Goal: Task Accomplishment & Management: Manage account settings

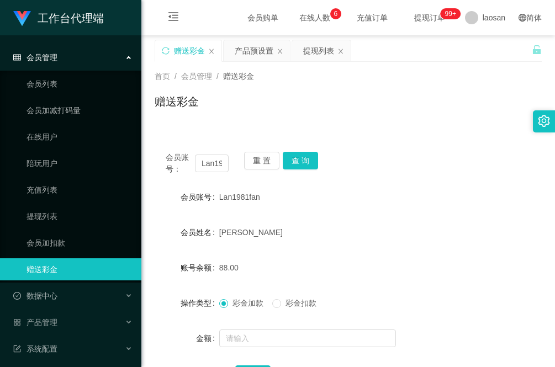
click at [157, 99] on h1 "赠送彩金" at bounding box center [177, 101] width 44 height 17
drag, startPoint x: 197, startPoint y: 165, endPoint x: 255, endPoint y: 171, distance: 57.8
click at [255, 171] on div "会员账号： Lan1981fan 重 置 查 询" at bounding box center [348, 163] width 387 height 23
paste input "zh"
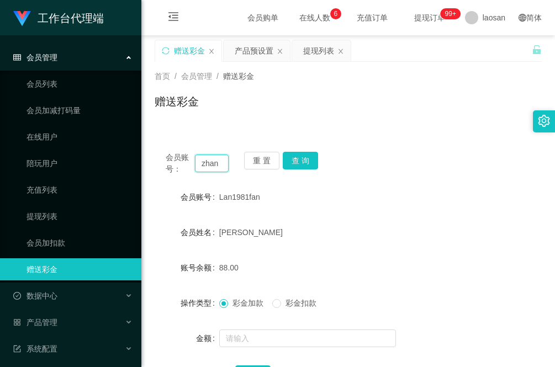
scroll to position [0, 0]
type input "zhan"
click at [298, 161] on button "查 询" at bounding box center [300, 161] width 35 height 18
click at [321, 55] on div "提现列表" at bounding box center [318, 50] width 31 height 21
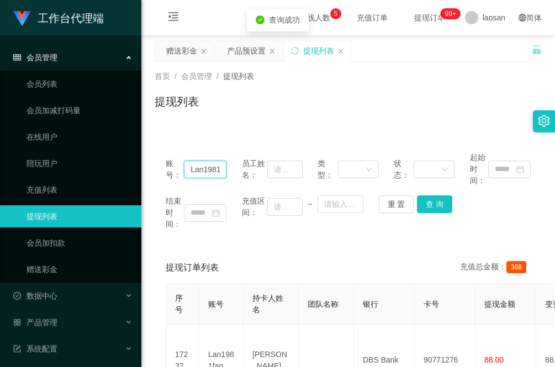
scroll to position [0, 11]
drag, startPoint x: 187, startPoint y: 167, endPoint x: 260, endPoint y: 176, distance: 73.4
click at [260, 176] on div "账号： Lan1981fan 员工姓名： 类型： 状态： 起始时间：" at bounding box center [348, 169] width 365 height 35
paste input "zh"
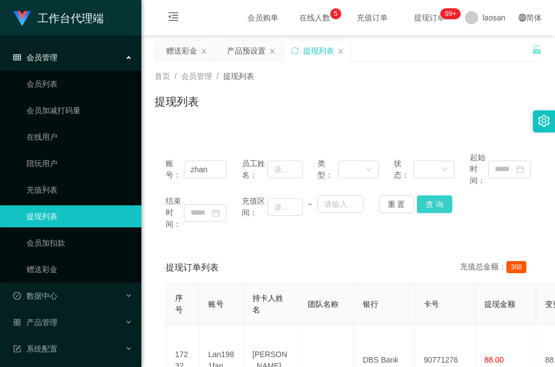
click at [432, 205] on button "查 询" at bounding box center [434, 204] width 35 height 18
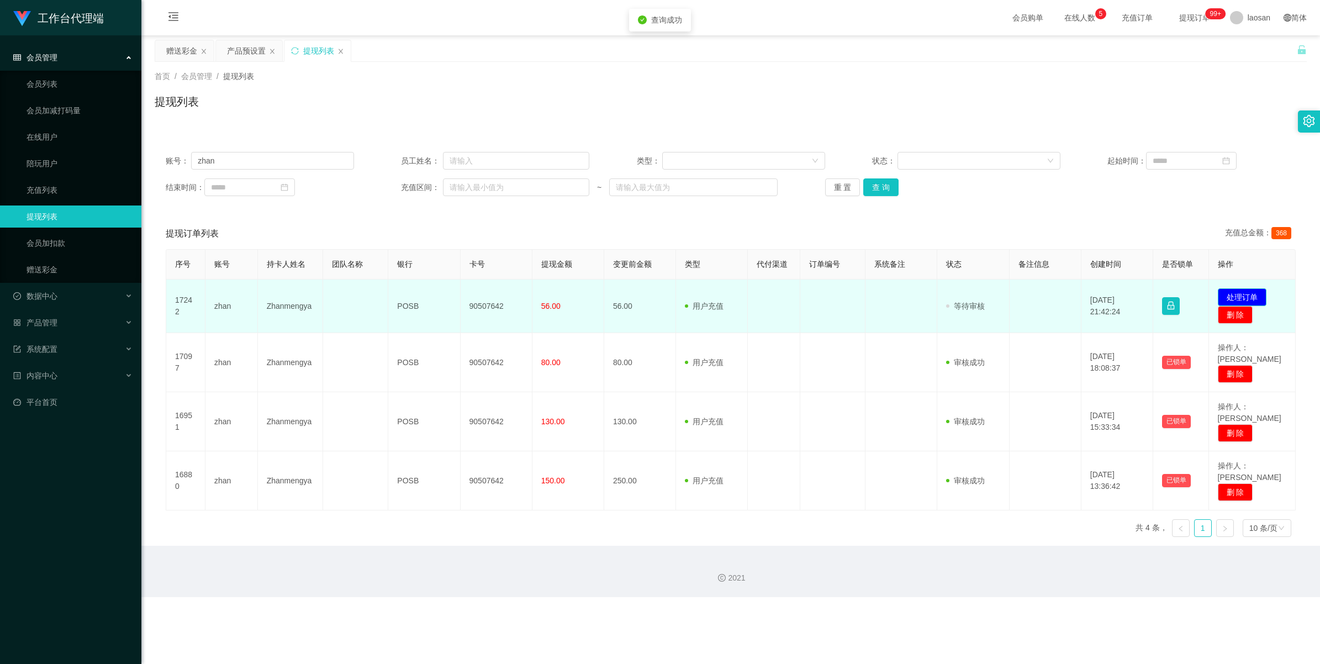
click at [554, 298] on button "处理订单" at bounding box center [1242, 297] width 49 height 18
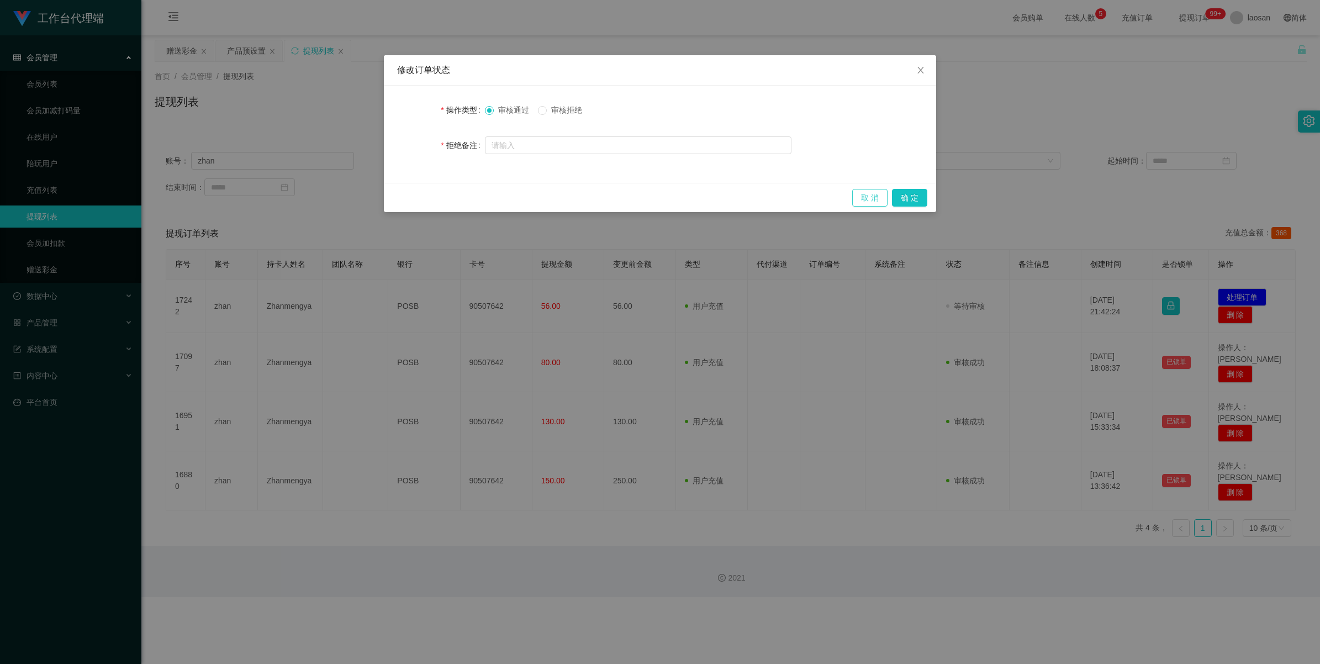
click at [554, 198] on button "取 消" at bounding box center [869, 198] width 35 height 18
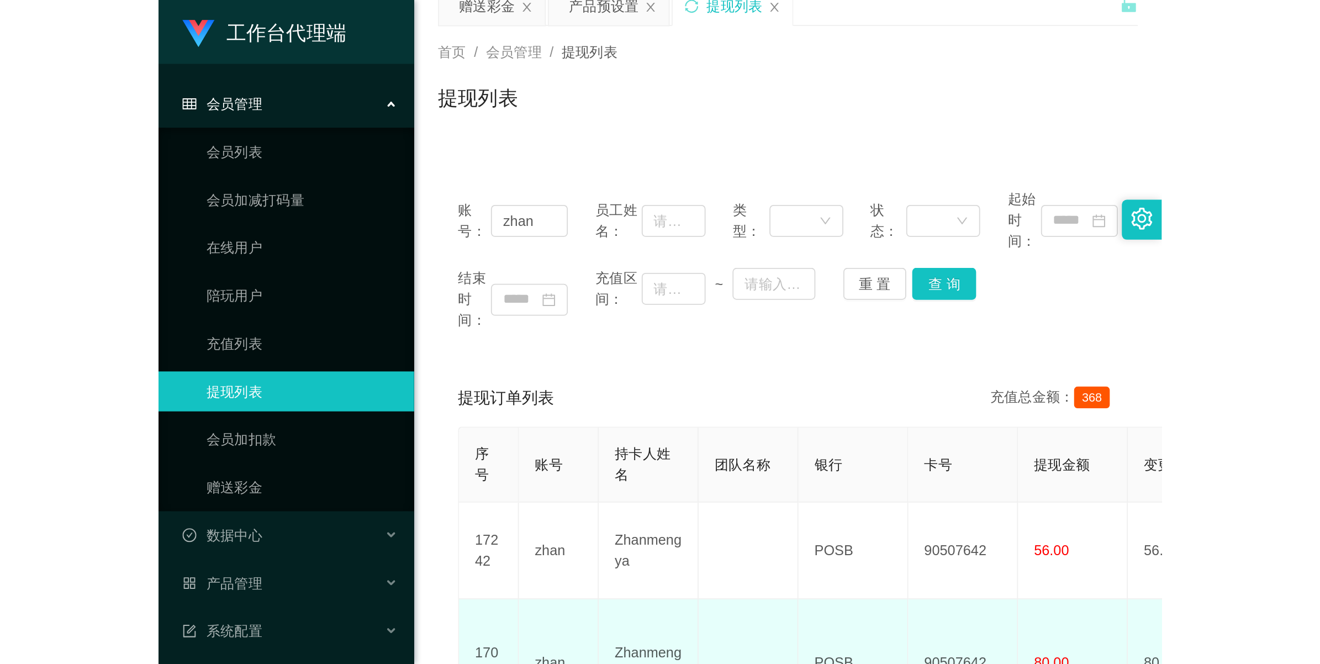
scroll to position [69, 0]
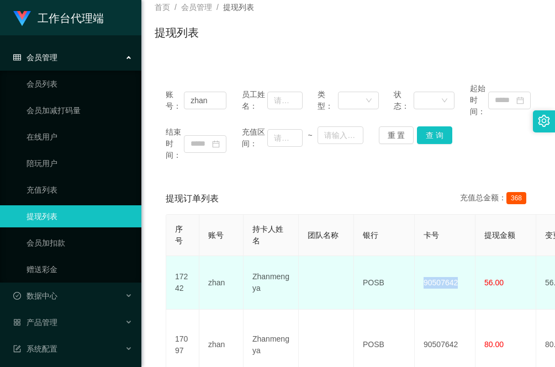
drag, startPoint x: 465, startPoint y: 284, endPoint x: 423, endPoint y: 284, distance: 42.0
click at [423, 284] on td "90507642" at bounding box center [445, 283] width 61 height 54
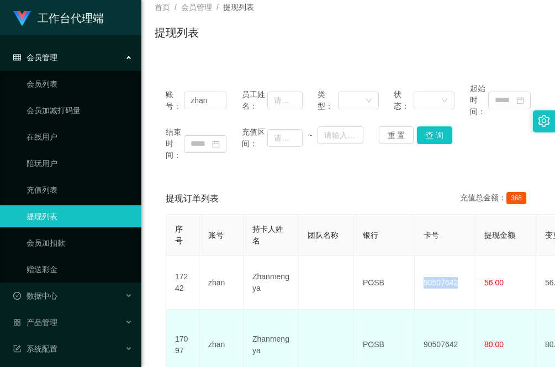
copy td "90507642"
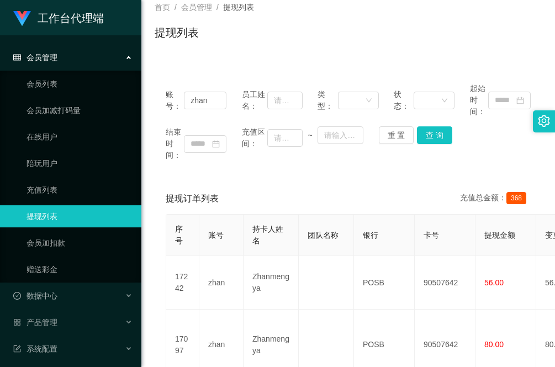
click at [224, 44] on div "提现列表" at bounding box center [348, 36] width 387 height 25
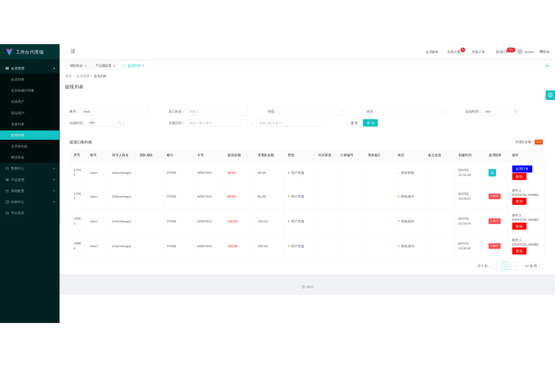
scroll to position [0, 0]
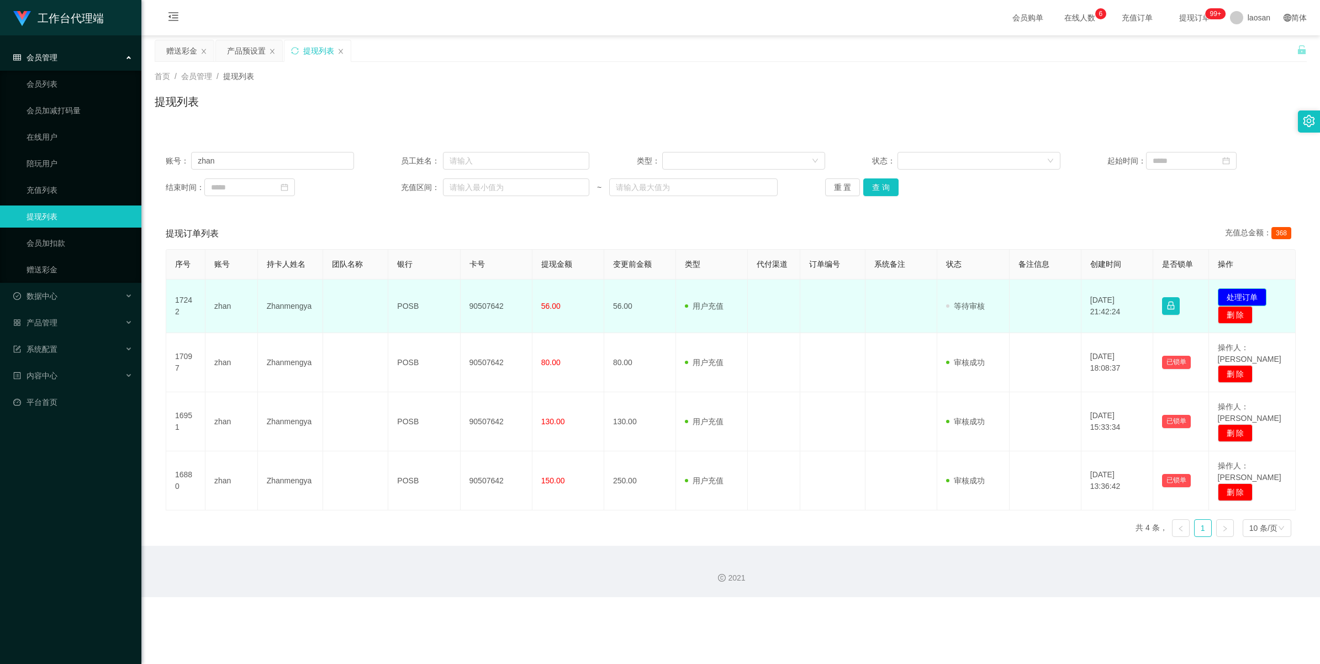
click at [554, 292] on button "处理订单" at bounding box center [1242, 297] width 49 height 18
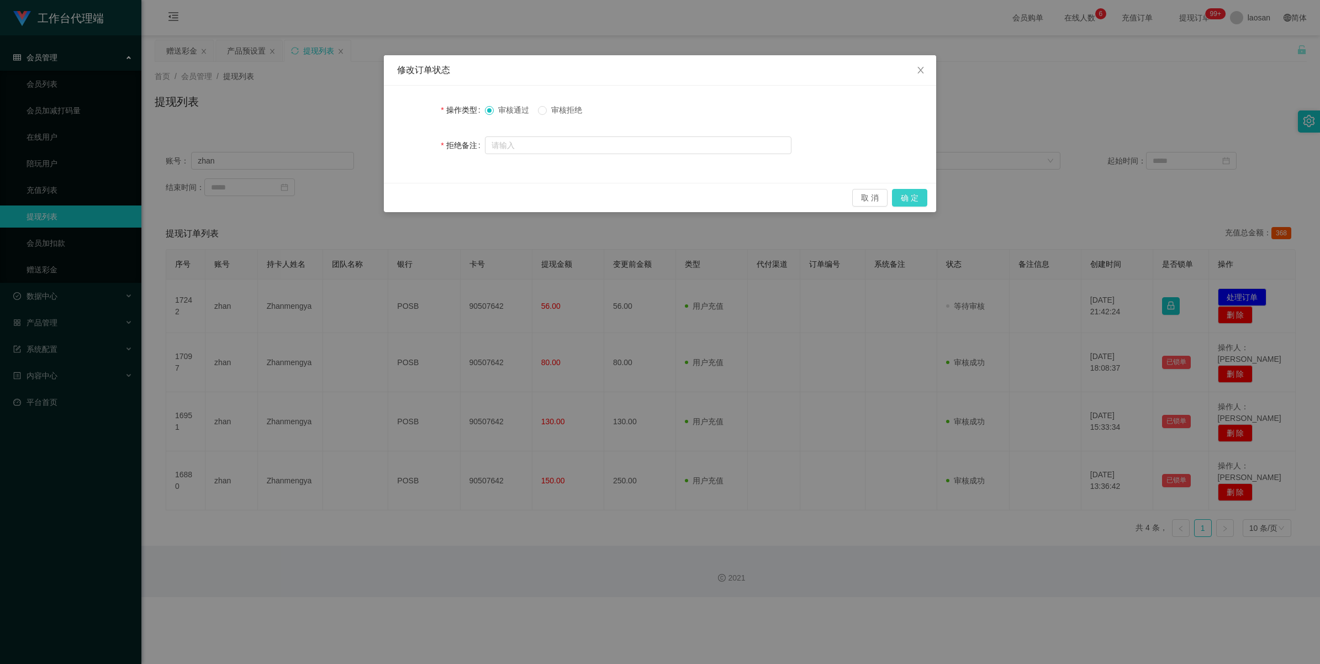
click at [554, 196] on button "确 定" at bounding box center [909, 198] width 35 height 18
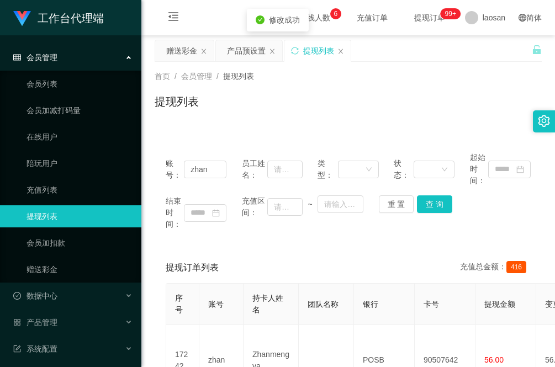
scroll to position [69, 0]
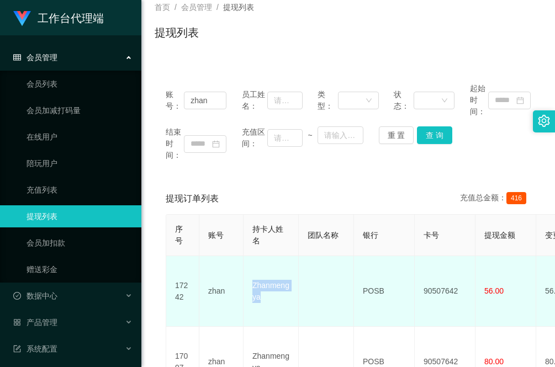
drag, startPoint x: 274, startPoint y: 296, endPoint x: 245, endPoint y: 278, distance: 34.5
click at [245, 278] on td "Zhanmengya" at bounding box center [271, 291] width 55 height 71
copy td "Zhanmengya"
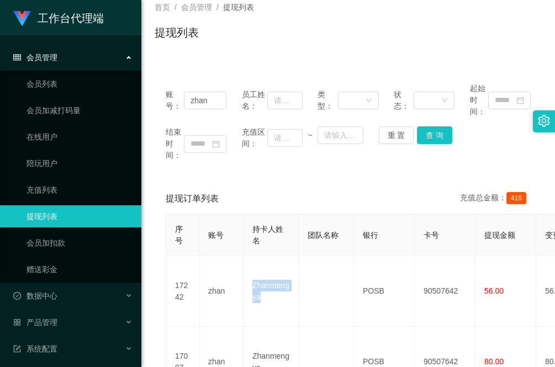
click at [188, 170] on div "账号： zhan 员工姓名： 类型： 状态： 起始时间： 结束时间： 充值区间： ~ 重 置 查 询" at bounding box center [348, 122] width 387 height 100
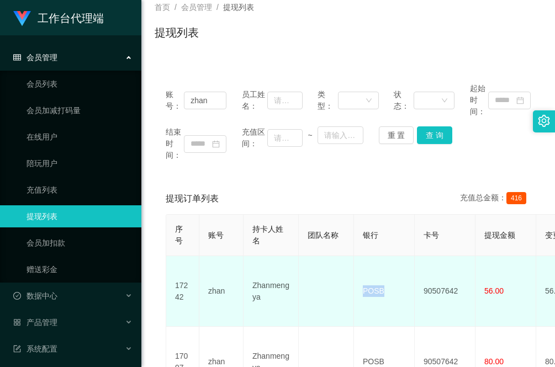
drag, startPoint x: 393, startPoint y: 287, endPoint x: 362, endPoint y: 288, distance: 31.5
click at [362, 288] on td "POSB" at bounding box center [384, 291] width 61 height 71
copy td "POSB"
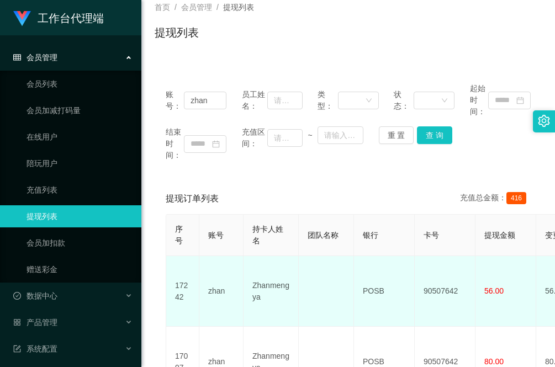
click at [459, 282] on td "90507642" at bounding box center [445, 291] width 61 height 71
drag, startPoint x: 459, startPoint y: 286, endPoint x: 415, endPoint y: 291, distance: 43.9
click at [415, 291] on td "90507642" at bounding box center [445, 291] width 61 height 71
copy td "90507642"
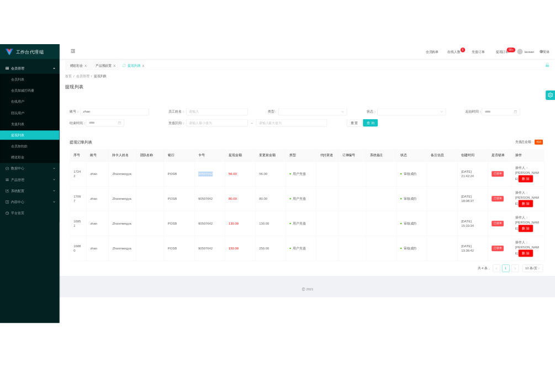
scroll to position [0, 0]
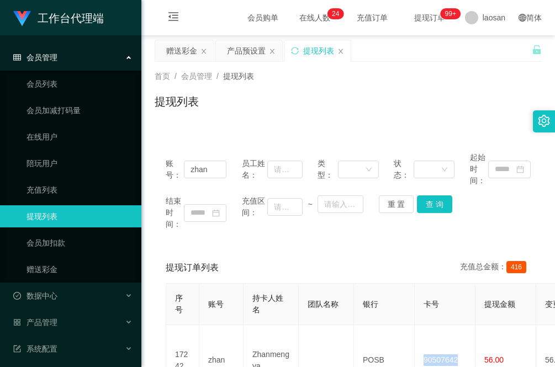
click at [203, 118] on div "提现列表" at bounding box center [348, 105] width 387 height 25
drag, startPoint x: 213, startPoint y: 169, endPoint x: 137, endPoint y: 170, distance: 76.2
click at [137, 170] on section "工作台代理端 会员管理 会员列表 会员加减打码量 在线用户 陪玩用户 充值列表 提现列表 会员加扣款 赠送彩金 数据中心 员工统计 团队统计 产品管理 注单管…" at bounding box center [277, 347] width 555 height 695
paste input "93298656"
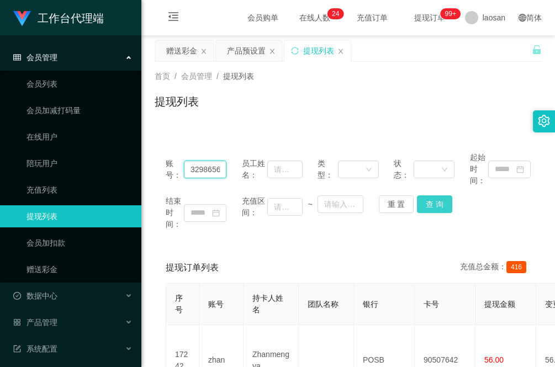
type input "93298656"
click at [429, 202] on button "查 询" at bounding box center [434, 204] width 35 height 18
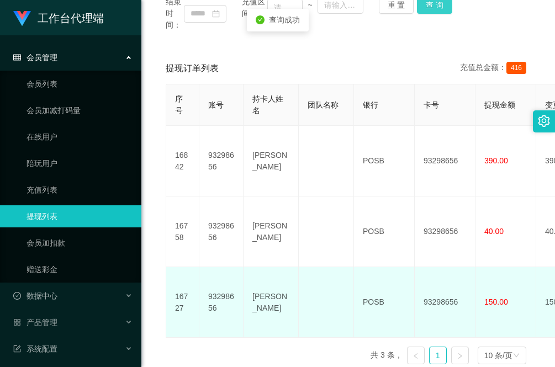
scroll to position [207, 0]
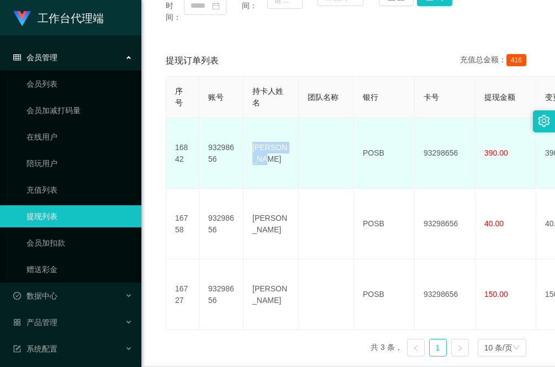
drag, startPoint x: 293, startPoint y: 150, endPoint x: 252, endPoint y: 152, distance: 41.5
click at [252, 152] on td "Darren tan" at bounding box center [271, 153] width 55 height 71
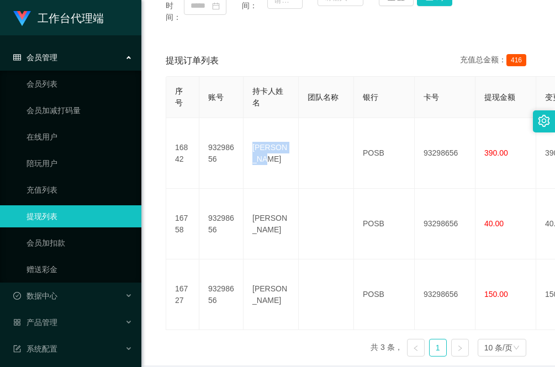
copy td "Darren tan"
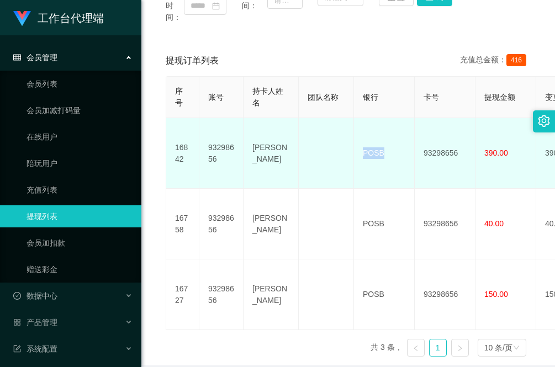
drag, startPoint x: 392, startPoint y: 155, endPoint x: 356, endPoint y: 147, distance: 36.6
click at [356, 147] on td "POSB" at bounding box center [384, 153] width 61 height 71
copy td "POSB"
drag, startPoint x: 458, startPoint y: 147, endPoint x: 420, endPoint y: 147, distance: 38.1
click at [420, 147] on td "93298656" at bounding box center [445, 153] width 61 height 71
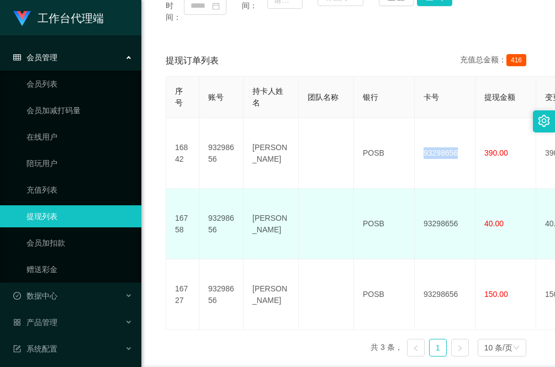
copy td "93298656"
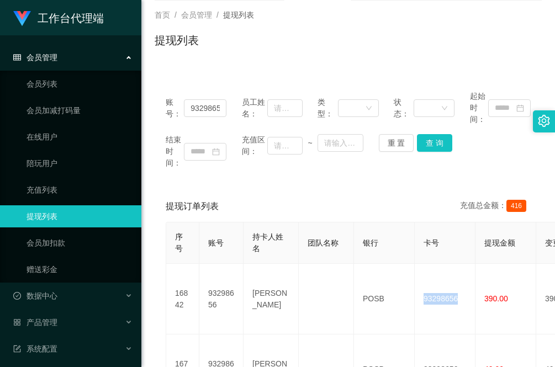
scroll to position [0, 0]
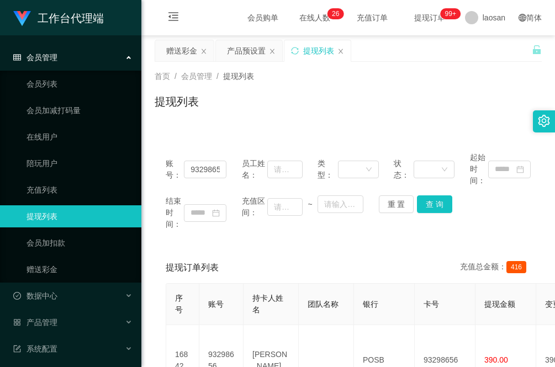
click at [260, 128] on div "账号： 93298656 员工姓名： 类型： 状态： 起始时间： 结束时间： 充值区间： ~ 重 置 查 询 提现订单列表 充值总金额： 416 序号 账号 …" at bounding box center [348, 350] width 387 height 445
click at [175, 53] on div "赠送彩金" at bounding box center [181, 50] width 31 height 21
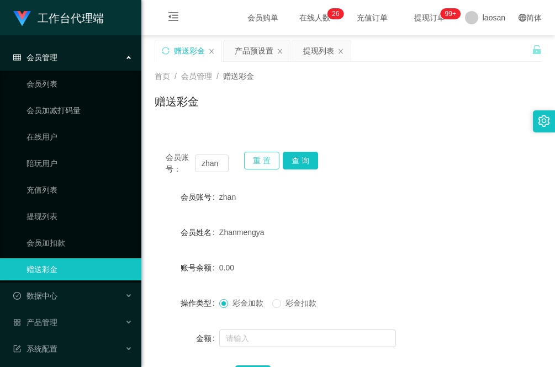
click at [256, 163] on button "重 置" at bounding box center [261, 161] width 35 height 18
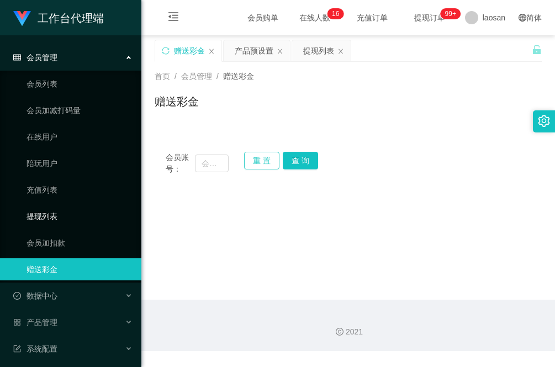
click at [244, 152] on button "重 置" at bounding box center [261, 161] width 35 height 18
click at [174, 221] on main "关闭左侧 关闭右侧 关闭其它 刷新页面 赠送彩金 产品预设置 提现列表 首页 / 会员管理 / 赠送彩金 / 赠送彩金 会员账号： 重 置 查 询 会员账号 …" at bounding box center [348, 167] width 414 height 265
click at [170, 199] on main "关闭左侧 关闭右侧 关闭其它 刷新页面 赠送彩金 产品预设置 提现列表 首页 / 会员管理 / 赠送彩金 / 赠送彩金 会员账号： 重 置 查 询 会员账号 …" at bounding box center [348, 167] width 414 height 265
click at [252, 52] on div "产品预设置" at bounding box center [254, 50] width 39 height 21
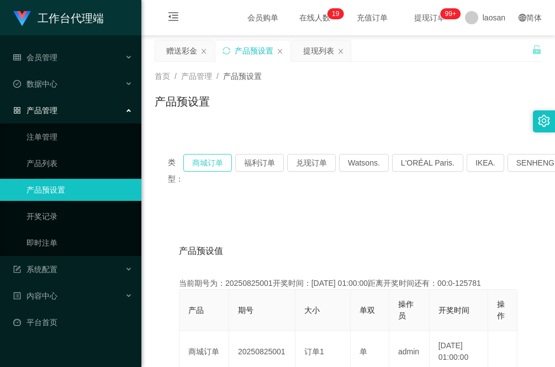
click at [208, 160] on button "商城订单" at bounding box center [207, 163] width 49 height 18
click at [174, 51] on div "赠送彩金" at bounding box center [181, 50] width 31 height 21
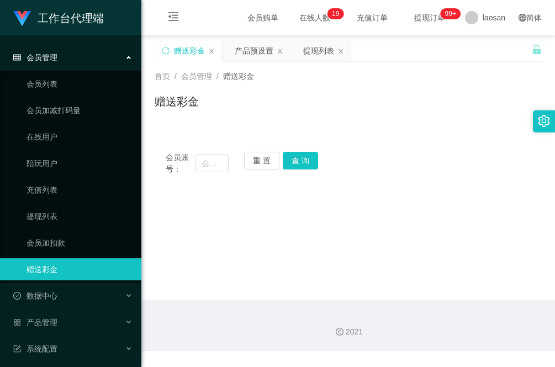
click at [192, 226] on main "关闭左侧 关闭右侧 关闭其它 刷新页面 赠送彩金 产品预设置 提现列表 首页 / 会员管理 / 赠送彩金 / 赠送彩金 会员账号： 重 置 查 询 会员账号 …" at bounding box center [348, 167] width 414 height 265
drag, startPoint x: 200, startPoint y: 236, endPoint x: 200, endPoint y: 209, distance: 27.6
click at [200, 233] on main "关闭左侧 关闭右侧 关闭其它 刷新页面 赠送彩金 产品预设置 提现列表 首页 / 会员管理 / 赠送彩金 / 赠送彩金 会员账号： 重 置 查 询 会员账号 …" at bounding box center [348, 167] width 414 height 265
click at [216, 166] on input "text" at bounding box center [212, 164] width 34 height 18
click at [216, 158] on input "text" at bounding box center [212, 164] width 34 height 18
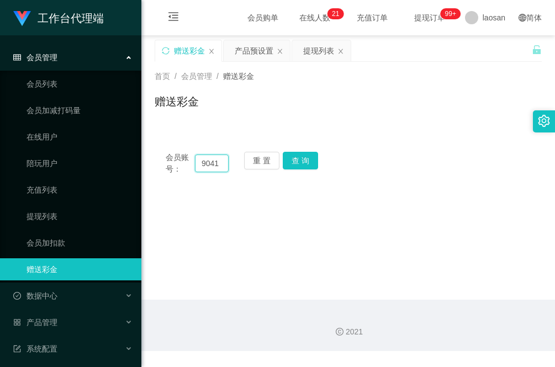
click at [221, 162] on input "9041" at bounding box center [212, 164] width 34 height 18
type input "90419770"
click at [308, 158] on button "查 询" at bounding box center [300, 161] width 35 height 18
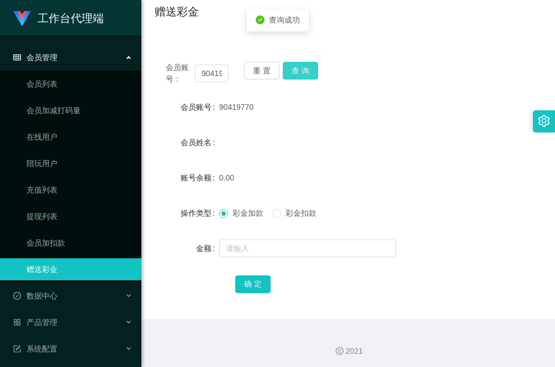
scroll to position [93, 0]
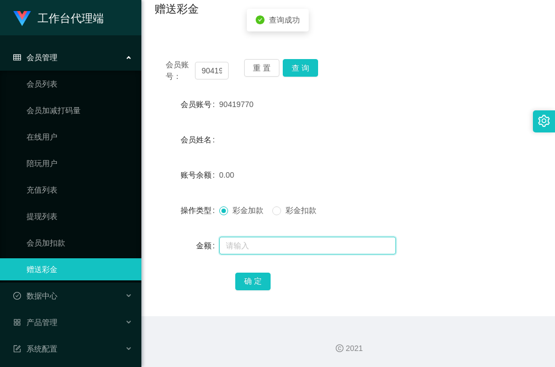
click at [244, 241] on input "text" at bounding box center [307, 246] width 177 height 18
type input "100"
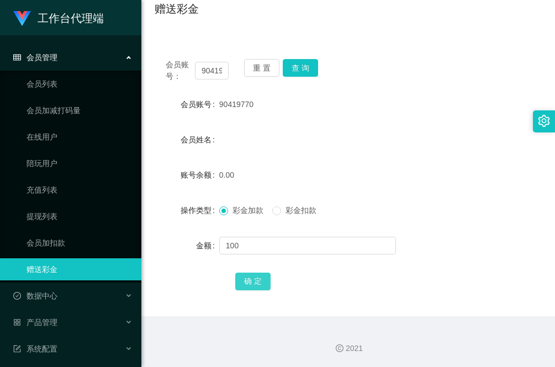
click at [251, 282] on button "确 定" at bounding box center [252, 282] width 35 height 18
click at [210, 72] on input "90419770" at bounding box center [212, 71] width 34 height 18
click at [302, 67] on button "查 询" at bounding box center [300, 68] width 35 height 18
drag, startPoint x: 271, startPoint y: 62, endPoint x: 252, endPoint y: 73, distance: 21.8
click at [271, 62] on button "重 置" at bounding box center [261, 68] width 35 height 18
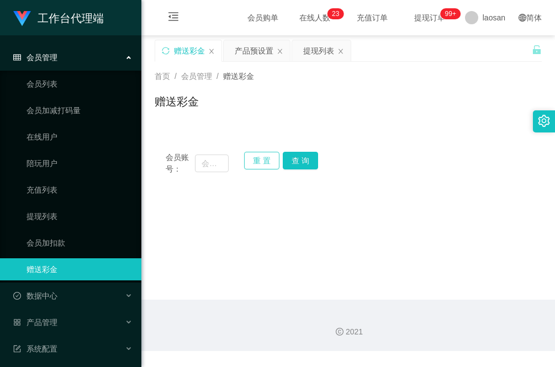
scroll to position [0, 0]
drag, startPoint x: 210, startPoint y: 170, endPoint x: 230, endPoint y: 167, distance: 20.0
click at [214, 169] on input "text" at bounding box center [212, 164] width 34 height 18
paste input "leichan3218"
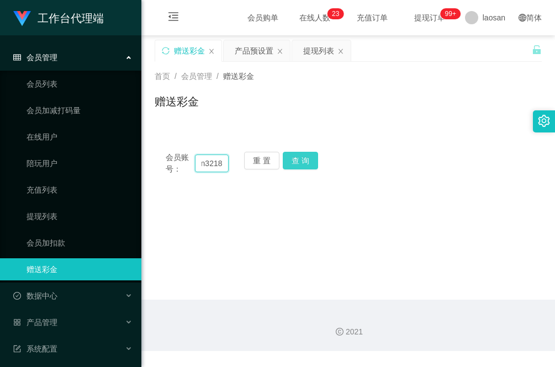
type input "leichan3218"
click at [306, 159] on button "查 询" at bounding box center [300, 161] width 35 height 18
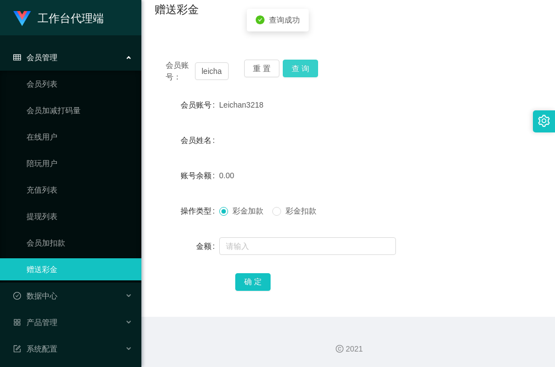
scroll to position [93, 0]
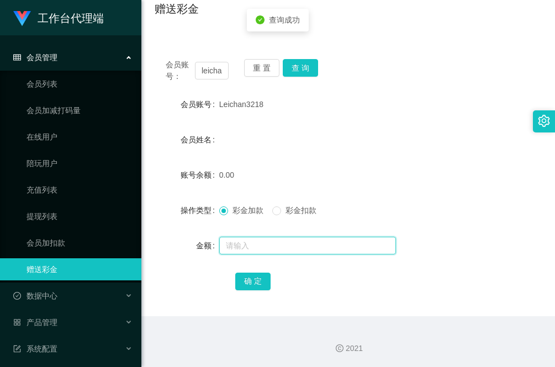
click at [261, 247] on input "text" at bounding box center [307, 246] width 177 height 18
type input "100"
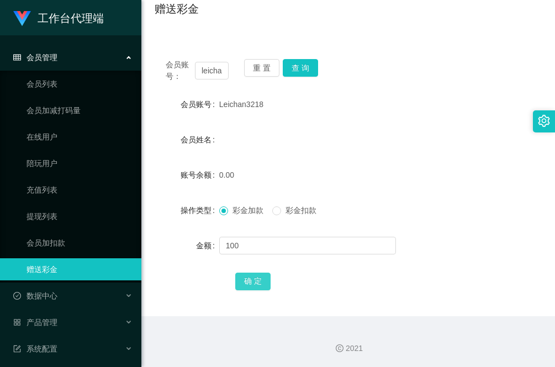
click at [251, 286] on button "确 定" at bounding box center [252, 282] width 35 height 18
click at [261, 68] on button "重 置" at bounding box center [261, 68] width 35 height 18
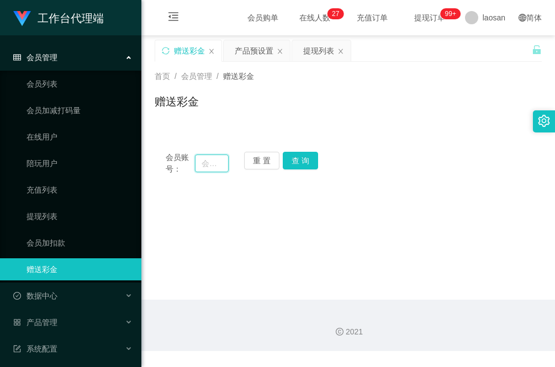
drag, startPoint x: 207, startPoint y: 171, endPoint x: 217, endPoint y: 166, distance: 11.4
click at [210, 170] on input "text" at bounding box center [212, 164] width 34 height 18
paste input "wule3211"
type input "wule3211"
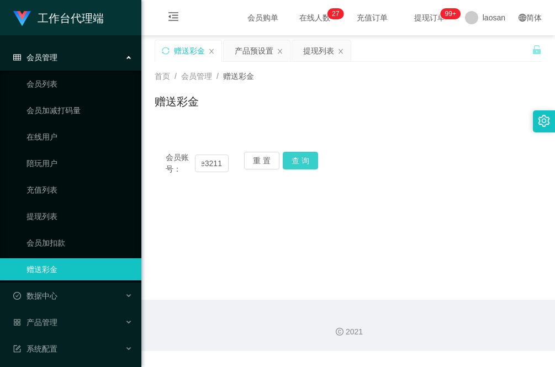
click at [304, 159] on button "查 询" at bounding box center [300, 161] width 35 height 18
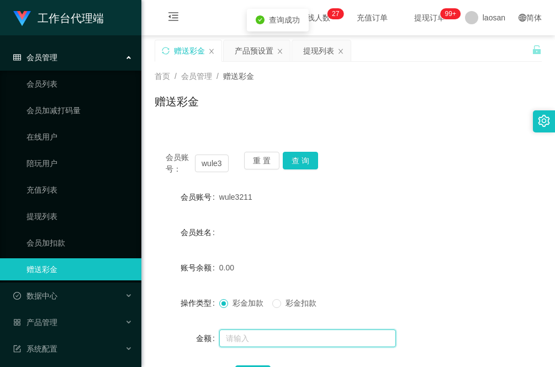
click at [261, 335] on input "text" at bounding box center [307, 339] width 177 height 18
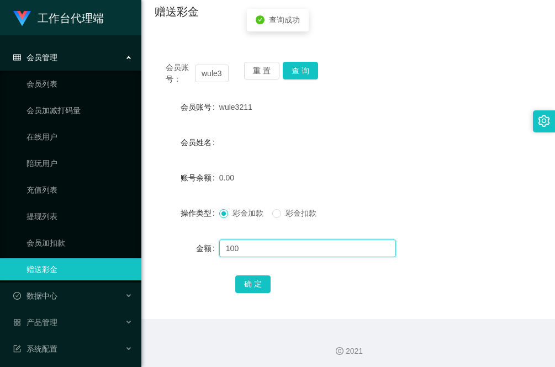
scroll to position [93, 0]
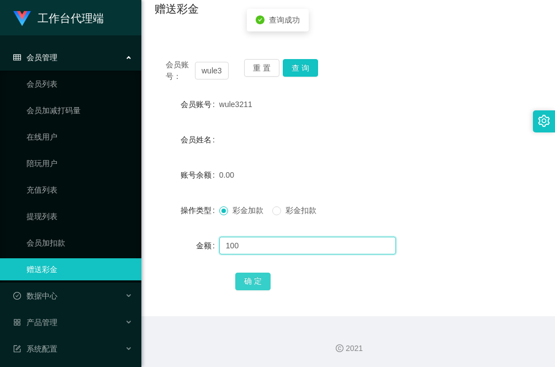
type input "100"
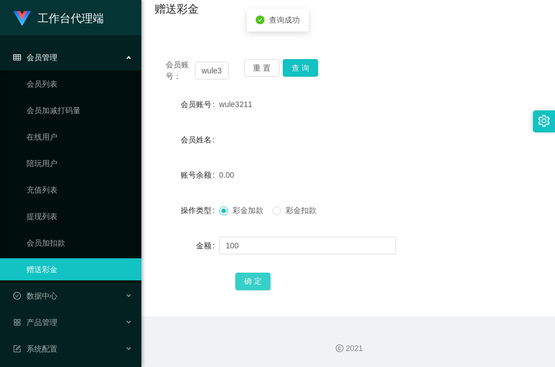
drag, startPoint x: 252, startPoint y: 279, endPoint x: 206, endPoint y: 294, distance: 48.6
click at [252, 279] on button "确 定" at bounding box center [252, 282] width 35 height 18
click at [185, 291] on div "确 定" at bounding box center [348, 281] width 387 height 22
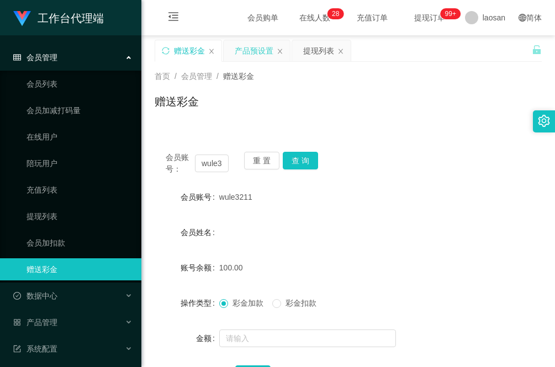
click at [257, 52] on div "产品预设置" at bounding box center [254, 50] width 39 height 21
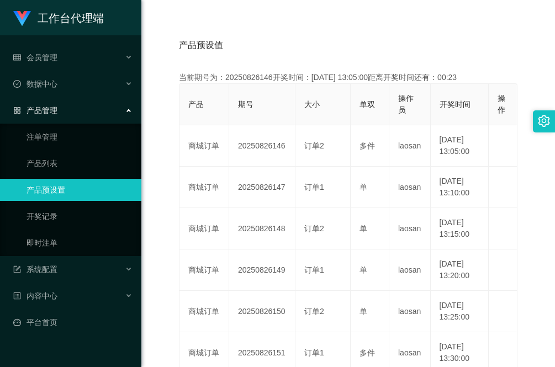
scroll to position [207, 0]
click at [156, 154] on div "产品预设值 添加期号 当前期号为：20250826146开奖时间：2025-08-26 13:05:00距离开奖时间还有：00:05 产品 期号 大小 单双 …" at bounding box center [348, 304] width 387 height 600
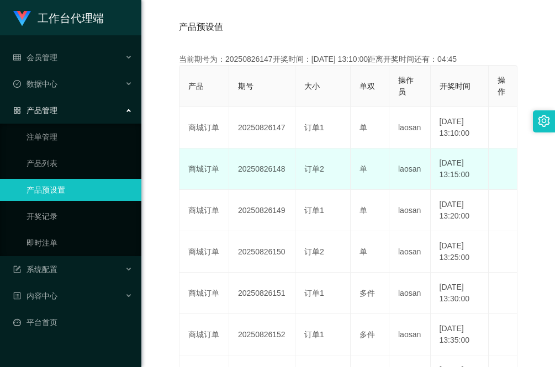
scroll to position [138, 0]
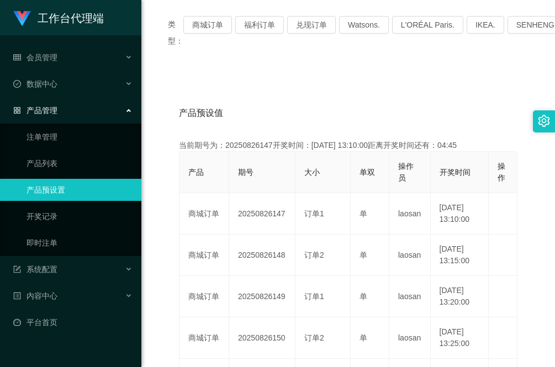
drag, startPoint x: 168, startPoint y: 75, endPoint x: 166, endPoint y: 95, distance: 20.6
click at [168, 75] on div "产品预设值 添加期号 当前期号为：20250826147开奖时间：2025-08-26 13:10:00距离开奖时间还有：04:45 产品 期号 大小 单双 …" at bounding box center [348, 373] width 387 height 600
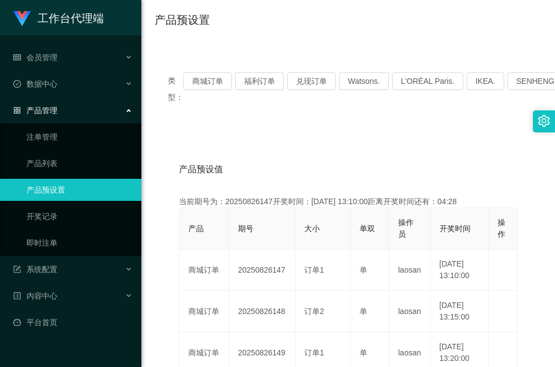
scroll to position [0, 0]
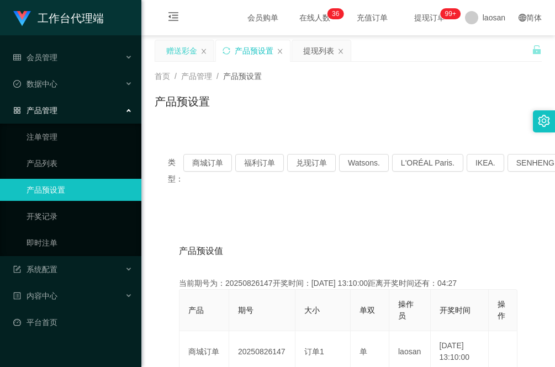
click at [181, 49] on div "赠送彩金" at bounding box center [181, 50] width 31 height 21
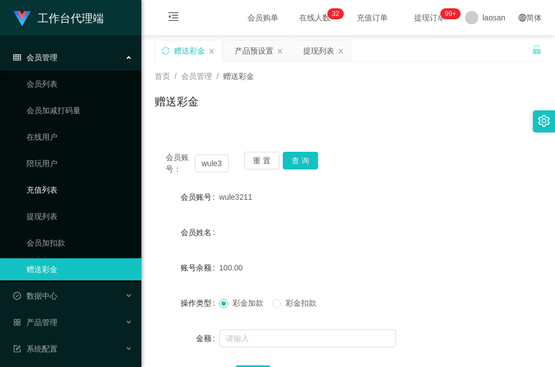
click at [113, 196] on link "充值列表" at bounding box center [80, 190] width 106 height 22
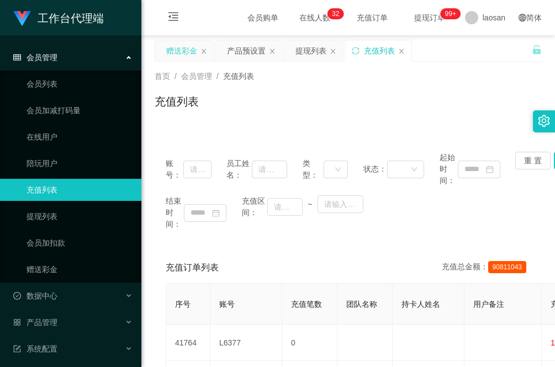
click at [181, 52] on div "赠送彩金" at bounding box center [181, 50] width 31 height 21
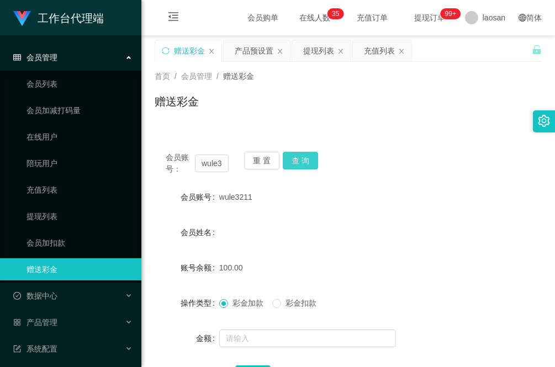
click at [310, 162] on button "查 询" at bounding box center [300, 161] width 35 height 18
click at [199, 119] on div "首页 / 会员管理 / 赠送彩金 / 赠送彩金" at bounding box center [348, 95] width 414 height 66
click at [302, 161] on button "查 询" at bounding box center [300, 161] width 35 height 18
click at [299, 159] on button "查 询" at bounding box center [300, 161] width 35 height 18
click at [267, 166] on button "重 置" at bounding box center [261, 161] width 35 height 18
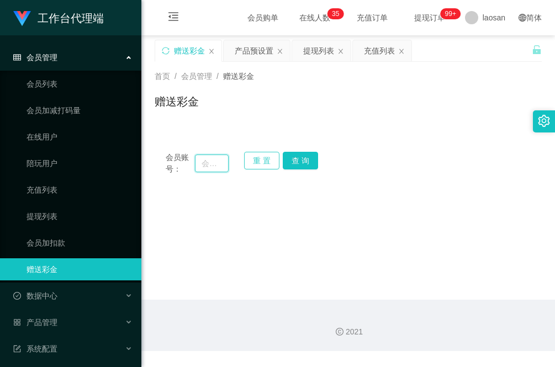
drag, startPoint x: 216, startPoint y: 166, endPoint x: 256, endPoint y: 166, distance: 39.2
click at [216, 166] on input "text" at bounding box center [212, 164] width 34 height 18
paste input "leichan3218"
type input "leichan3218"
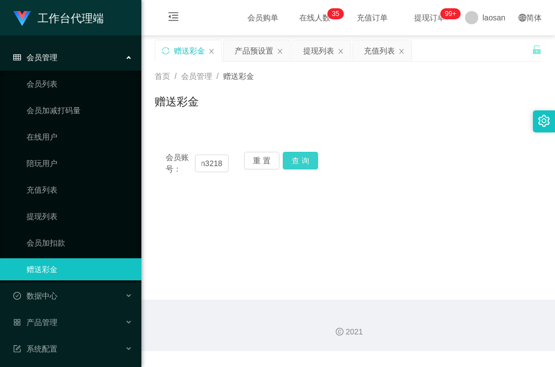
click at [299, 163] on button "查 询" at bounding box center [300, 161] width 35 height 18
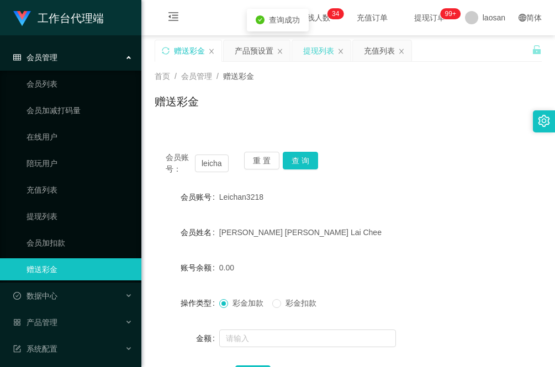
click at [321, 55] on div "提现列表" at bounding box center [318, 50] width 31 height 21
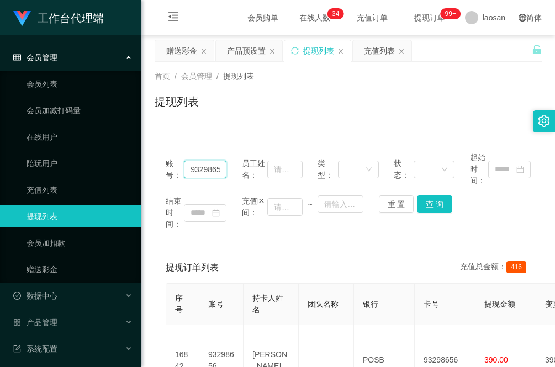
click at [205, 168] on input "93298656" at bounding box center [205, 170] width 43 height 18
paste input "leichan3218"
click at [436, 208] on button "查 询" at bounding box center [434, 204] width 35 height 18
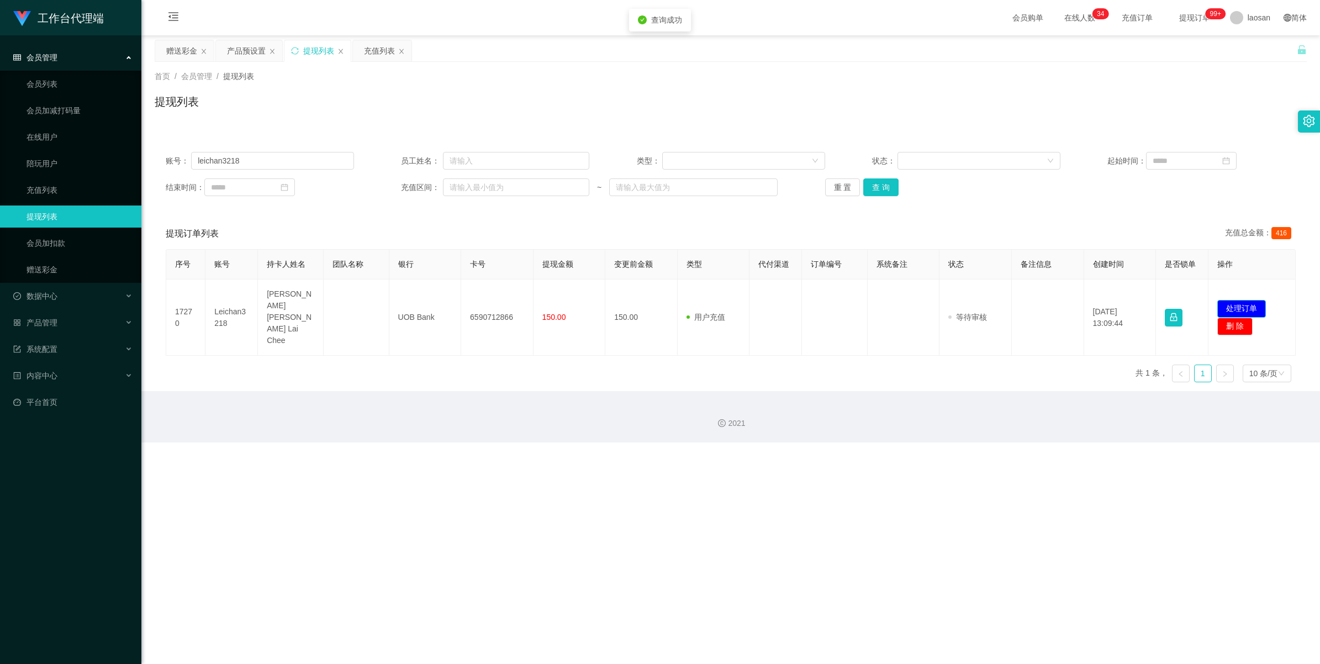
drag, startPoint x: 1239, startPoint y: 293, endPoint x: 1196, endPoint y: 306, distance: 45.2
click at [554, 300] on button "处理订单" at bounding box center [1241, 309] width 49 height 18
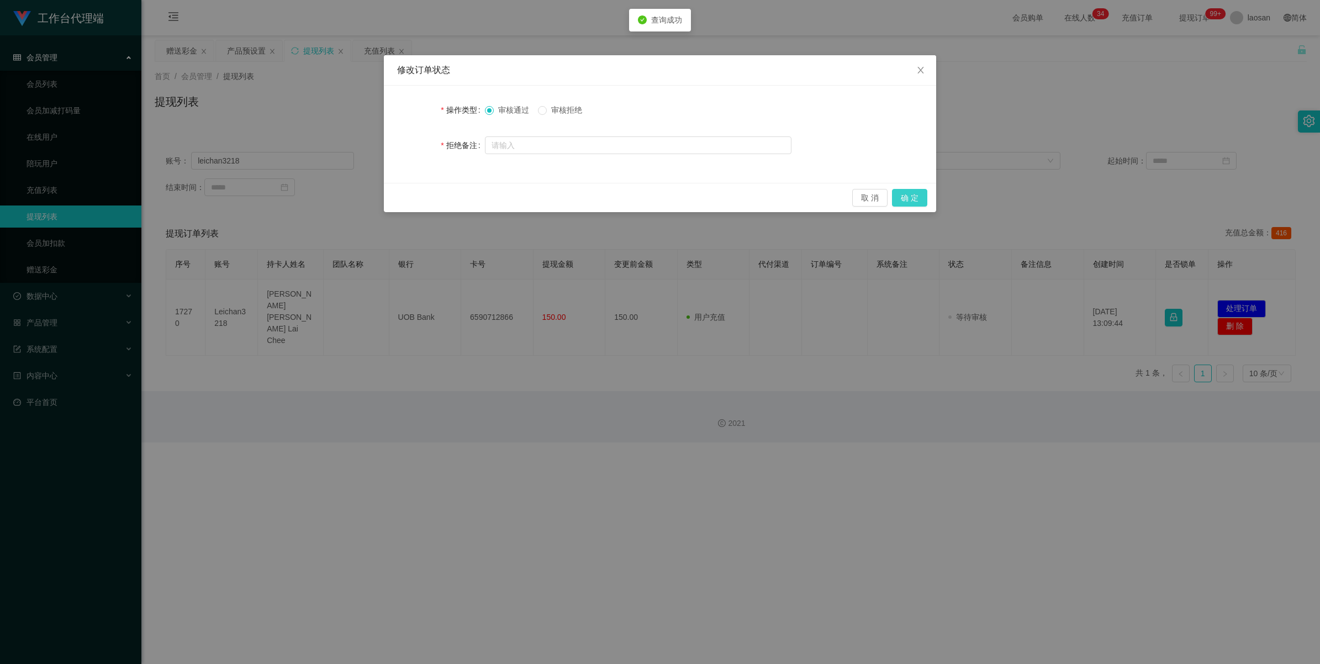
click at [554, 200] on button "确 定" at bounding box center [909, 198] width 35 height 18
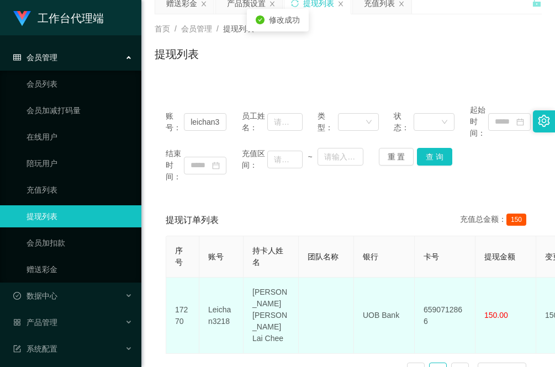
scroll to position [69, 0]
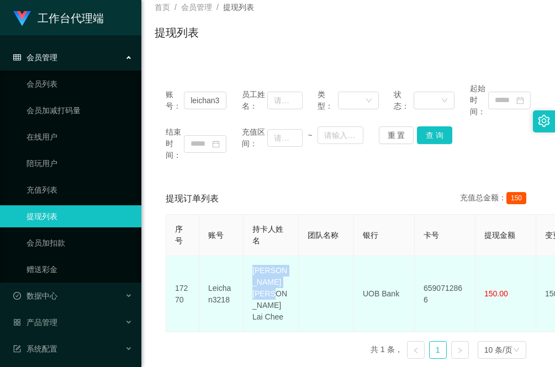
drag, startPoint x: 277, startPoint y: 301, endPoint x: 252, endPoint y: 276, distance: 35.5
click at [252, 276] on td "[PERSON_NAME] [PERSON_NAME] Lai Chee" at bounding box center [271, 294] width 55 height 76
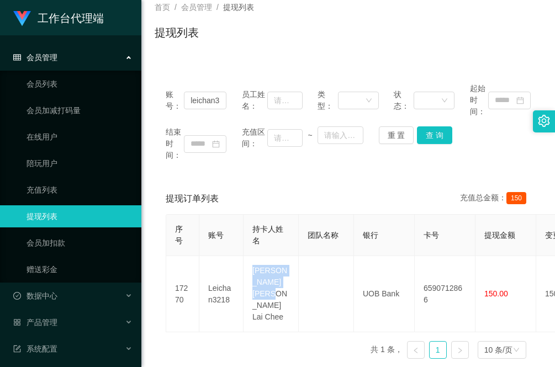
copy td "[PERSON_NAME] [PERSON_NAME] Lai Chee"
drag, startPoint x: 202, startPoint y: 341, endPoint x: 297, endPoint y: 319, distance: 97.0
click at [202, 341] on div "序号 账号 持卡人姓名 团队名称 银行 卡号 提现金额 变更前金额 类型 代付渠道 订单编号 系统备注 状态 备注信息 创建时间 是否锁单 操作 17270 …" at bounding box center [348, 291] width 365 height 154
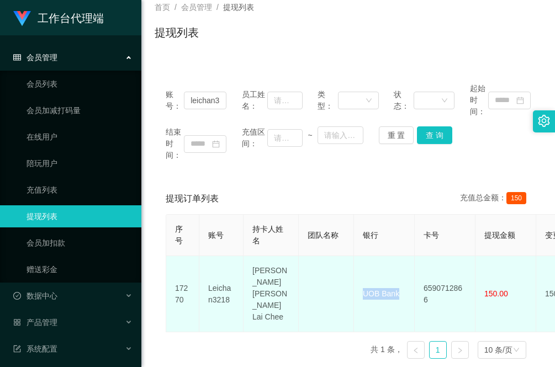
drag, startPoint x: 406, startPoint y: 294, endPoint x: 363, endPoint y: 285, distance: 44.0
click at [363, 285] on td "UOB Bank" at bounding box center [384, 294] width 61 height 76
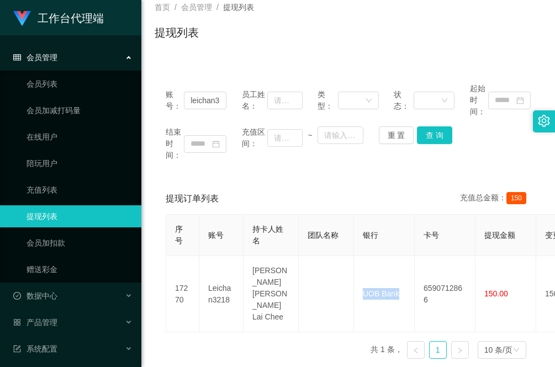
copy td "UOB Bank"
click at [215, 331] on div "序号 账号 持卡人姓名 团队名称 银行 卡号 提现金额 变更前金额 类型 代付渠道 订单编号 系统备注 状态 备注信息 创建时间 是否锁单 操作 17270 …" at bounding box center [348, 291] width 365 height 154
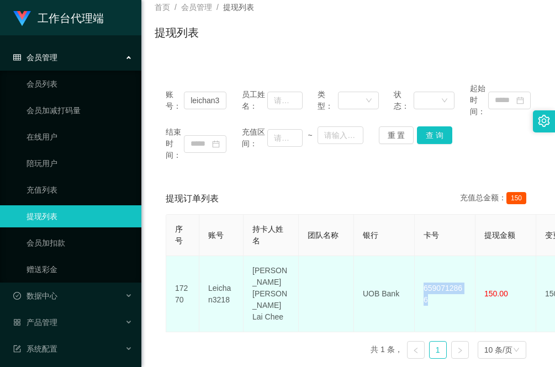
drag, startPoint x: 467, startPoint y: 287, endPoint x: 420, endPoint y: 286, distance: 46.9
click at [420, 286] on td "6590712866" at bounding box center [445, 294] width 61 height 76
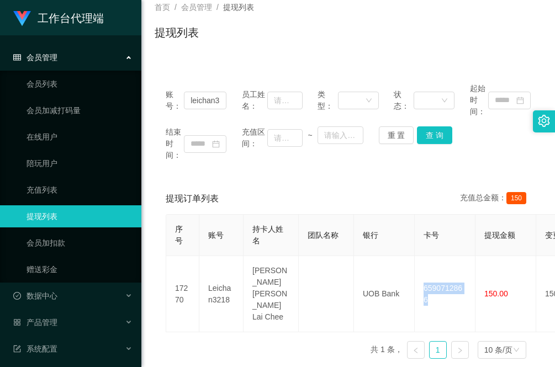
copy td "6590712866"
click at [176, 337] on div "序号 账号 持卡人姓名 团队名称 银行 卡号 提现金额 变更前金额 类型 代付渠道 订单编号 系统备注 状态 备注信息 创建时间 是否锁单 操作 17270 …" at bounding box center [348, 291] width 365 height 154
drag, startPoint x: 220, startPoint y: 97, endPoint x: 150, endPoint y: 97, distance: 69.6
click at [150, 97] on main "关闭左侧 关闭右侧 关闭其它 刷新页面 赠送彩金 产品预设置 提现列表 充值列表 首页 / 会员管理 / 提现列表 / 提现列表 账号： leichan321…" at bounding box center [348, 166] width 414 height 401
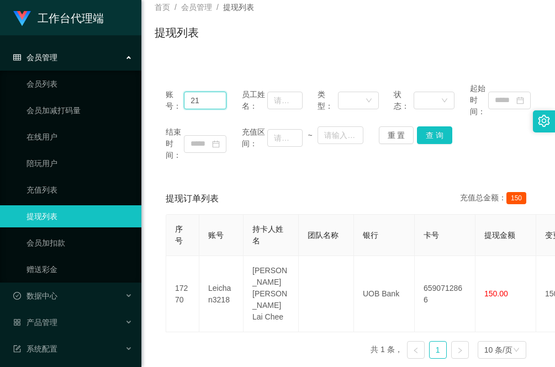
type input "2"
paste input "wule3211"
type input "wule3211"
drag, startPoint x: 435, startPoint y: 133, endPoint x: 431, endPoint y: 150, distance: 17.5
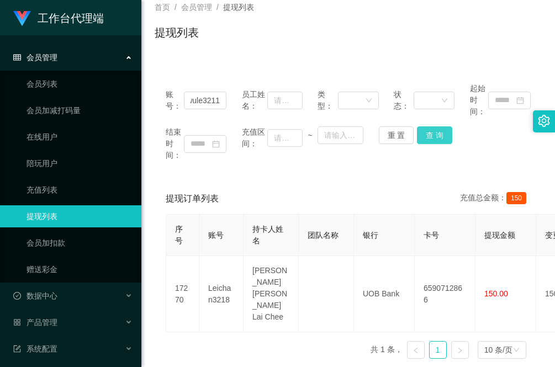
click at [435, 133] on button "查 询" at bounding box center [434, 135] width 35 height 18
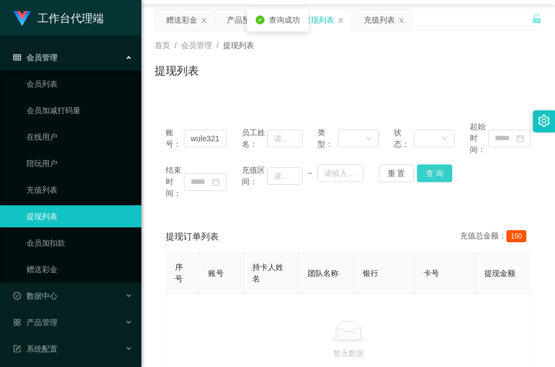
scroll to position [0, 0]
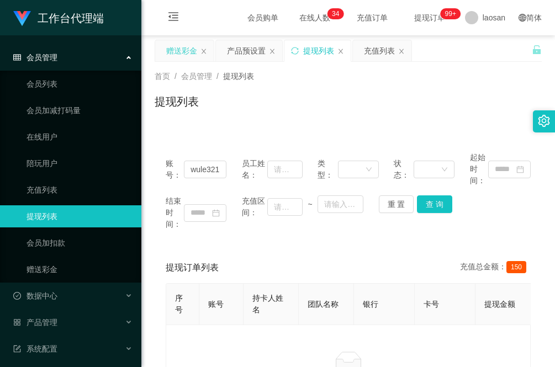
click at [191, 46] on div "赠送彩金" at bounding box center [181, 50] width 31 height 21
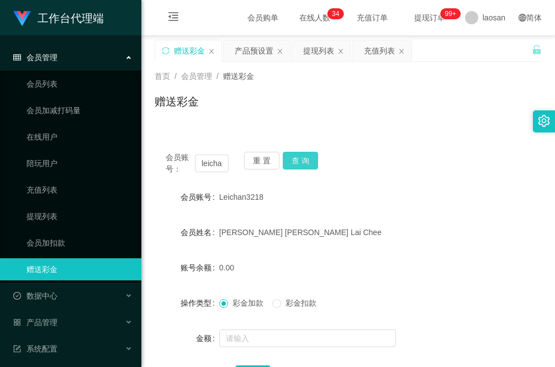
click at [301, 162] on button "查 询" at bounding box center [300, 161] width 35 height 18
click at [255, 159] on button "重 置" at bounding box center [261, 161] width 35 height 18
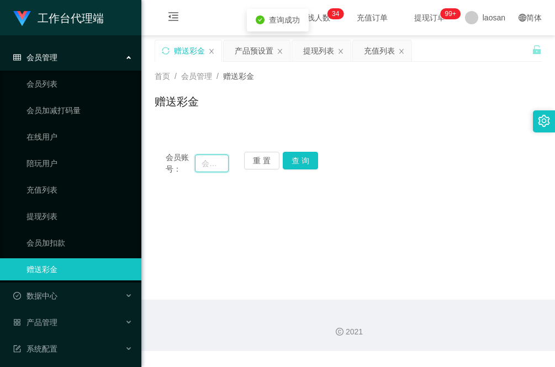
click at [213, 165] on input "text" at bounding box center [212, 164] width 34 height 18
paste input "wule3211"
type input "wule3211"
click at [315, 162] on button "查 询" at bounding box center [300, 161] width 35 height 18
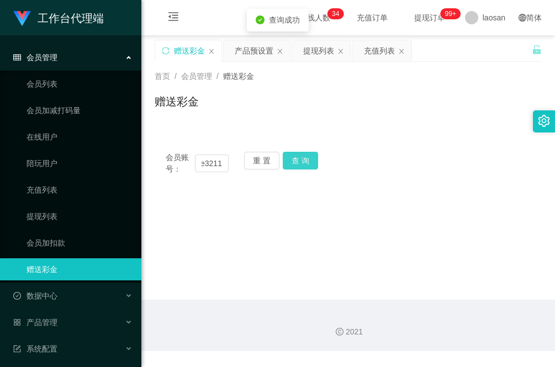
scroll to position [0, 0]
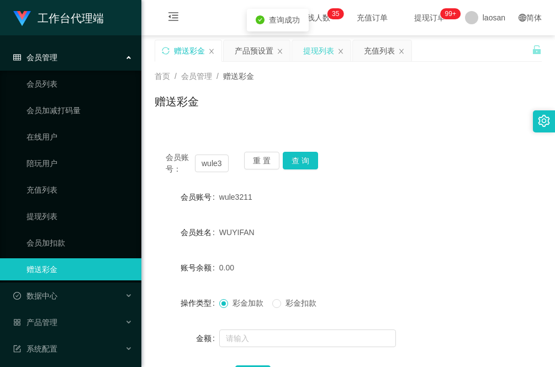
click at [321, 50] on div "提现列表" at bounding box center [318, 50] width 31 height 21
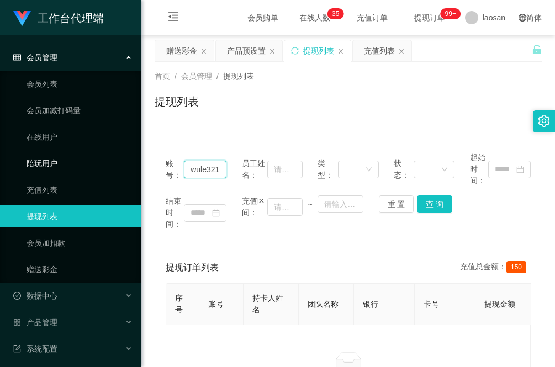
drag, startPoint x: 221, startPoint y: 167, endPoint x: 127, endPoint y: 167, distance: 94.4
click at [122, 167] on section "工作台代理端 会员管理 会员列表 会员加减打码量 在线用户 陪玩用户 充值列表 提现列表 会员加扣款 赠送彩金 数据中心 员工统计 团队统计 产品管理 注单管…" at bounding box center [277, 234] width 555 height 469
click at [427, 203] on button "查 询" at bounding box center [434, 204] width 35 height 18
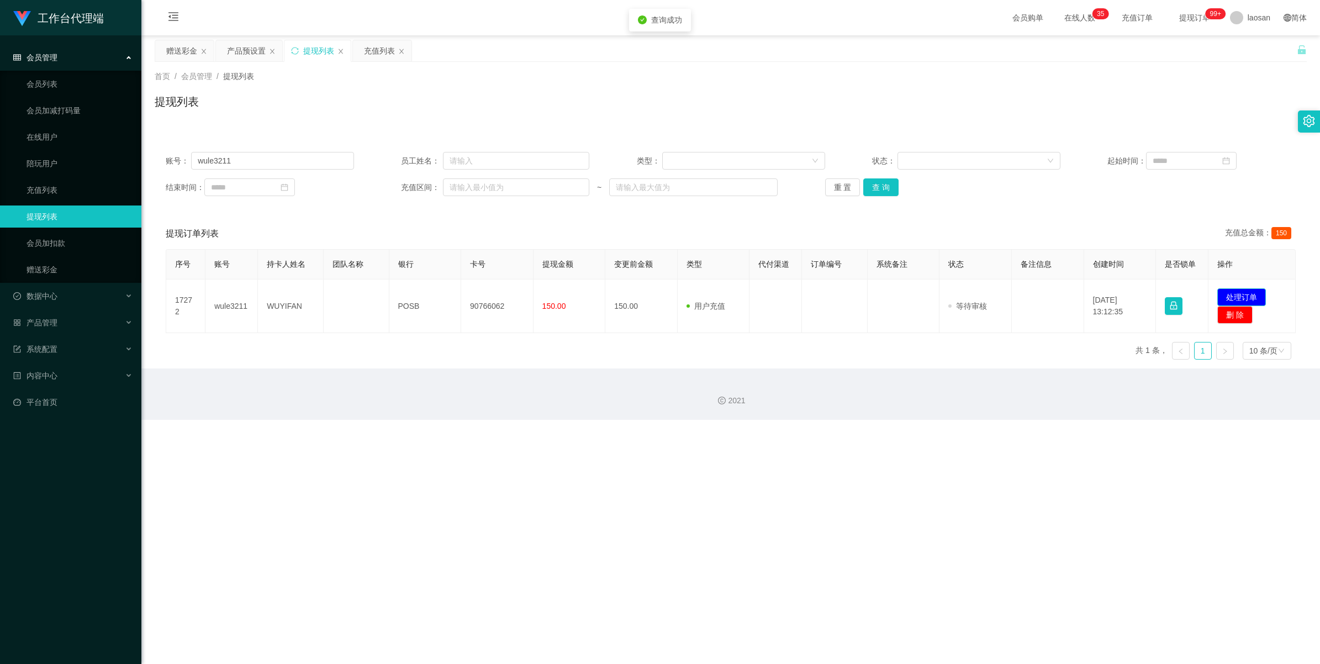
click at [554, 289] on button "处理订单" at bounding box center [1241, 297] width 49 height 18
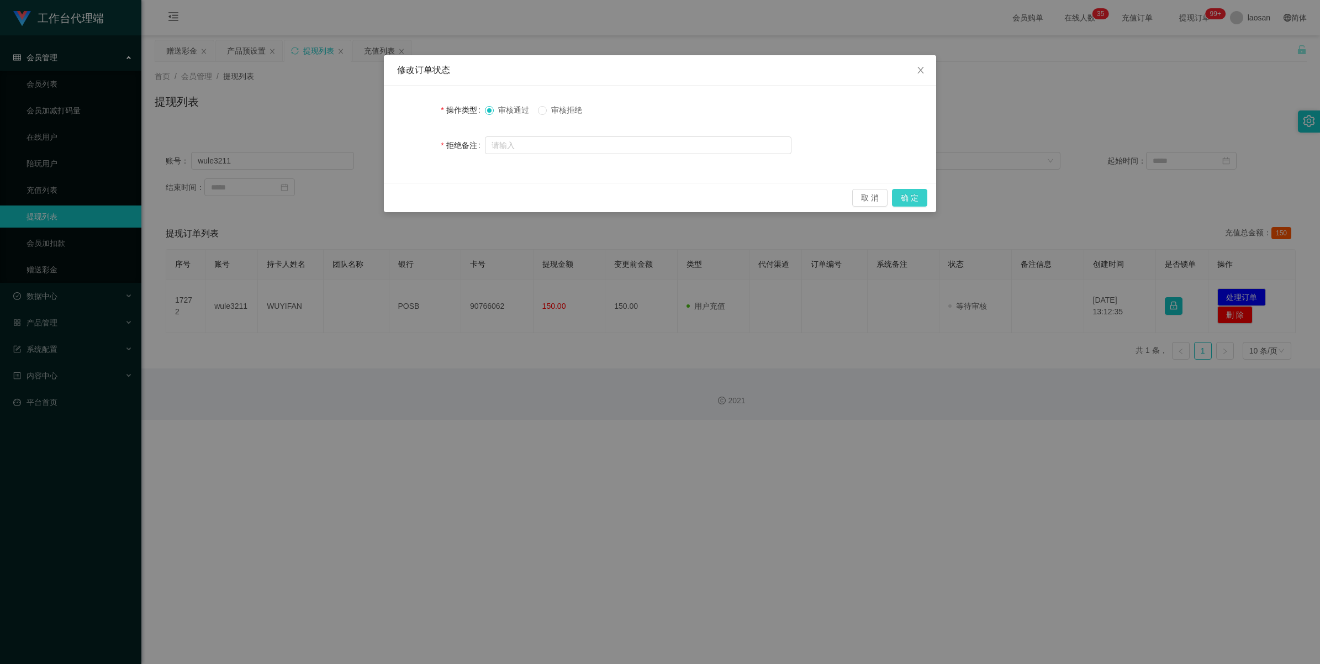
click at [554, 194] on button "确 定" at bounding box center [909, 198] width 35 height 18
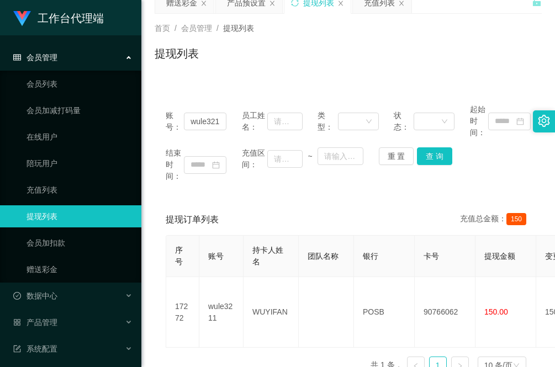
scroll to position [69, 0]
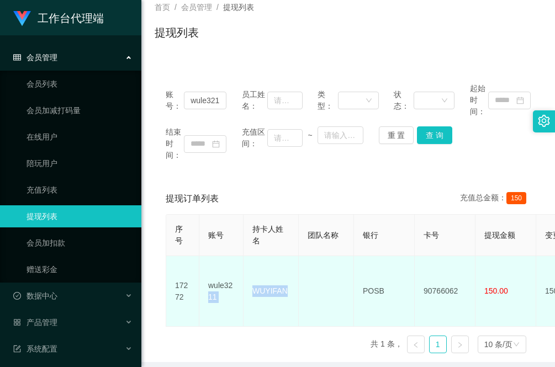
drag, startPoint x: 290, startPoint y: 285, endPoint x: 230, endPoint y: 285, distance: 60.2
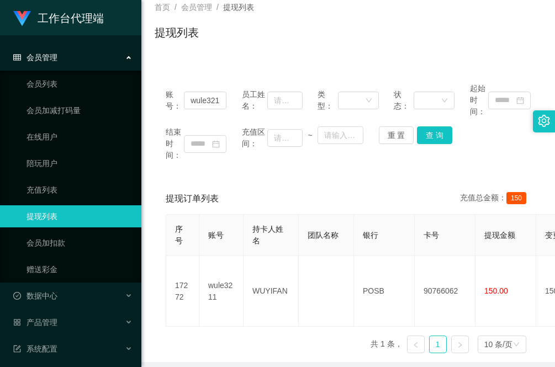
click at [181, 334] on div "序号 账号 持卡人姓名 团队名称 银行 卡号 提现金额 变更前金额 类型 代付渠道 订单编号 系统备注 状态 备注信息 创建时间 是否锁单 操作 17272 …" at bounding box center [348, 288] width 365 height 148
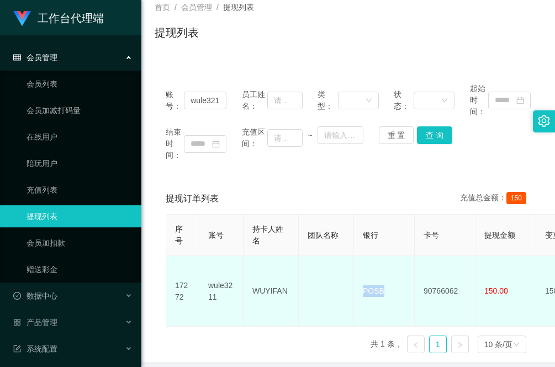
drag, startPoint x: 392, startPoint y: 288, endPoint x: 358, endPoint y: 285, distance: 34.3
click at [358, 285] on td "POSB" at bounding box center [384, 291] width 61 height 71
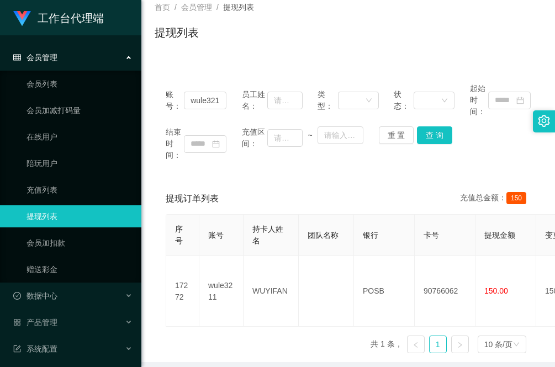
drag, startPoint x: 203, startPoint y: 326, endPoint x: 240, endPoint y: 330, distance: 37.3
click at [203, 325] on div "序号 账号 持卡人姓名 团队名称 银行 卡号 提现金额 变更前金额 类型 代付渠道 订单编号 系统备注 状态 备注信息 创建时间 是否锁单 操作 17272 …" at bounding box center [348, 288] width 365 height 148
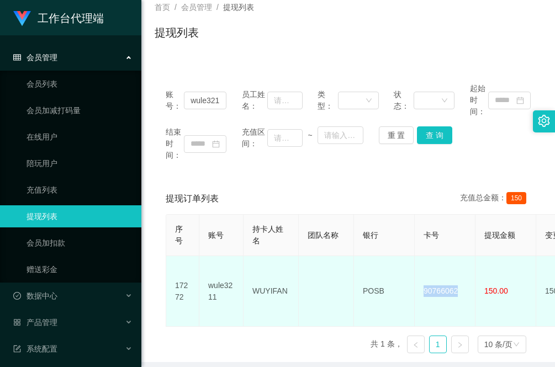
drag, startPoint x: 463, startPoint y: 285, endPoint x: 421, endPoint y: 283, distance: 42.0
click at [421, 283] on td "90766062" at bounding box center [445, 291] width 61 height 71
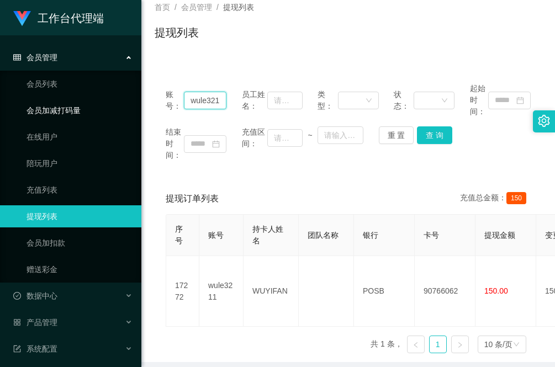
drag, startPoint x: 219, startPoint y: 100, endPoint x: 130, endPoint y: 100, distance: 89.5
click at [130, 100] on section "工作台代理端 会员管理 会员列表 会员加减打码量 在线用户 陪玩用户 充值列表 提现列表 会员加扣款 赠送彩金 数据中心 员工统计 团队统计 产品管理 注单管…" at bounding box center [277, 172] width 555 height 483
drag, startPoint x: 205, startPoint y: 100, endPoint x: 119, endPoint y: 100, distance: 86.1
click at [119, 100] on section "工作台代理端 会员管理 会员列表 会员加减打码量 在线用户 陪玩用户 充值列表 提现列表 会员加扣款 赠送彩金 数据中心 员工统计 团队统计 产品管理 注单管…" at bounding box center [277, 172] width 555 height 483
paste input "90419770"
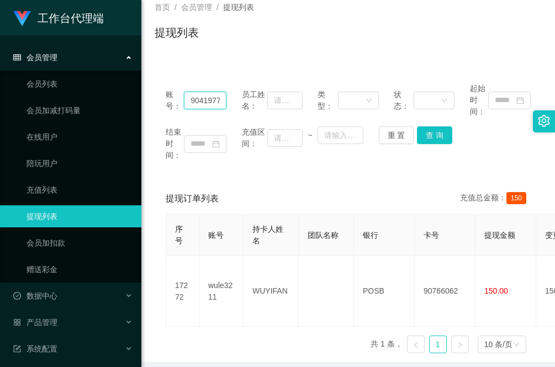
scroll to position [0, 4]
type input "90419770"
click at [431, 140] on button "查 询" at bounding box center [434, 135] width 35 height 18
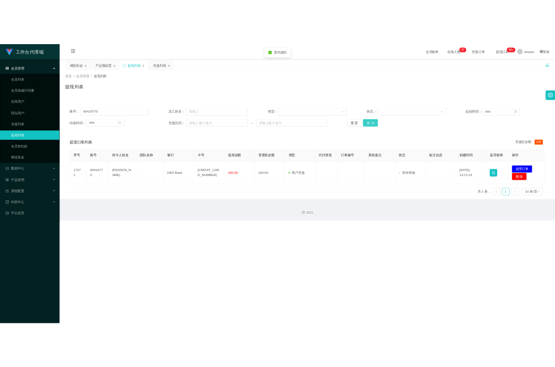
scroll to position [0, 0]
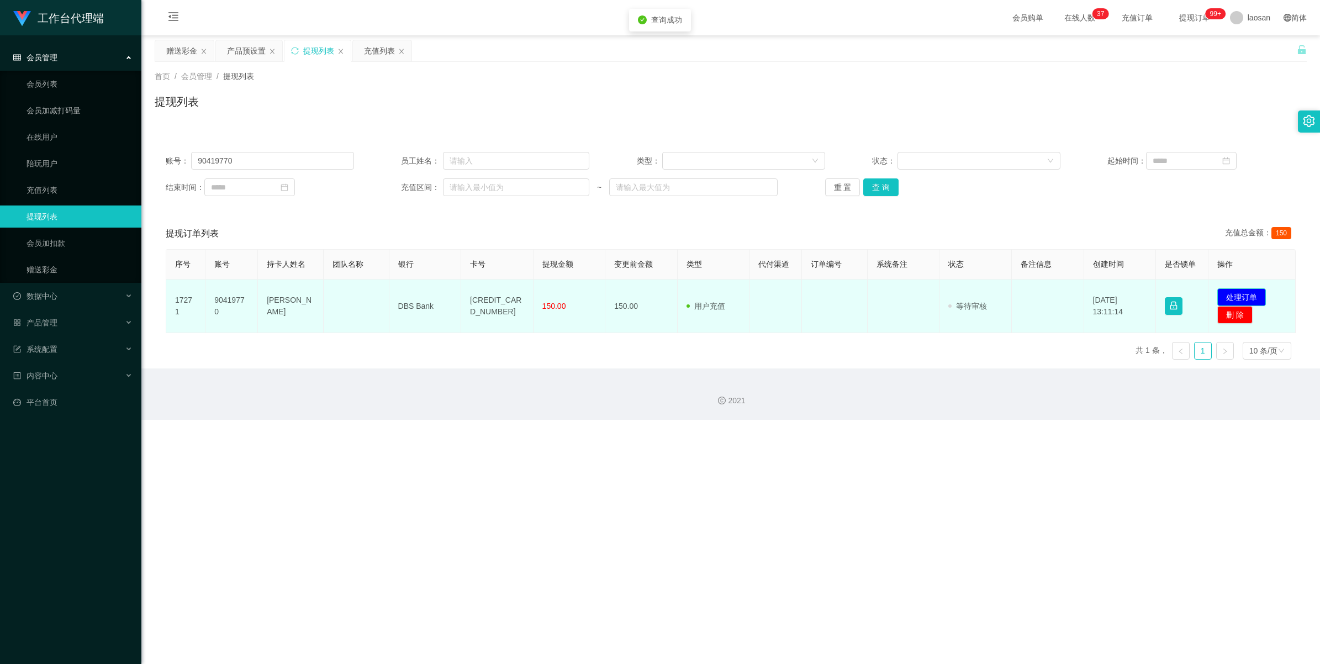
click at [554, 293] on button "处理订单" at bounding box center [1241, 297] width 49 height 18
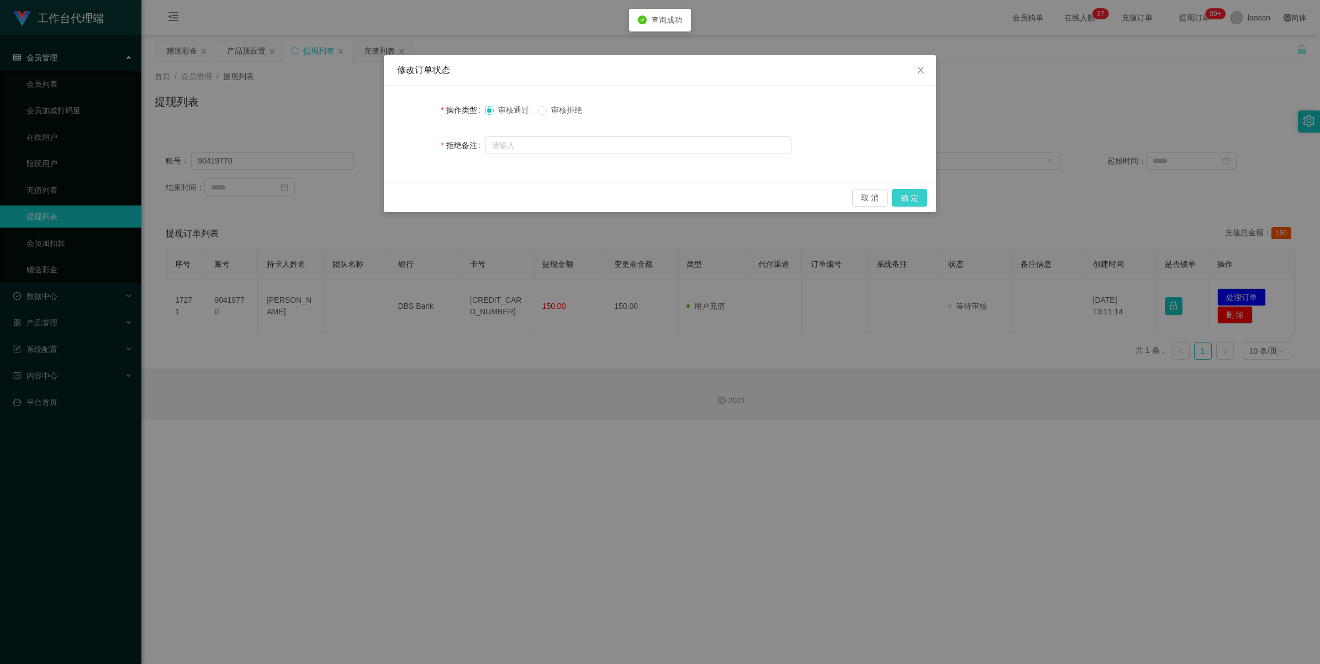
click at [554, 202] on button "确 定" at bounding box center [909, 198] width 35 height 18
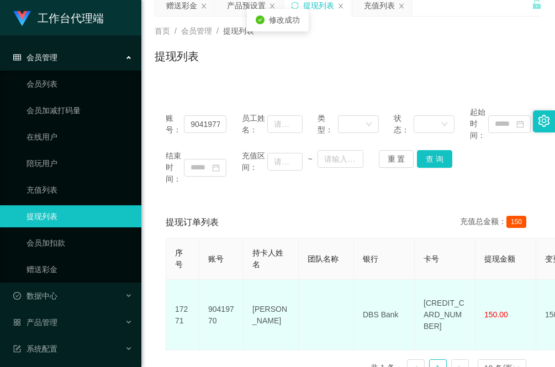
scroll to position [69, 0]
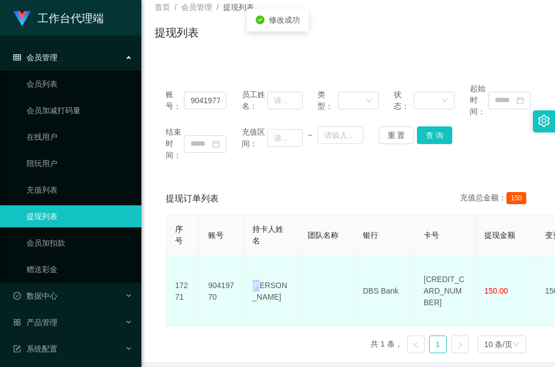
drag, startPoint x: 277, startPoint y: 293, endPoint x: 254, endPoint y: 287, distance: 23.3
click at [254, 287] on td "[PERSON_NAME]" at bounding box center [271, 291] width 55 height 71
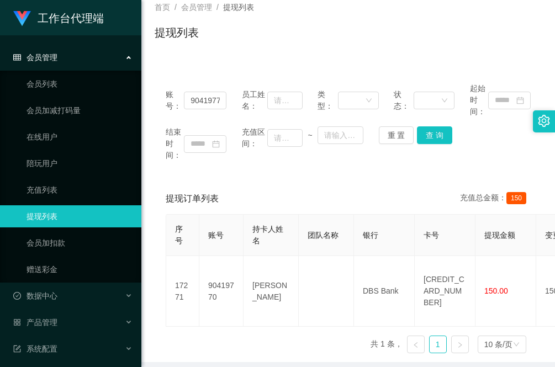
click at [213, 169] on div "账号： 90419770 员工姓名： 类型： 状态： 起始时间： 结束时间： 充值区间： ~ 重 置 查 询" at bounding box center [348, 122] width 387 height 100
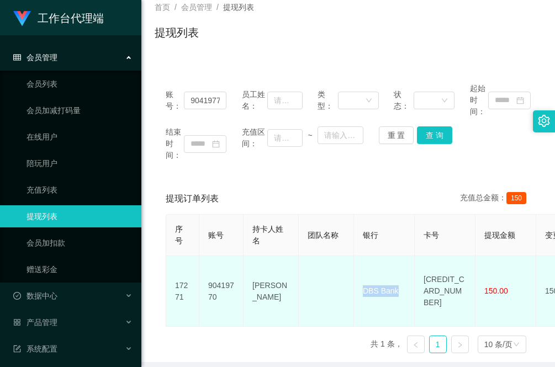
drag, startPoint x: 401, startPoint y: 287, endPoint x: 360, endPoint y: 285, distance: 41.4
click at [360, 285] on td "DBS Bank" at bounding box center [384, 291] width 61 height 71
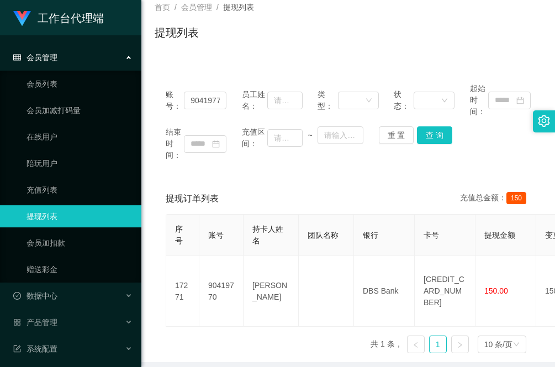
click at [211, 332] on div "序号 账号 持卡人姓名 团队名称 银行 卡号 提现金额 变更前金额 类型 代付渠道 订单编号 系统备注 状态 备注信息 创建时间 是否锁单 操作 17271 …" at bounding box center [348, 288] width 365 height 148
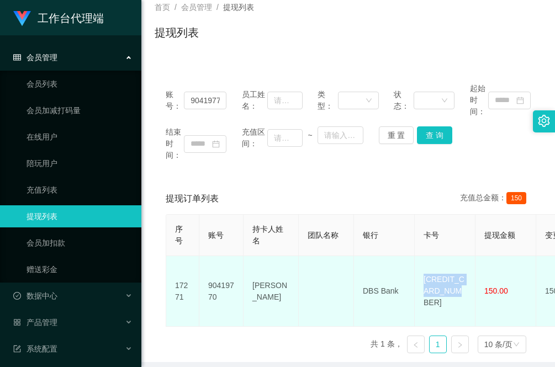
drag, startPoint x: 459, startPoint y: 294, endPoint x: 423, endPoint y: 274, distance: 40.8
click at [423, 274] on td "4628450360173497" at bounding box center [445, 291] width 61 height 71
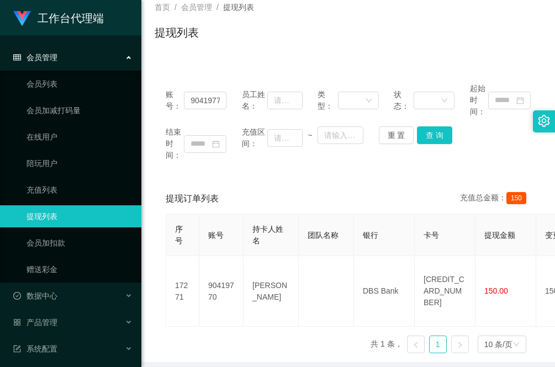
click at [195, 335] on div "序号 账号 持卡人姓名 团队名称 银行 卡号 提现金额 变更前金额 类型 代付渠道 订单编号 系统备注 状态 备注信息 创建时间 是否锁单 操作 17271 …" at bounding box center [348, 288] width 365 height 148
drag, startPoint x: 172, startPoint y: 180, endPoint x: 178, endPoint y: 184, distance: 7.2
click at [172, 180] on div "账号： 90419770 员工姓名： 类型： 状态： 起始时间： 结束时间： 充值区间： ~ 重 置 查 询 提现订单列表 充值总金额： 150 序号 账号 …" at bounding box center [348, 217] width 387 height 290
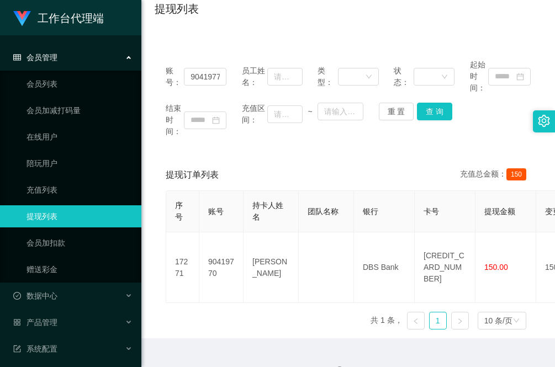
scroll to position [104, 0]
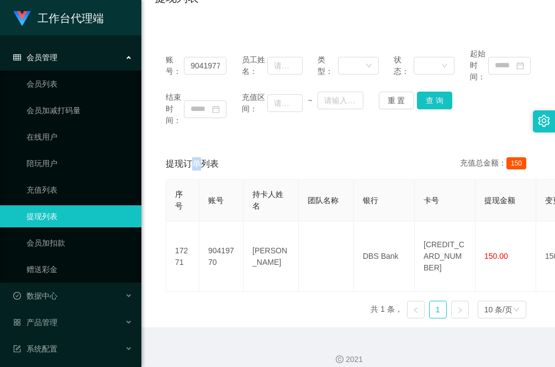
click at [195, 144] on div "账号： 90419770 员工姓名： 类型： 状态： 起始时间： 结束时间： 充值区间： ~ 重 置 查 询 提现订单列表 充值总金额： 150 序号 账号 …" at bounding box center [348, 182] width 387 height 290
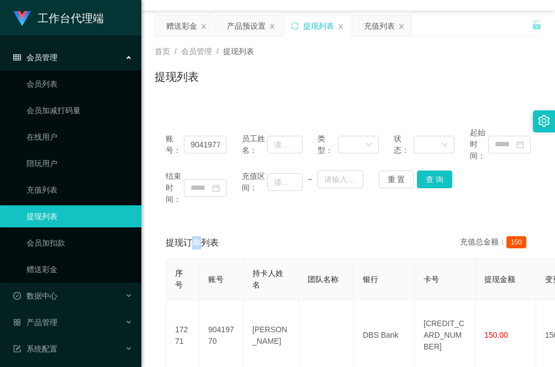
scroll to position [0, 0]
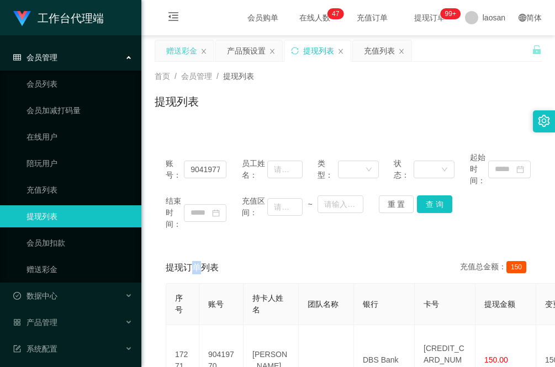
click at [191, 53] on div "赠送彩金" at bounding box center [181, 50] width 31 height 21
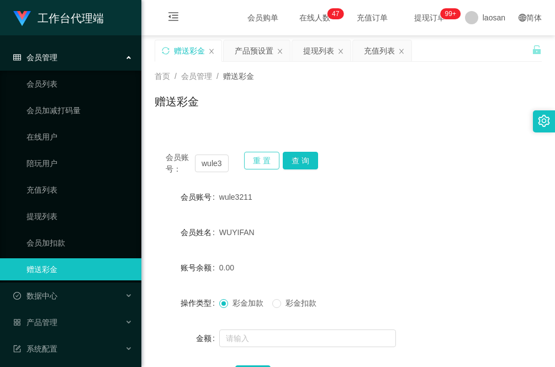
click at [257, 158] on button "重 置" at bounding box center [261, 161] width 35 height 18
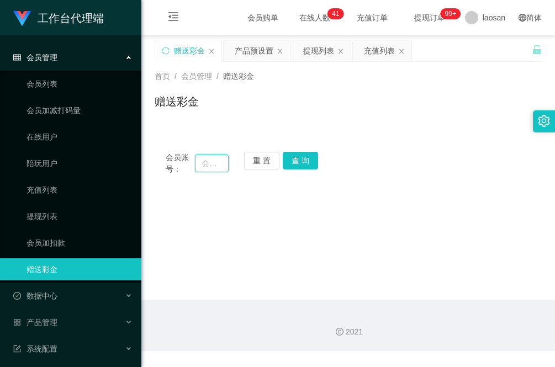
click at [208, 161] on input "text" at bounding box center [212, 164] width 34 height 18
paste input "wule3211"
type input "wule3211"
click at [293, 162] on button "查 询" at bounding box center [300, 161] width 35 height 18
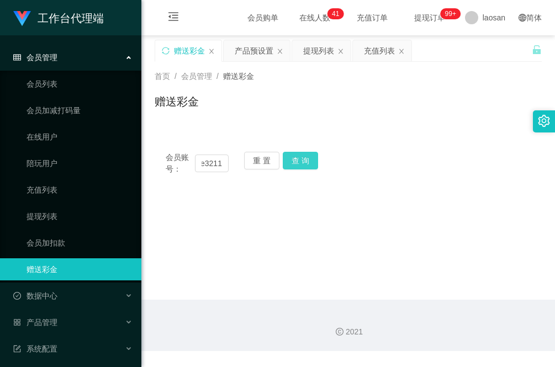
scroll to position [0, 0]
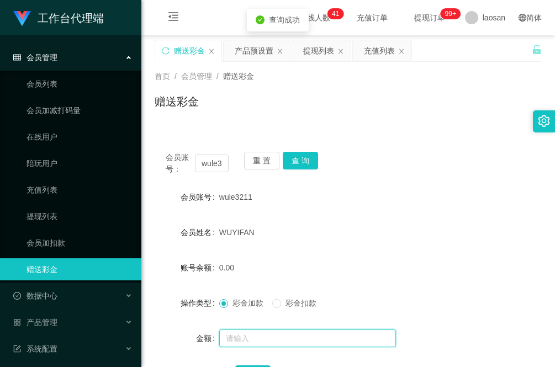
click at [255, 340] on input "text" at bounding box center [307, 339] width 177 height 18
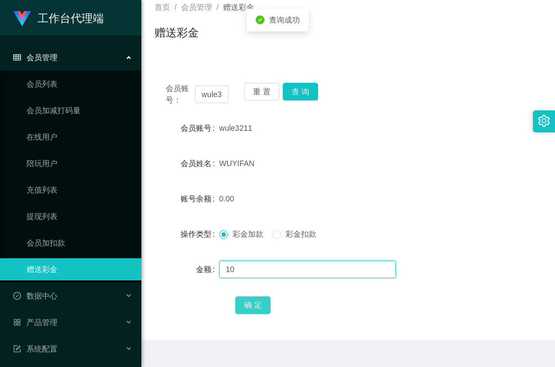
type input "10"
click at [257, 306] on button "确 定" at bounding box center [252, 306] width 35 height 18
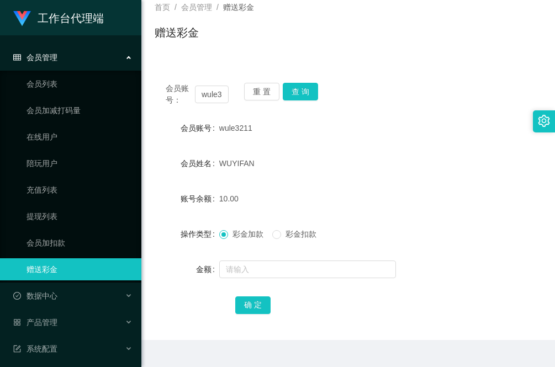
click at [203, 312] on div "确 定" at bounding box center [348, 305] width 387 height 22
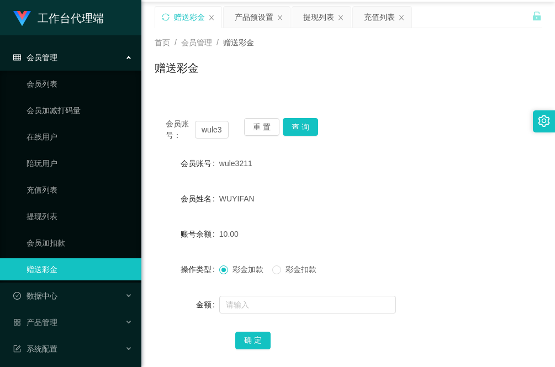
scroll to position [0, 0]
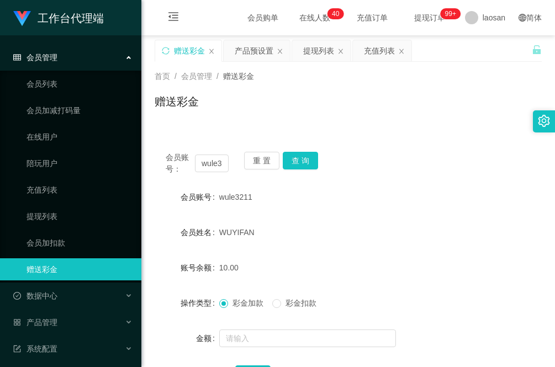
drag, startPoint x: 318, startPoint y: 51, endPoint x: 305, endPoint y: 86, distance: 36.5
click at [316, 51] on div "提现列表" at bounding box center [318, 50] width 31 height 21
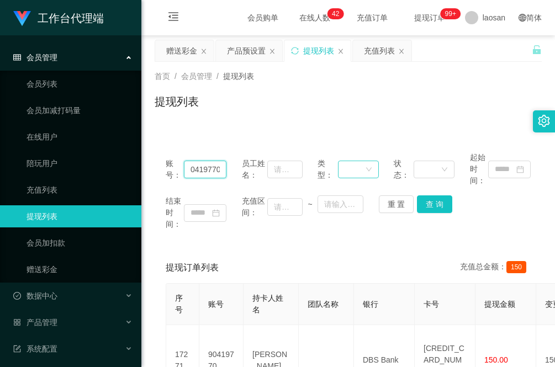
drag, startPoint x: 188, startPoint y: 166, endPoint x: 360, endPoint y: 167, distance: 172.3
click at [360, 166] on div "账号： 90419770 员工姓名： 类型： 状态： 起始时间：" at bounding box center [348, 169] width 365 height 35
paste input "wule3211"
click at [431, 205] on button "查 询" at bounding box center [434, 204] width 35 height 18
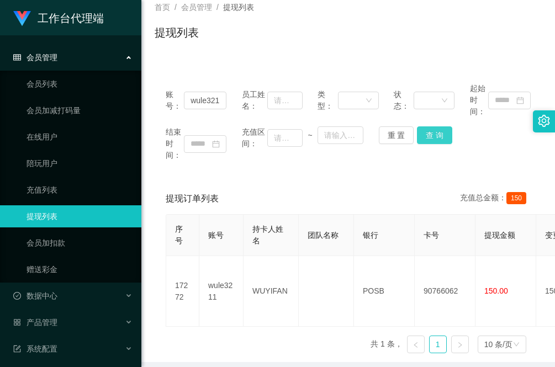
scroll to position [0, 0]
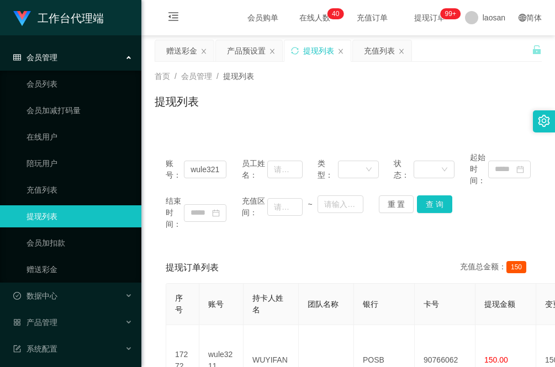
click at [191, 245] on div "账号： wule3211 员工姓名： 类型： 状态： 起始时间： 结束时间： 充值区间： ~ 重 置 查 询 提现订单列表 充值总金额： 150 序号 账号 …" at bounding box center [348, 286] width 387 height 290
click at [197, 240] on div "账号： wule3211 员工姓名： 类型： 状态： 起始时间： 结束时间： 充值区间： ~ 重 置 查 询" at bounding box center [348, 191] width 387 height 100
click at [197, 120] on div "首页 / 会员管理 / 提现列表 / 提现列表" at bounding box center [348, 95] width 414 height 66
click at [200, 139] on div "账号： wule3211 员工姓名： 类型： 状态： 起始时间： 结束时间： 充值区间： ~ 重 置 查 询 提现订单列表 充值总金额： 150 序号 账号 …" at bounding box center [348, 280] width 387 height 304
drag, startPoint x: 185, startPoint y: 168, endPoint x: 254, endPoint y: 183, distance: 70.5
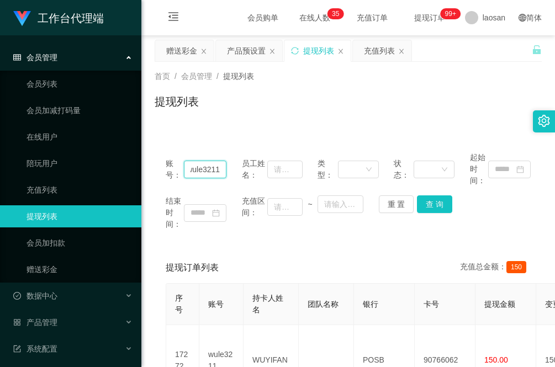
click at [254, 183] on div "账号： wule3211 员工姓名： 类型： 状态： 起始时间：" at bounding box center [348, 169] width 365 height 35
paste input "90419770"
type input "90419770"
click at [431, 211] on button "查 询" at bounding box center [434, 204] width 35 height 18
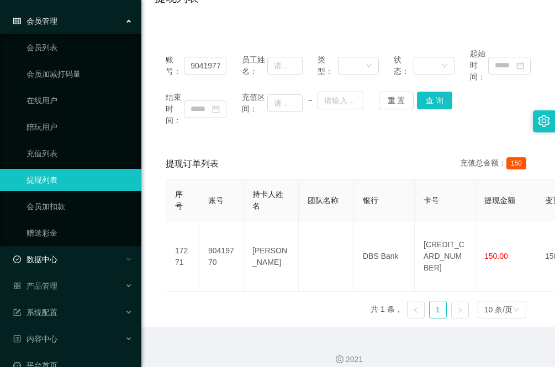
scroll to position [56, 0]
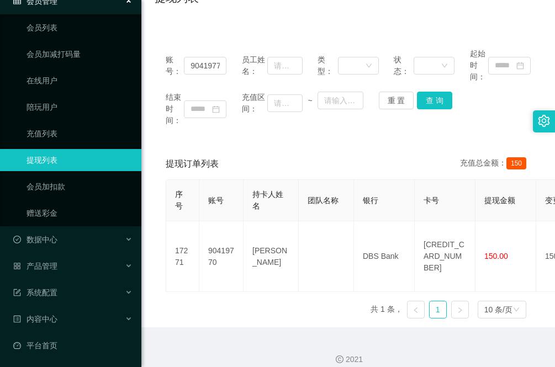
click at [194, 297] on div "序号 账号 持卡人姓名 团队名称 银行 卡号 提现金额 变更前金额 类型 代付渠道 订单编号 系统备注 状态 备注信息 创建时间 是否锁单 操作 17271 …" at bounding box center [348, 253] width 365 height 148
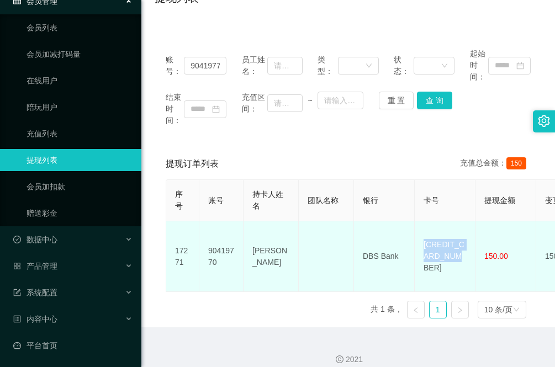
drag, startPoint x: 451, startPoint y: 261, endPoint x: 424, endPoint y: 242, distance: 32.8
click at [424, 242] on td "4628450360173497" at bounding box center [445, 256] width 61 height 71
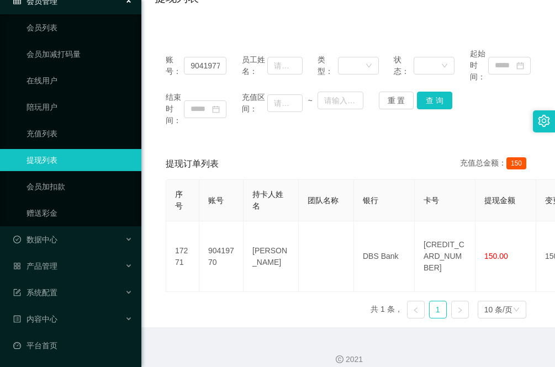
click at [180, 135] on div "账号： 90419770 员工姓名： 类型： 状态： 起始时间： 结束时间： 充值区间： ~ 重 置 查 询" at bounding box center [348, 87] width 387 height 100
drag, startPoint x: 224, startPoint y: 67, endPoint x: 158, endPoint y: 70, distance: 66.3
click at [158, 70] on div "账号： 90419770 员工姓名： 类型： 状态： 起始时间： 结束时间： 充值区间： ~ 重 置 查 询" at bounding box center [348, 87] width 387 height 100
click at [167, 298] on div "序号 账号 持卡人姓名 团队名称 银行 卡号 提现金额 变更前金额 类型 代付渠道 订单编号 系统备注 状态 备注信息 创建时间 是否锁单 操作 17271 …" at bounding box center [348, 253] width 365 height 148
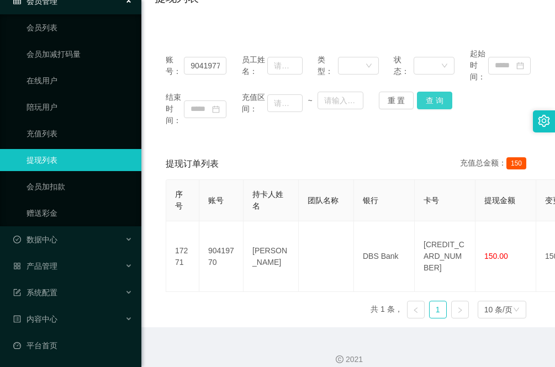
click at [433, 100] on button "查 询" at bounding box center [434, 101] width 35 height 18
click at [181, 294] on div "序号 账号 持卡人姓名 团队名称 银行 卡号 提现金额 变更前金额 类型 代付渠道 订单编号 系统备注 状态 备注信息 创建时间 是否锁单 操作 17271 …" at bounding box center [348, 253] width 365 height 148
click at [204, 299] on div "序号 账号 持卡人姓名 团队名称 银行 卡号 提现金额 变更前金额 类型 代付渠道 订单编号 系统备注 状态 备注信息 创建时间 是否锁单 操作 17271 …" at bounding box center [348, 253] width 365 height 148
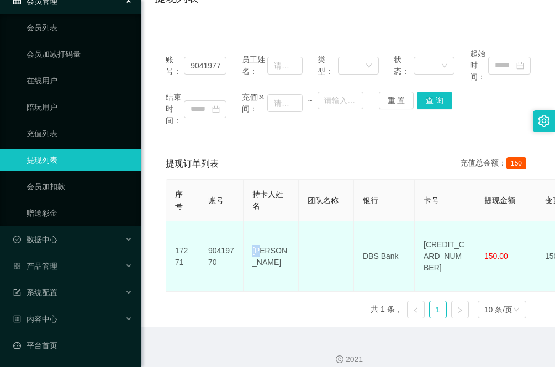
drag, startPoint x: 283, startPoint y: 247, endPoint x: 244, endPoint y: 247, distance: 39.2
click at [244, 247] on td "[PERSON_NAME]" at bounding box center [271, 256] width 55 height 71
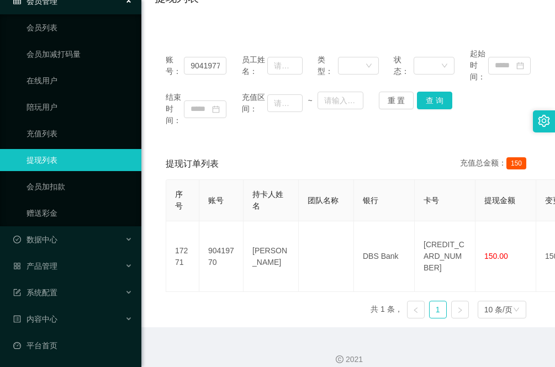
click at [189, 294] on div "序号 账号 持卡人姓名 团队名称 银行 卡号 提现金额 变更前金额 类型 代付渠道 订单编号 系统备注 状态 备注信息 创建时间 是否锁单 操作 17271 …" at bounding box center [348, 253] width 365 height 148
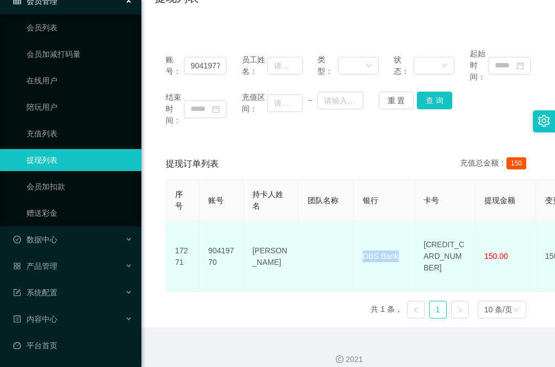
drag, startPoint x: 401, startPoint y: 253, endPoint x: 364, endPoint y: 250, distance: 36.5
click at [364, 250] on td "DBS Bank" at bounding box center [384, 256] width 61 height 71
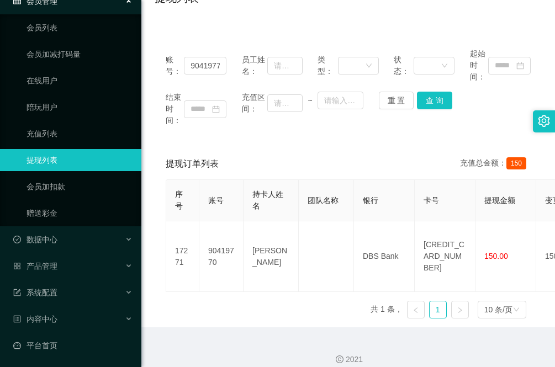
click at [192, 286] on div "序号 账号 持卡人姓名 团队名称 银行 卡号 提现金额 变更前金额 类型 代付渠道 订单编号 系统备注 状态 备注信息 创建时间 是否锁单 操作 17271 …" at bounding box center [348, 253] width 365 height 148
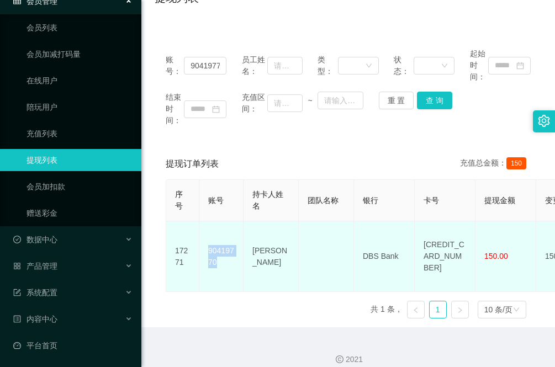
drag, startPoint x: 222, startPoint y: 258, endPoint x: 208, endPoint y: 246, distance: 18.8
click at [208, 246] on td "90419770" at bounding box center [221, 256] width 44 height 71
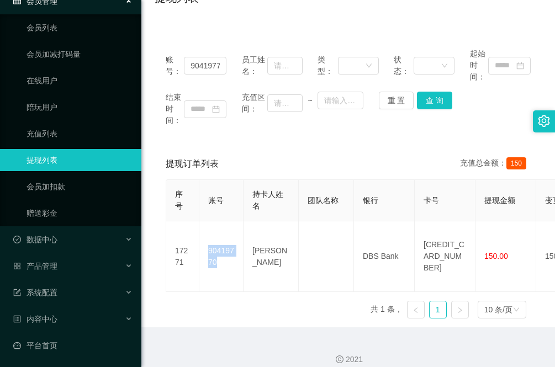
click at [50, 158] on link "提现列表" at bounding box center [80, 160] width 106 height 22
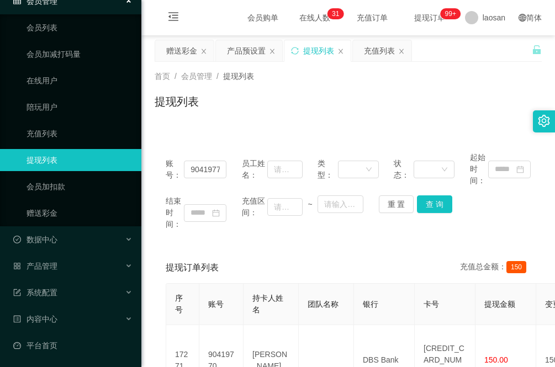
drag, startPoint x: 283, startPoint y: 266, endPoint x: 224, endPoint y: 57, distance: 217.5
click at [283, 266] on div "提现订单列表 充值总金额： 150" at bounding box center [348, 267] width 365 height 31
click at [175, 48] on div "赠送彩金" at bounding box center [181, 50] width 31 height 21
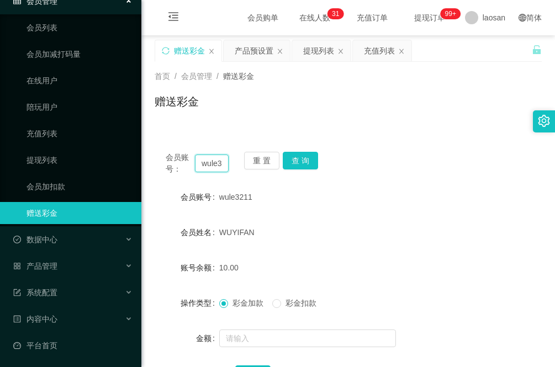
scroll to position [0, 13]
drag, startPoint x: 199, startPoint y: 164, endPoint x: 299, endPoint y: 178, distance: 100.3
click at [299, 178] on div "会员账号： wule3211 重 置 查 询 会员账号 wule3211 会员姓名 WUYIFAN 账号余额 10.00 操作类型 彩金加款 彩金扣款 金额 …" at bounding box center [348, 275] width 387 height 268
click at [260, 155] on button "重 置" at bounding box center [261, 161] width 35 height 18
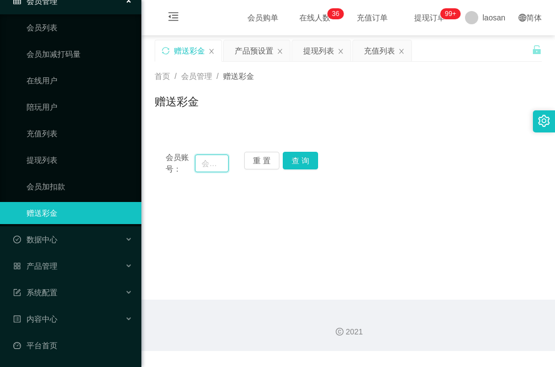
click at [213, 163] on input "text" at bounding box center [212, 164] width 34 height 18
paste input "BzaiChan"
type input "BzaiChan"
click at [305, 166] on button "查 询" at bounding box center [300, 161] width 35 height 18
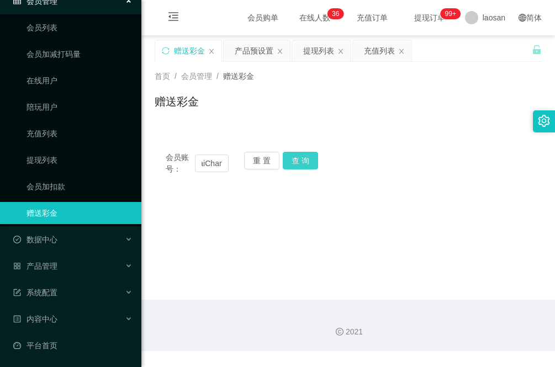
scroll to position [0, 0]
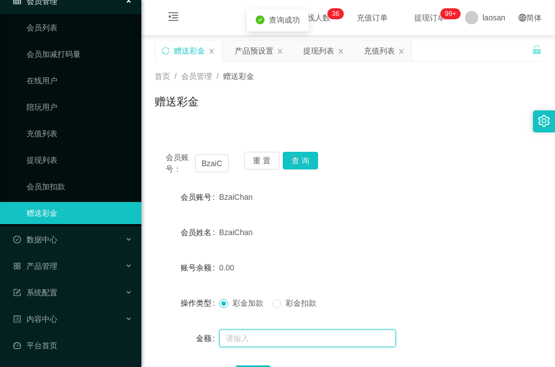
click at [260, 336] on input "text" at bounding box center [307, 339] width 177 height 18
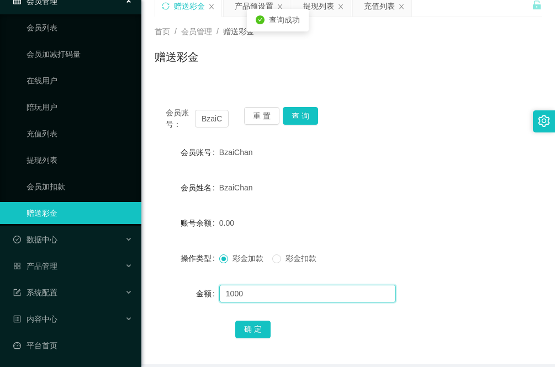
scroll to position [69, 0]
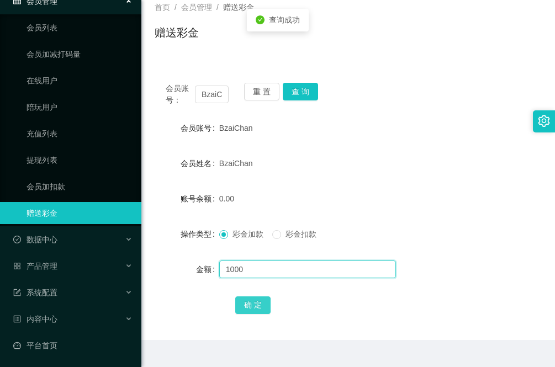
type input "1000"
click at [249, 309] on button "确 定" at bounding box center [252, 306] width 35 height 18
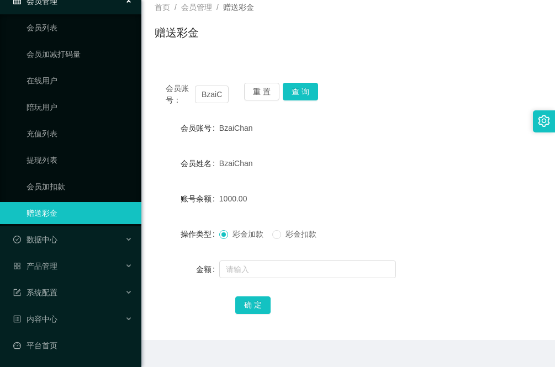
click at [196, 282] on form "会员账号 BzaiChan 会员姓名 BzaiChan 账号余额 1000.00 操作类型 彩金加款 彩金扣款 金额 确 定" at bounding box center [348, 216] width 387 height 199
click at [164, 314] on div "确 定" at bounding box center [348, 305] width 387 height 22
click at [257, 86] on button "重 置" at bounding box center [261, 92] width 35 height 18
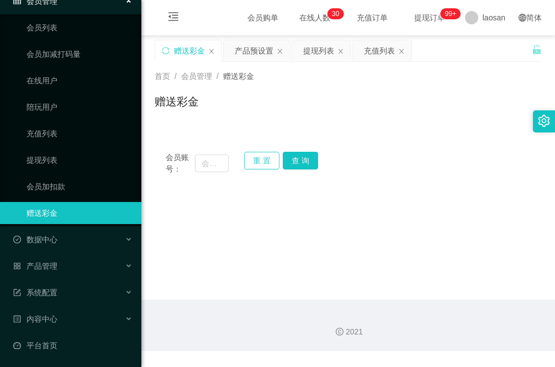
scroll to position [0, 0]
drag, startPoint x: 205, startPoint y: 165, endPoint x: 228, endPoint y: 169, distance: 23.1
click at [205, 165] on input "text" at bounding box center [212, 164] width 34 height 18
paste input "leichan3218"
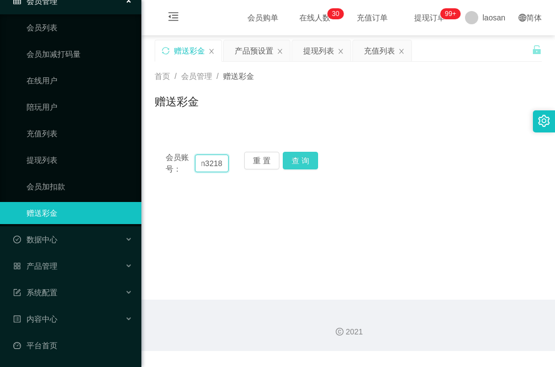
type input "leichan3218"
click at [305, 159] on button "查 询" at bounding box center [300, 161] width 35 height 18
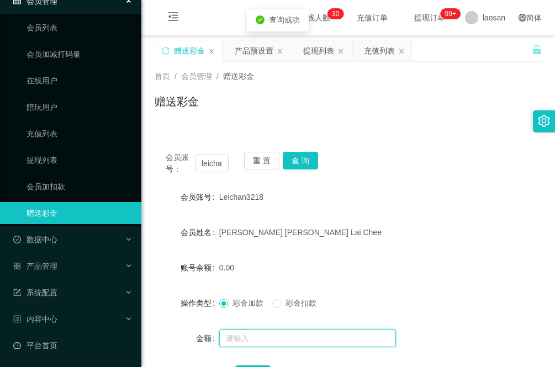
click at [248, 334] on input "text" at bounding box center [307, 339] width 177 height 18
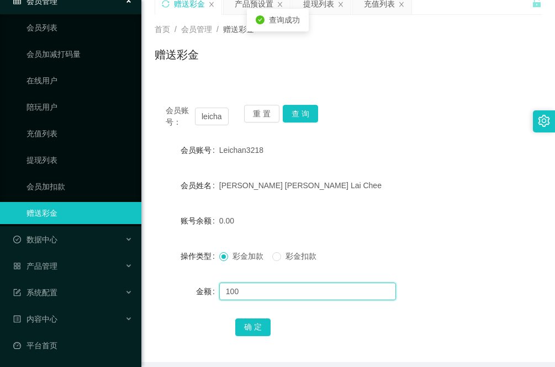
scroll to position [69, 0]
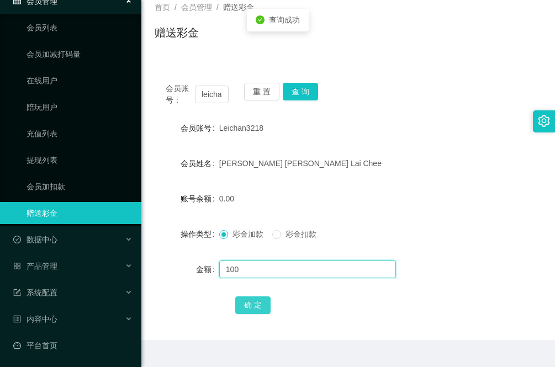
type input "100"
click at [251, 306] on button "确 定" at bounding box center [252, 306] width 35 height 18
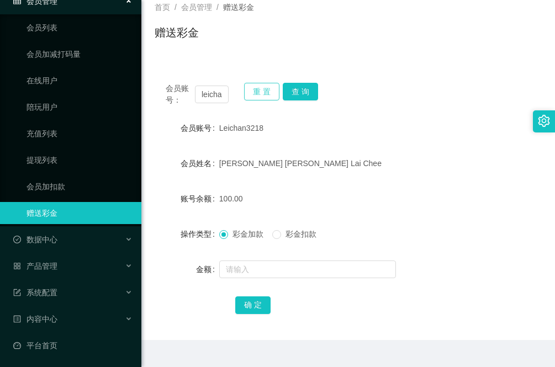
click at [260, 99] on button "重 置" at bounding box center [261, 92] width 35 height 18
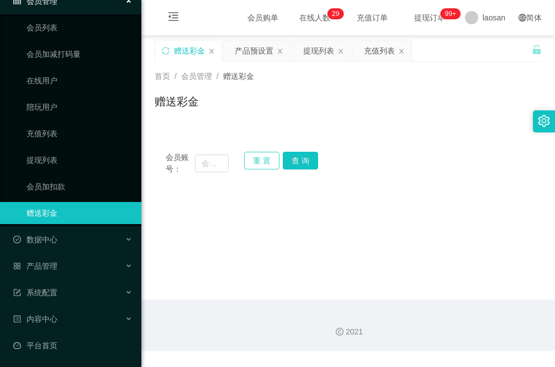
scroll to position [0, 0]
click at [211, 162] on input "text" at bounding box center [212, 164] width 34 height 18
paste input "wule3211"
type input "wule3211"
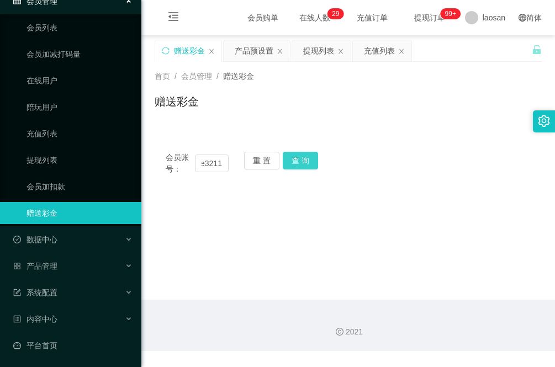
drag, startPoint x: 308, startPoint y: 161, endPoint x: 313, endPoint y: 180, distance: 19.8
click at [308, 161] on button "查 询" at bounding box center [300, 161] width 35 height 18
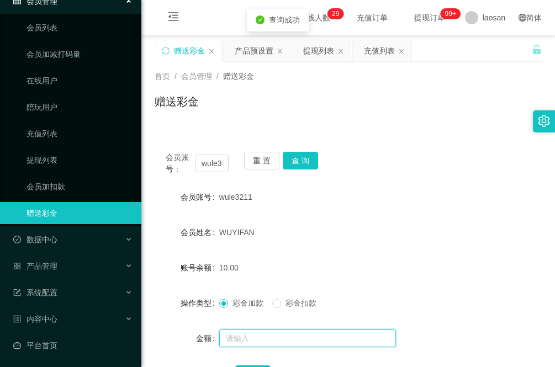
click at [255, 335] on input "text" at bounding box center [307, 339] width 177 height 18
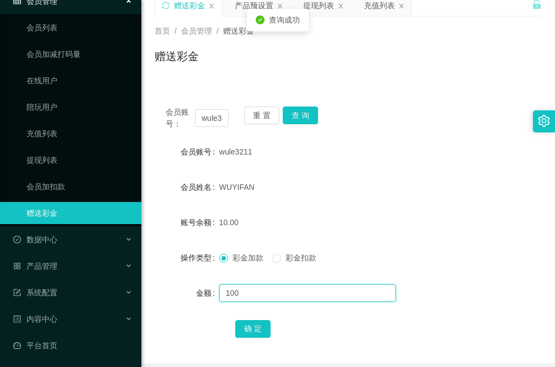
scroll to position [69, 0]
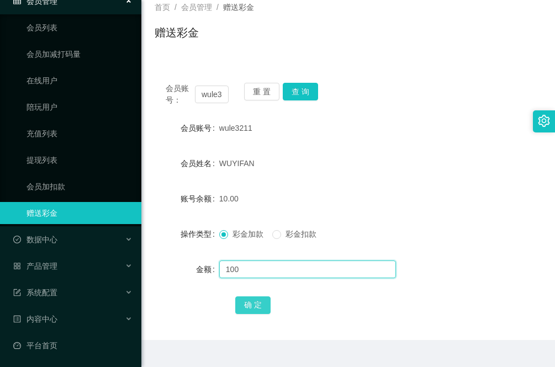
type input "100"
click at [256, 305] on button "确 定" at bounding box center [252, 306] width 35 height 18
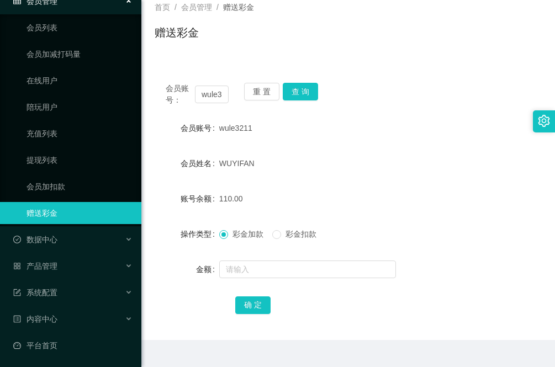
click at [173, 120] on div "会员账号" at bounding box center [187, 128] width 65 height 22
click at [248, 268] on input "text" at bounding box center [307, 270] width 177 height 18
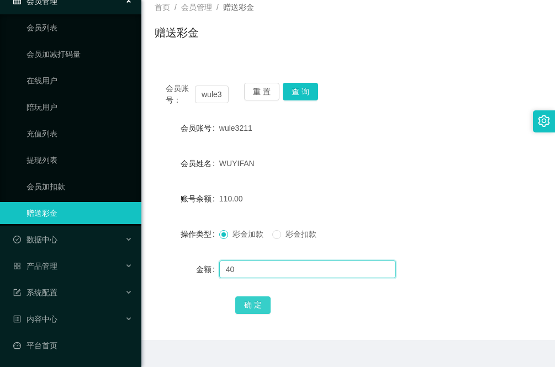
type input "40"
click at [254, 305] on button "确 定" at bounding box center [252, 306] width 35 height 18
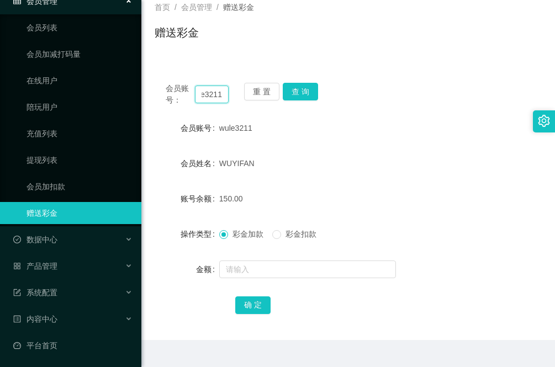
drag, startPoint x: 200, startPoint y: 89, endPoint x: 279, endPoint y: 92, distance: 79.6
click at [279, 92] on div "会员账号： wule3211 重 置 查 询" at bounding box center [348, 94] width 387 height 23
paste input "leichan3218"
type input "leichan3218"
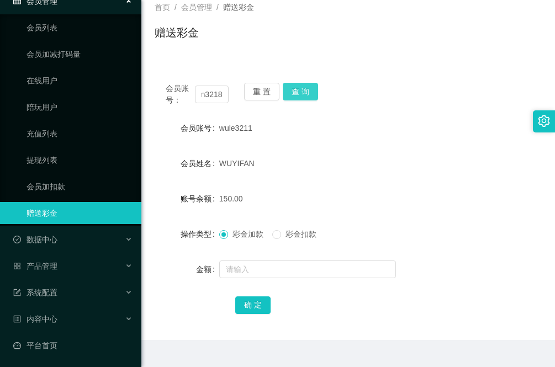
click at [305, 94] on button "查 询" at bounding box center [300, 92] width 35 height 18
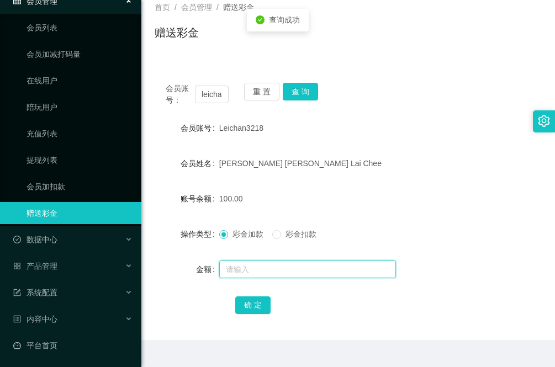
click at [277, 269] on input "text" at bounding box center [307, 270] width 177 height 18
type input "40"
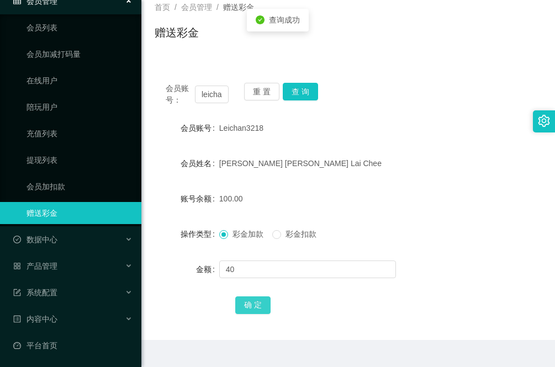
drag, startPoint x: 254, startPoint y: 300, endPoint x: 246, endPoint y: 295, distance: 8.9
click at [254, 300] on button "确 定" at bounding box center [252, 306] width 35 height 18
drag, startPoint x: 194, startPoint y: 109, endPoint x: 278, endPoint y: 106, distance: 84.0
click at [194, 109] on div "会员账号： leichan3218 重 置 查 询 会员账号 Leichan3218 会员姓名 Diana Chan Lai Chee 账号余额 140.00…" at bounding box center [348, 206] width 387 height 268
click at [250, 89] on button "重 置" at bounding box center [261, 92] width 35 height 18
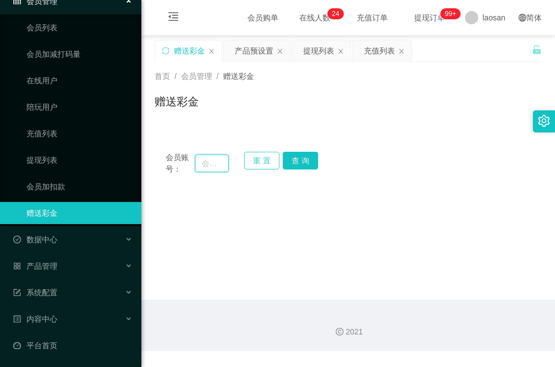
drag, startPoint x: 213, startPoint y: 164, endPoint x: 251, endPoint y: 167, distance: 38.2
click at [213, 164] on input "text" at bounding box center [212, 164] width 34 height 18
paste input "jwleong"
type input "jwleong"
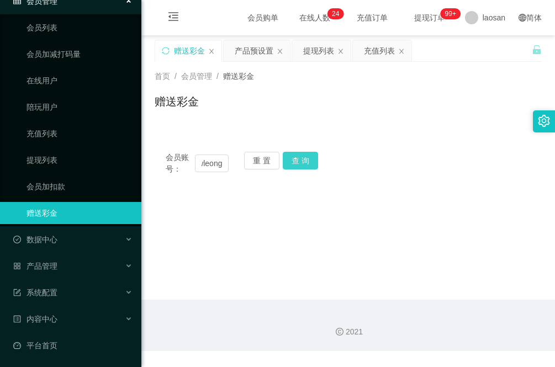
click at [308, 158] on button "查 询" at bounding box center [300, 161] width 35 height 18
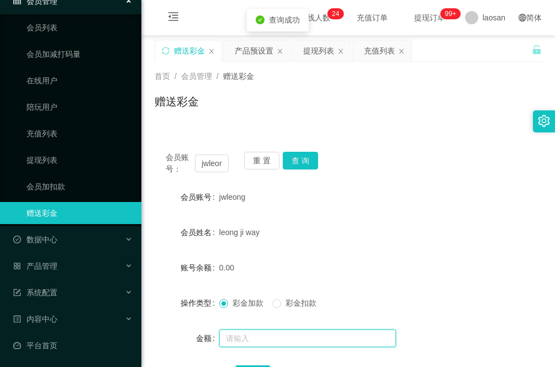
click at [268, 337] on input "text" at bounding box center [307, 339] width 177 height 18
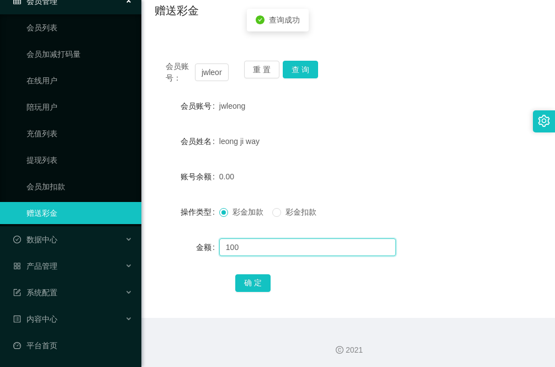
scroll to position [93, 0]
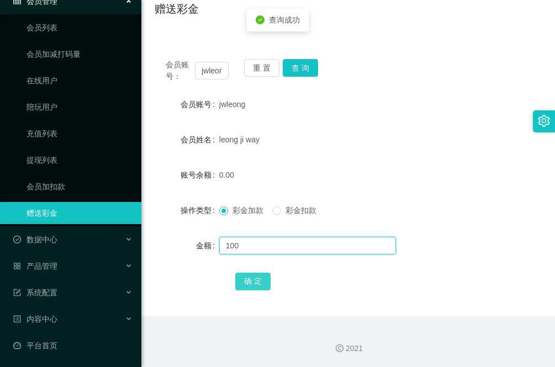
type input "100"
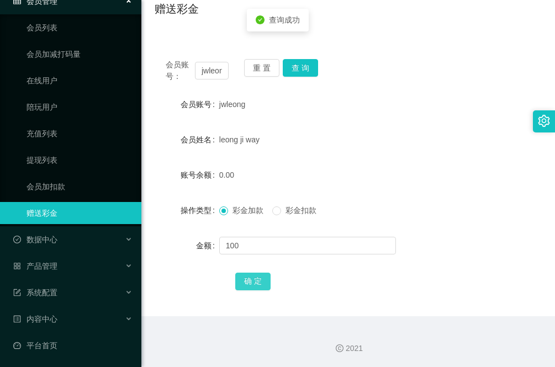
click at [255, 277] on button "确 定" at bounding box center [252, 282] width 35 height 18
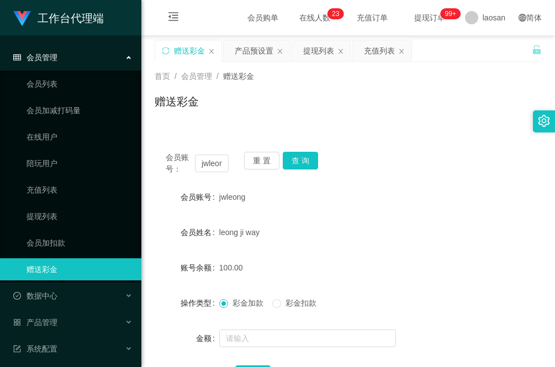
scroll to position [56, 0]
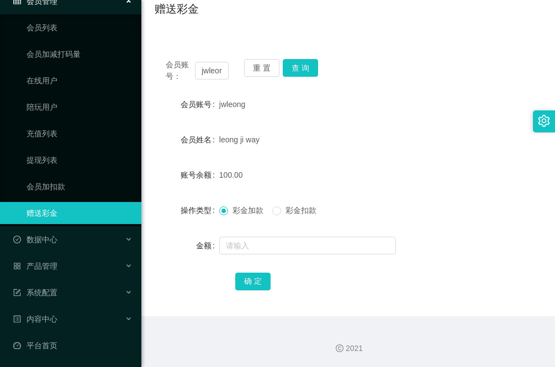
click at [188, 346] on div "2021" at bounding box center [348, 349] width 396 height 12
drag, startPoint x: 187, startPoint y: 282, endPoint x: 195, endPoint y: 275, distance: 11.0
click at [187, 282] on div "确 定" at bounding box center [348, 281] width 387 height 22
click at [260, 67] on button "重 置" at bounding box center [261, 68] width 35 height 18
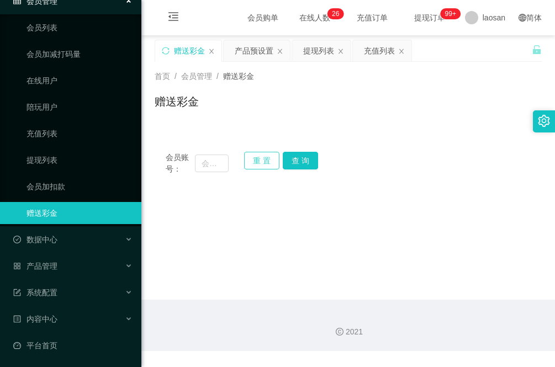
scroll to position [0, 0]
click at [378, 55] on div "充值列表" at bounding box center [379, 50] width 31 height 21
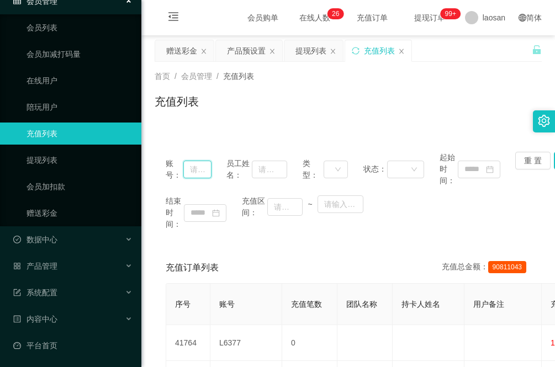
click at [199, 166] on input "text" at bounding box center [197, 170] width 28 height 18
paste input "wule3211"
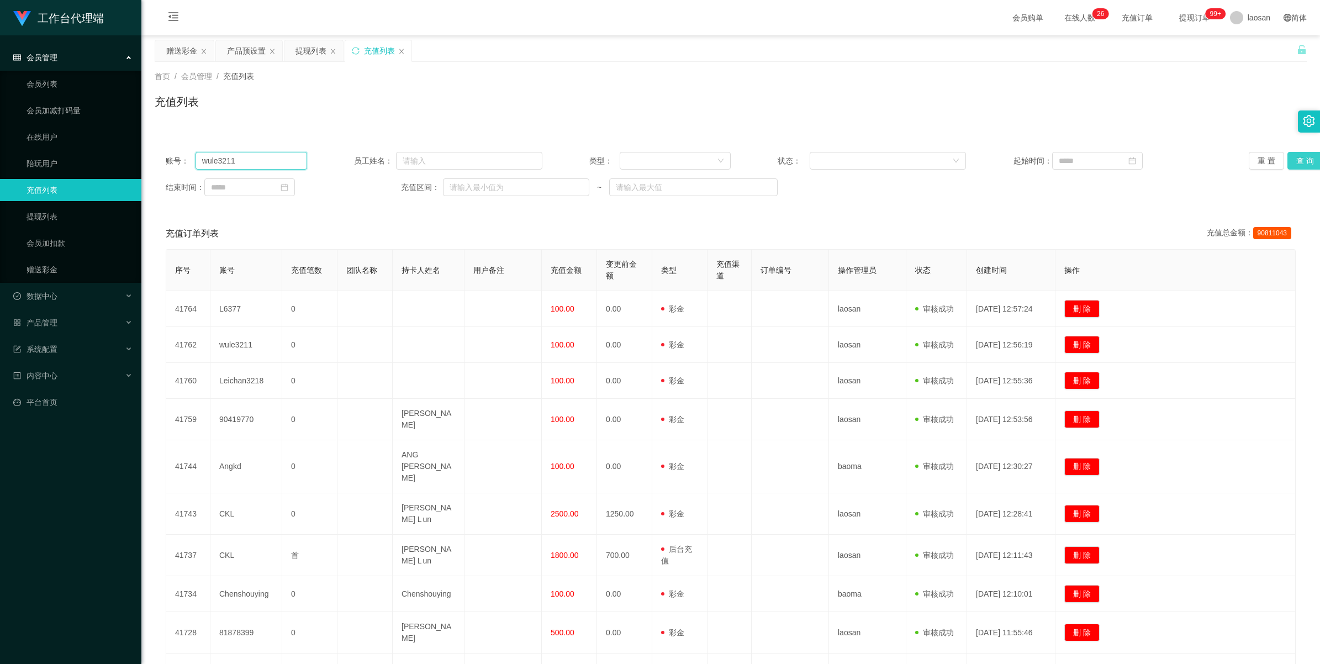
type input "wule3211"
click at [554, 161] on button "查 询" at bounding box center [1304, 161] width 35 height 18
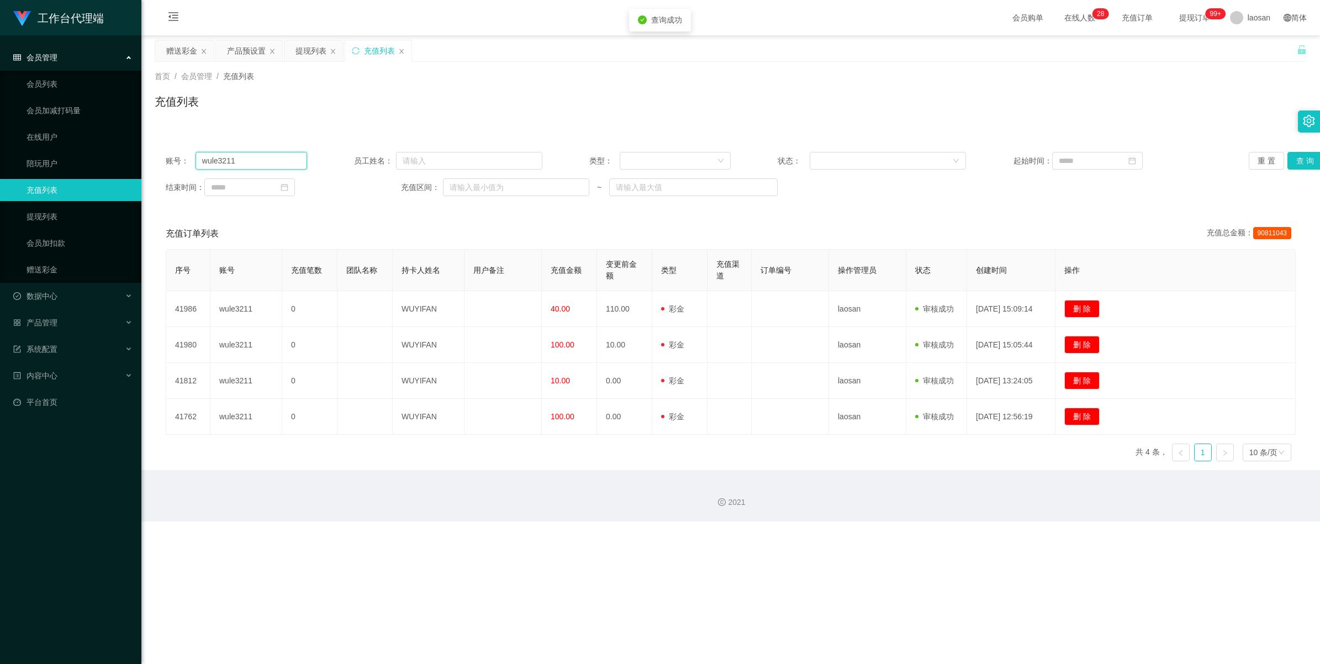
click at [250, 167] on input "wule3211" at bounding box center [251, 161] width 112 height 18
click at [396, 51] on div "充值列表" at bounding box center [378, 50] width 66 height 21
click at [401, 48] on icon "图标: close" at bounding box center [401, 51] width 7 height 7
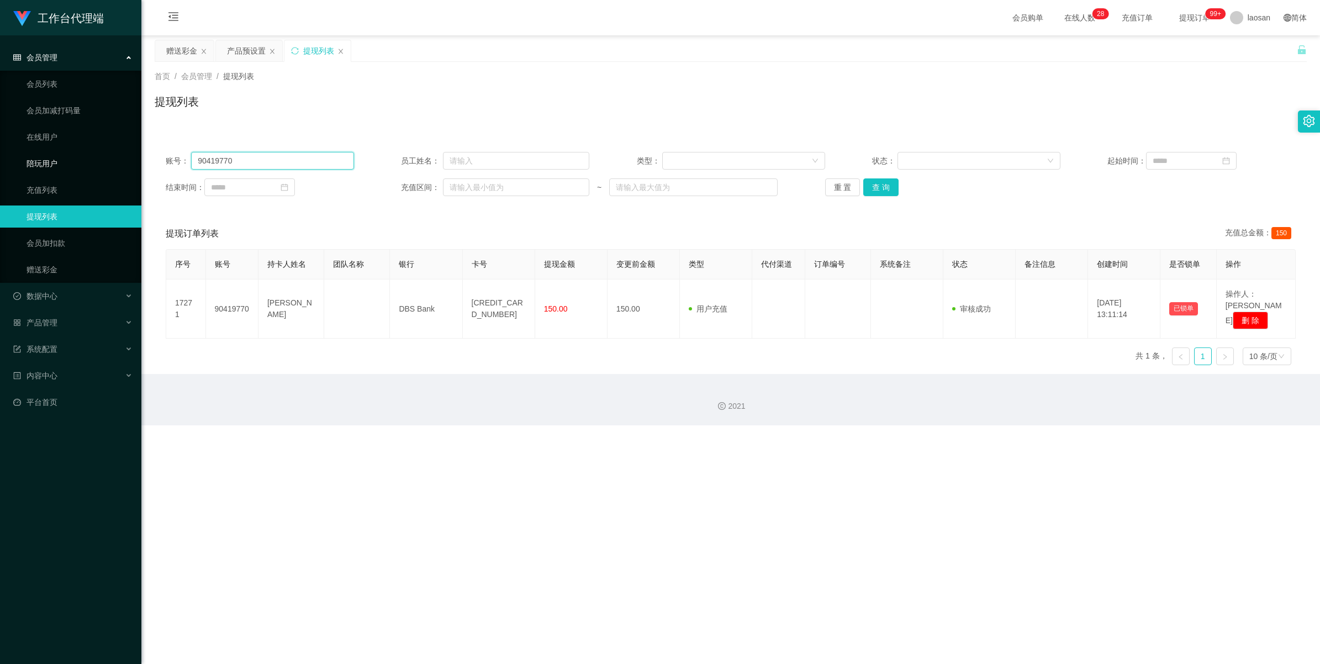
drag, startPoint x: 271, startPoint y: 158, endPoint x: 94, endPoint y: 156, distance: 177.3
click at [60, 158] on section "工作台代理端 会员管理 会员列表 会员加减打码量 在线用户 陪玩用户 充值列表 提现列表 会员加扣款 赠送彩金 数据中心 员工统计 团队统计 产品管理 注单管…" at bounding box center [660, 212] width 1320 height 425
paste input "wule3211"
type input "wule3211"
click at [554, 179] on button "查 询" at bounding box center [880, 187] width 35 height 18
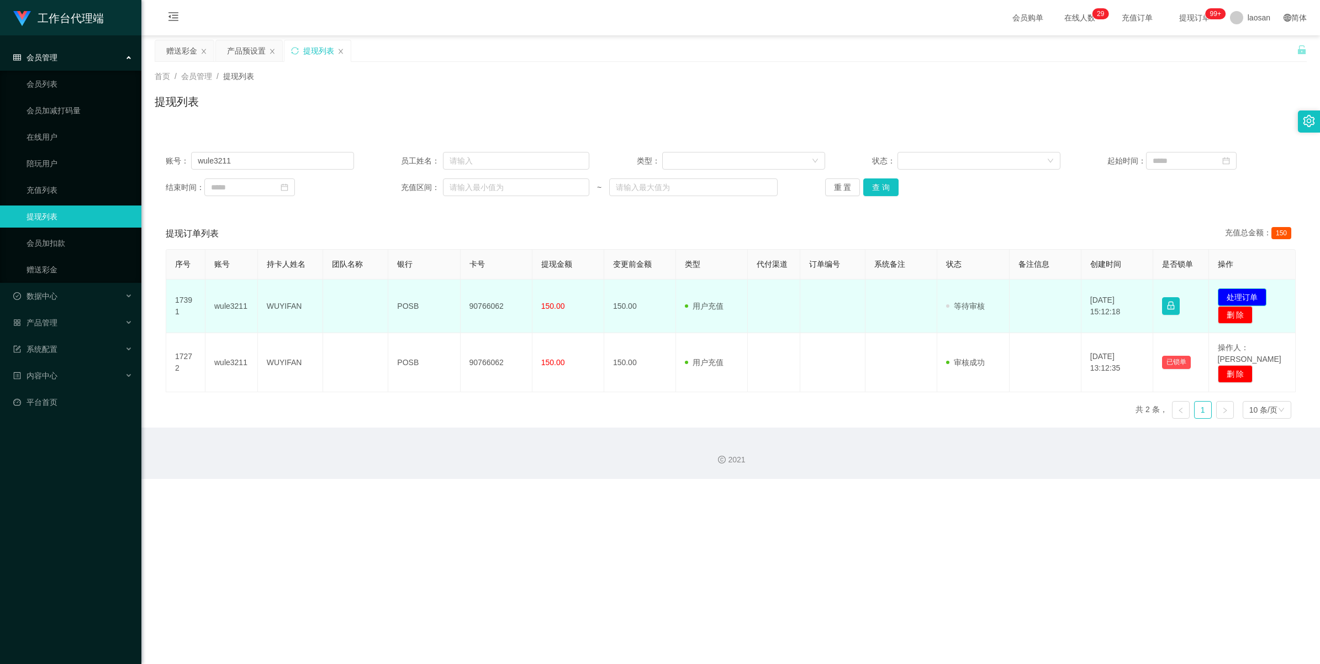
click at [554, 294] on button "处理订单" at bounding box center [1242, 297] width 49 height 18
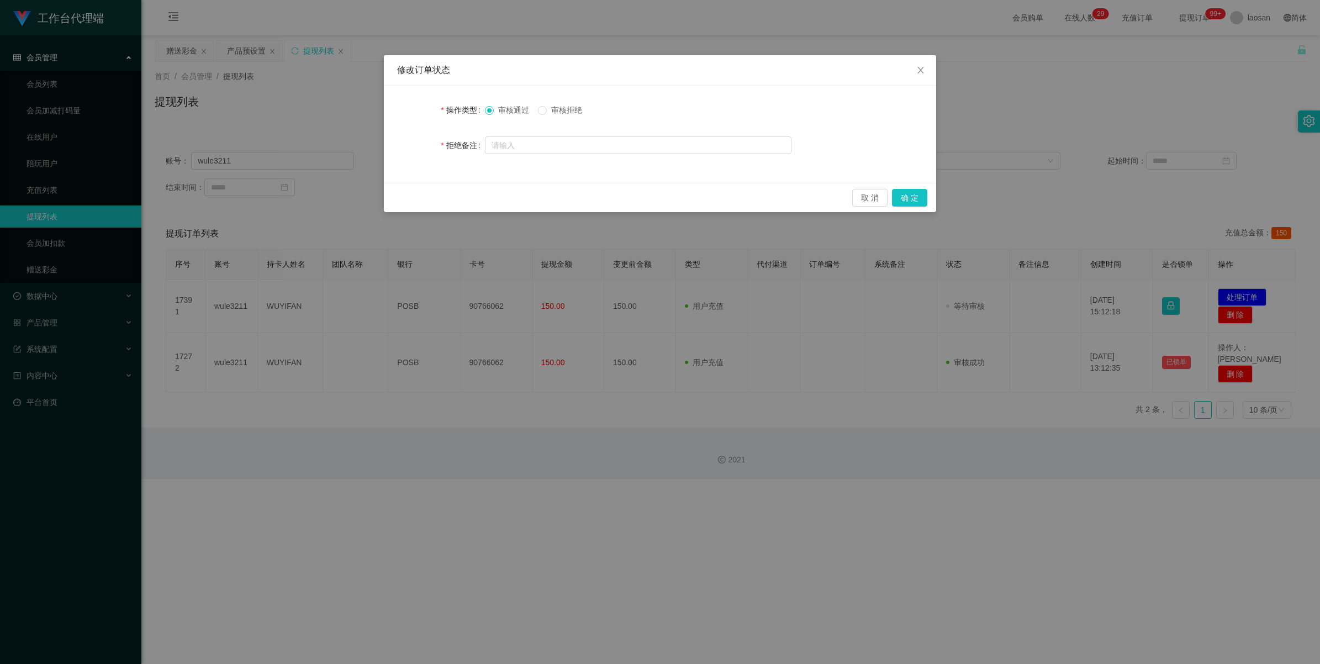
click at [554, 106] on span "审核拒绝" at bounding box center [567, 109] width 40 height 9
click at [554, 203] on button "确 定" at bounding box center [909, 198] width 35 height 18
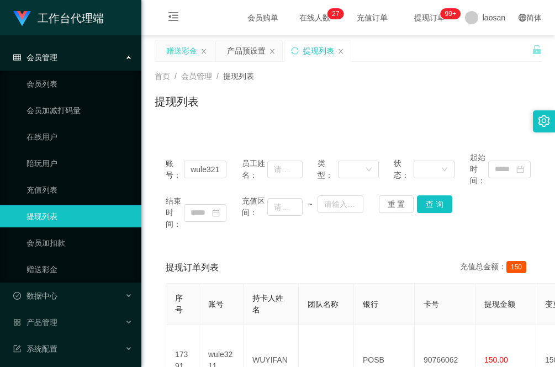
click at [178, 56] on div "赠送彩金" at bounding box center [181, 50] width 31 height 21
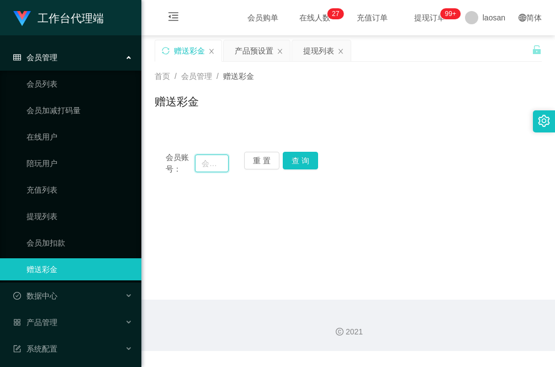
click at [205, 165] on input "text" at bounding box center [212, 164] width 34 height 18
paste input "wule3211"
type input "wule3211"
click at [310, 166] on button "查 询" at bounding box center [300, 161] width 35 height 18
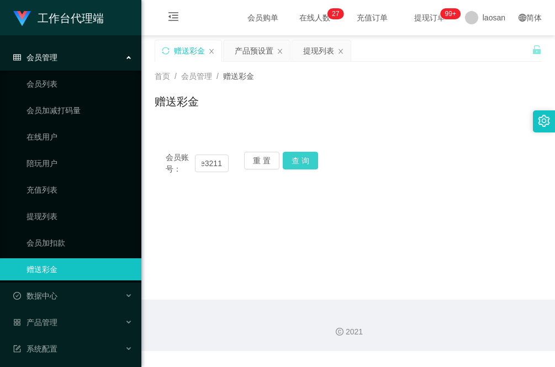
scroll to position [0, 0]
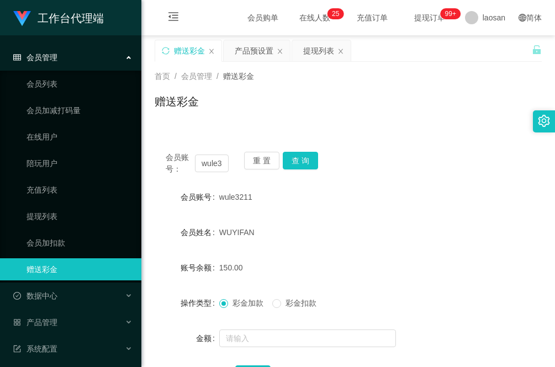
click at [186, 134] on div "会员账号： wule3211 重 置 查 询 会员账号 wule3211 会员姓名 WUYIFAN 账号余额 150.00 操作类型 彩金加款 彩金扣款 金额…" at bounding box center [348, 269] width 387 height 282
drag, startPoint x: 319, startPoint y: 49, endPoint x: 315, endPoint y: 62, distance: 14.3
click at [319, 49] on div "提现列表" at bounding box center [318, 50] width 31 height 21
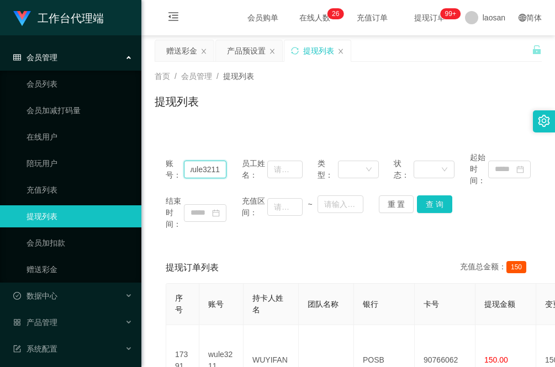
drag, startPoint x: 189, startPoint y: 166, endPoint x: 243, endPoint y: 171, distance: 53.8
click at [243, 171] on div "账号： wule3211 员工姓名： 类型： 状态： 起始时间：" at bounding box center [348, 169] width 365 height 35
paste input "BzaiChan"
type input "BzaiChan"
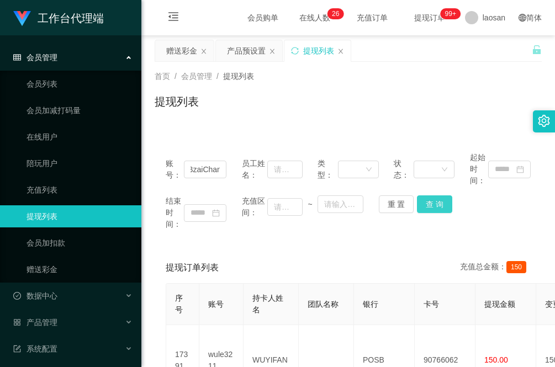
click at [436, 202] on button "查 询" at bounding box center [434, 204] width 35 height 18
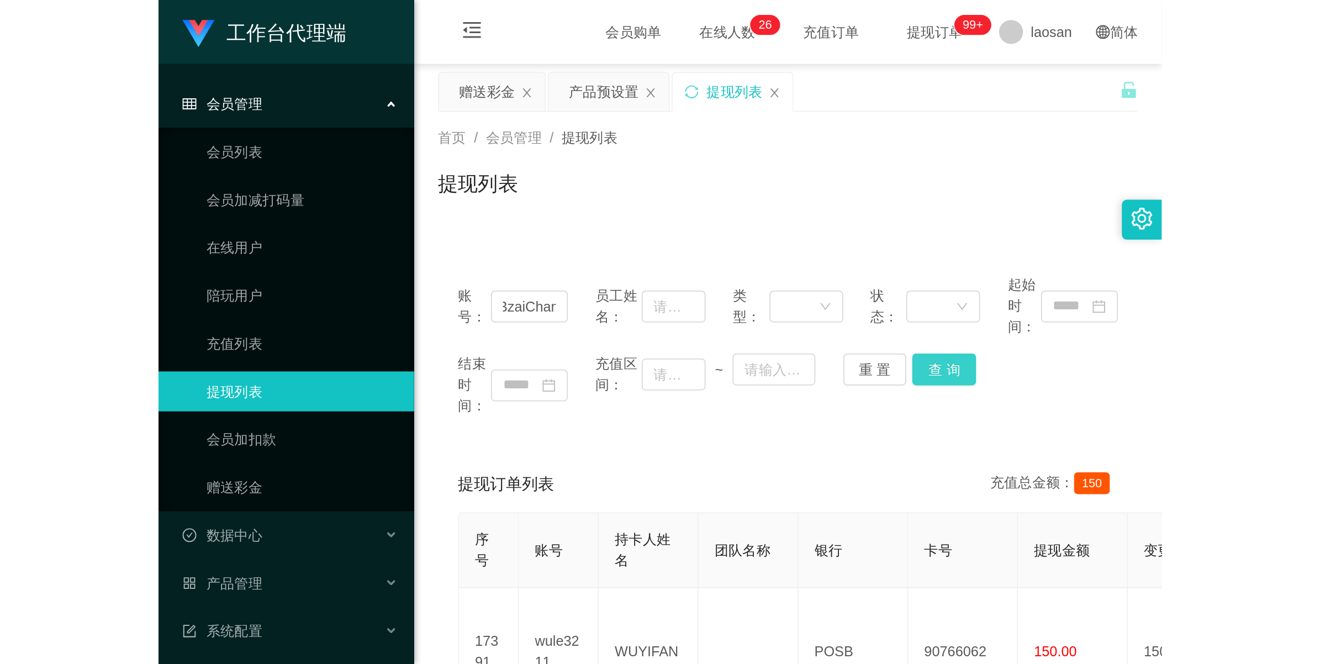
scroll to position [0, 0]
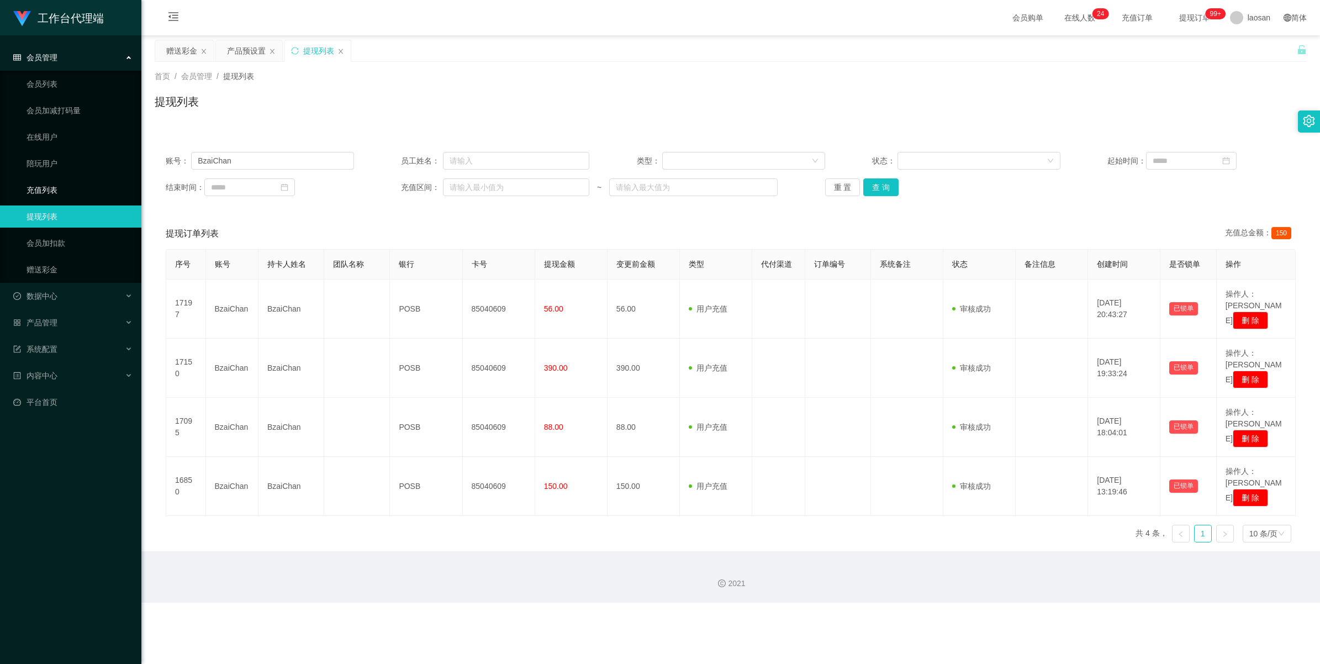
click at [64, 186] on link "充值列表" at bounding box center [80, 190] width 106 height 22
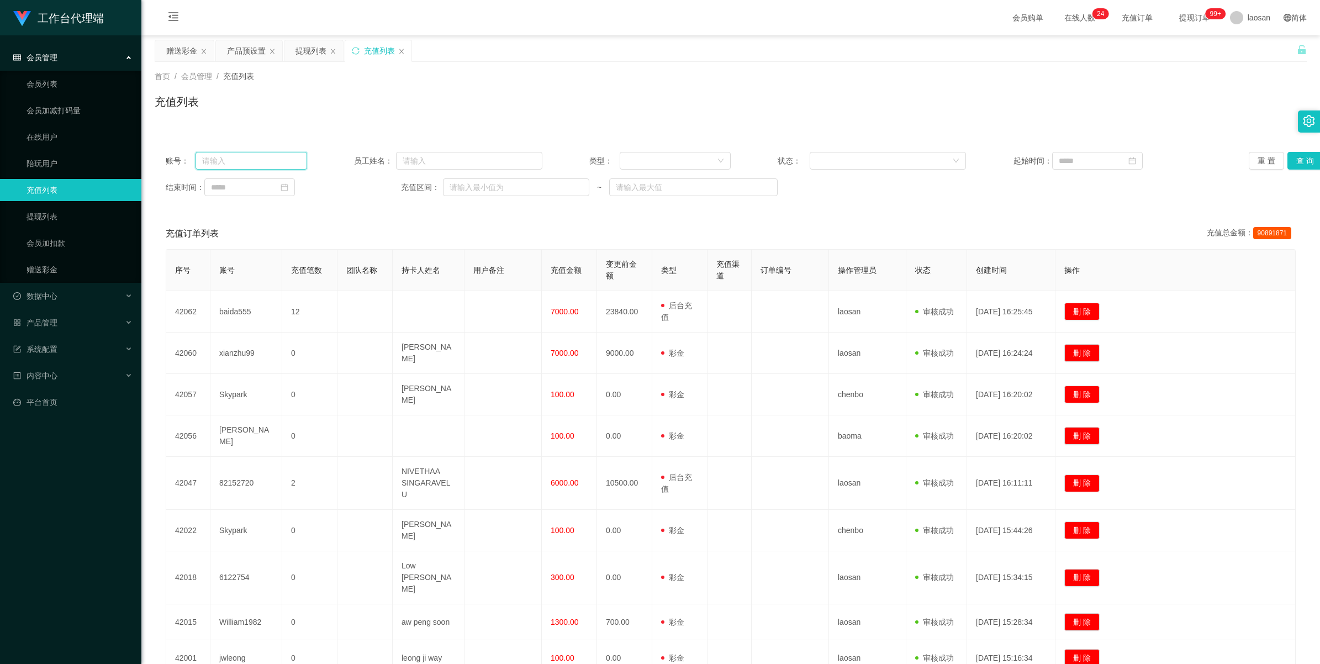
click at [266, 161] on input "text" at bounding box center [251, 161] width 112 height 18
paste input "BzaiChan"
type input "BzaiChan"
click at [64, 344] on div "系统配置" at bounding box center [70, 349] width 141 height 22
click at [77, 351] on div "系统配置" at bounding box center [70, 349] width 141 height 22
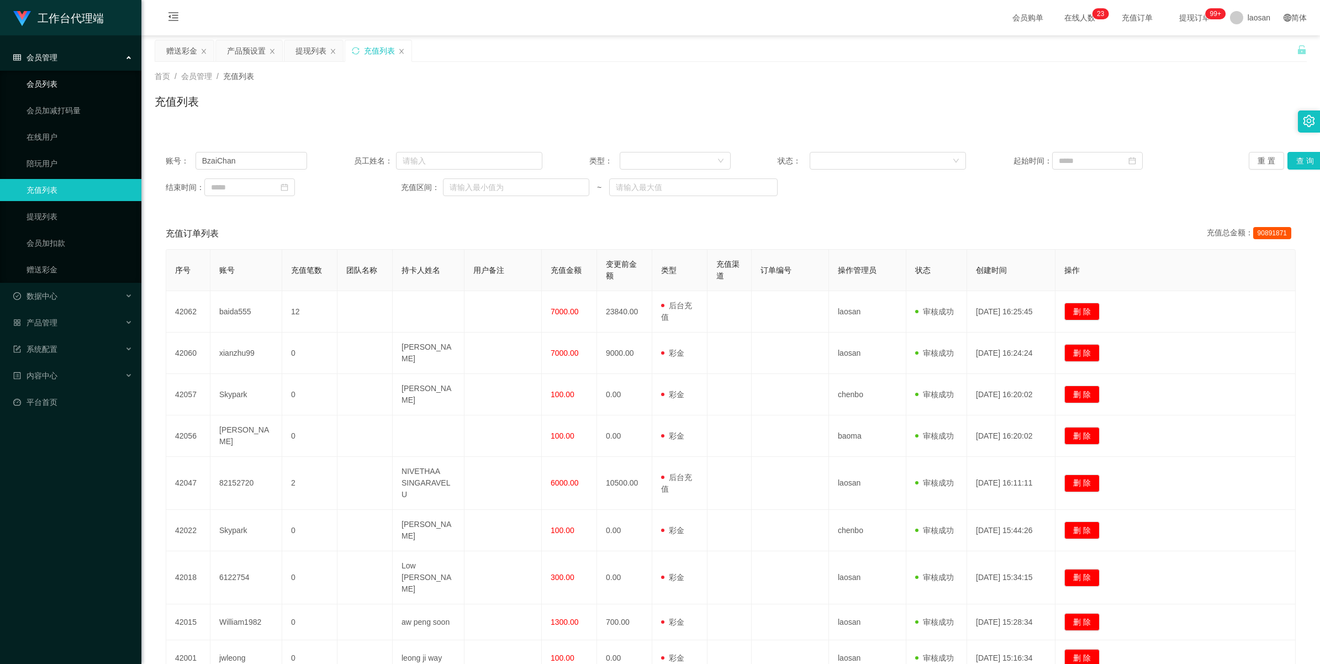
click at [81, 89] on link "会员列表" at bounding box center [80, 84] width 106 height 22
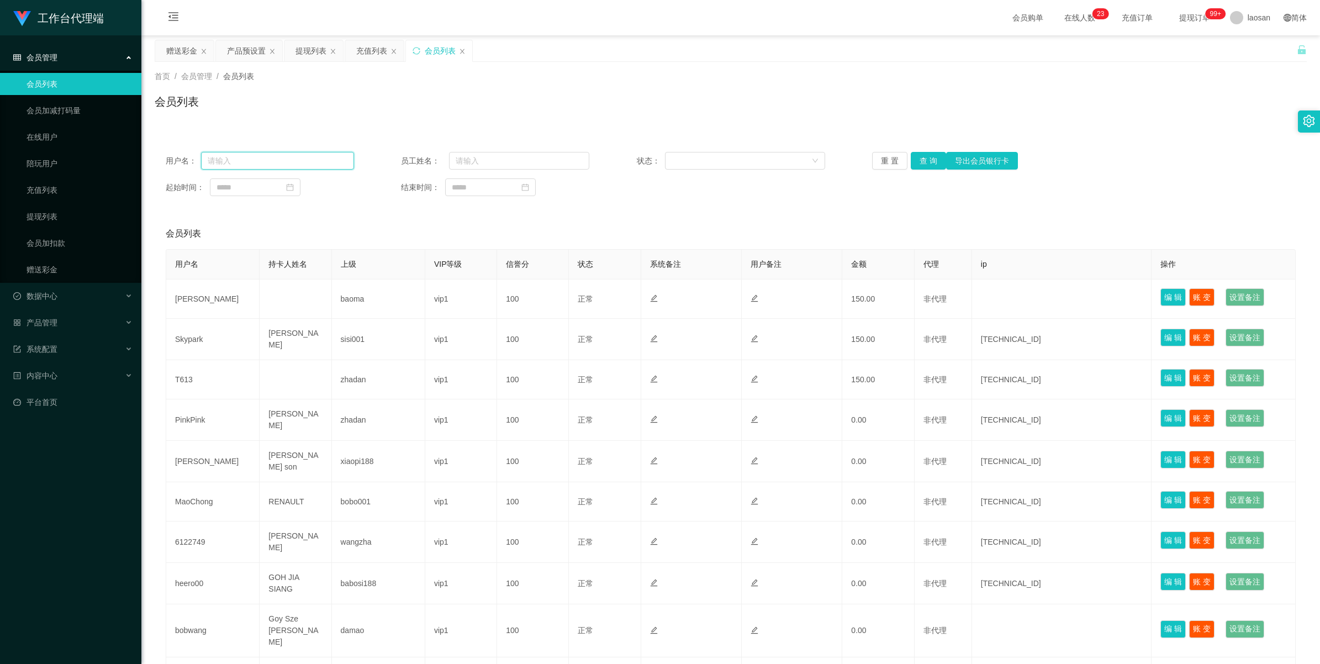
click at [285, 155] on input "text" at bounding box center [277, 161] width 153 height 18
paste input "BzaiChan"
type input "BzaiChan"
click at [554, 160] on button "查 询" at bounding box center [928, 161] width 35 height 18
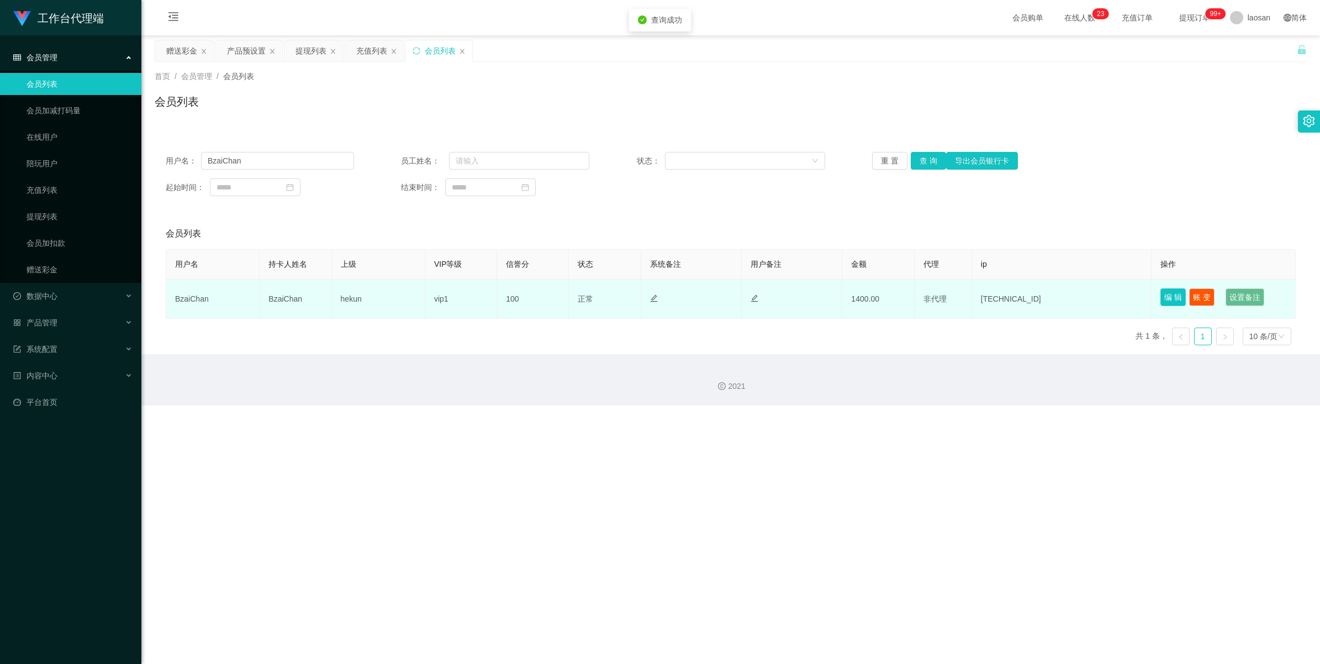
click at [554, 295] on button "编 辑" at bounding box center [1172, 297] width 25 height 18
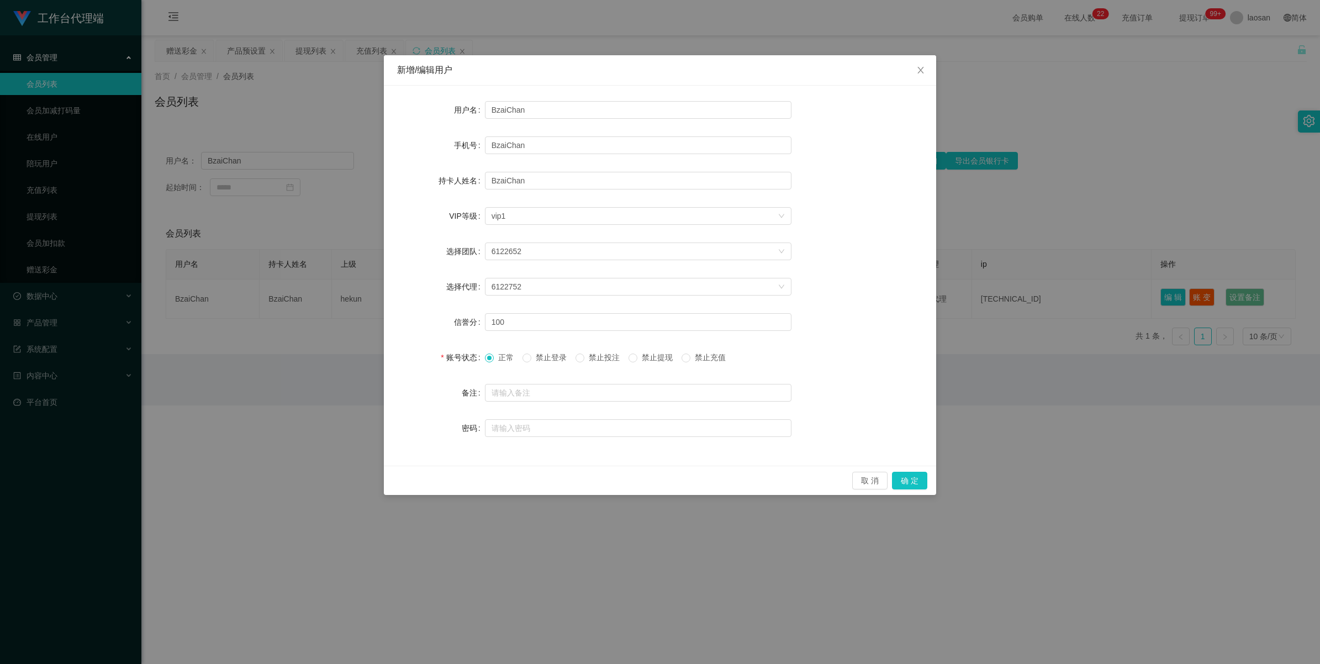
click at [540, 357] on span "禁止登录" at bounding box center [551, 357] width 40 height 9
click at [554, 367] on button "确 定" at bounding box center [909, 481] width 35 height 18
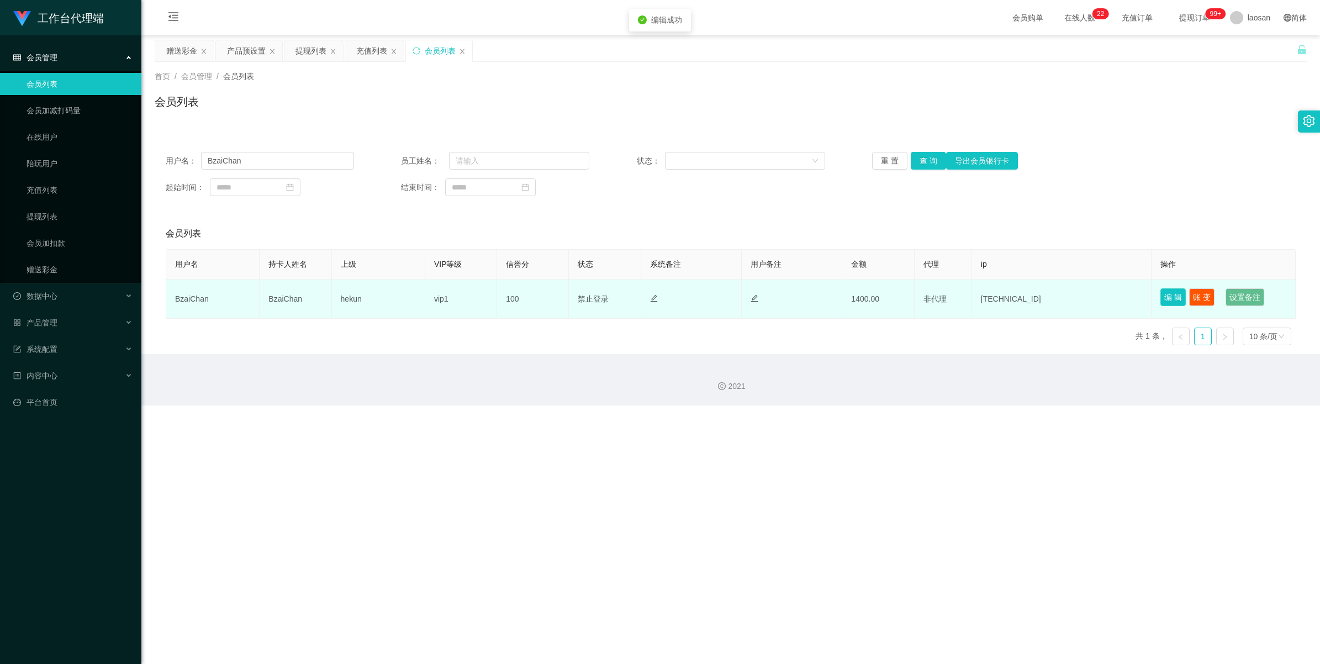
click at [554, 301] on button "编 辑" at bounding box center [1172, 297] width 25 height 18
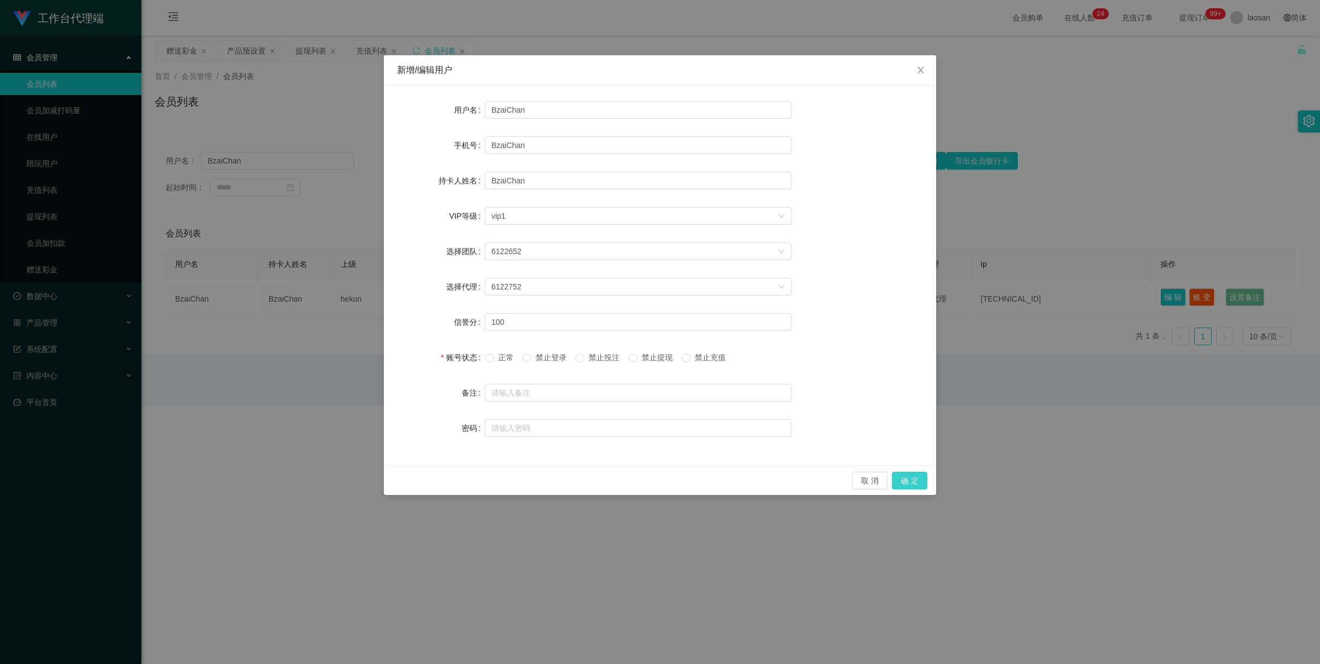
click at [554, 367] on button "确 定" at bounding box center [909, 481] width 35 height 18
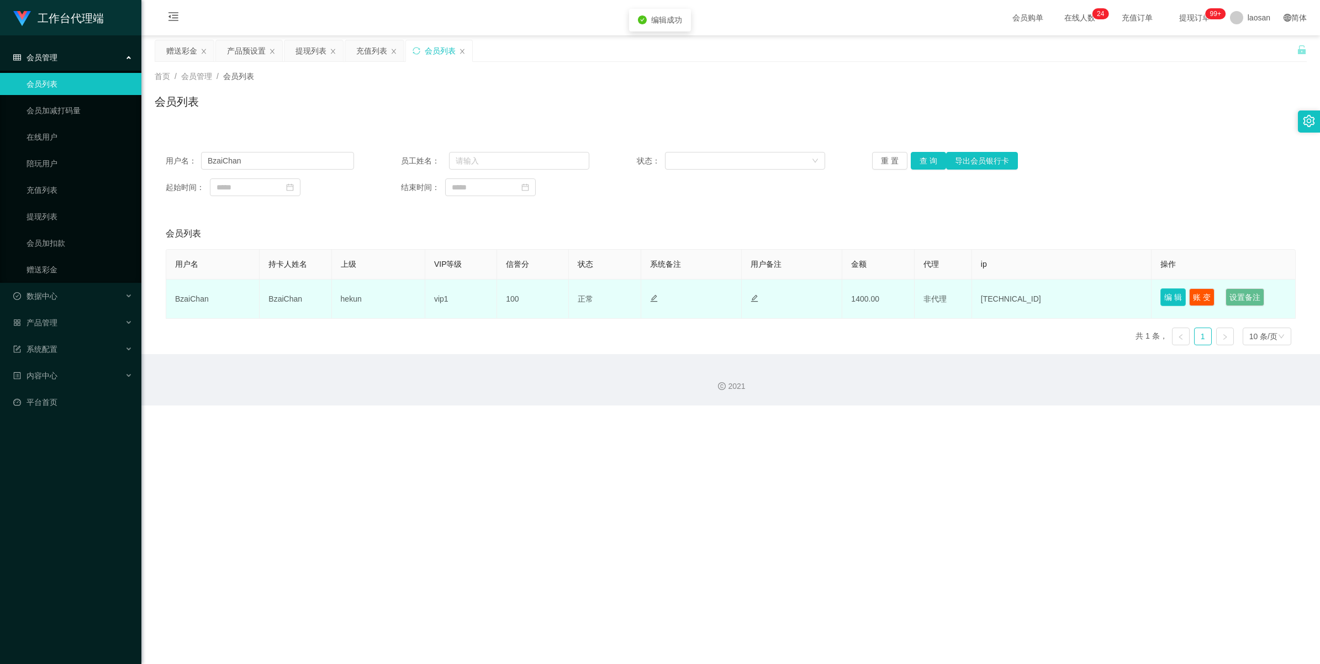
click at [554, 300] on button "编 辑" at bounding box center [1172, 297] width 25 height 18
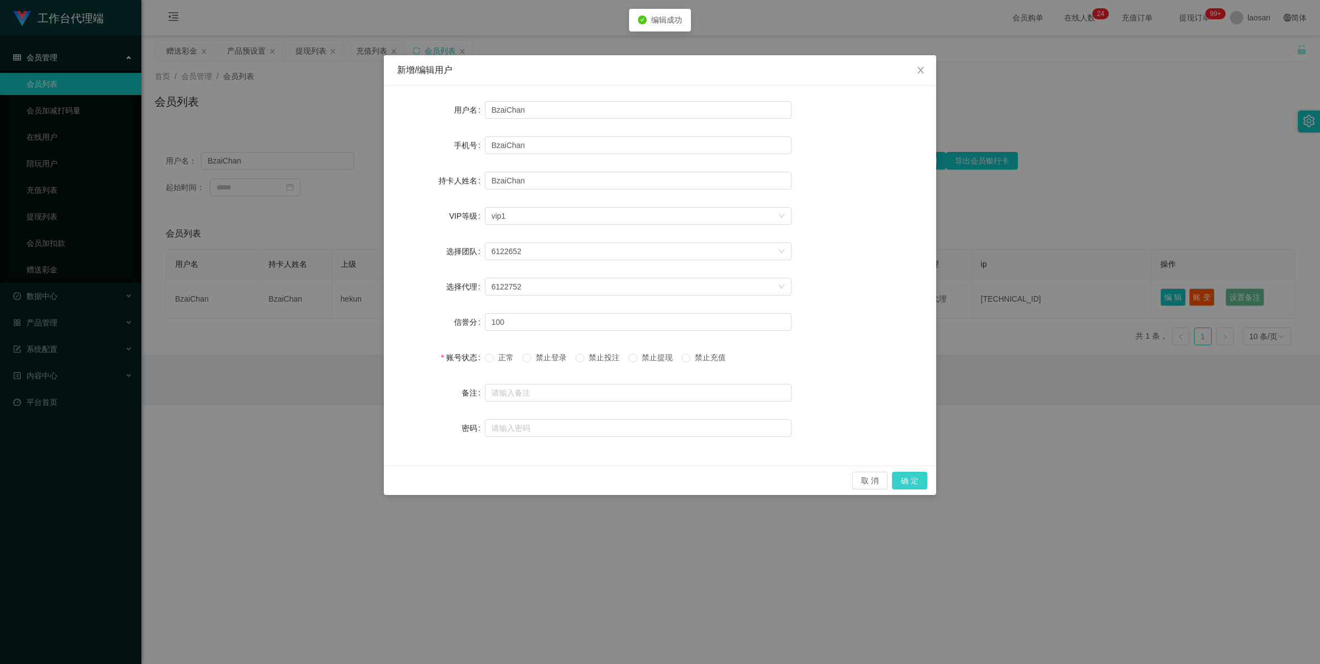
click at [554, 367] on button "确 定" at bounding box center [909, 481] width 35 height 18
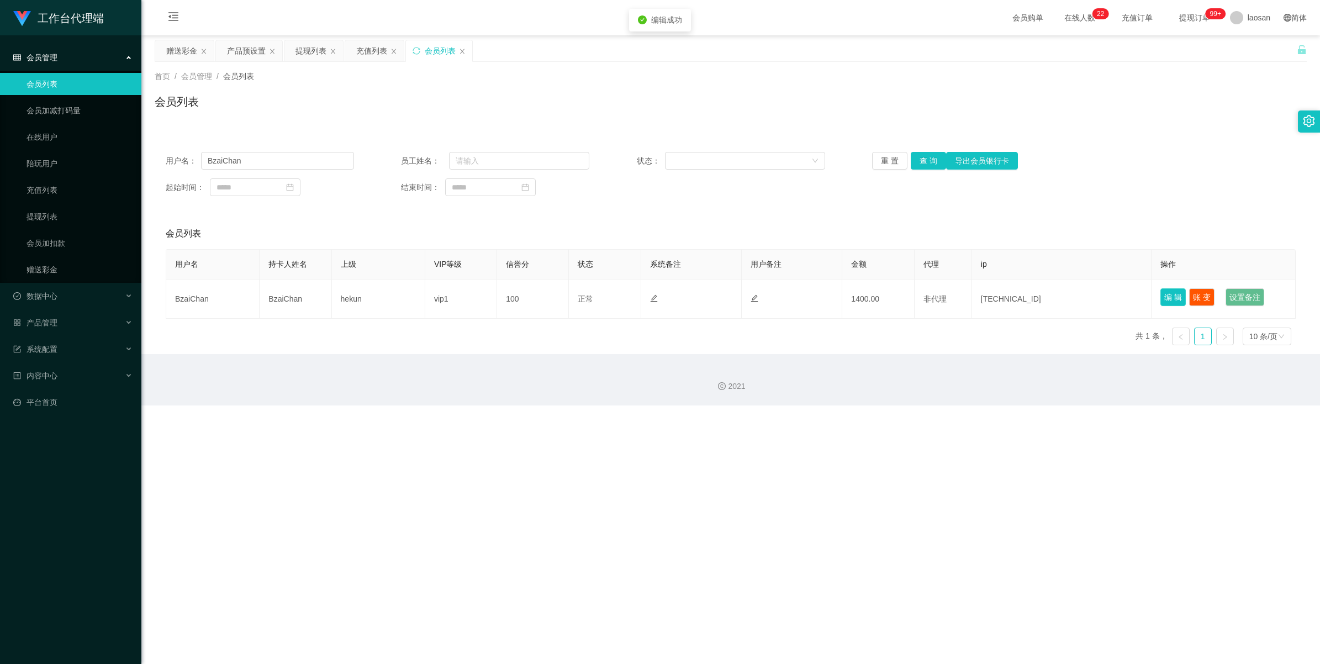
drag, startPoint x: 1168, startPoint y: 296, endPoint x: 1106, endPoint y: 329, distance: 70.2
click at [554, 297] on button "编 辑" at bounding box center [1172, 297] width 25 height 18
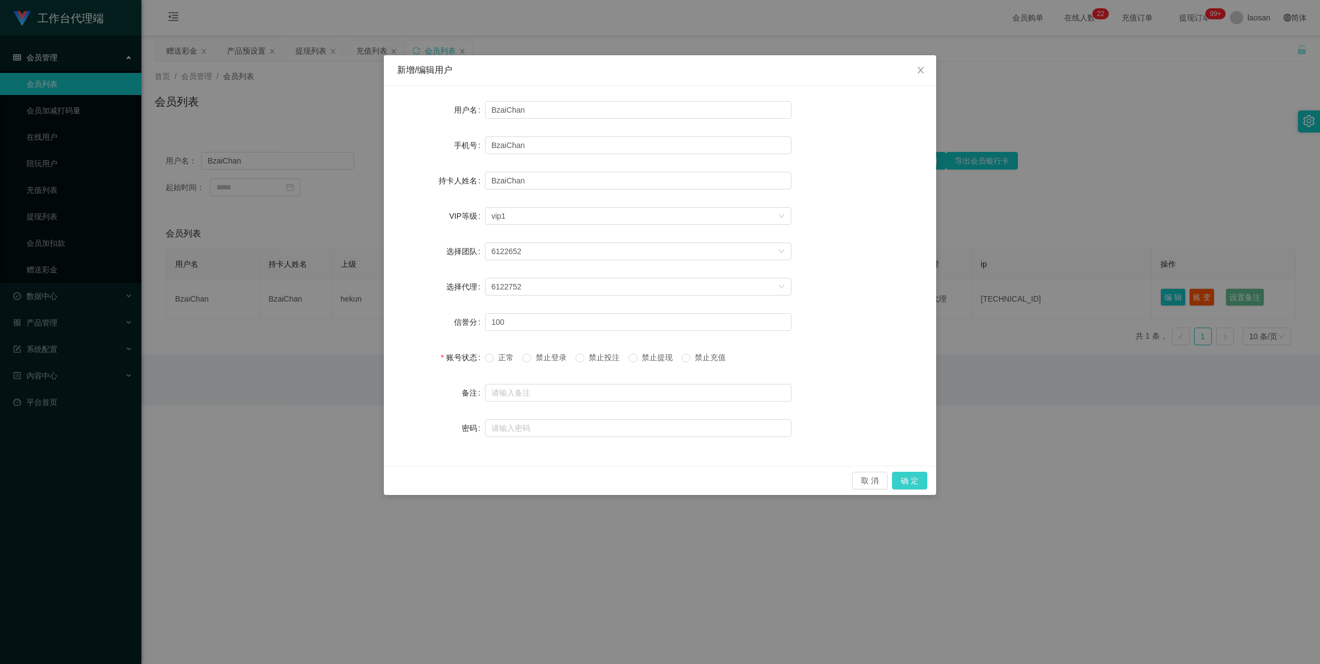
click at [554, 367] on button "确 定" at bounding box center [909, 481] width 35 height 18
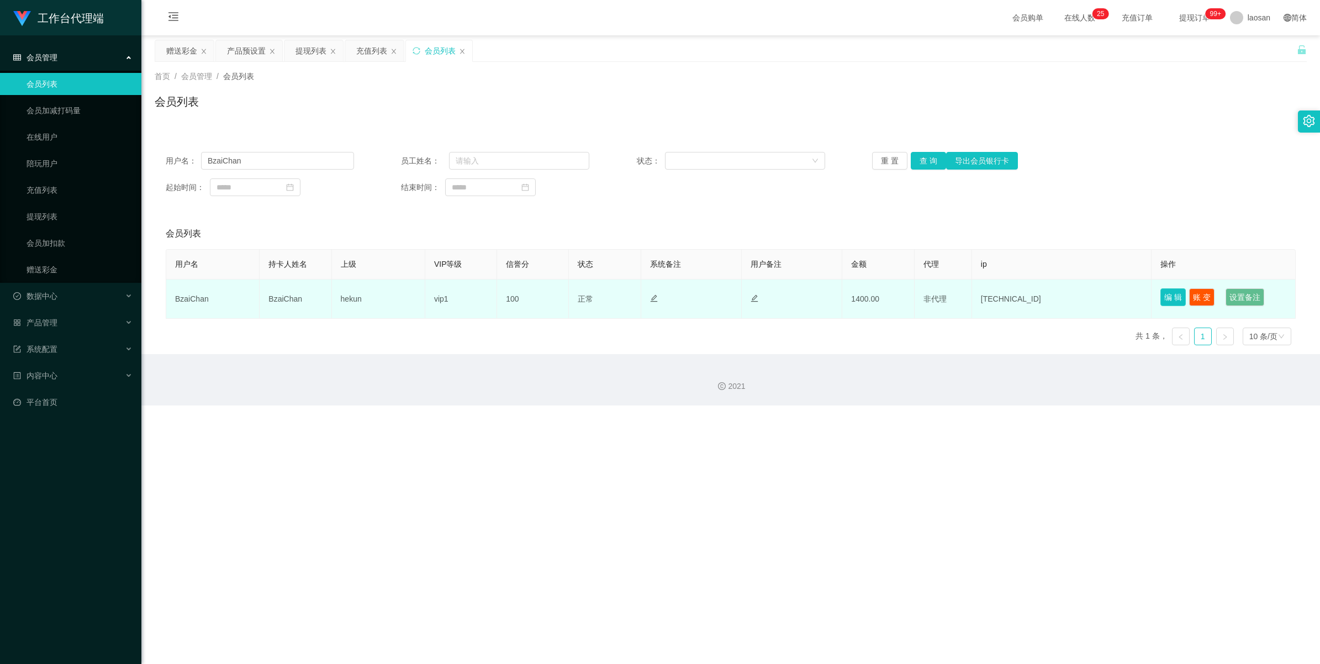
click at [554, 295] on button "编 辑" at bounding box center [1172, 297] width 25 height 18
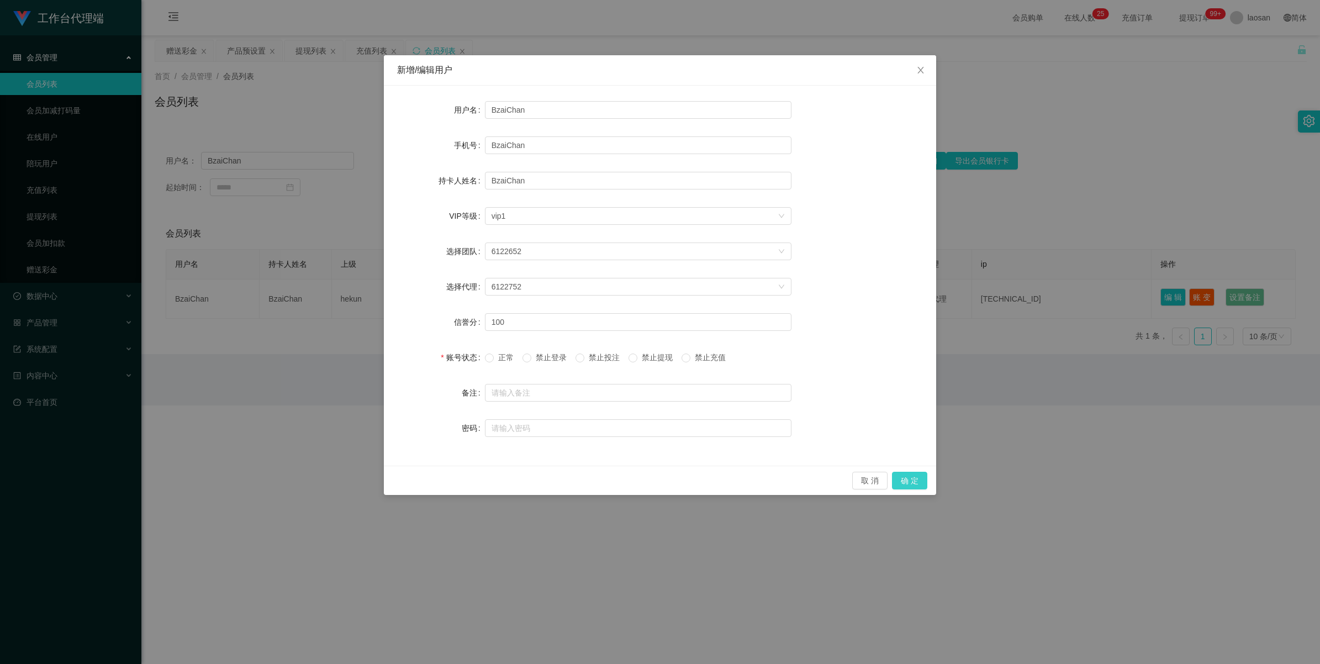
click at [554, 367] on button "确 定" at bounding box center [909, 481] width 35 height 18
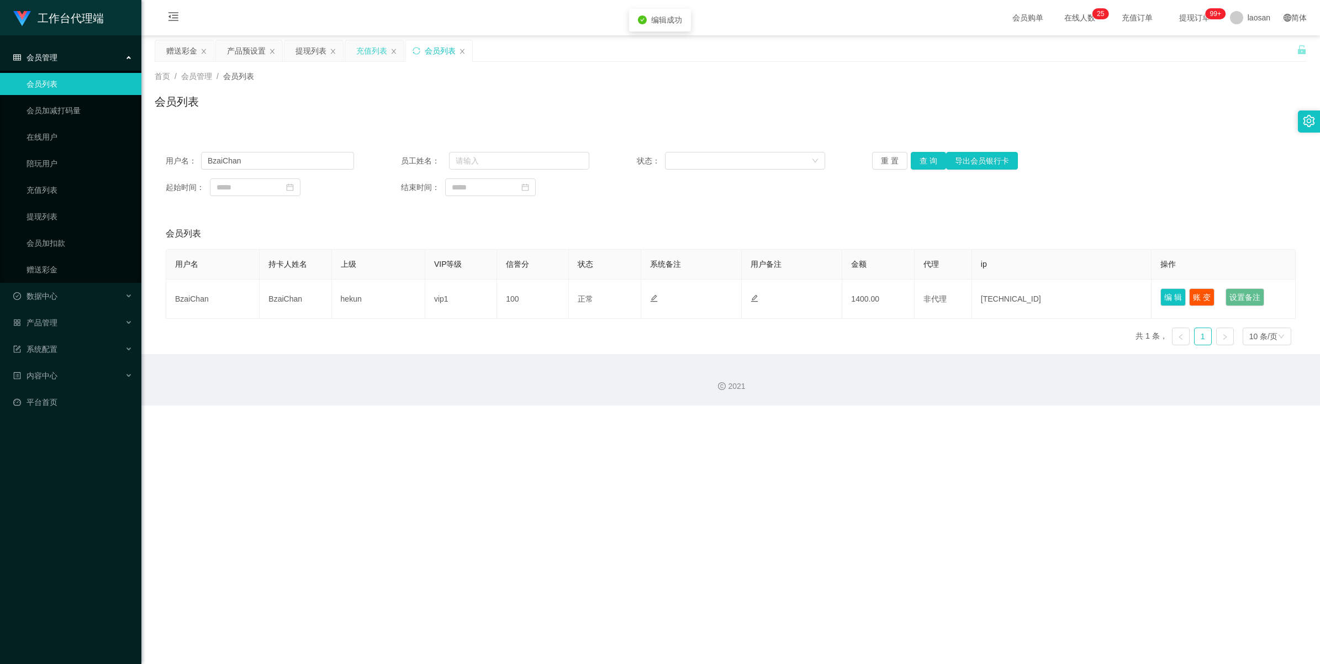
click at [378, 53] on div "充值列表" at bounding box center [371, 50] width 31 height 21
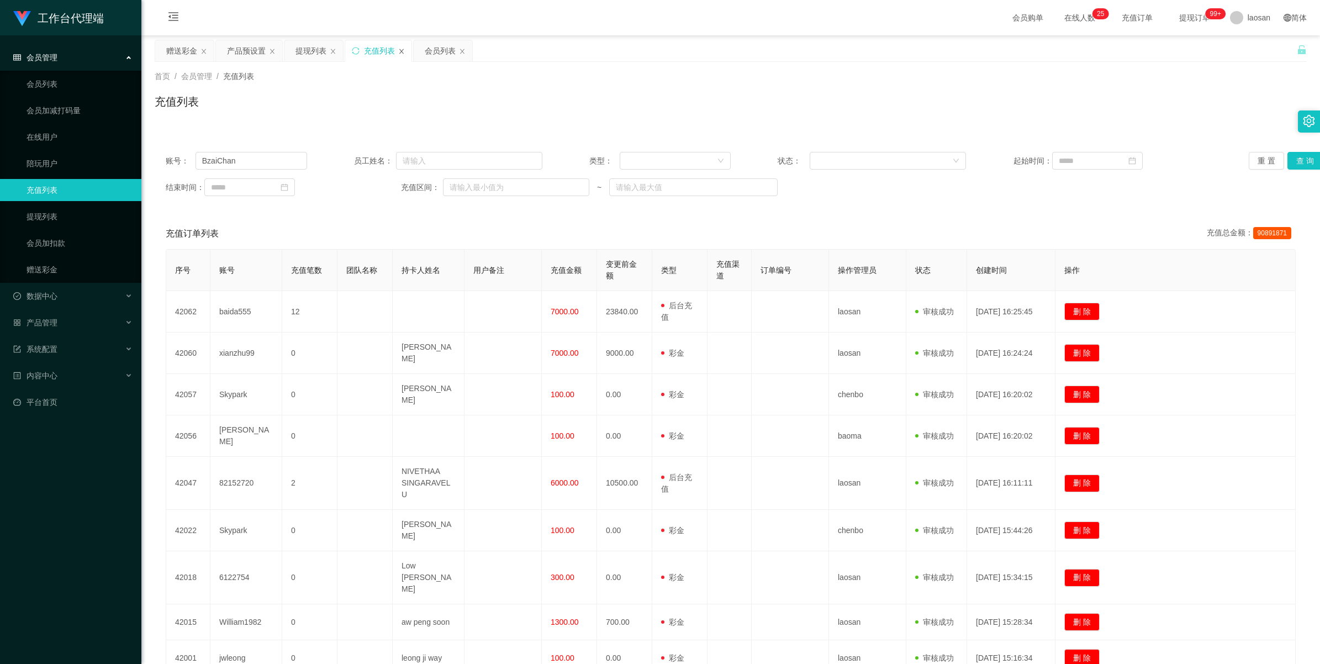
click at [403, 51] on icon "图标: close" at bounding box center [401, 51] width 4 height 5
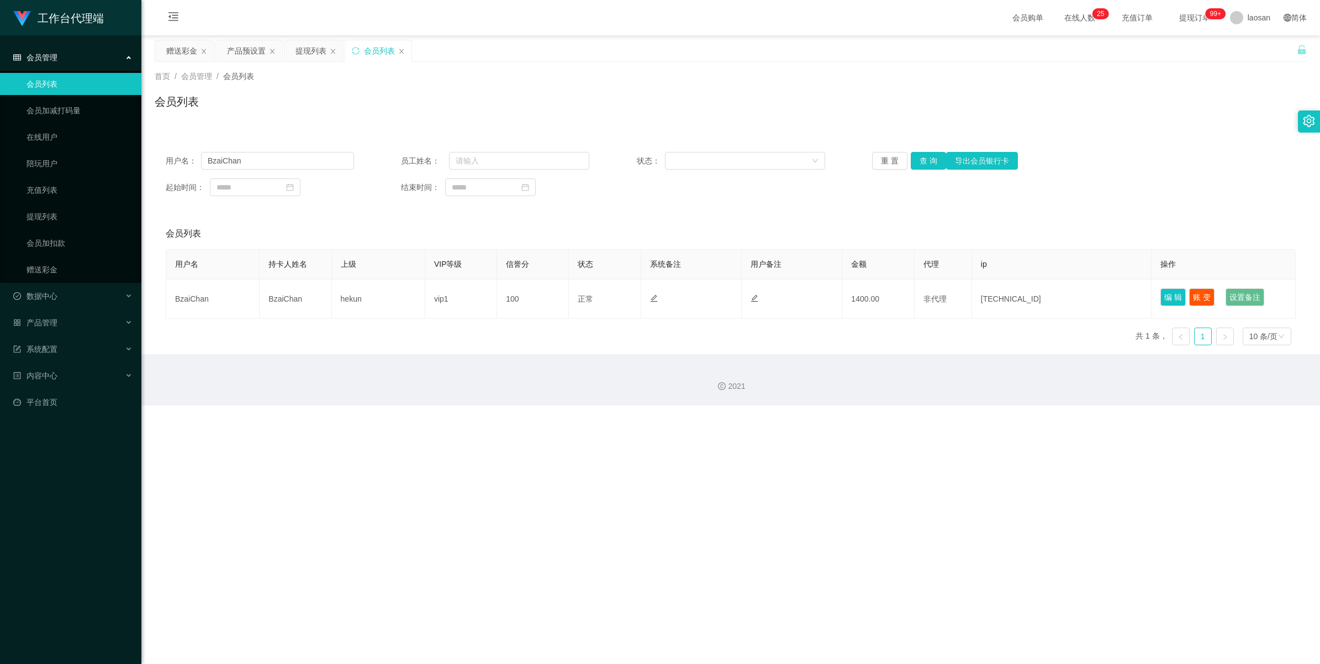
click at [373, 55] on div "会员列表" at bounding box center [379, 50] width 31 height 21
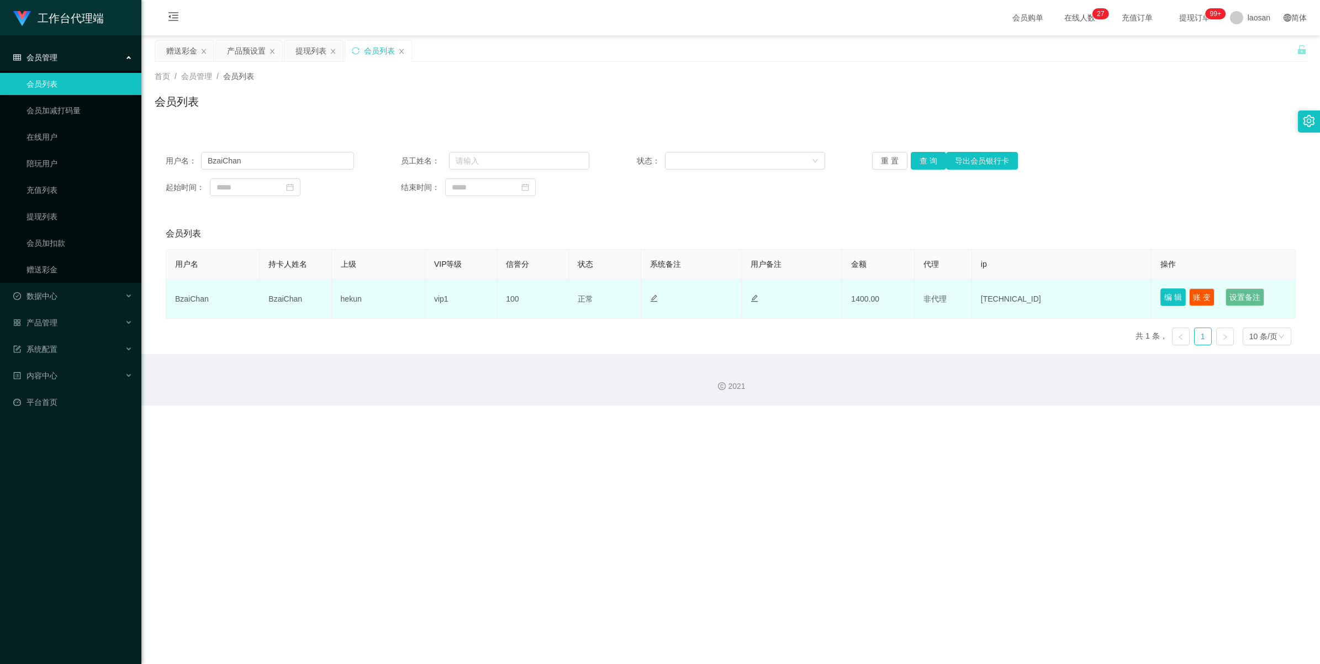
click at [554, 299] on button "编 辑" at bounding box center [1172, 297] width 25 height 18
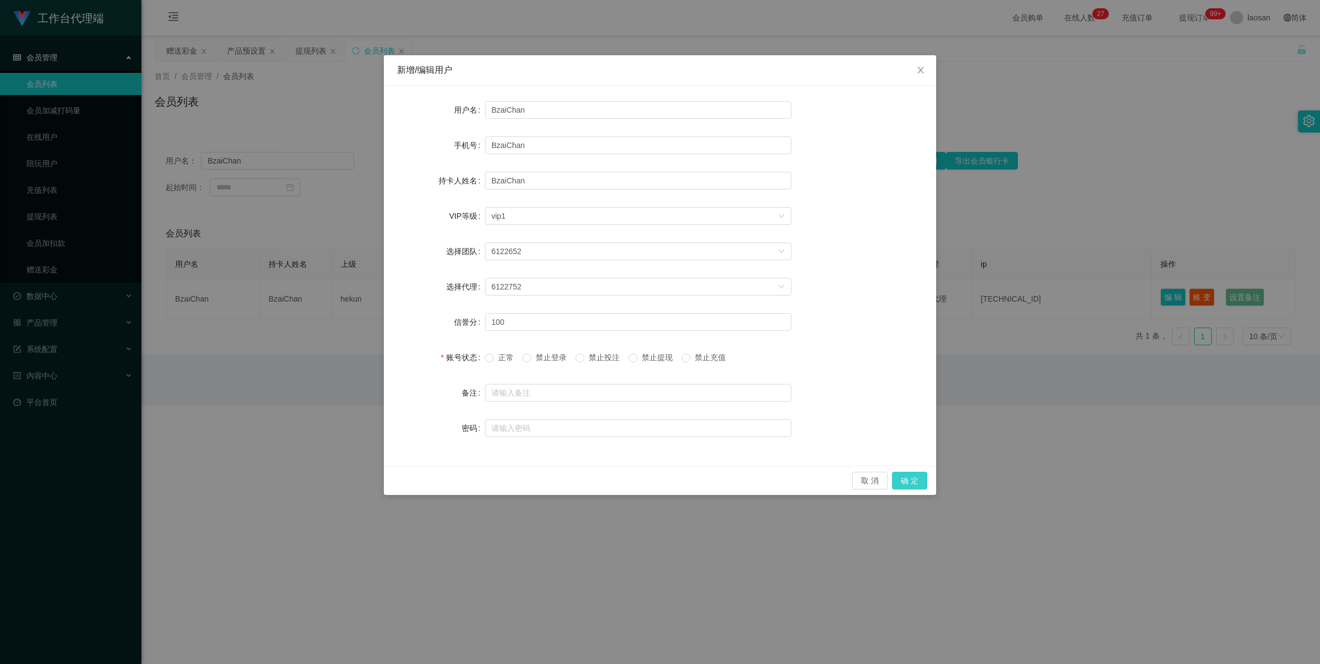
click at [554, 367] on button "确 定" at bounding box center [909, 481] width 35 height 18
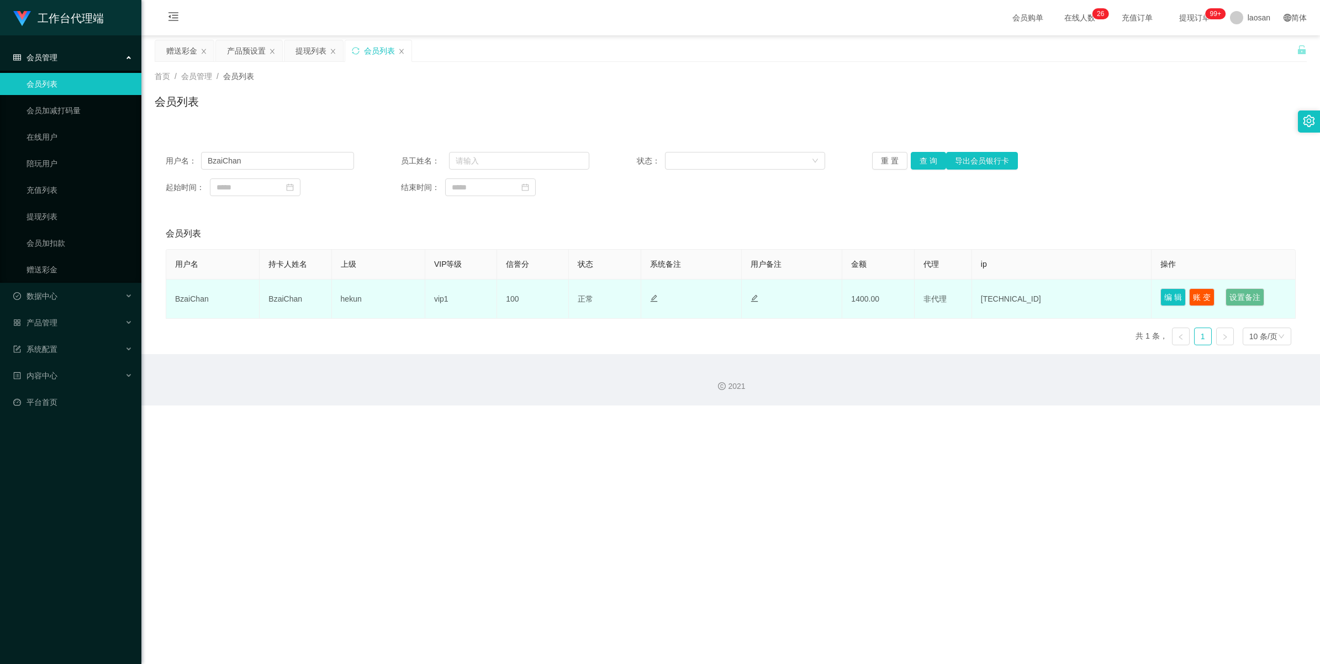
click at [310, 302] on td "BzaiChan" at bounding box center [296, 298] width 72 height 39
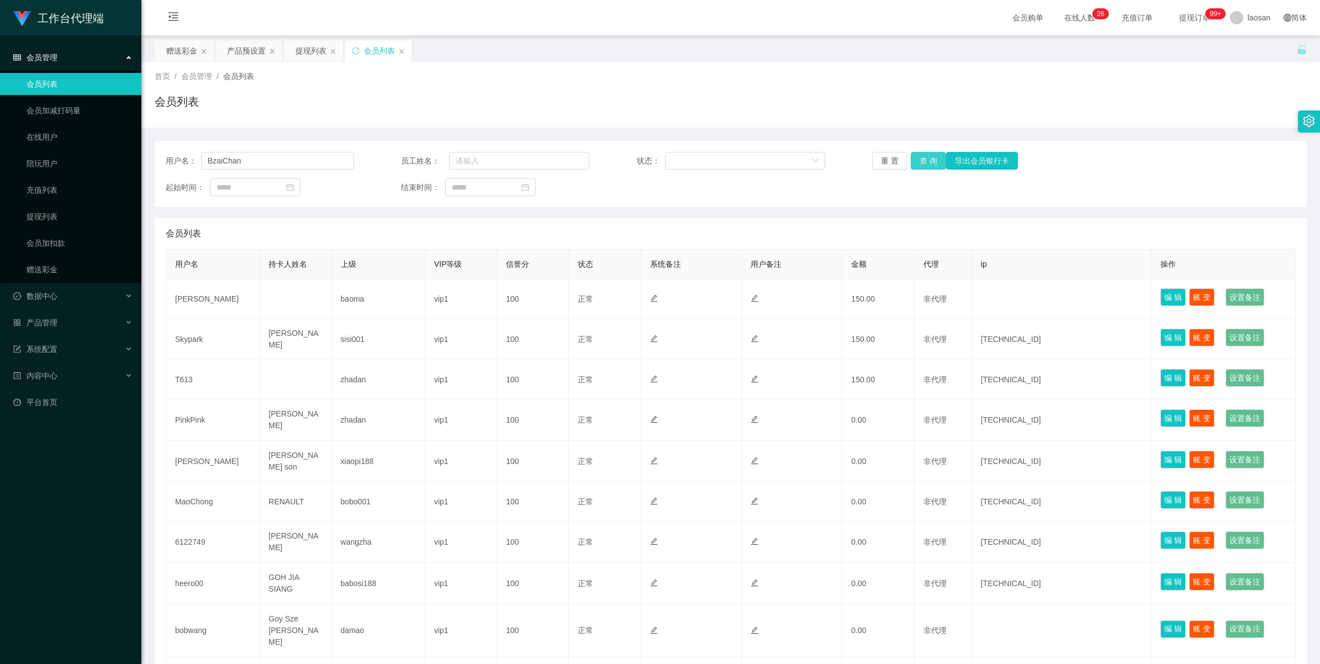
type input "BzaiChan"
click at [921, 158] on button "查 询" at bounding box center [928, 161] width 35 height 18
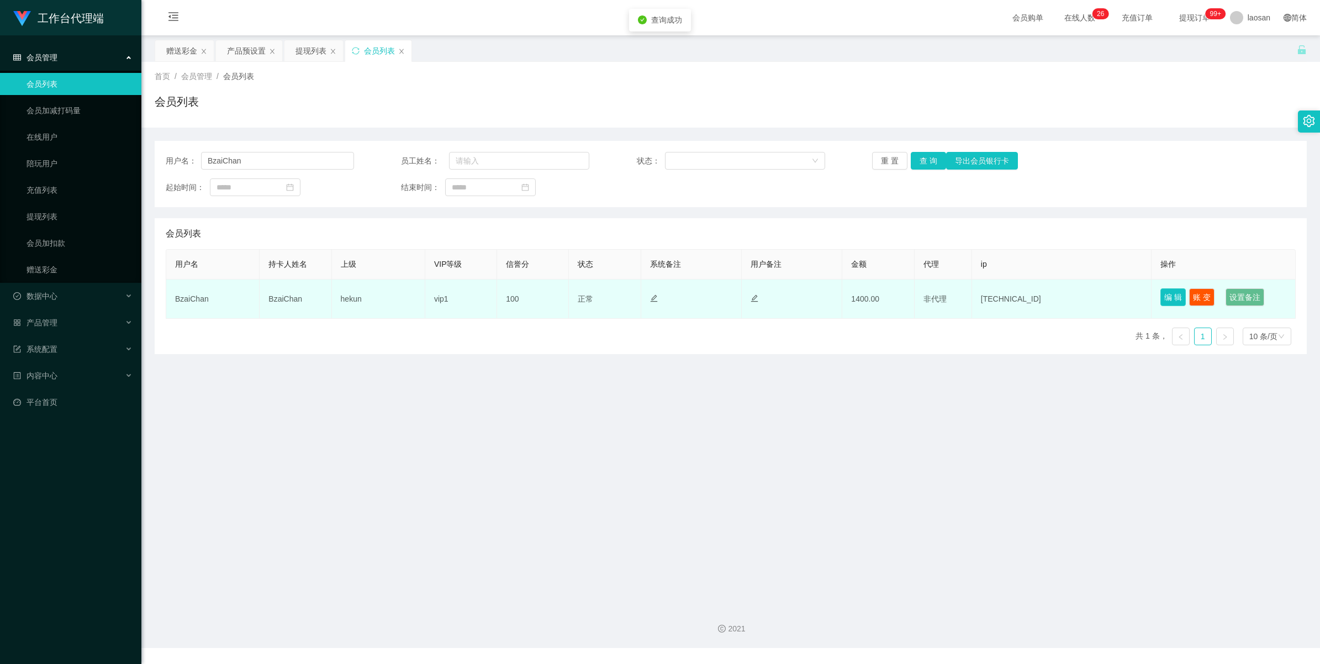
click at [1160, 296] on button "编 辑" at bounding box center [1172, 297] width 25 height 18
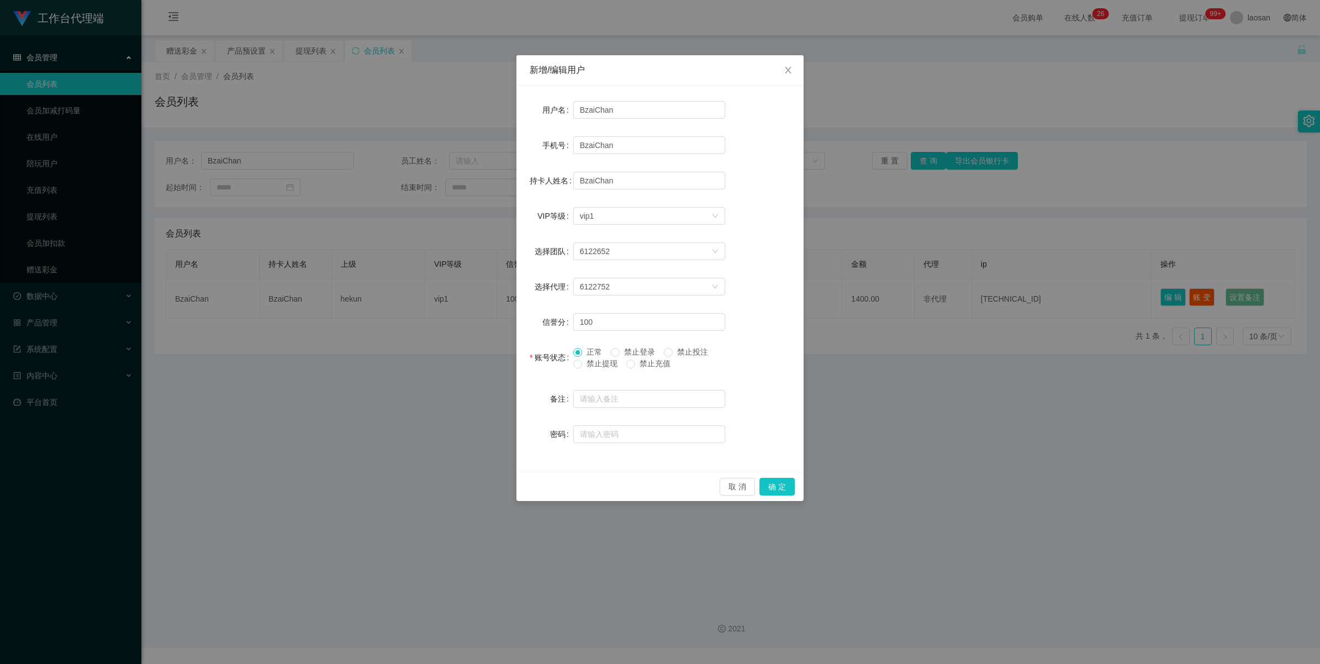
click at [597, 366] on span "禁止提现" at bounding box center [602, 363] width 40 height 9
click at [773, 484] on button "确 定" at bounding box center [776, 487] width 35 height 18
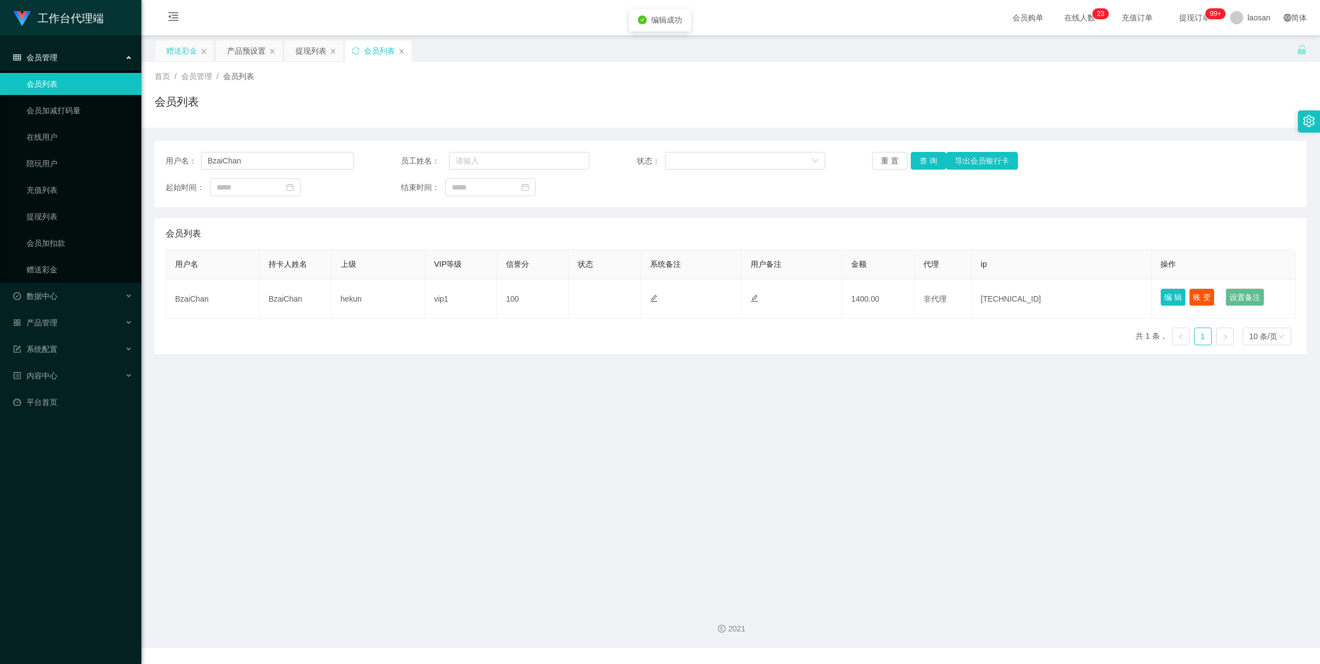
click at [180, 56] on div "赠送彩金" at bounding box center [181, 50] width 31 height 21
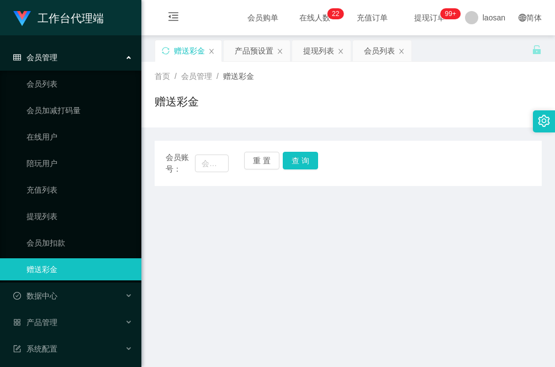
click at [194, 243] on main "关闭左侧 关闭右侧 关闭其它 刷新页面 赠送彩金 产品预设置 提现列表 会员列表 首页 / 会员管理 / 赠送彩金 / 赠送彩金 会员账号： 重 置 查 询 …" at bounding box center [348, 315] width 414 height 561
click at [214, 161] on input "text" at bounding box center [212, 164] width 34 height 18
paste input "leichan3218"
type input "leichan3218"
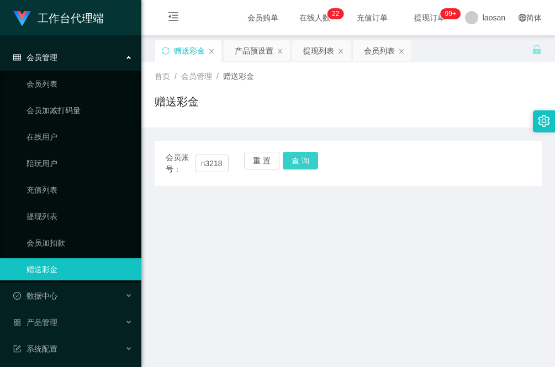
click at [304, 163] on button "查 询" at bounding box center [300, 161] width 35 height 18
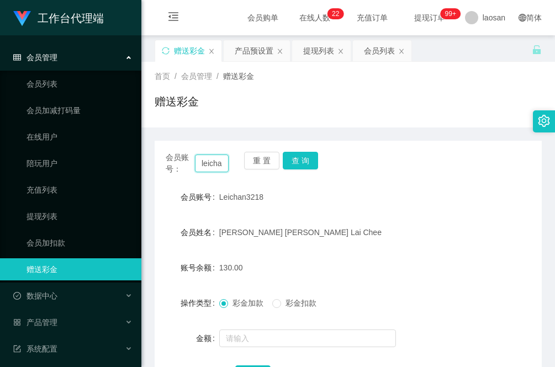
click at [200, 167] on input "leichan3218" at bounding box center [212, 164] width 34 height 18
click at [318, 58] on div "提现列表" at bounding box center [318, 50] width 31 height 21
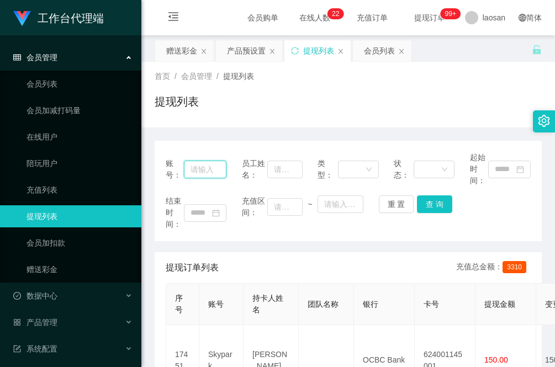
drag, startPoint x: 207, startPoint y: 161, endPoint x: 237, endPoint y: 175, distance: 33.4
click at [207, 161] on input "text" at bounding box center [205, 170] width 43 height 18
paste input "leichan3218"
type input "leichan3218"
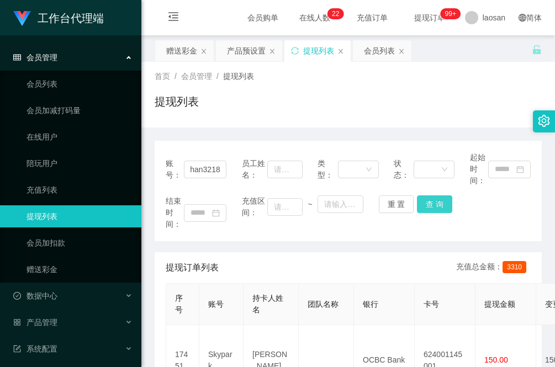
click at [433, 207] on button "查 询" at bounding box center [434, 204] width 35 height 18
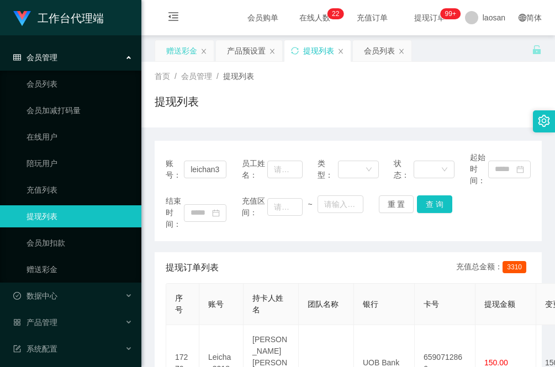
click at [191, 50] on div "赠送彩金" at bounding box center [181, 50] width 31 height 21
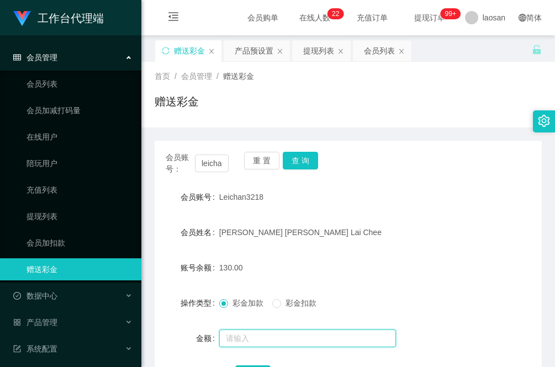
click at [251, 337] on input "text" at bounding box center [307, 339] width 177 height 18
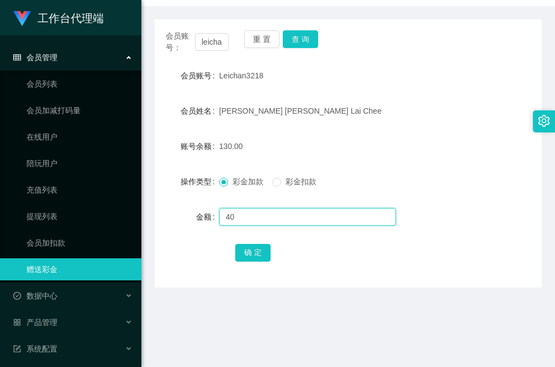
scroll to position [138, 0]
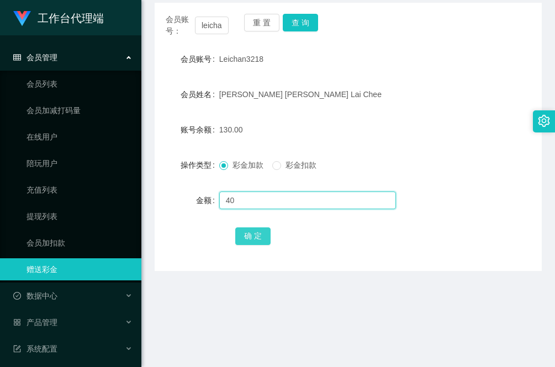
type input "40"
click at [260, 244] on button "确 定" at bounding box center [252, 237] width 35 height 18
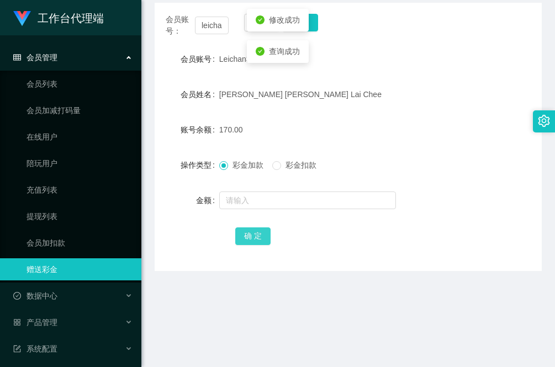
scroll to position [0, 0]
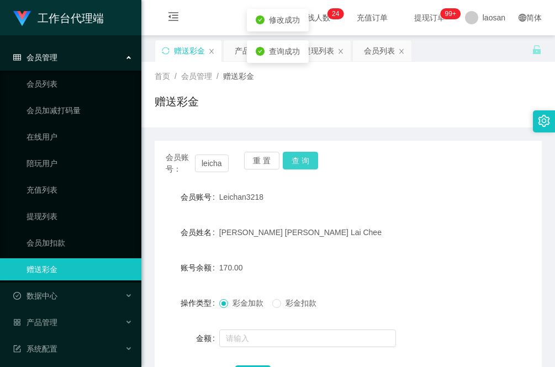
click at [294, 163] on button "查 询" at bounding box center [300, 161] width 35 height 18
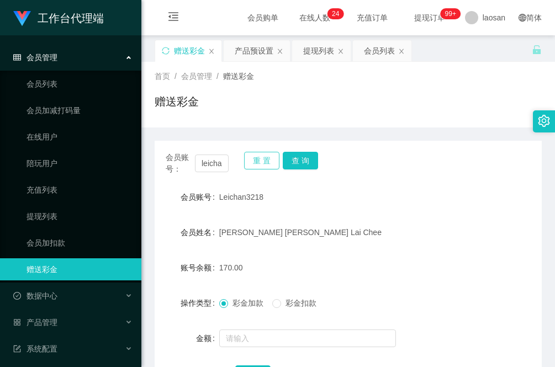
drag, startPoint x: 260, startPoint y: 159, endPoint x: 252, endPoint y: 161, distance: 7.9
click at [260, 159] on button "重 置" at bounding box center [261, 161] width 35 height 18
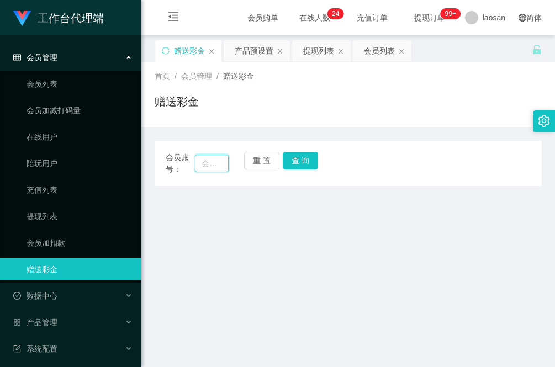
click at [209, 163] on input "text" at bounding box center [212, 164] width 34 height 18
paste input "wule3211"
type input "wule3211"
click at [308, 162] on button "查 询" at bounding box center [300, 161] width 35 height 18
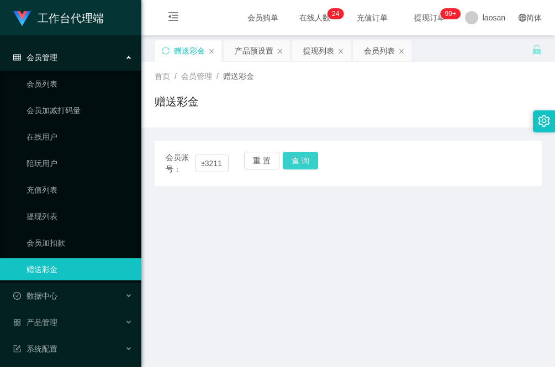
scroll to position [0, 0]
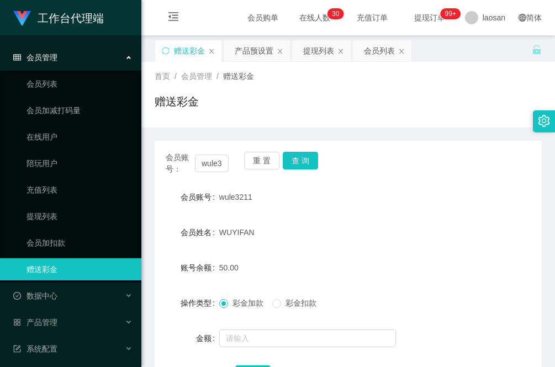
drag, startPoint x: 198, startPoint y: 117, endPoint x: 189, endPoint y: 123, distance: 10.0
click at [198, 117] on div "赠送彩金" at bounding box center [348, 105] width 387 height 25
click at [304, 158] on button "查 询" at bounding box center [300, 161] width 35 height 18
drag, startPoint x: 319, startPoint y: 56, endPoint x: 319, endPoint y: 47, distance: 8.8
click at [319, 56] on div "提现列表" at bounding box center [318, 50] width 31 height 21
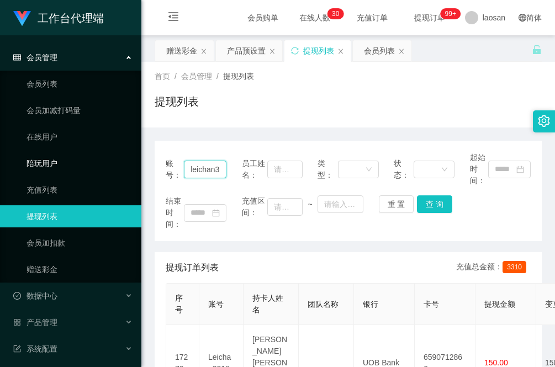
drag, startPoint x: 221, startPoint y: 170, endPoint x: 88, endPoint y: 170, distance: 133.1
click at [88, 170] on section "工作台代理端 会员管理 会员列表 会员加减打码量 在线用户 陪玩用户 充值列表 提现列表 会员加扣款 赠送彩金 数据中心 产品管理 系统配置 内容中心 平台首…" at bounding box center [277, 324] width 555 height 648
paste input "wule3211"
drag, startPoint x: 431, startPoint y: 200, endPoint x: 424, endPoint y: 198, distance: 7.0
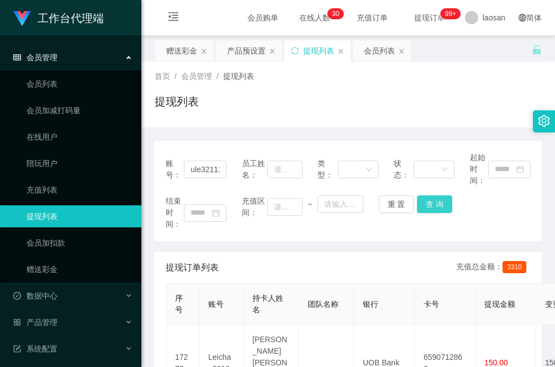
click at [431, 200] on button "查 询" at bounding box center [434, 204] width 35 height 18
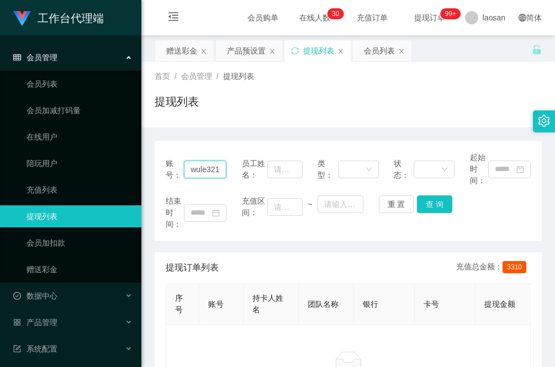
click at [215, 170] on input "wule321118" at bounding box center [205, 170] width 43 height 18
click at [434, 206] on button "查 询" at bounding box center [434, 204] width 35 height 18
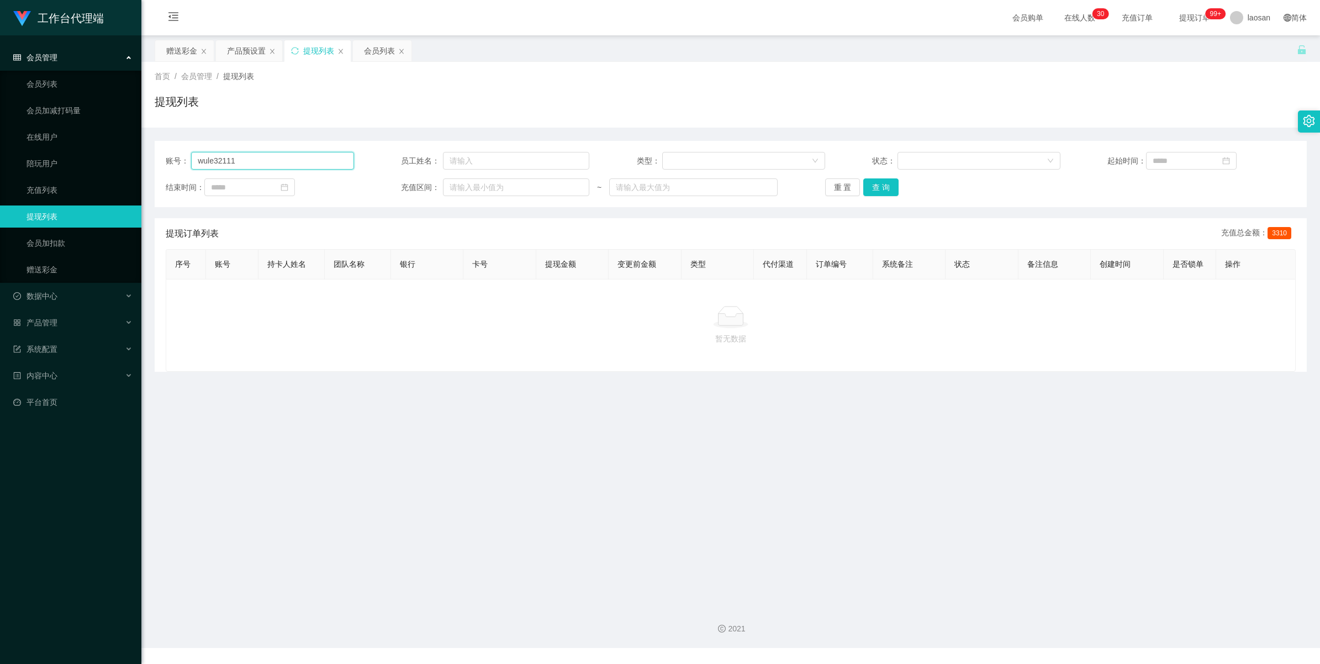
click at [295, 159] on input "wule32111" at bounding box center [272, 161] width 163 height 18
click at [884, 194] on button "查 询" at bounding box center [880, 187] width 35 height 18
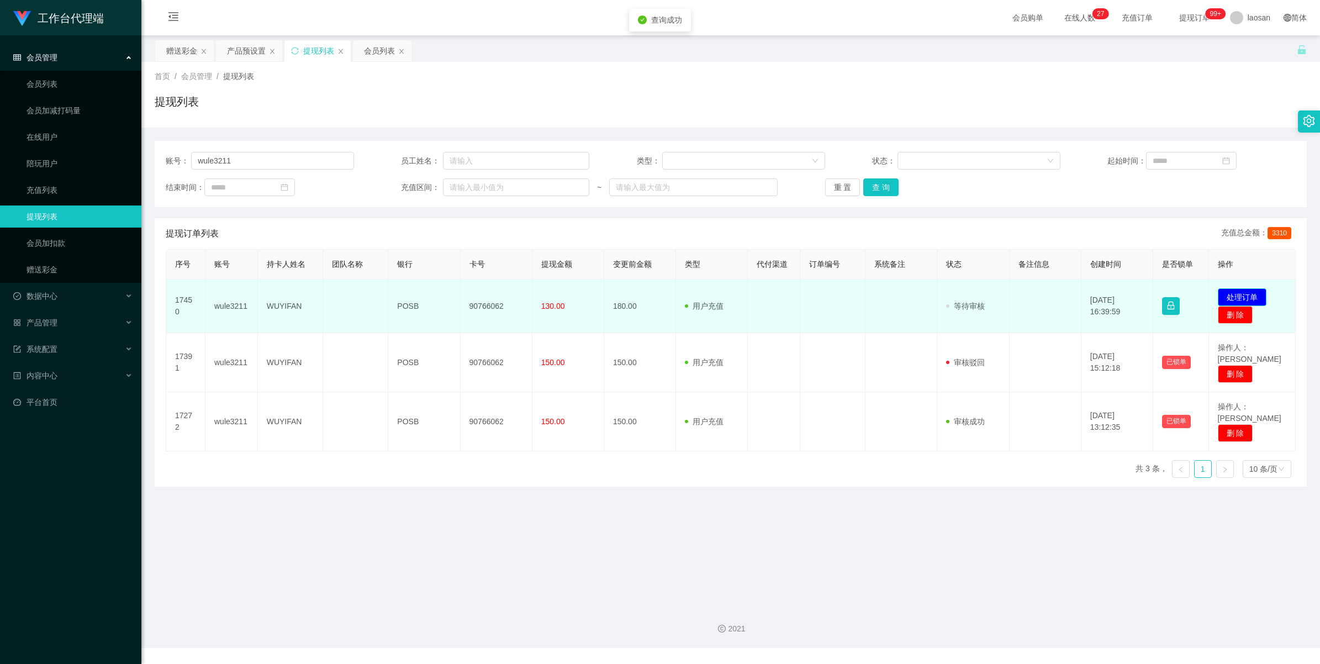
click at [1240, 293] on button "处理订单" at bounding box center [1242, 297] width 49 height 18
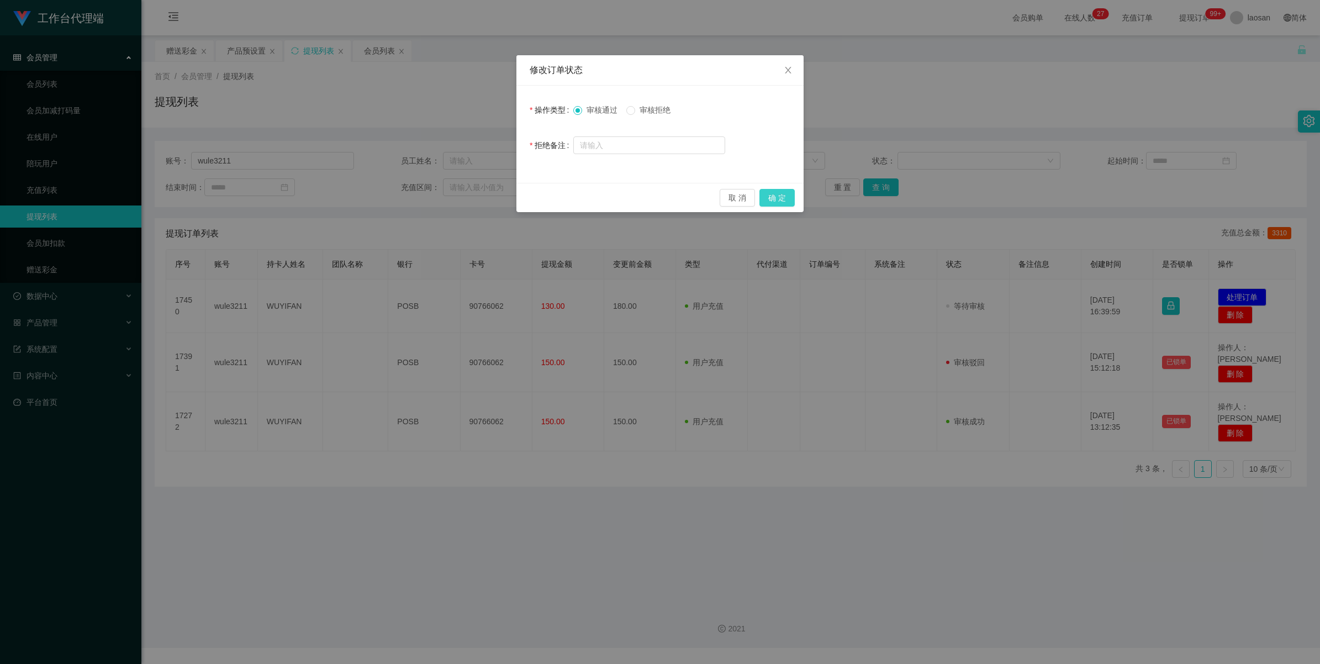
click at [784, 194] on button "确 定" at bounding box center [776, 198] width 35 height 18
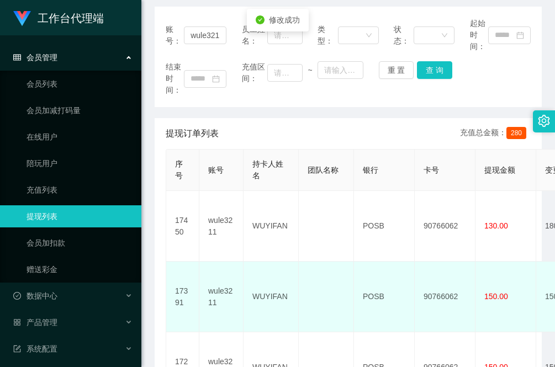
scroll to position [138, 0]
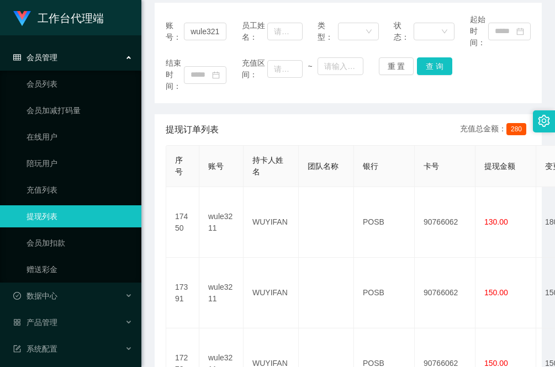
drag, startPoint x: 152, startPoint y: 224, endPoint x: 153, endPoint y: 216, distance: 7.2
click at [152, 224] on main "关闭左侧 关闭右侧 关闭其它 刷新页面 赠送彩金 产品预设置 提现列表 会员列表 首页 / 会员管理 / 提现列表 / 提现列表 账号： wule3211 员…" at bounding box center [348, 177] width 414 height 561
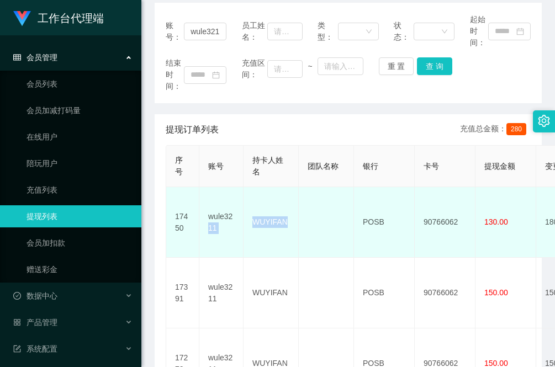
drag, startPoint x: 293, startPoint y: 214, endPoint x: 236, endPoint y: 213, distance: 57.4
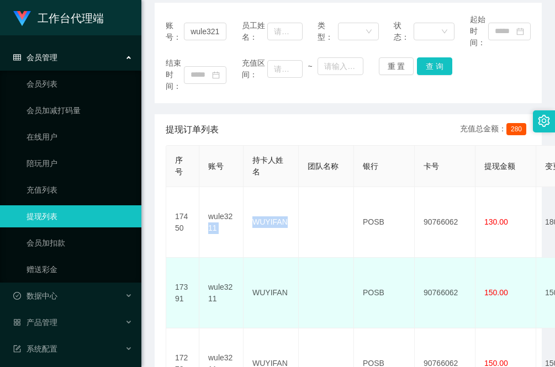
copy tr "11 WUYIFAN"
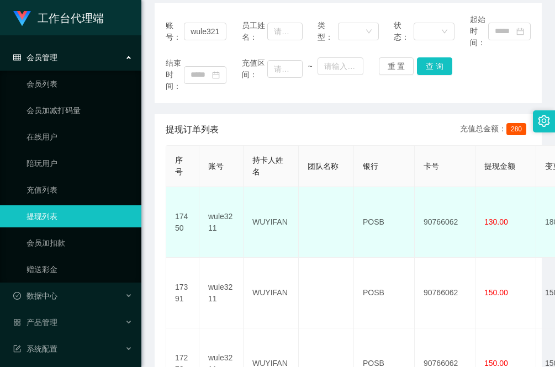
drag, startPoint x: 177, startPoint y: 241, endPoint x: 289, endPoint y: 246, distance: 112.2
click at [177, 239] on td "17450" at bounding box center [182, 222] width 33 height 71
drag, startPoint x: 389, startPoint y: 215, endPoint x: 367, endPoint y: 215, distance: 22.1
click at [367, 215] on td "POSB" at bounding box center [384, 222] width 61 height 71
drag, startPoint x: 367, startPoint y: 215, endPoint x: 382, endPoint y: 223, distance: 16.5
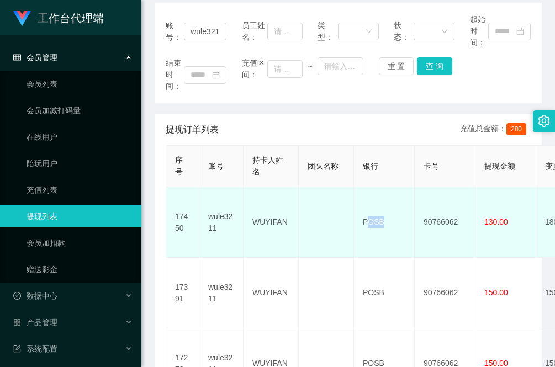
click at [382, 223] on td "POSB" at bounding box center [384, 222] width 61 height 71
drag, startPoint x: 393, startPoint y: 215, endPoint x: 363, endPoint y: 214, distance: 29.9
click at [363, 214] on td "POSB" at bounding box center [384, 222] width 61 height 71
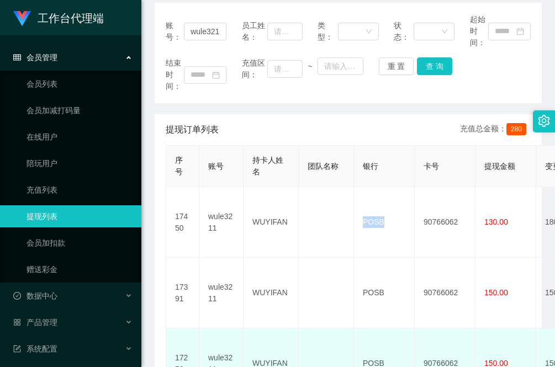
copy td "POSB"
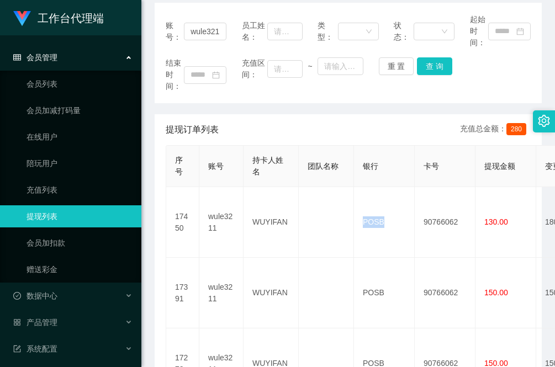
click at [151, 235] on main "关闭左侧 关闭右侧 关闭其它 刷新页面 赠送彩金 产品预设置 提现列表 会员列表 首页 / 会员管理 / 提现列表 / 提现列表 账号： wule3211 员…" at bounding box center [348, 177] width 414 height 561
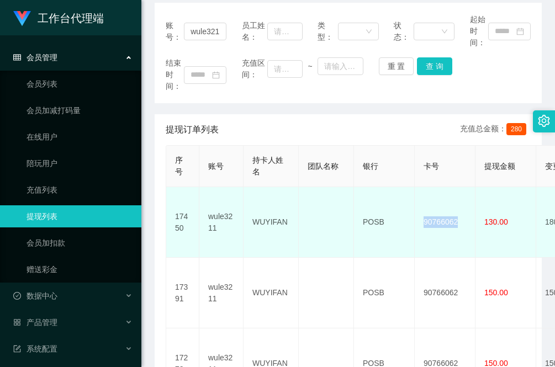
drag, startPoint x: 465, startPoint y: 219, endPoint x: 416, endPoint y: 216, distance: 49.2
click at [416, 216] on td "90766062" at bounding box center [445, 222] width 61 height 71
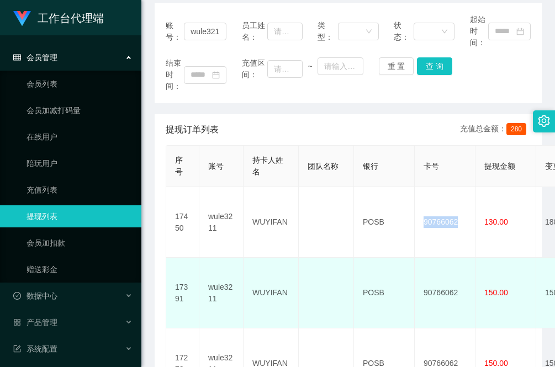
copy td "90766062"
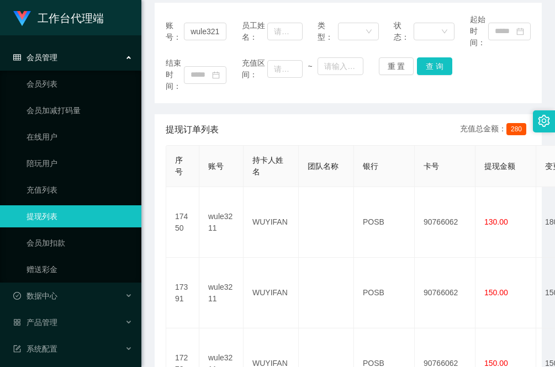
click at [151, 269] on main "关闭左侧 关闭右侧 关闭其它 刷新页面 赠送彩金 产品预设置 提现列表 会员列表 首页 / 会员管理 / 提现列表 / 提现列表 账号： wule3211 员…" at bounding box center [348, 177] width 414 height 561
click at [186, 110] on div "账号： wule3211 员工姓名： 类型： 状态： 起始时间： 结束时间： 充值区间： ~ 重 置 查 询 提现订单列表 充值总金额： 280 序号 账号 …" at bounding box center [348, 219] width 387 height 432
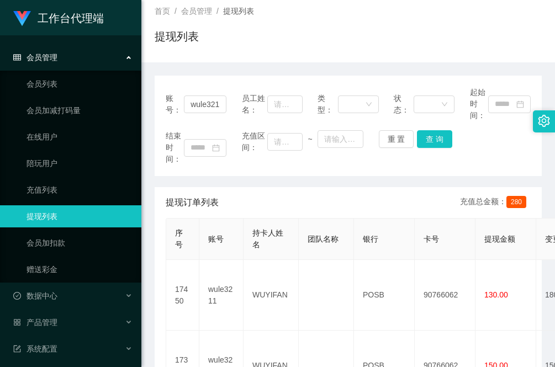
scroll to position [0, 0]
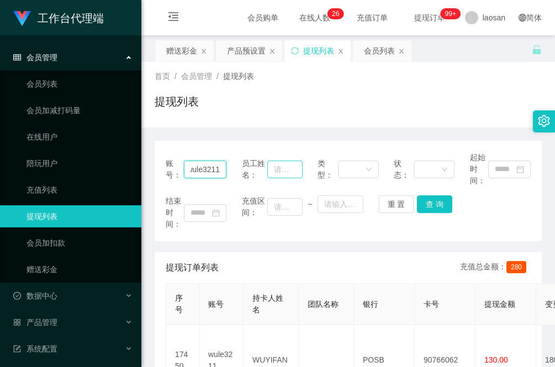
drag, startPoint x: 188, startPoint y: 170, endPoint x: 295, endPoint y: 174, distance: 107.2
click at [293, 174] on div "账号： wule3211 员工姓名： 类型： 状态： 起始时间：" at bounding box center [348, 169] width 365 height 35
paste input "leichan3218"
click at [439, 206] on button "查 询" at bounding box center [434, 204] width 35 height 18
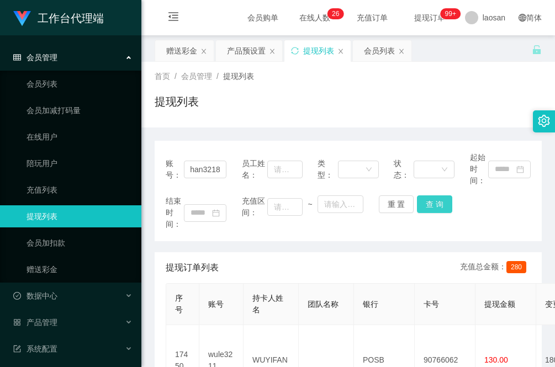
scroll to position [0, 0]
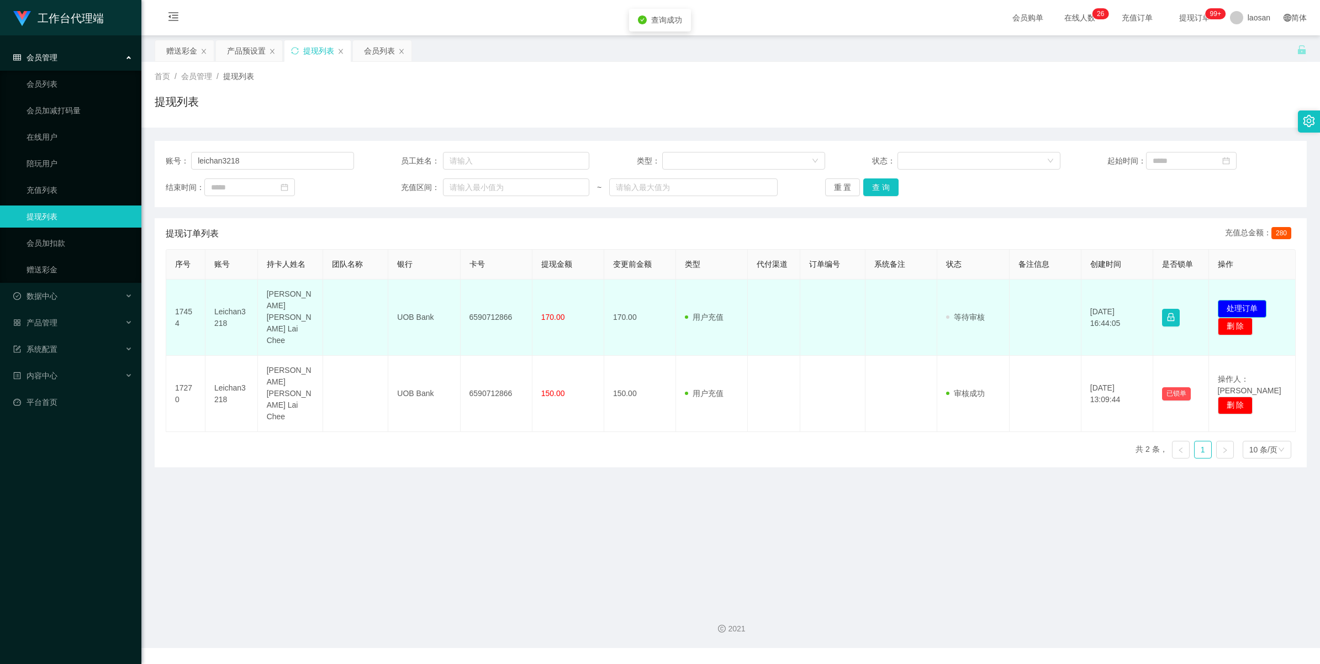
click at [1240, 300] on button "处理订单" at bounding box center [1242, 309] width 49 height 18
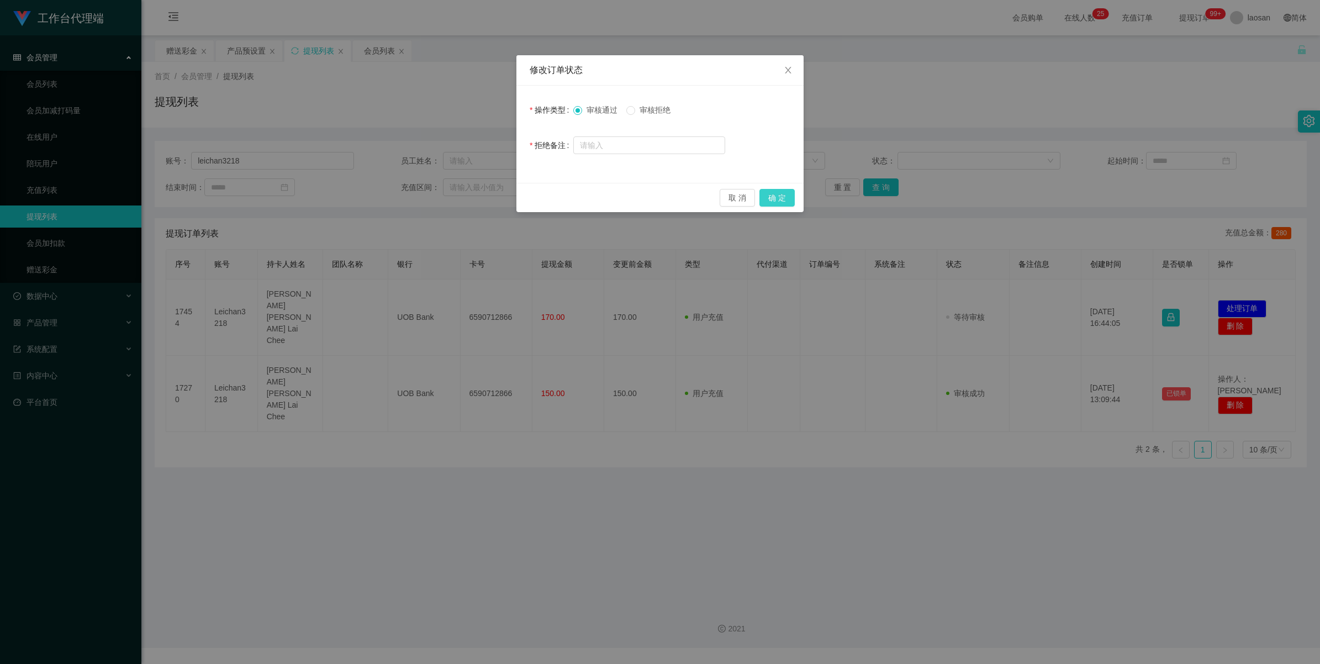
click at [775, 197] on button "确 定" at bounding box center [776, 198] width 35 height 18
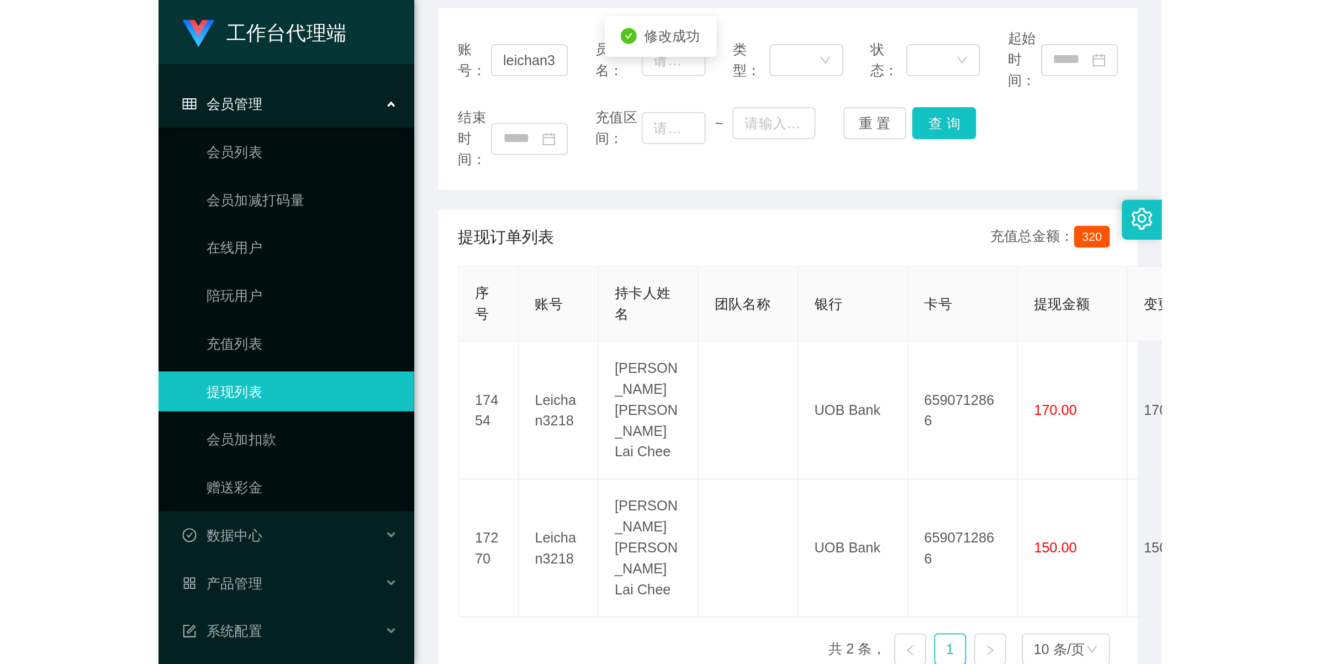
scroll to position [138, 0]
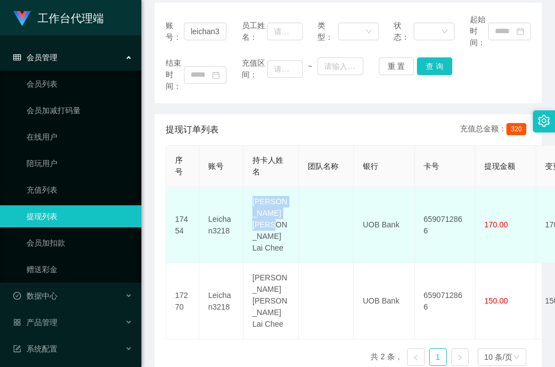
drag, startPoint x: 276, startPoint y: 240, endPoint x: 250, endPoint y: 199, distance: 48.4
click at [250, 199] on td "[PERSON_NAME] [PERSON_NAME] Lai Chee" at bounding box center [271, 225] width 55 height 76
copy td "[PERSON_NAME] [PERSON_NAME] Lai Chee"
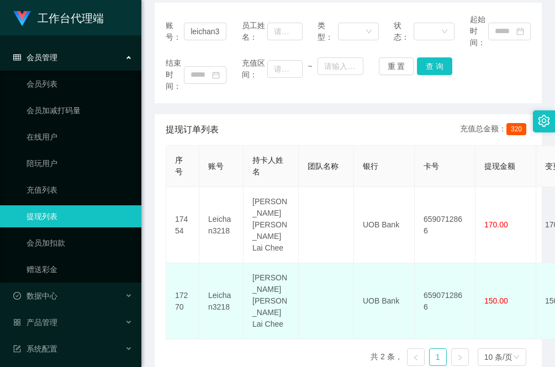
drag, startPoint x: 184, startPoint y: 327, endPoint x: 250, endPoint y: 280, distance: 81.5
click at [184, 327] on div "序号 账号 持卡人姓名 团队名称 银行 卡号 提现金额 变更前金额 类型 代付渠道 订单编号 系统备注 状态 备注信息 创建时间 是否锁单 操作 17454 …" at bounding box center [348, 260] width 365 height 230
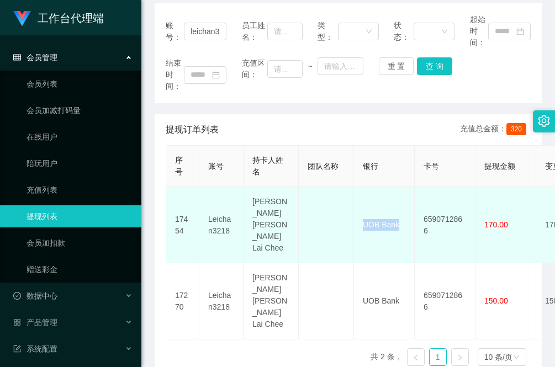
drag, startPoint x: 401, startPoint y: 217, endPoint x: 359, endPoint y: 215, distance: 42.6
click at [359, 215] on td "UOB Bank" at bounding box center [384, 225] width 61 height 76
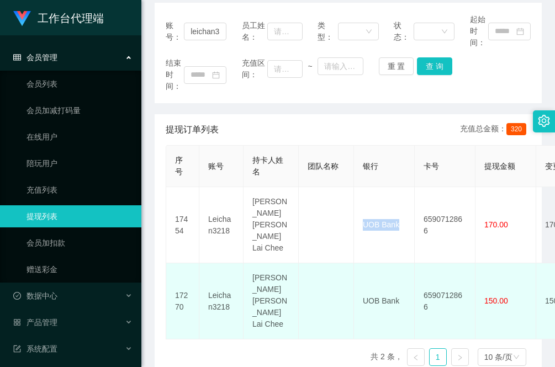
copy td "UOB Bank"
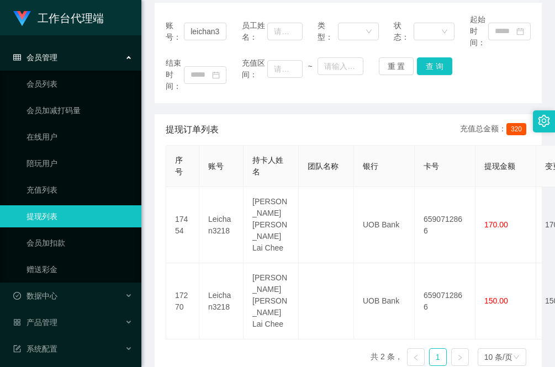
click at [200, 329] on div "序号 账号 持卡人姓名 团队名称 银行 卡号 提现金额 变更前金额 类型 代付渠道 订单编号 系统备注 状态 备注信息 创建时间 是否锁单 操作 17454 …" at bounding box center [348, 260] width 365 height 230
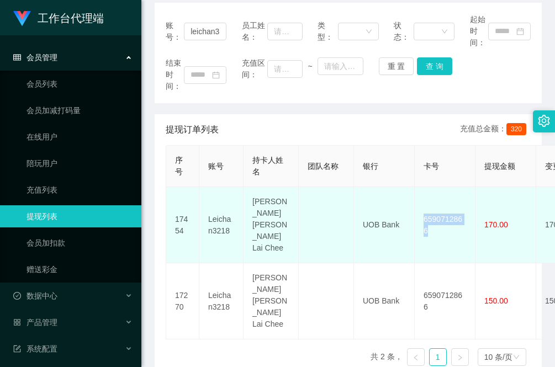
drag, startPoint x: 470, startPoint y: 216, endPoint x: 421, endPoint y: 218, distance: 49.7
click at [421, 218] on td "6590712866" at bounding box center [445, 225] width 61 height 76
copy td "6590712866"
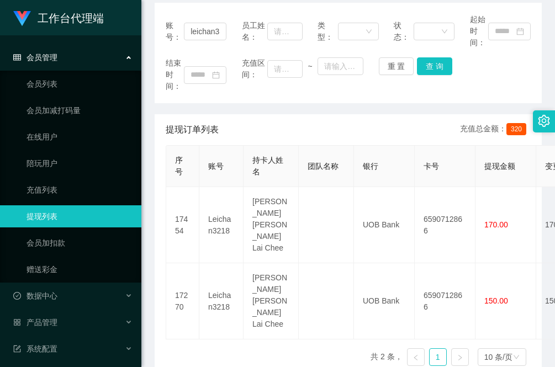
click at [178, 326] on div "序号 账号 持卡人姓名 团队名称 银行 卡号 提现金额 变更前金额 类型 代付渠道 订单编号 系统备注 状态 备注信息 创建时间 是否锁单 操作 17454 …" at bounding box center [348, 260] width 365 height 230
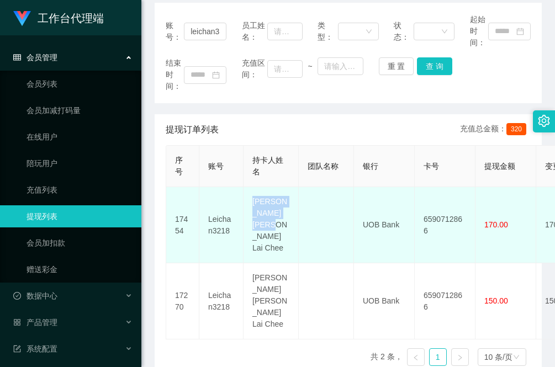
drag, startPoint x: 290, startPoint y: 236, endPoint x: 249, endPoint y: 208, distance: 49.3
click at [249, 208] on td "[PERSON_NAME] [PERSON_NAME] Lai Chee" at bounding box center [271, 225] width 55 height 76
copy td "[PERSON_NAME] [PERSON_NAME] Lai Chee"
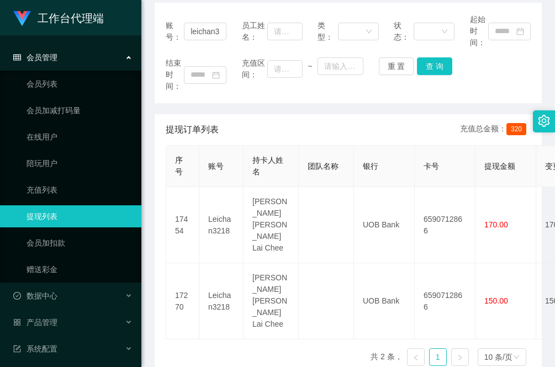
click at [193, 92] on div "账号： leichan3218 员工姓名： 类型： 状态： 起始时间： 结束时间： 充值区间： ~ 重 置 查 询" at bounding box center [348, 53] width 387 height 100
click at [434, 62] on button "查 询" at bounding box center [434, 66] width 35 height 18
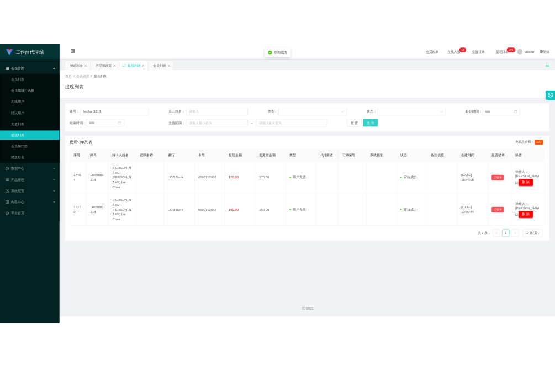
scroll to position [0, 0]
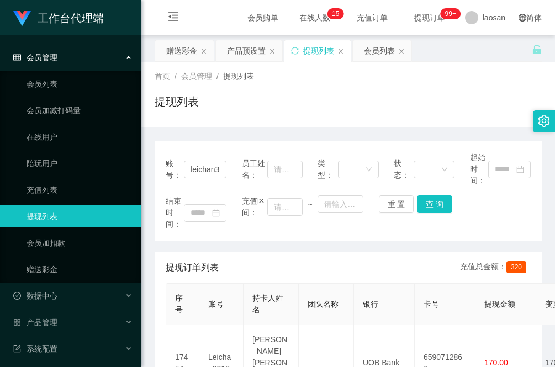
drag, startPoint x: 343, startPoint y: 236, endPoint x: 337, endPoint y: 241, distance: 7.8
click at [342, 236] on div "账号： leichan3218 员工姓名： 类型： 状态： 起始时间： 结束时间： 充值区间： ~ 重 置 查 询" at bounding box center [348, 191] width 387 height 100
drag, startPoint x: 216, startPoint y: 131, endPoint x: 203, endPoint y: 176, distance: 46.1
click at [216, 131] on div "账号： leichan3218 员工姓名： 类型： 状态： 起始时间： 结束时间： 充值区间： ~ 重 置 查 询 提现订单列表 充值总金额： 320 序号 …" at bounding box center [348, 320] width 387 height 385
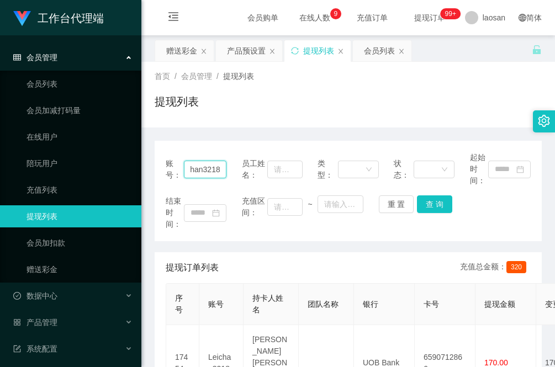
drag, startPoint x: 188, startPoint y: 167, endPoint x: 250, endPoint y: 167, distance: 61.8
click at [250, 167] on div "账号： leichan3218 员工姓名： 类型： 状态： 起始时间：" at bounding box center [348, 169] width 365 height 35
paste input "jwleong"
type input "jwleong"
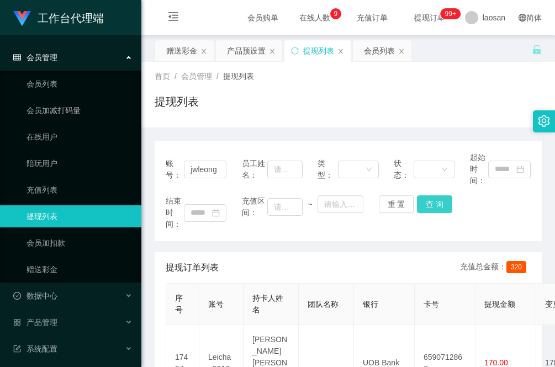
click at [431, 202] on button "查 询" at bounding box center [434, 204] width 35 height 18
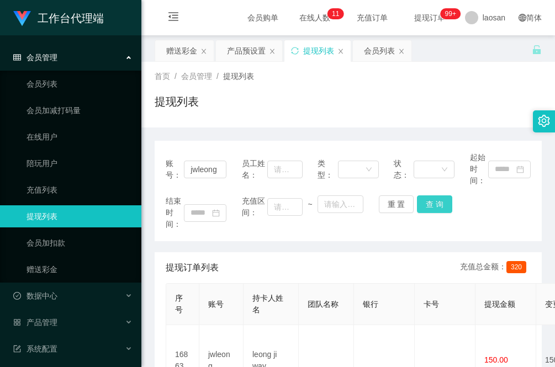
click at [431, 203] on button "查 询" at bounding box center [434, 204] width 35 height 18
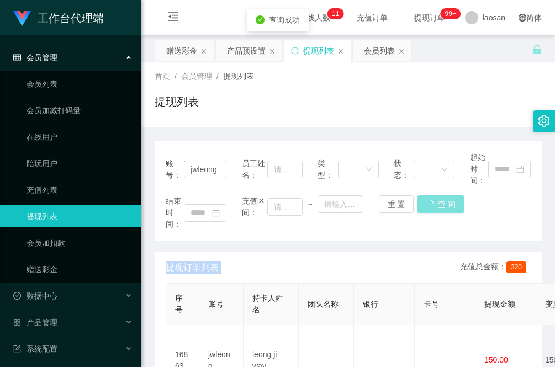
click at [431, 203] on div "重 置 查 询" at bounding box center [409, 204] width 61 height 18
click at [186, 51] on div "赠送彩金" at bounding box center [181, 50] width 31 height 21
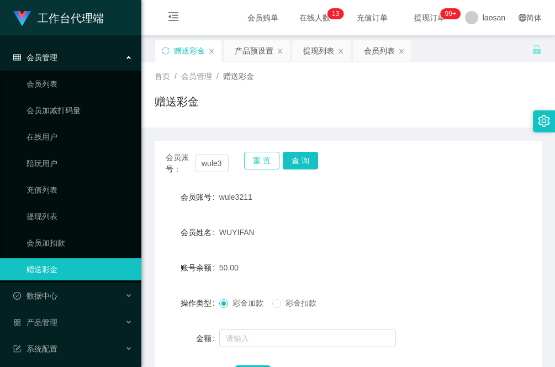
click at [257, 160] on button "重 置" at bounding box center [261, 161] width 35 height 18
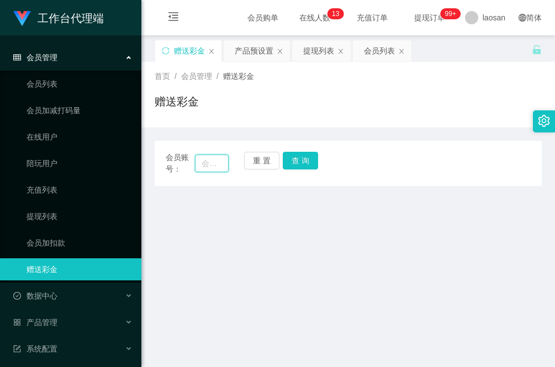
drag, startPoint x: 199, startPoint y: 161, endPoint x: 235, endPoint y: 161, distance: 35.9
click at [199, 161] on input "text" at bounding box center [212, 164] width 34 height 18
paste input "jwleong"
type input "jwleong"
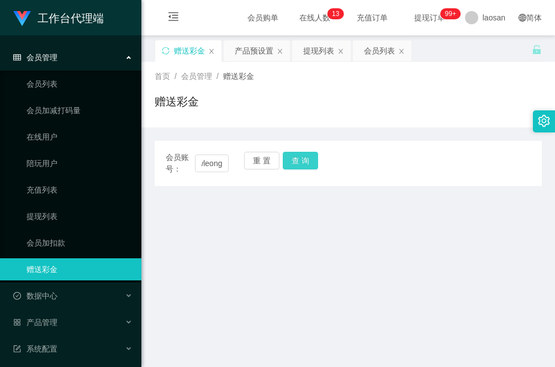
click at [301, 158] on button "查 询" at bounding box center [300, 161] width 35 height 18
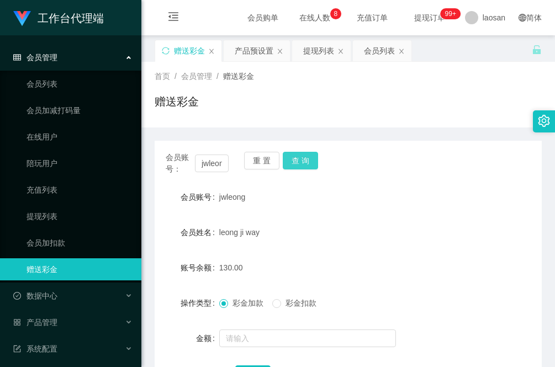
click at [304, 163] on button "查 询" at bounding box center [300, 161] width 35 height 18
click at [304, 163] on div "会员账号： jwleong 重 置 查 询" at bounding box center [348, 163] width 387 height 23
click at [304, 163] on button "查 询" at bounding box center [300, 161] width 35 height 18
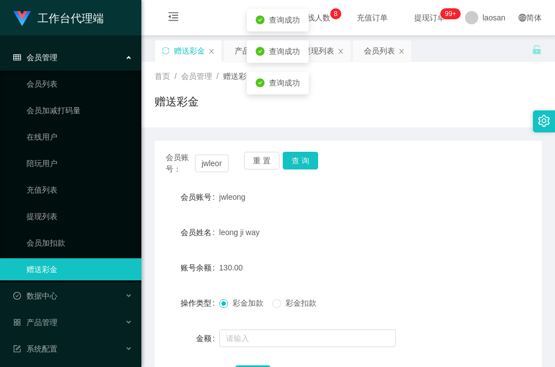
drag, startPoint x: 373, startPoint y: 112, endPoint x: 377, endPoint y: 142, distance: 30.7
click at [373, 112] on div "赠送彩金" at bounding box center [348, 105] width 387 height 25
click at [329, 45] on div "提现列表" at bounding box center [318, 50] width 31 height 21
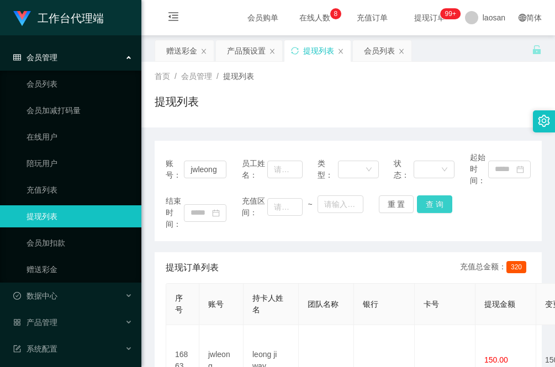
click at [434, 200] on button "查 询" at bounding box center [434, 204] width 35 height 18
click at [186, 55] on div "赠送彩金" at bounding box center [181, 50] width 31 height 21
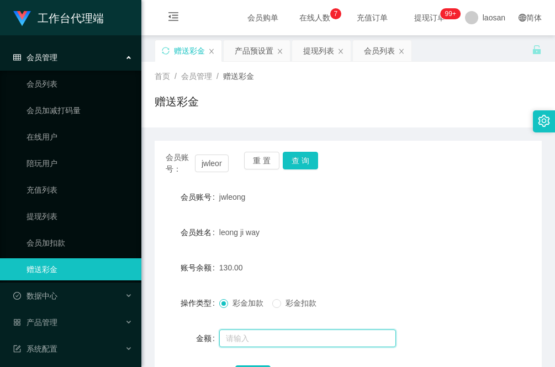
click at [253, 332] on input "text" at bounding box center [307, 339] width 177 height 18
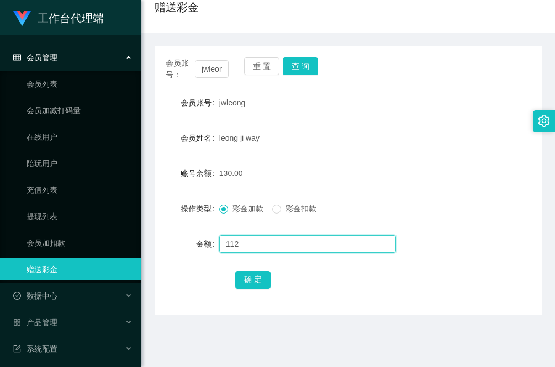
scroll to position [138, 0]
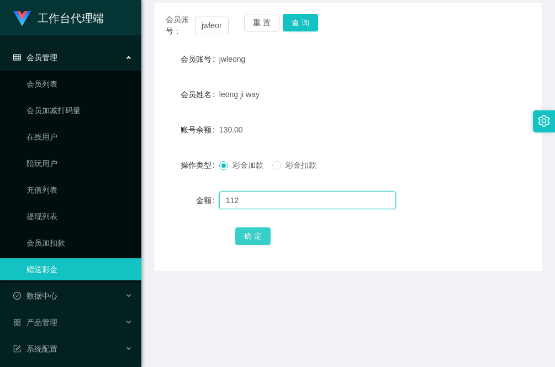
type input "112"
click at [248, 236] on button "确 定" at bounding box center [252, 237] width 35 height 18
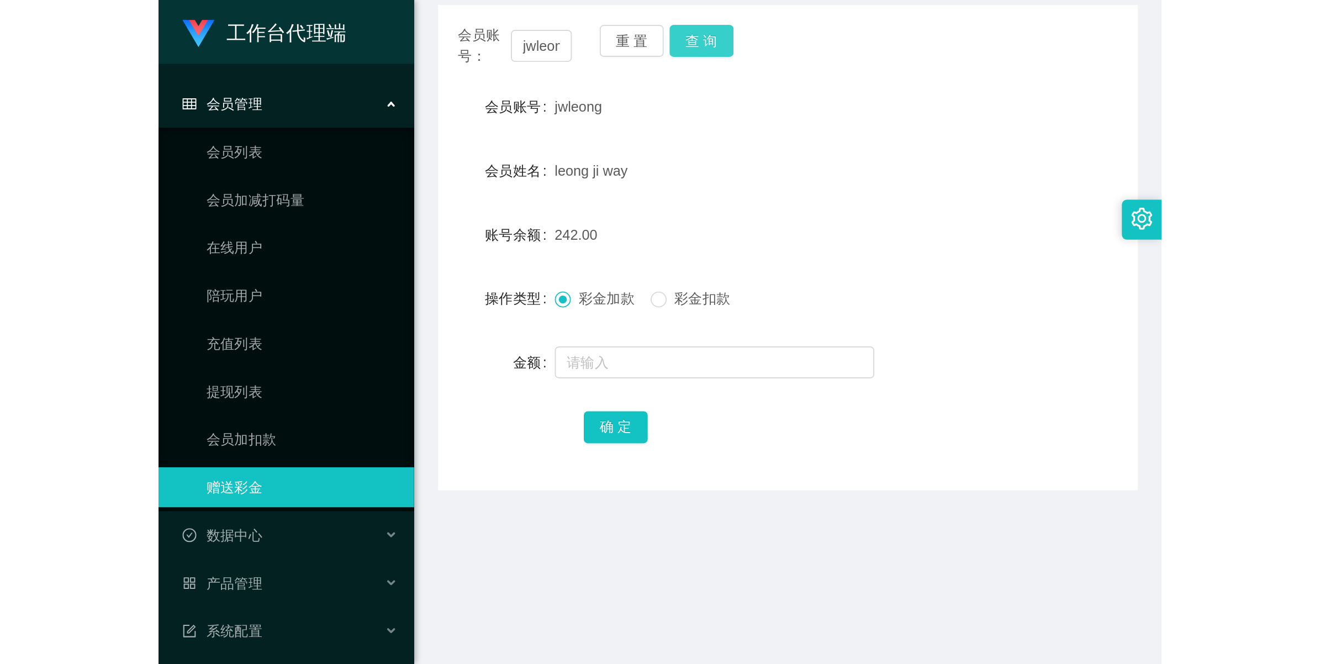
scroll to position [0, 0]
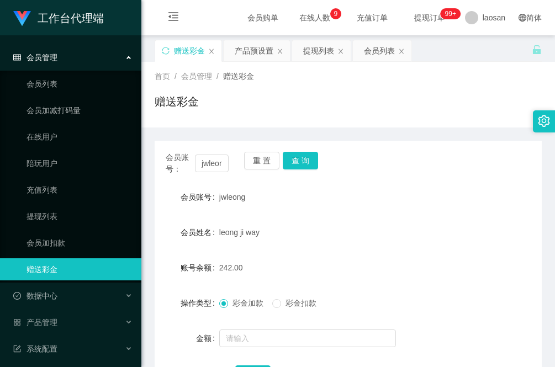
drag, startPoint x: 320, startPoint y: 50, endPoint x: 315, endPoint y: 86, distance: 36.8
click at [320, 50] on div "提现列表" at bounding box center [318, 50] width 31 height 21
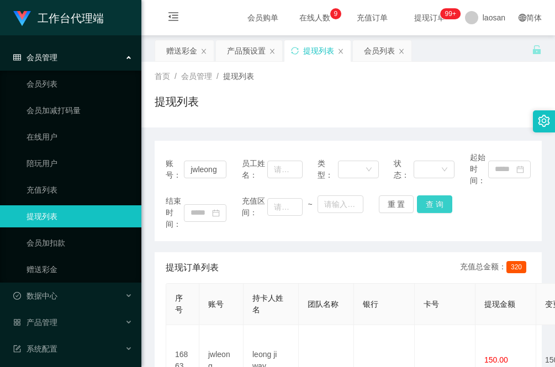
drag, startPoint x: 432, startPoint y: 204, endPoint x: 438, endPoint y: 204, distance: 6.1
click at [431, 203] on button "查 询" at bounding box center [434, 204] width 35 height 18
click at [427, 205] on button "查 询" at bounding box center [434, 204] width 35 height 18
click at [440, 202] on button "查 询" at bounding box center [434, 204] width 35 height 18
click at [440, 199] on button "查 询" at bounding box center [434, 204] width 35 height 18
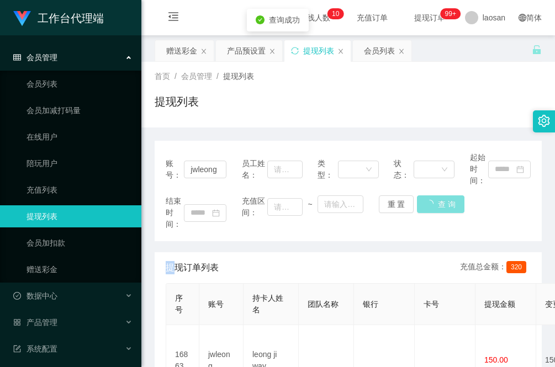
click at [440, 199] on div "结束时间： 充值区间： ~ 重 置 查 询" at bounding box center [348, 212] width 365 height 35
click at [440, 199] on button "查 询" at bounding box center [440, 204] width 47 height 18
click at [440, 199] on div "结束时间： 充值区间： ~ 重 置 查 询" at bounding box center [348, 212] width 365 height 35
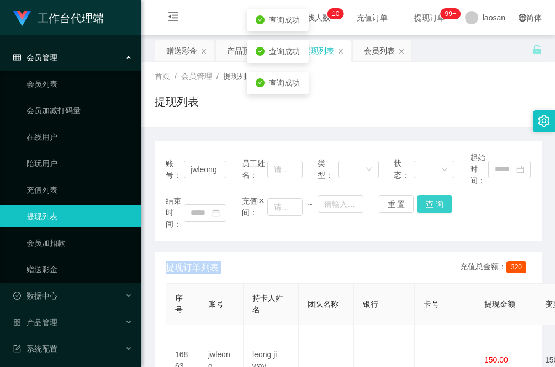
click at [440, 199] on button "查 询" at bounding box center [434, 204] width 35 height 18
click at [440, 199] on div "结束时间： 充值区间： ~ 重 置 查 询" at bounding box center [348, 212] width 365 height 35
click at [439, 199] on button "查 询" at bounding box center [434, 204] width 35 height 18
click at [439, 199] on div "结束时间： 充值区间： ~ 重 置 查 询" at bounding box center [348, 212] width 365 height 35
click at [439, 199] on button "查 询" at bounding box center [434, 204] width 35 height 18
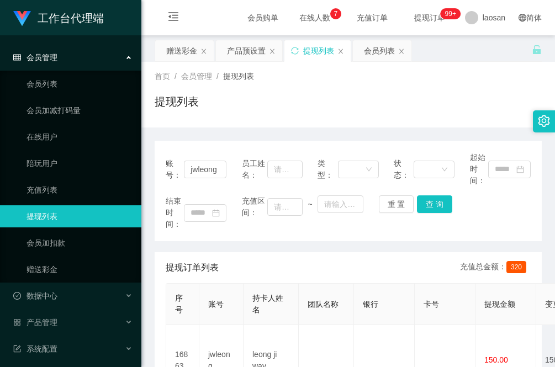
click at [186, 117] on div "提现列表" at bounding box center [348, 105] width 387 height 25
click at [440, 203] on button "查 询" at bounding box center [434, 204] width 35 height 18
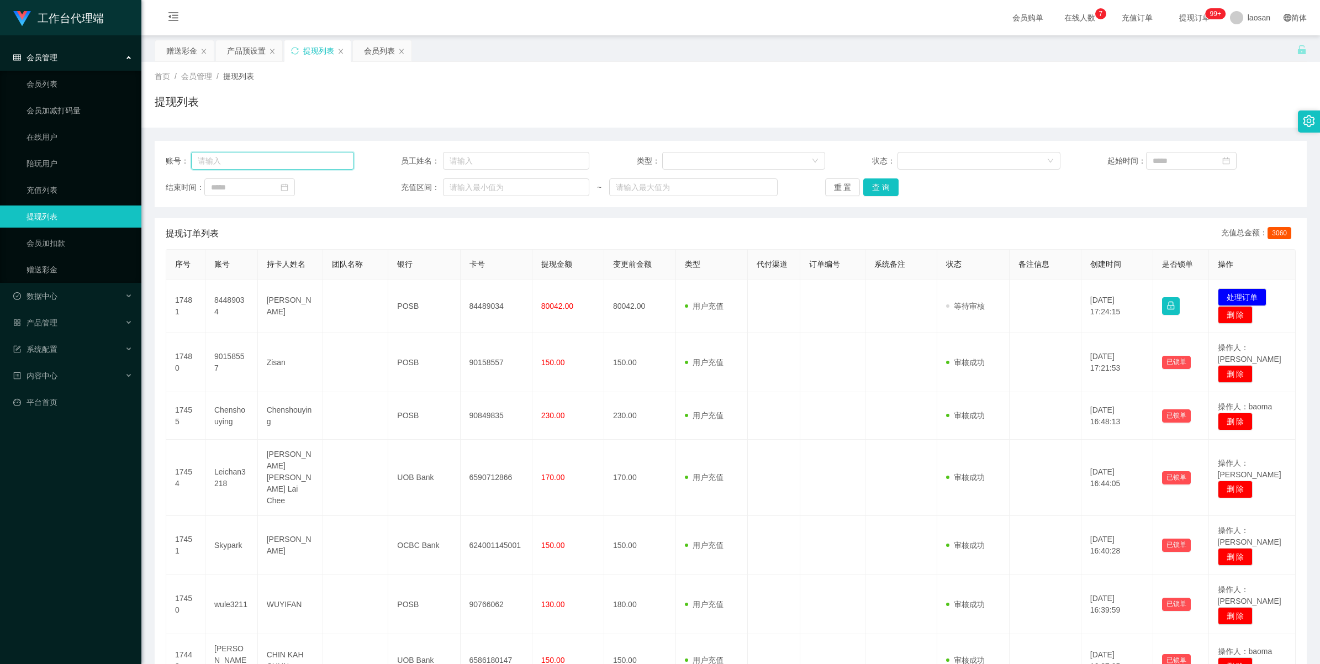
click at [266, 158] on input "text" at bounding box center [272, 161] width 163 height 18
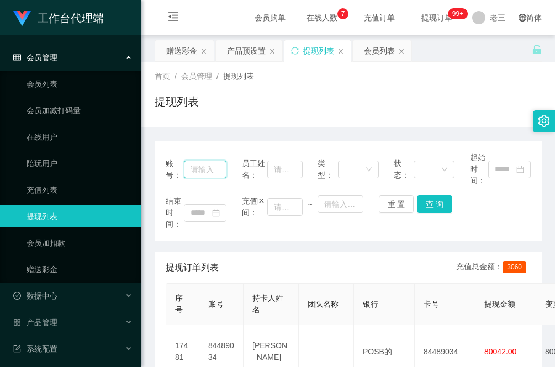
drag, startPoint x: 200, startPoint y: 172, endPoint x: 206, endPoint y: 170, distance: 6.3
click at [200, 172] on input "text" at bounding box center [205, 170] width 43 height 18
paste input "jwleong"
type input "jwleong"
click at [429, 205] on button "查 询" at bounding box center [434, 204] width 35 height 18
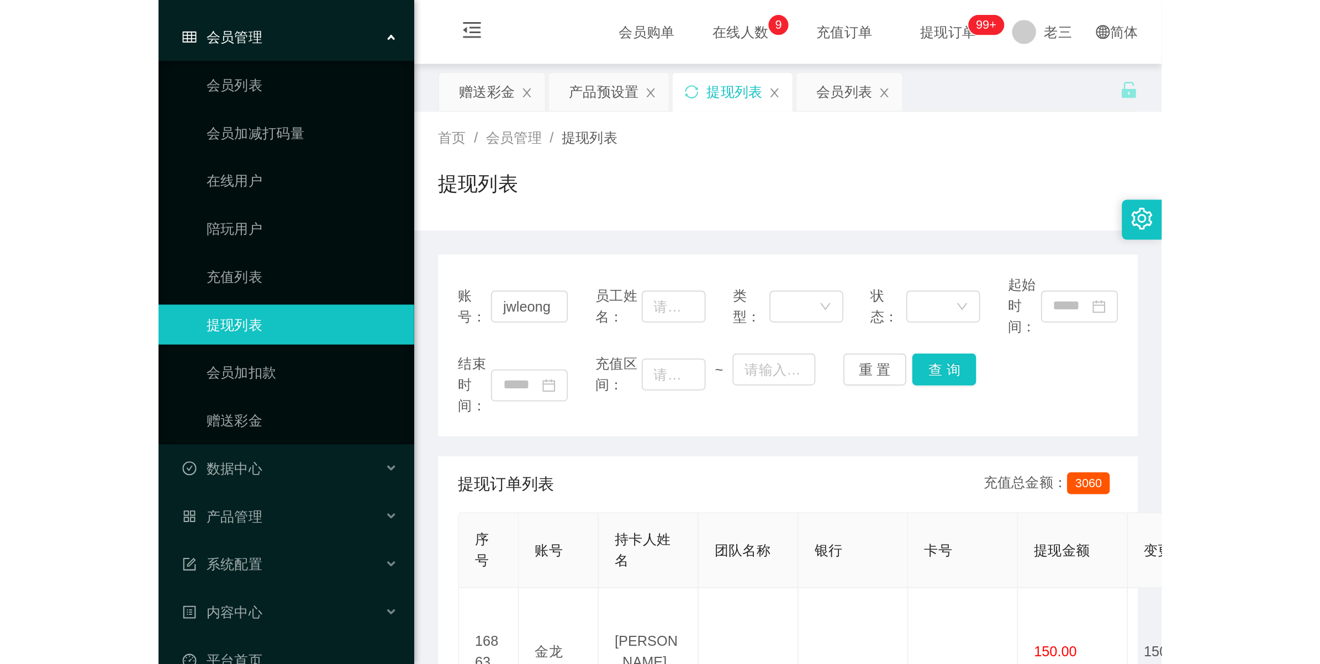
scroll to position [56, 0]
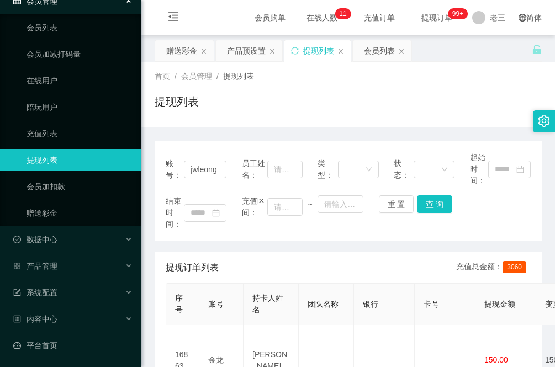
click at [191, 144] on div "账号： jwleong 员工姓名： 类型： 状态： 起始时间： 结束时间： 充值区间： ~ 重 置 查 询" at bounding box center [348, 191] width 387 height 100
click at [430, 208] on button "查 询" at bounding box center [434, 204] width 35 height 18
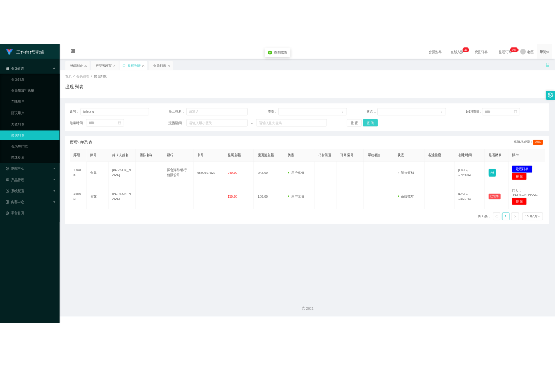
scroll to position [0, 0]
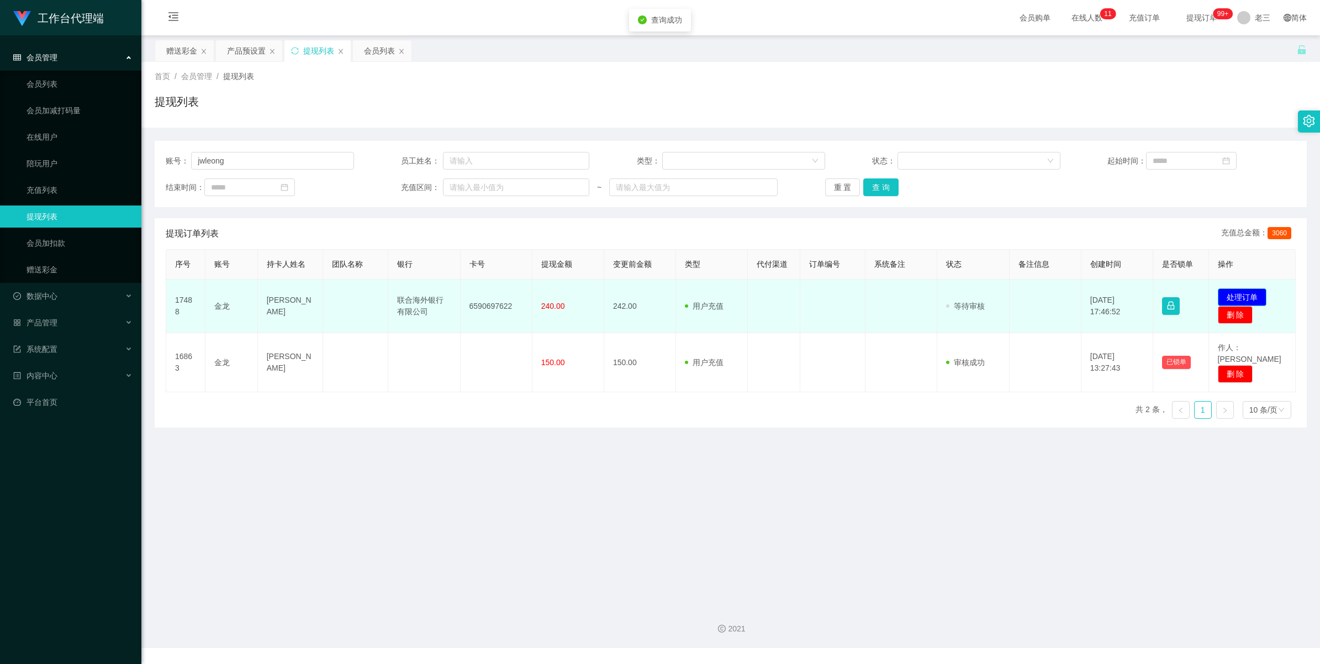
click at [1240, 291] on button "处理订单" at bounding box center [1242, 297] width 49 height 18
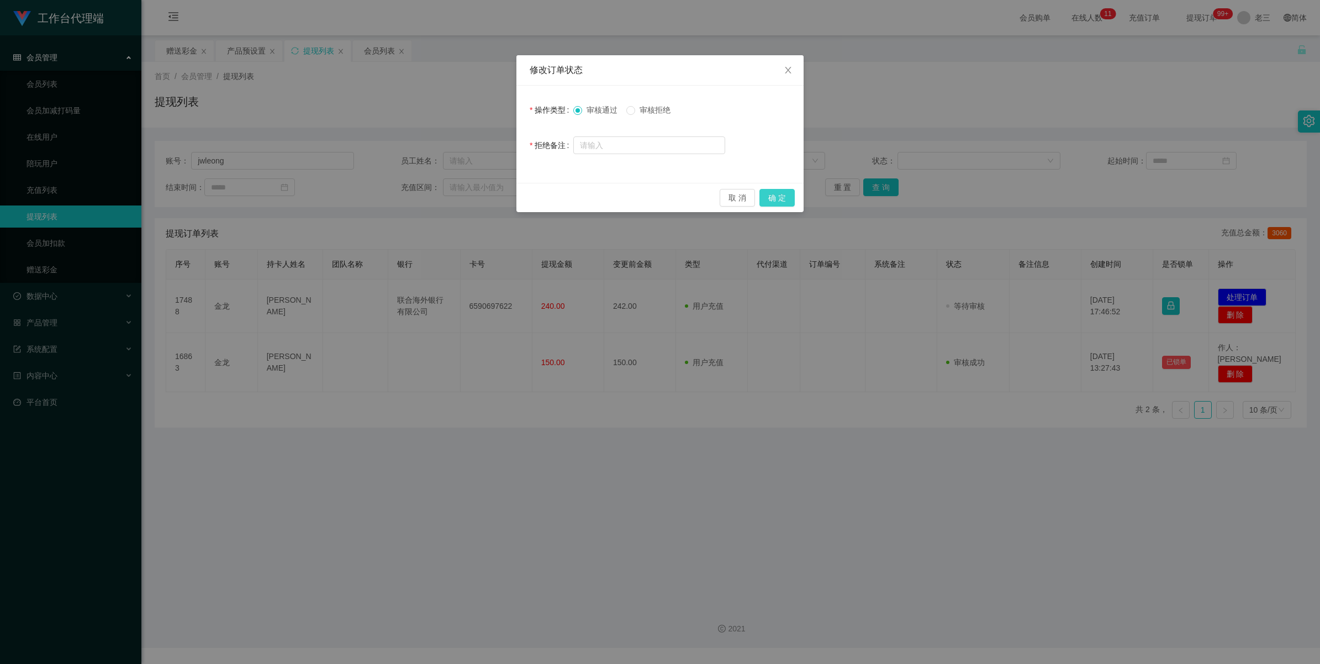
click at [780, 196] on button "确 定" at bounding box center [776, 198] width 35 height 18
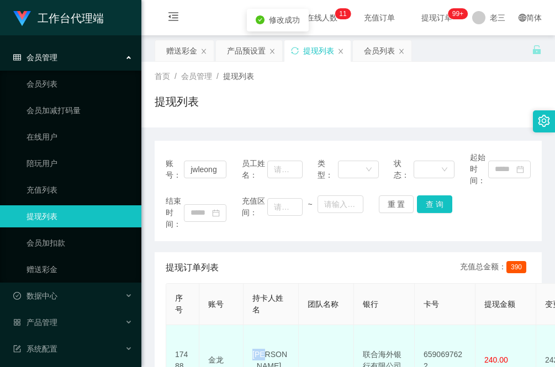
drag, startPoint x: 282, startPoint y: 350, endPoint x: 243, endPoint y: 350, distance: 38.7
click at [244, 350] on td "[PERSON_NAME]" at bounding box center [271, 360] width 55 height 71
copy td "[PERSON_NAME]"
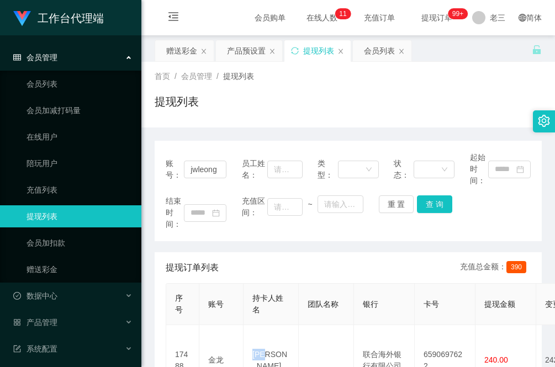
click at [210, 241] on div "账号： jwleong 员工姓名： 类型： 状态： 起始时间： 结束时间： 充值区间： ~ 重 置 查 询 提现订单列表 充值总金额： 390 序号 账号 持…" at bounding box center [348, 321] width 387 height 361
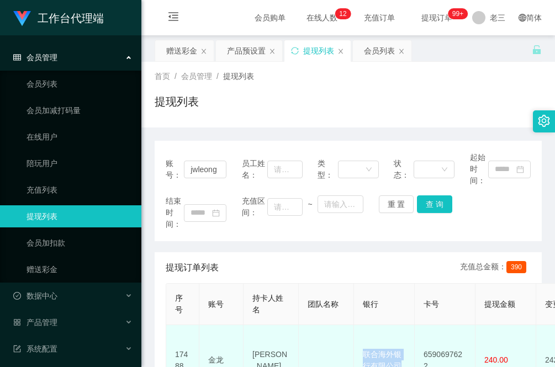
drag, startPoint x: 404, startPoint y: 353, endPoint x: 359, endPoint y: 345, distance: 46.0
click at [359, 345] on td "联合海外银行有限公司" at bounding box center [384, 360] width 61 height 71
copy td "联合海外银行有限公司"
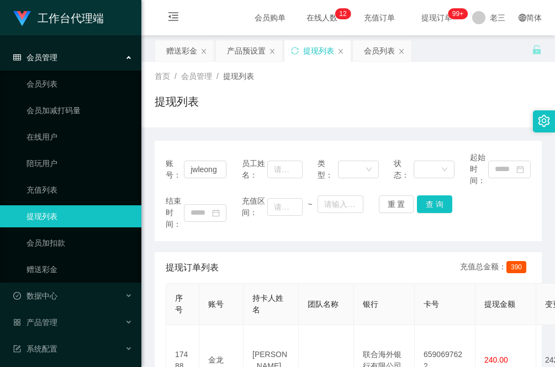
click at [216, 260] on div "提现订单列表 充值总金额： 390" at bounding box center [348, 267] width 365 height 31
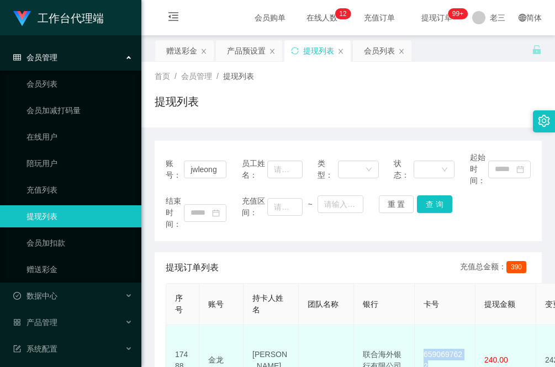
drag, startPoint x: 470, startPoint y: 346, endPoint x: 419, endPoint y: 348, distance: 51.4
click at [419, 348] on td "6590697622" at bounding box center [445, 360] width 61 height 71
copy td "6590697622"
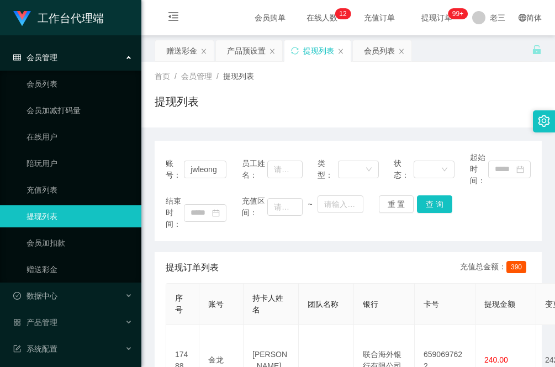
drag, startPoint x: 222, startPoint y: 241, endPoint x: 246, endPoint y: 241, distance: 23.8
click at [222, 241] on div "账号： jwleong 员工姓名： 类型： 状态： 起始时间： 结束时间： 充值区间： ~ 重 置 查 询 提现订单列表 充值总金额： 390 序号 账号 持…" at bounding box center [348, 321] width 387 height 361
click at [199, 130] on div "账号： jwleong 员工姓名： 类型： 状态： 起始时间： 结束时间： 充值区间： ~ 重 置 查 询 提现订单列表 充值总金额： 390 序号 账号 持…" at bounding box center [348, 315] width 387 height 374
click at [184, 50] on div "赠送彩金" at bounding box center [181, 50] width 31 height 21
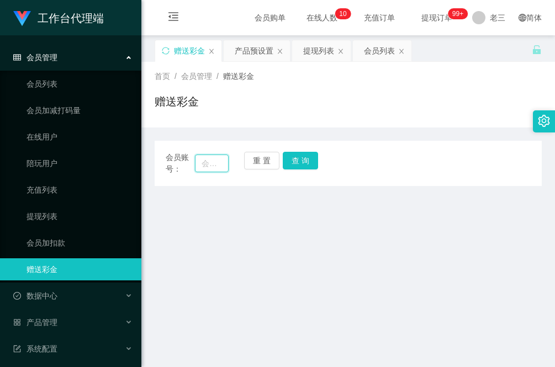
click at [221, 166] on input "text" at bounding box center [212, 164] width 34 height 18
type input "MMM"
drag, startPoint x: 302, startPoint y: 156, endPoint x: 308, endPoint y: 229, distance: 73.6
click at [302, 156] on button "查 询" at bounding box center [300, 161] width 35 height 18
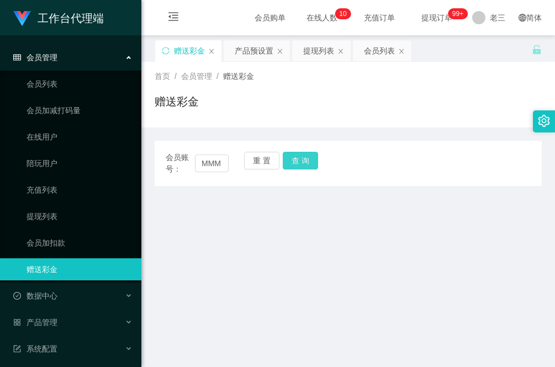
scroll to position [0, 0]
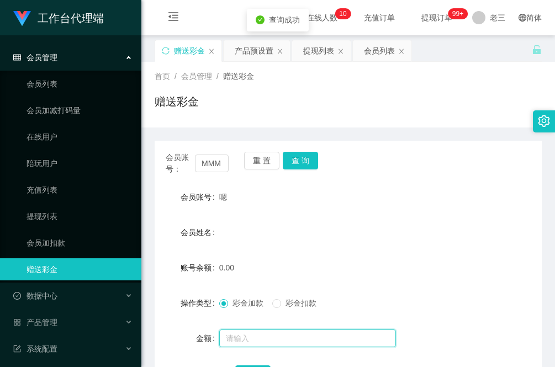
click at [257, 334] on input "text" at bounding box center [307, 339] width 177 height 18
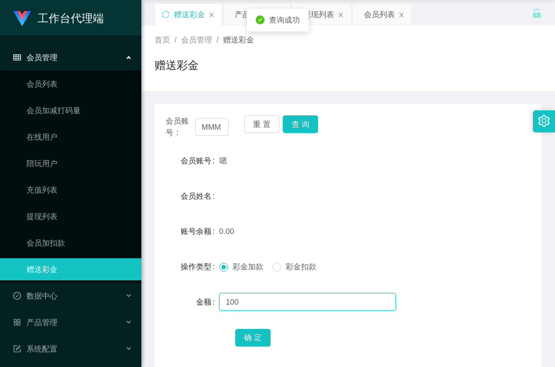
scroll to position [69, 0]
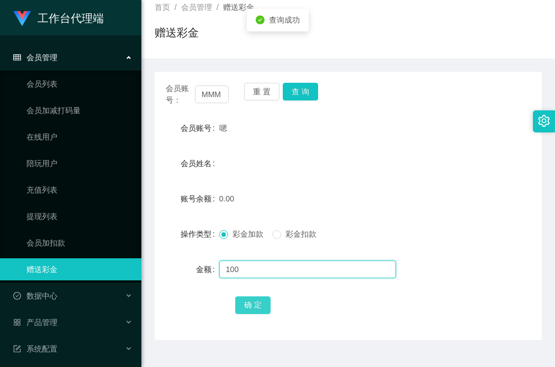
type input "100"
drag, startPoint x: 246, startPoint y: 299, endPoint x: 243, endPoint y: 306, distance: 7.9
click at [246, 299] on button "确 定" at bounding box center [252, 306] width 35 height 18
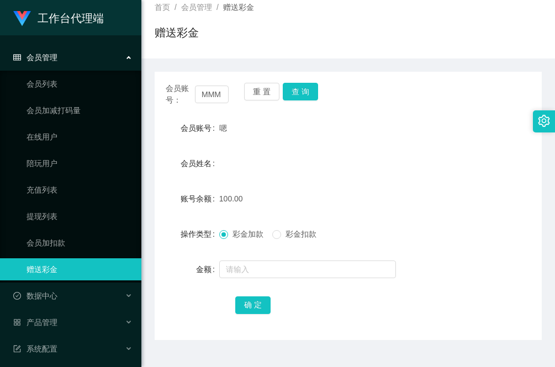
click at [193, 312] on div "确 定" at bounding box center [348, 305] width 387 height 22
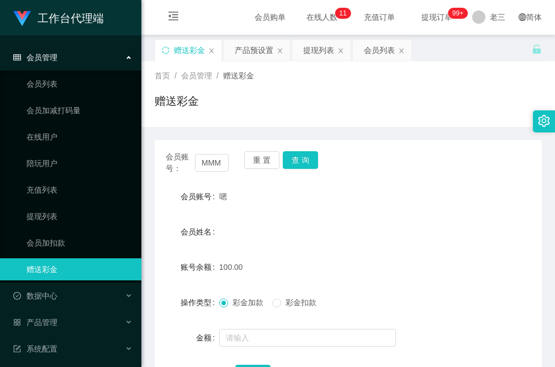
scroll to position [0, 0]
drag, startPoint x: 252, startPoint y: 47, endPoint x: 252, endPoint y: 96, distance: 48.0
click at [252, 47] on div "产品预设置" at bounding box center [254, 50] width 39 height 21
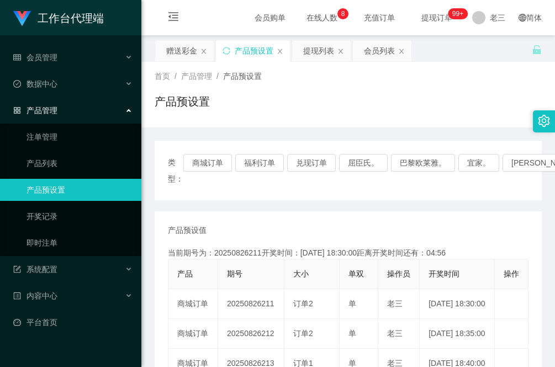
click at [177, 192] on div "类型： 商城订单 福利订单 兑现订单 屈臣氏。 巴黎欧莱雅。 宜家。 [PERSON_NAME]。 法院。" at bounding box center [348, 171] width 387 height 60
click at [178, 45] on div "赠送彩金" at bounding box center [181, 50] width 31 height 21
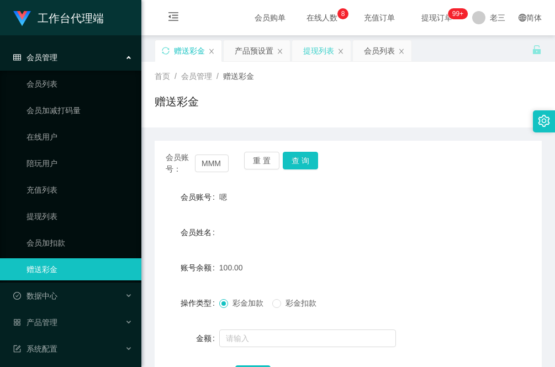
click at [322, 53] on div "提现列表" at bounding box center [318, 50] width 31 height 21
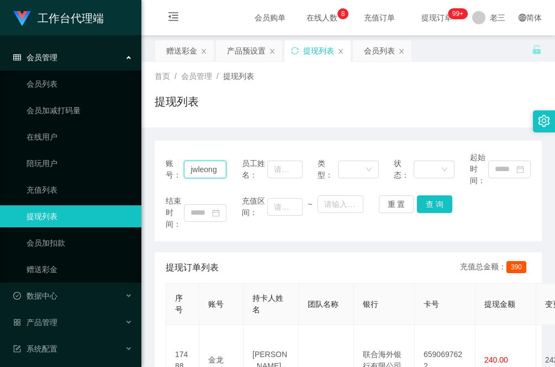
drag, startPoint x: 225, startPoint y: 171, endPoint x: 147, endPoint y: 166, distance: 78.1
click at [122, 168] on section "工作台代理端 会员管理 会员列表 会员加减打码量 在线用户 陪玩用户 充值列表 提现列表 会员加扣款 赠送彩金 数据中心 产品管理 注单管理 产品列表 产品预…" at bounding box center [277, 324] width 555 height 648
click at [436, 208] on button "查 询" at bounding box center [434, 204] width 35 height 18
click at [186, 48] on div "赠送彩金" at bounding box center [181, 50] width 31 height 21
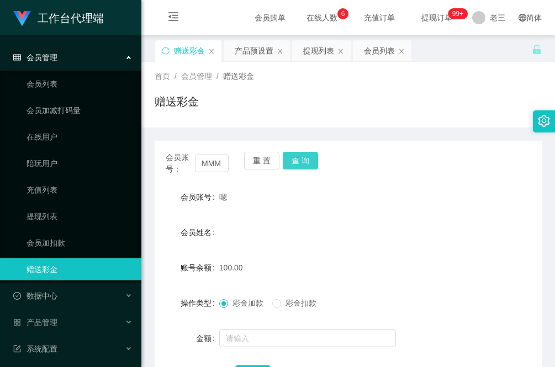
click at [302, 159] on button "查 询" at bounding box center [300, 161] width 35 height 18
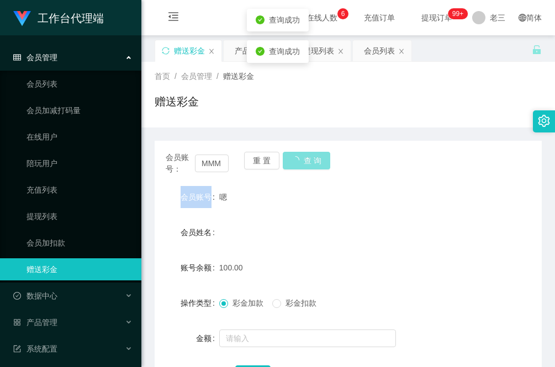
click at [302, 159] on div "重 置 查 询" at bounding box center [275, 163] width 63 height 23
click at [302, 159] on button "查 询" at bounding box center [300, 161] width 35 height 18
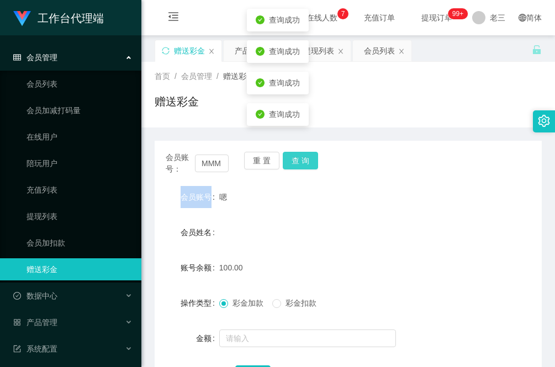
click at [302, 159] on button "查 询" at bounding box center [300, 161] width 35 height 18
click at [302, 159] on div "重 置 查 询" at bounding box center [275, 163] width 63 height 23
click at [310, 245] on form "会员账号 嗯 会员姓名 账号余额 100.00 操作类型 彩金加款 彩金扣款 金额 确 定" at bounding box center [348, 285] width 387 height 199
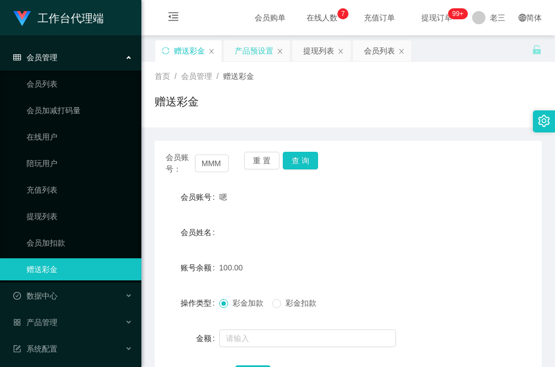
click at [261, 46] on div "产品预设置" at bounding box center [254, 50] width 39 height 21
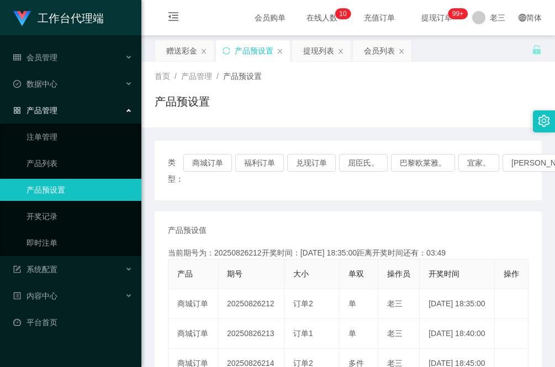
click at [189, 50] on div "赠送彩金" at bounding box center [181, 50] width 31 height 21
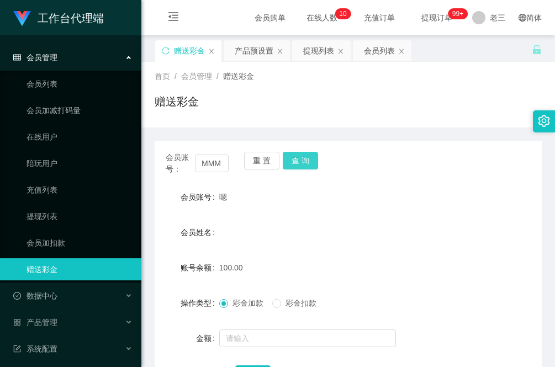
click at [300, 161] on button "查 询" at bounding box center [300, 161] width 35 height 18
click at [406, 248] on form "会员账号 嗯 会员姓名 账号余额 50.00 操作类型 彩金加款 彩金扣款 金额 确 定" at bounding box center [348, 285] width 387 height 199
click at [209, 120] on div "首页 / 会员管理 / 赠送彩金 / 赠送彩金" at bounding box center [348, 95] width 414 height 66
click at [320, 50] on div "提现列表" at bounding box center [318, 50] width 31 height 21
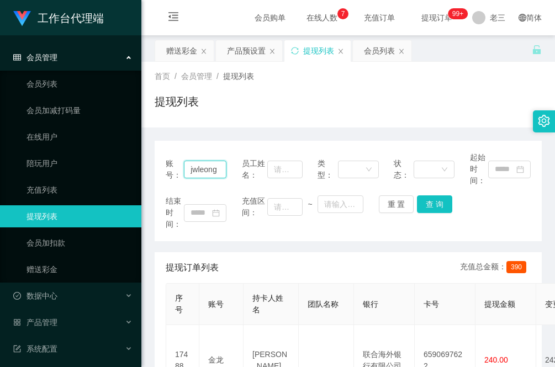
drag, startPoint x: 189, startPoint y: 168, endPoint x: 250, endPoint y: 167, distance: 60.8
click at [250, 167] on div "账号： jwleong 员工姓名： 类型： 状态： 起始时间：" at bounding box center [348, 169] width 365 height 35
click at [437, 200] on button "查 询" at bounding box center [434, 204] width 35 height 18
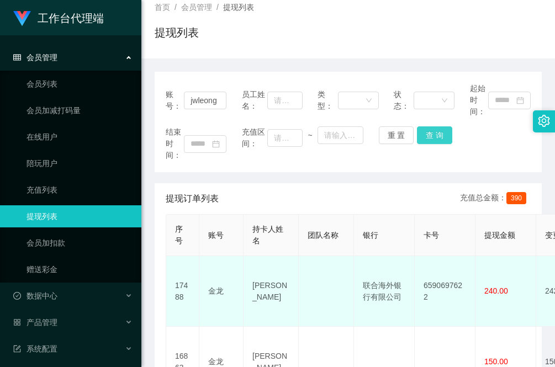
scroll to position [138, 0]
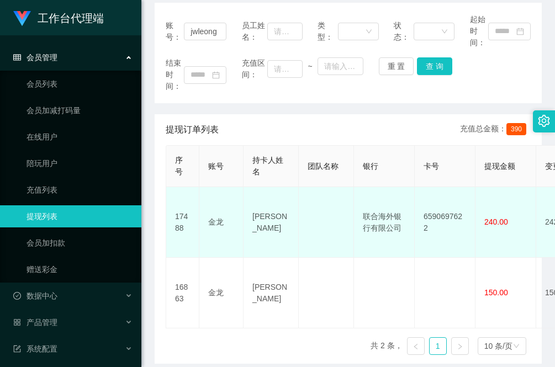
click at [231, 211] on td "金龙" at bounding box center [221, 222] width 44 height 71
drag, startPoint x: 285, startPoint y: 213, endPoint x: 254, endPoint y: 213, distance: 30.9
click at [254, 213] on td "[PERSON_NAME]" at bounding box center [271, 222] width 55 height 71
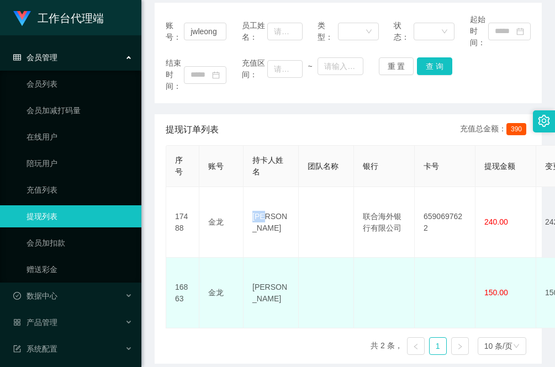
copy td "[PERSON_NAME]"
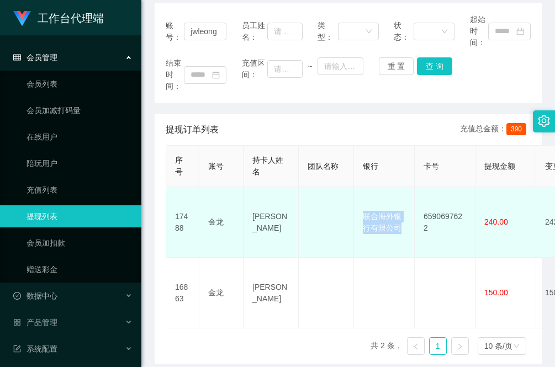
drag, startPoint x: 402, startPoint y: 220, endPoint x: 361, endPoint y: 205, distance: 44.0
click at [361, 205] on td "联合海外银行有限公司" at bounding box center [384, 222] width 61 height 71
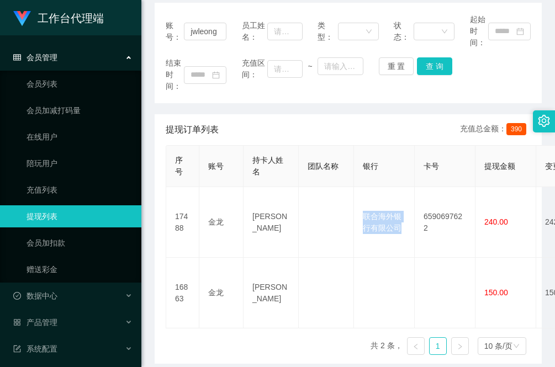
copy td "联合海外银行有限公司"
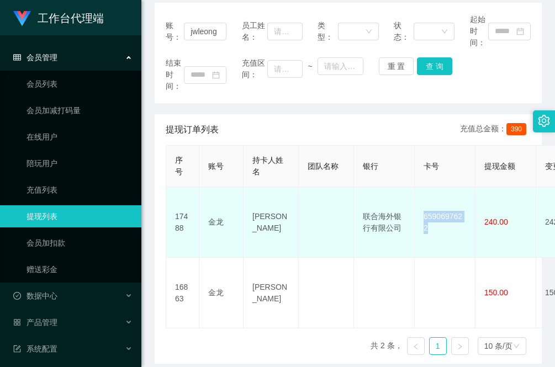
drag, startPoint x: 475, startPoint y: 209, endPoint x: 422, endPoint y: 210, distance: 52.5
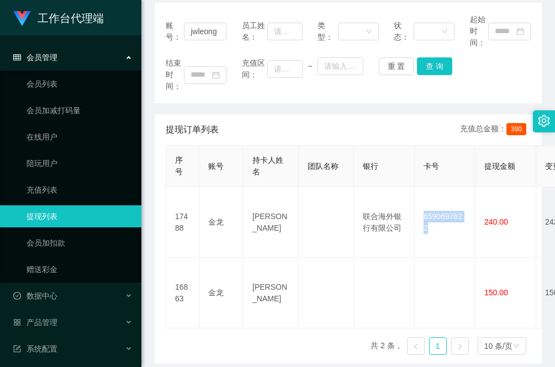
copy td "6590697622"
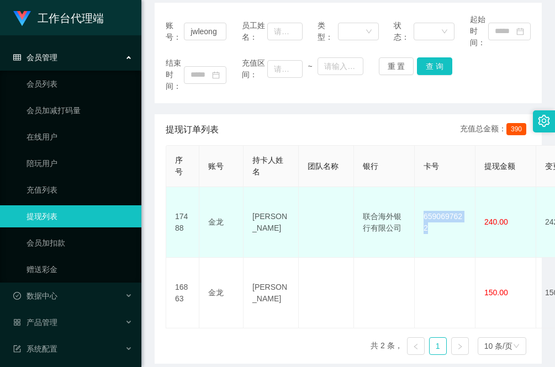
drag, startPoint x: 427, startPoint y: 234, endPoint x: 433, endPoint y: 232, distance: 6.7
click at [429, 234] on td "6590697622" at bounding box center [445, 222] width 61 height 71
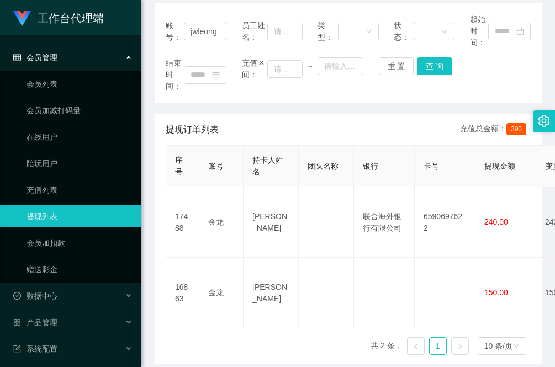
click at [198, 108] on div "账号： jwleong 员工姓名： 类型： 状态： 起始时间： 结束时间： 充值区间： ~ 重 置 查 询 提现订单列表 充值总金额： 390 序号 账号 持…" at bounding box center [348, 183] width 387 height 361
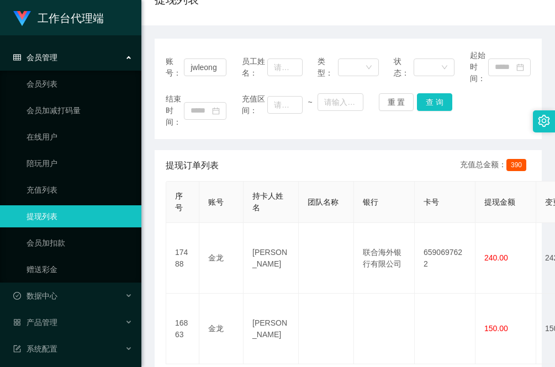
scroll to position [0, 0]
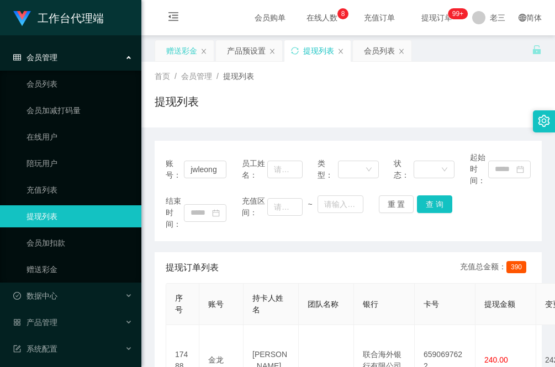
click at [191, 48] on div "赠送彩金" at bounding box center [181, 50] width 31 height 21
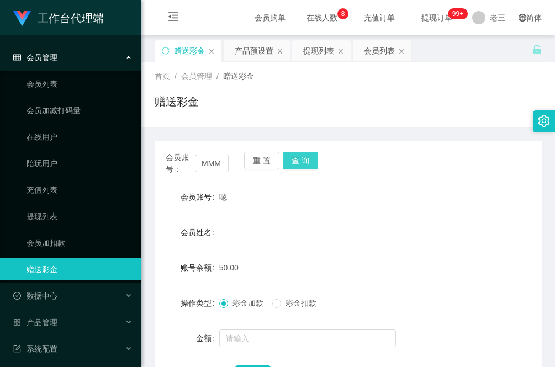
click at [304, 158] on button "查 询" at bounding box center [300, 161] width 35 height 18
drag, startPoint x: 271, startPoint y: 241, endPoint x: 257, endPoint y: 252, distance: 17.3
click at [271, 241] on div "会员姓名" at bounding box center [348, 232] width 387 height 22
drag, startPoint x: 210, startPoint y: 104, endPoint x: 219, endPoint y: 112, distance: 11.7
click at [210, 104] on div "赠送彩金" at bounding box center [348, 105] width 387 height 25
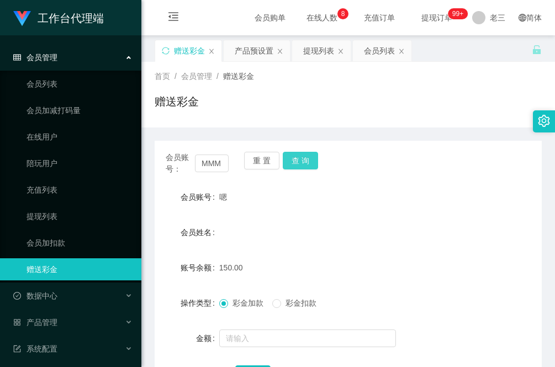
click at [297, 164] on button "查 询" at bounding box center [300, 161] width 35 height 18
click at [196, 114] on div "赠送彩金" at bounding box center [348, 105] width 387 height 25
click at [300, 159] on button "查 询" at bounding box center [300, 161] width 35 height 18
click at [325, 49] on div "提现列表" at bounding box center [318, 50] width 31 height 21
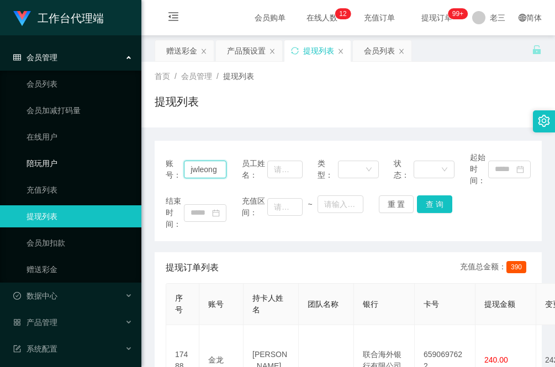
drag, startPoint x: 218, startPoint y: 167, endPoint x: 15, endPoint y: 173, distance: 203.3
click at [15, 173] on section "工作台代理端 会员管理 会员列表 会员加减打码量 在线用户 陪玩用户 充值列表 提现列表 会员加扣款 赠送彩金 数据中心 产品管理 注单管理 产品列表 产品预…" at bounding box center [277, 324] width 555 height 648
type input "MMM"
click at [423, 197] on button "查 询" at bounding box center [434, 204] width 35 height 18
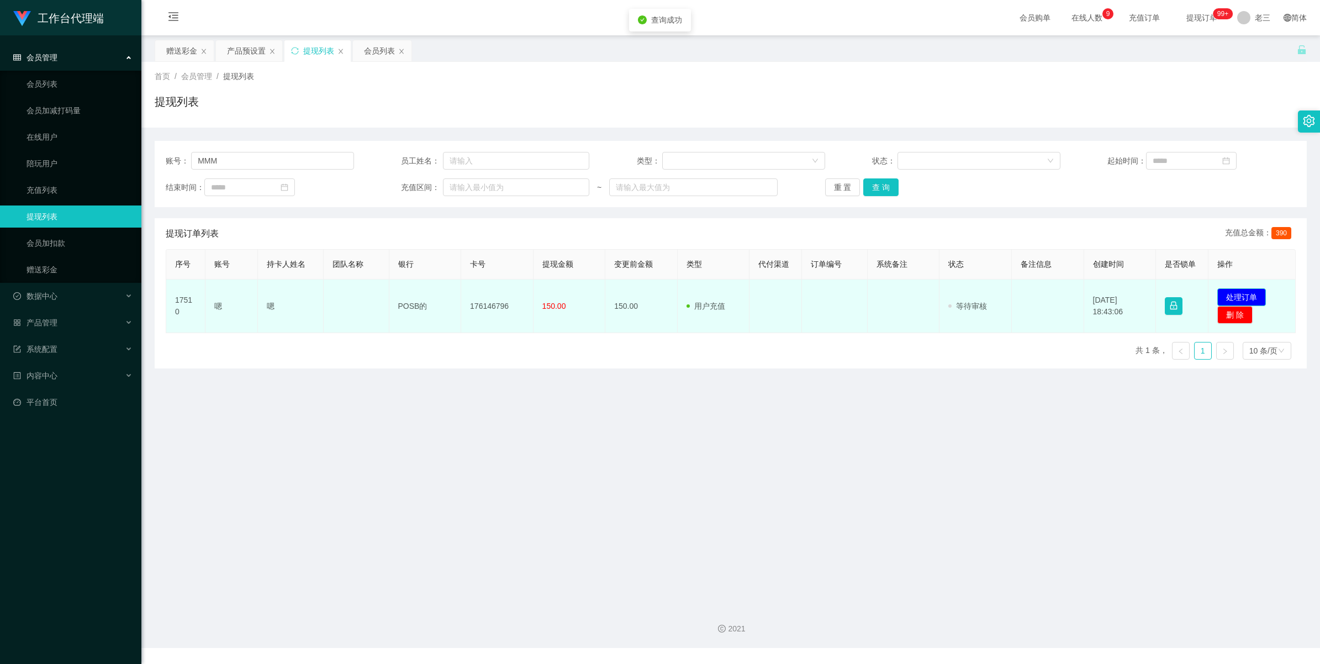
click at [1230, 294] on button "处理订单" at bounding box center [1241, 297] width 49 height 18
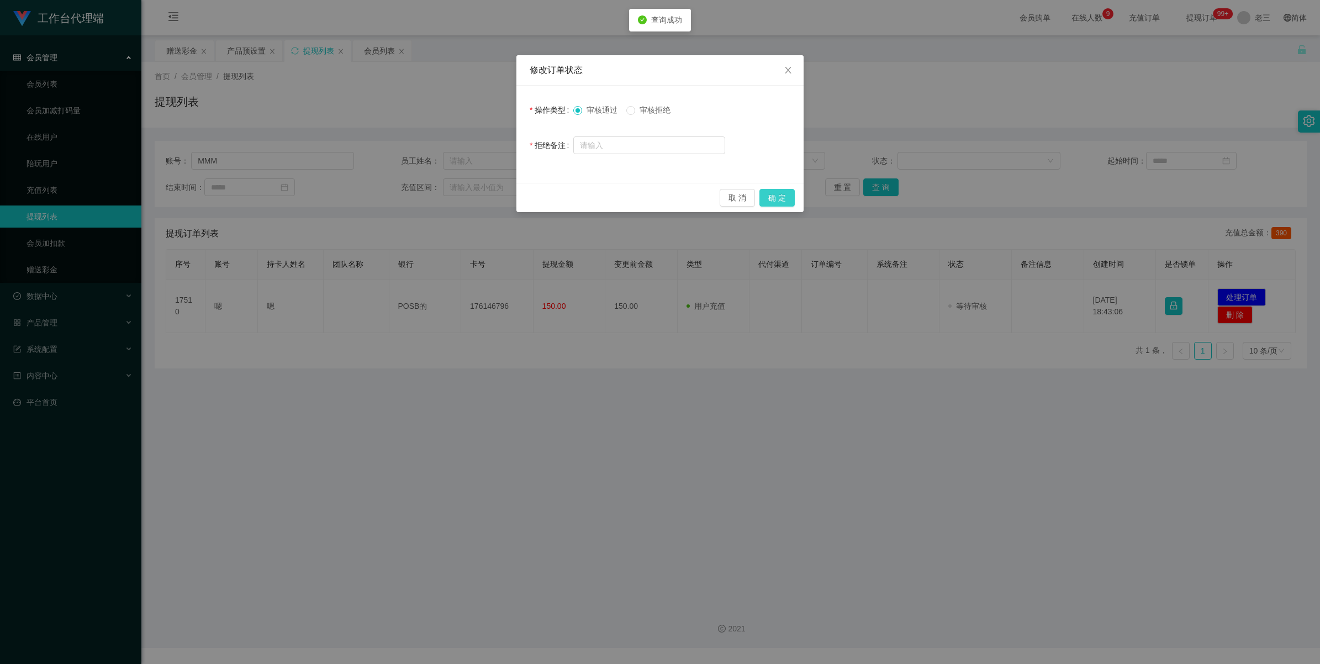
click at [777, 194] on button "确 定" at bounding box center [776, 198] width 35 height 18
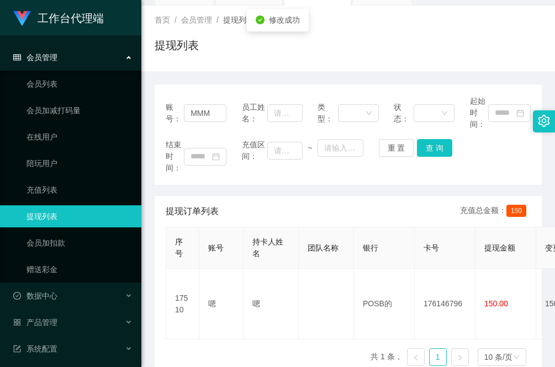
scroll to position [69, 0]
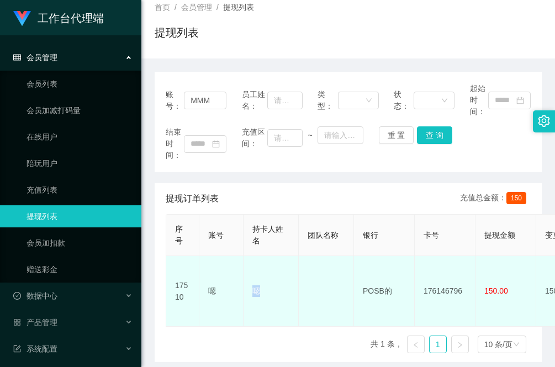
drag, startPoint x: 271, startPoint y: 283, endPoint x: 249, endPoint y: 283, distance: 21.5
click at [249, 283] on td "嗯" at bounding box center [271, 291] width 55 height 71
copy td "嗯"
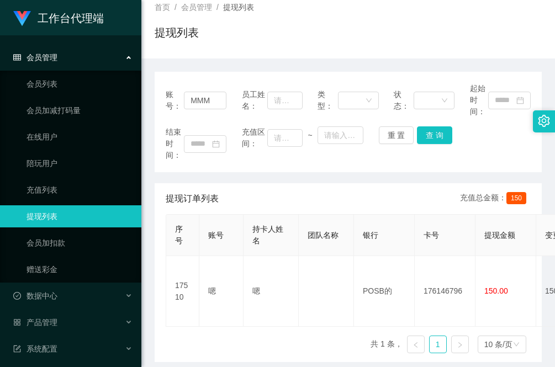
click at [208, 326] on div "序号 账号 持卡人姓名 团队名称 银行 卡号 提现金额 变更前金额 类型 代付渠道 订单编号 系统备注 状态 备注信息 创建时间 是否锁单 操作 17510 …" at bounding box center [348, 288] width 365 height 148
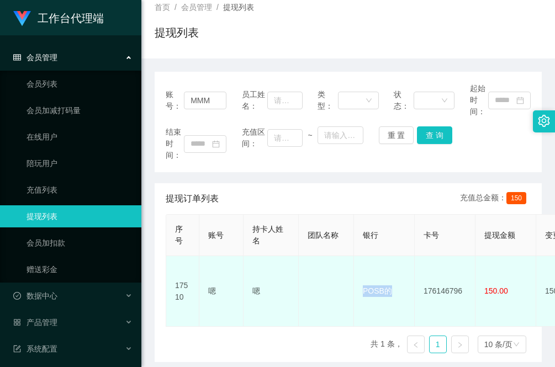
drag, startPoint x: 387, startPoint y: 280, endPoint x: 343, endPoint y: 279, distance: 43.6
copy tr "POSB的"
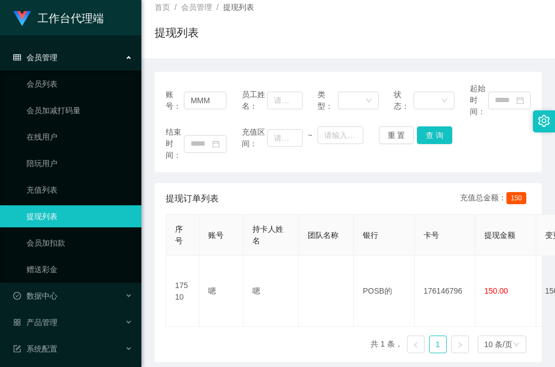
click at [217, 324] on div "序号 账号 持卡人姓名 团队名称 银行 卡号 提现金额 变更前金额 类型 代付渠道 订单编号 系统备注 状态 备注信息 创建时间 是否锁单 操作 17510 …" at bounding box center [348, 288] width 365 height 148
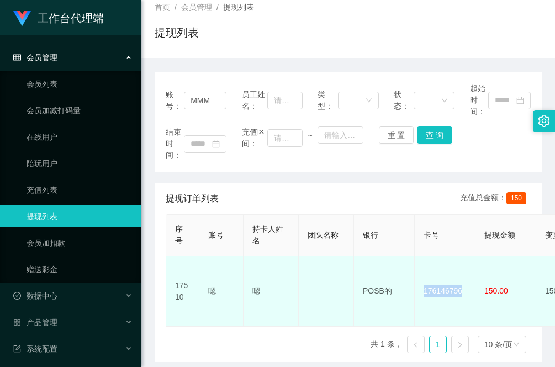
drag, startPoint x: 462, startPoint y: 277, endPoint x: 410, endPoint y: 282, distance: 52.7
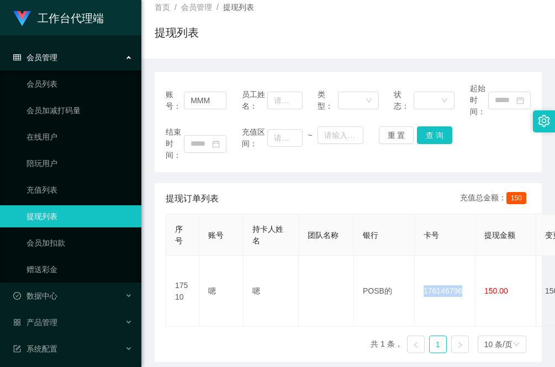
copy tr "POSB的 176146796"
drag, startPoint x: 215, startPoint y: 103, endPoint x: 138, endPoint y: 100, distance: 77.4
click at [138, 100] on section "工作台代理端 会员管理 会员列表 会员加减打码量 在线用户 陪玩用户 充值列表 提现列表 会员加扣款 赠送彩金 数据中心 产品管理 注单管理 产品列表 产品预…" at bounding box center [277, 255] width 555 height 648
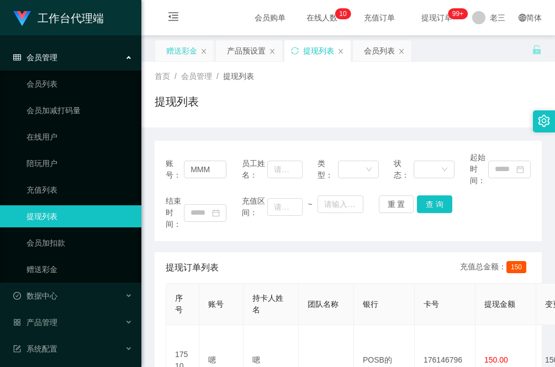
click at [183, 48] on div "赠送彩金" at bounding box center [181, 50] width 31 height 21
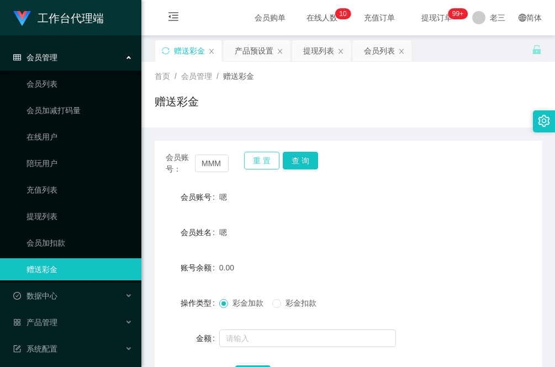
click at [255, 158] on button "重 置" at bounding box center [261, 161] width 35 height 18
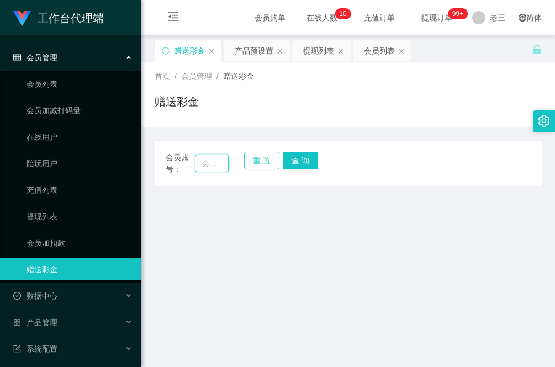
drag, startPoint x: 210, startPoint y: 167, endPoint x: 245, endPoint y: 167, distance: 34.2
click at [210, 167] on input "text" at bounding box center [212, 164] width 34 height 18
paste input "90419770"
type input "90419770"
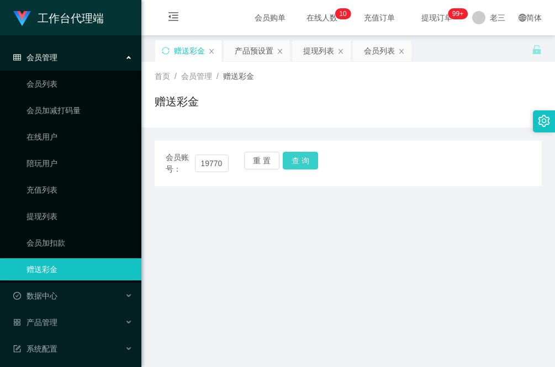
click at [308, 161] on button "查 询" at bounding box center [300, 161] width 35 height 18
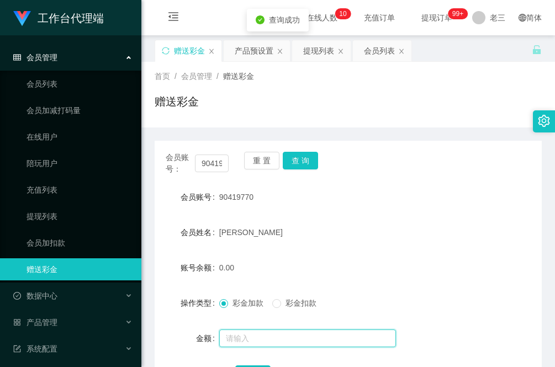
drag, startPoint x: 277, startPoint y: 335, endPoint x: 283, endPoint y: 335, distance: 5.5
click at [277, 335] on input "text" at bounding box center [307, 339] width 177 height 18
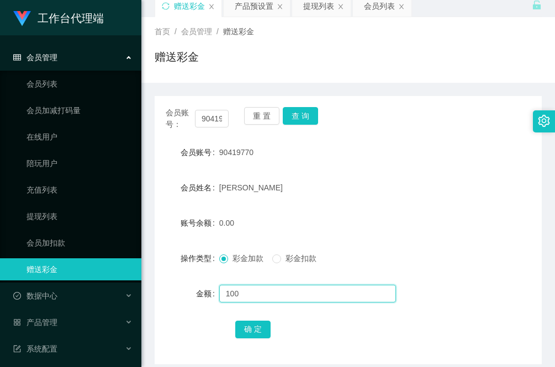
scroll to position [69, 0]
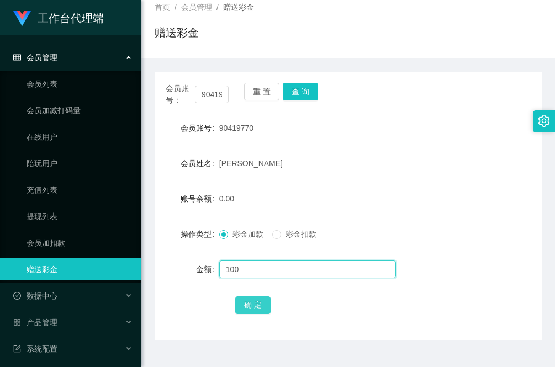
type input "100"
click at [260, 308] on button "确 定" at bounding box center [252, 306] width 35 height 18
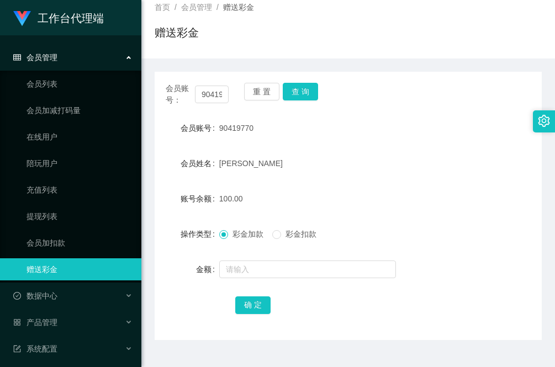
click at [158, 121] on div "会员账号" at bounding box center [187, 128] width 65 height 22
drag, startPoint x: 200, startPoint y: 92, endPoint x: 294, endPoint y: 106, distance: 94.3
click at [294, 106] on div "会员账号： 90419770 重 置 查 询 会员账号 90419770 会员姓名 [PERSON_NAME] 账号余额 100.00 操作类型 彩金加款 彩…" at bounding box center [348, 206] width 387 height 268
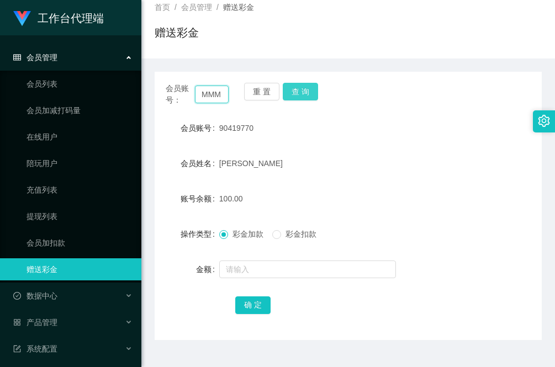
type input "MMM"
click at [313, 89] on button "查 询" at bounding box center [300, 92] width 35 height 18
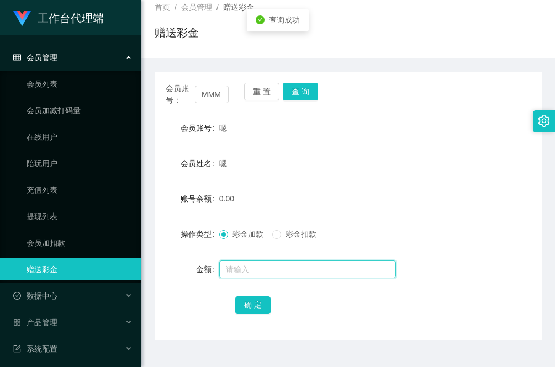
click at [286, 264] on input "text" at bounding box center [307, 270] width 177 height 18
type input "40"
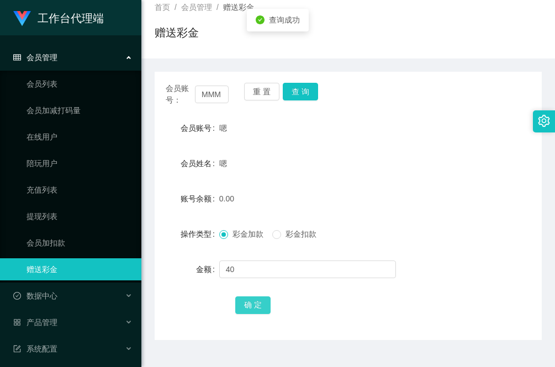
click at [253, 303] on button "确 定" at bounding box center [252, 306] width 35 height 18
click at [162, 258] on div "金额" at bounding box center [187, 269] width 65 height 22
click at [297, 92] on button "查 询" at bounding box center [300, 92] width 35 height 18
click at [194, 321] on div "会员账号： MMM 重 置 查 询 会员账号 嗯 会员姓名 嗯 账号余额 40.00 操作类型 彩金加款 彩金扣款 金额 确 定" at bounding box center [348, 206] width 387 height 268
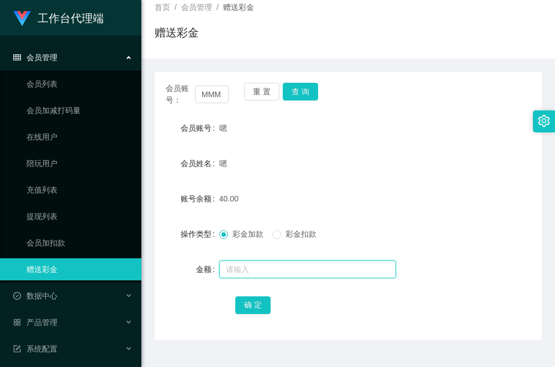
click at [242, 271] on input "text" at bounding box center [307, 270] width 177 height 18
paste input "wule3211"
type input "wule3211"
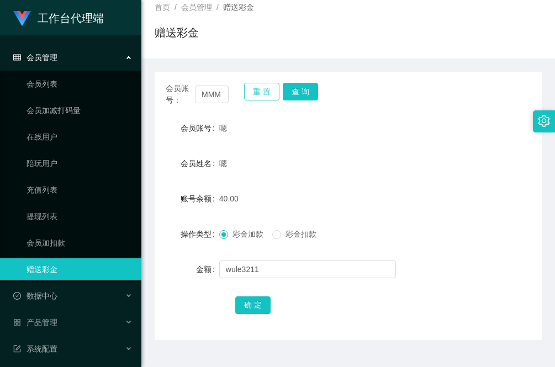
click at [248, 90] on button "重 置" at bounding box center [261, 92] width 35 height 18
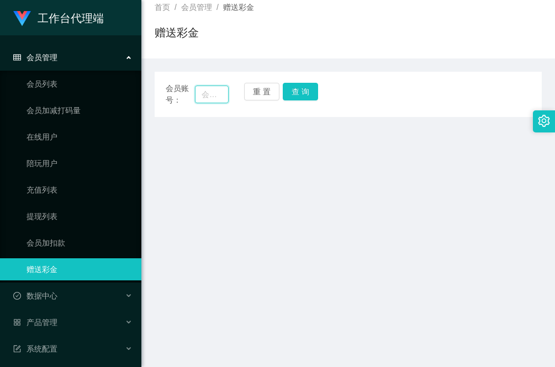
click at [210, 95] on input "text" at bounding box center [212, 95] width 34 height 18
paste input "wule3211"
type input "wule3211"
click at [299, 94] on button "查 询" at bounding box center [300, 92] width 35 height 18
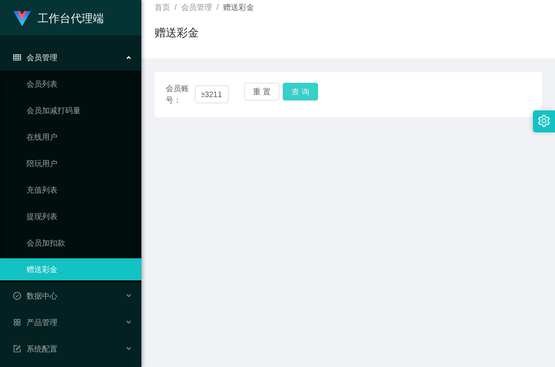
scroll to position [0, 0]
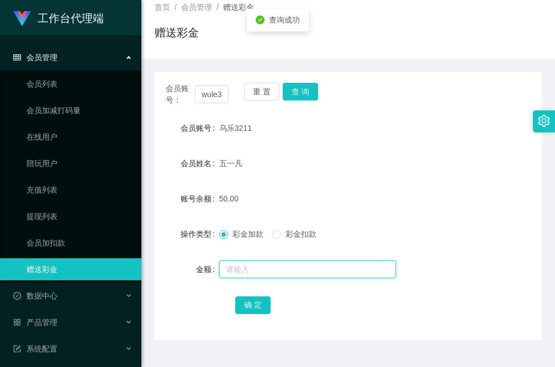
click at [253, 269] on input "text" at bounding box center [307, 270] width 177 height 18
type input "56"
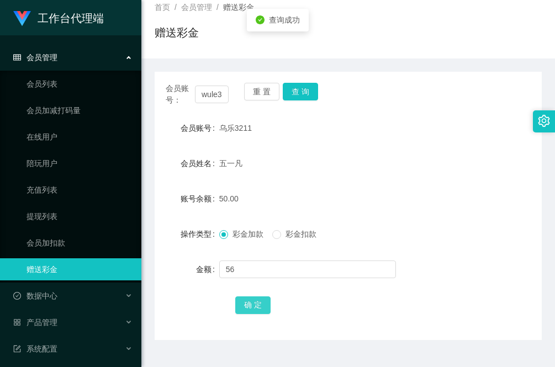
click at [253, 304] on button "确 定" at bounding box center [252, 306] width 35 height 18
click at [160, 117] on div "会员账号" at bounding box center [187, 128] width 65 height 22
click at [253, 305] on button "确 定" at bounding box center [252, 306] width 35 height 18
click at [304, 99] on button "查 询" at bounding box center [300, 92] width 35 height 18
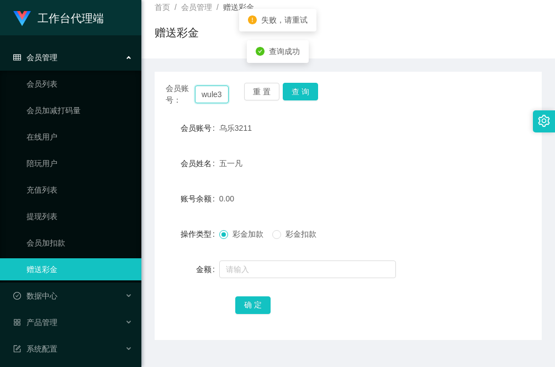
click at [206, 94] on input "wule3211" at bounding box center [212, 95] width 34 height 18
click at [359, 175] on form "会员账号 乌乐3211 会员姓名 五一凡 账号余额 0.00 操作类型 彩金加款 彩金扣款 金额 确 定" at bounding box center [348, 216] width 387 height 199
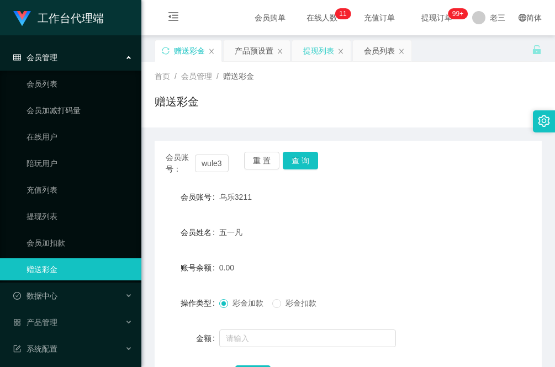
click at [333, 53] on div "提现列表" at bounding box center [318, 50] width 31 height 21
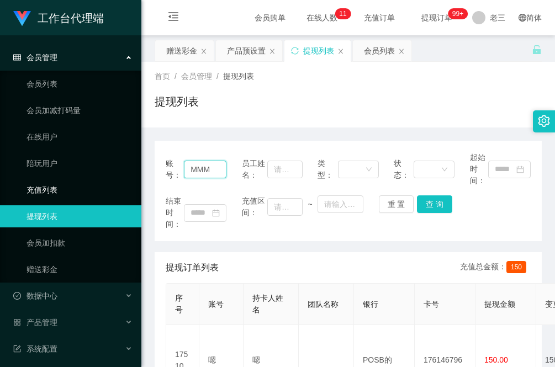
drag, startPoint x: 213, startPoint y: 169, endPoint x: 155, endPoint y: 181, distance: 59.2
click at [82, 179] on section "工作台代理端 会员管理 会员列表 会员加减打码量 在线用户 陪玩用户 充值列表 提现列表 会员加扣款 赠送彩金 数据中心 产品管理 注单管理 产品列表 产品预…" at bounding box center [277, 324] width 555 height 648
paste input "wule3211"
type input "wule3211"
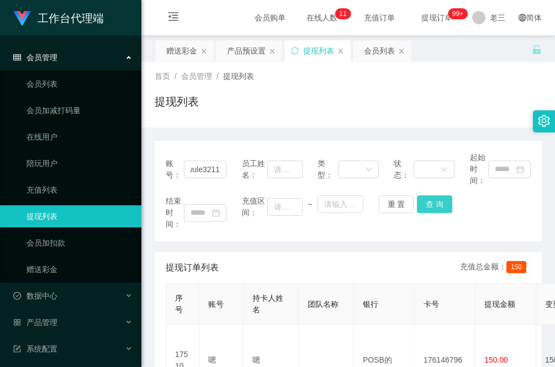
drag, startPoint x: 435, startPoint y: 208, endPoint x: 433, endPoint y: 214, distance: 5.6
click at [435, 208] on button "查 询" at bounding box center [434, 204] width 35 height 18
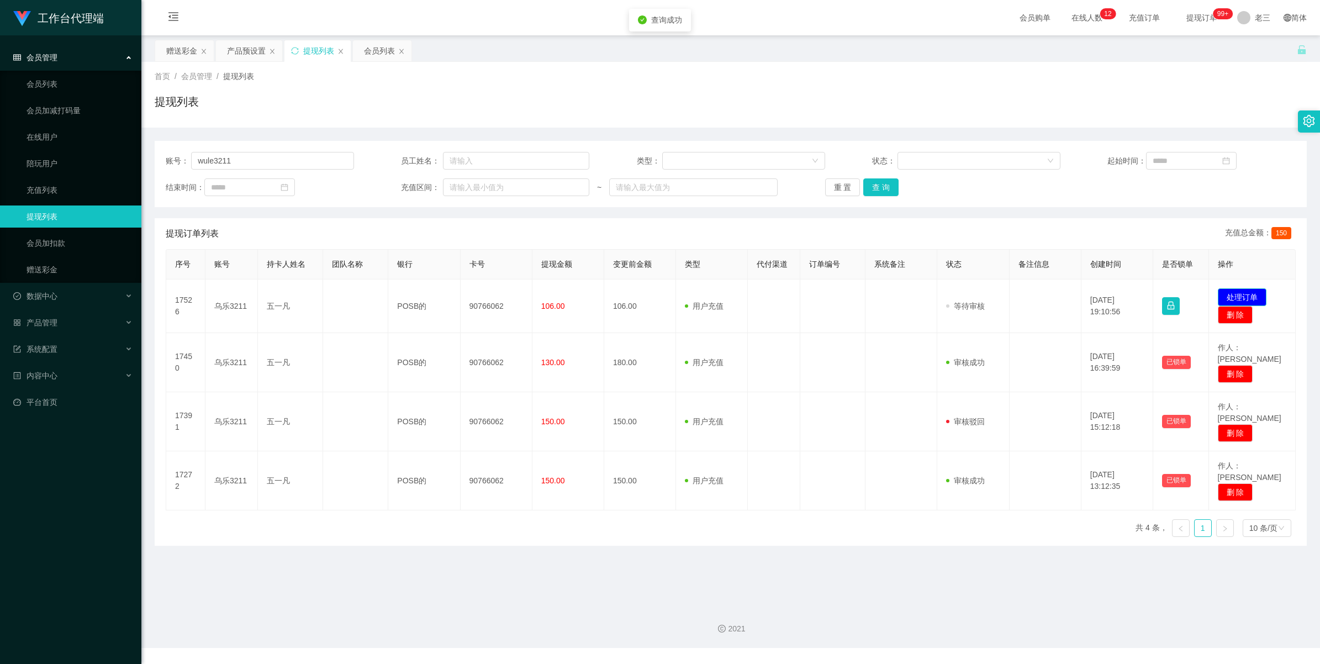
drag, startPoint x: 1249, startPoint y: 297, endPoint x: 1235, endPoint y: 299, distance: 14.5
click at [1249, 297] on button "处理订单" at bounding box center [1242, 297] width 49 height 18
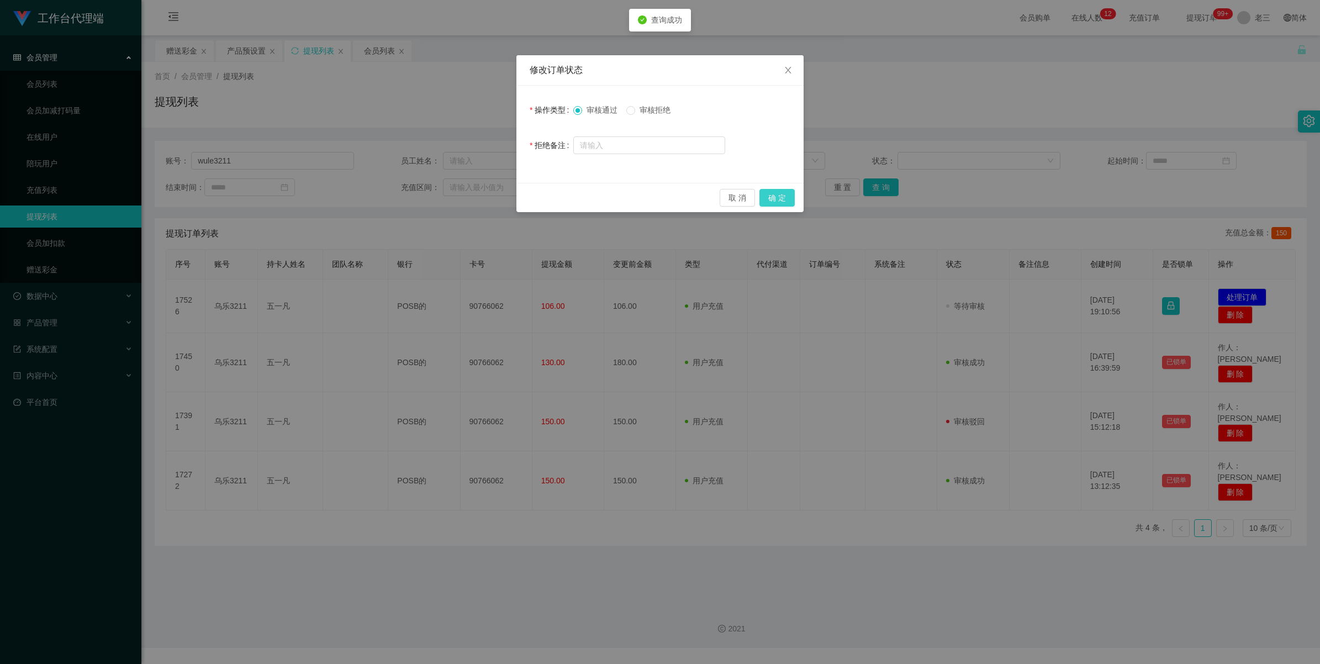
click at [780, 199] on button "确 定" at bounding box center [776, 198] width 35 height 18
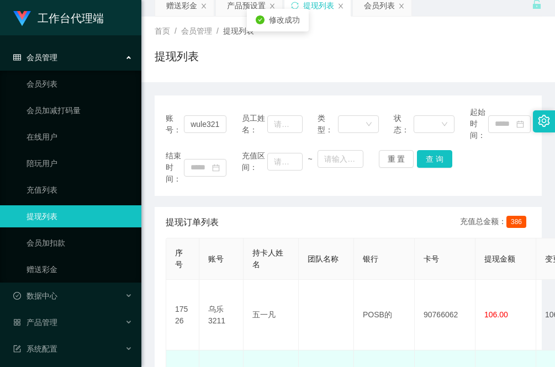
scroll to position [69, 0]
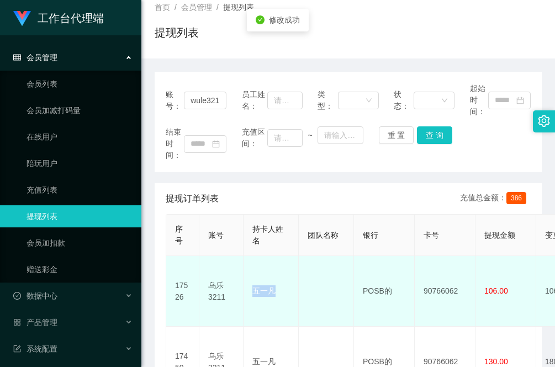
drag, startPoint x: 279, startPoint y: 282, endPoint x: 238, endPoint y: 281, distance: 40.9
copy tr "乌乐3211 五一凡"
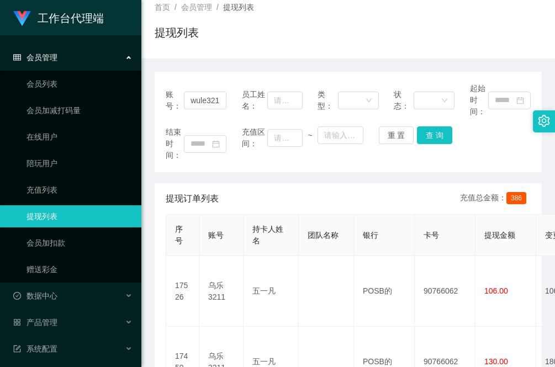
click at [208, 169] on div "账号： wule3211 员工姓名： 类型： 状态： 起始时间： 结束时间： 充值区间： ~ 重 置 查 询" at bounding box center [348, 122] width 387 height 100
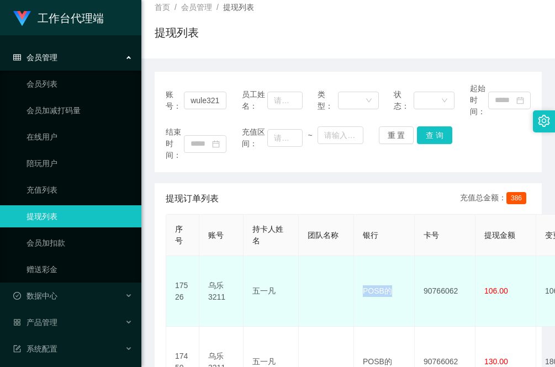
drag, startPoint x: 392, startPoint y: 279, endPoint x: 343, endPoint y: 301, distance: 53.2
click at [359, 279] on td "POSB的" at bounding box center [384, 291] width 61 height 71
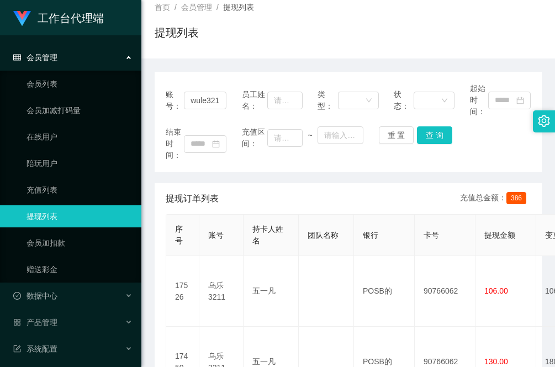
click at [159, 180] on div "账号： wule3211 员工姓名： 类型： 状态： 起始时间： 结束时间： 充值区间： ~ 重 置 查 询 提现订单列表 充值总金额： 386 序号 账号 …" at bounding box center [348, 323] width 387 height 502
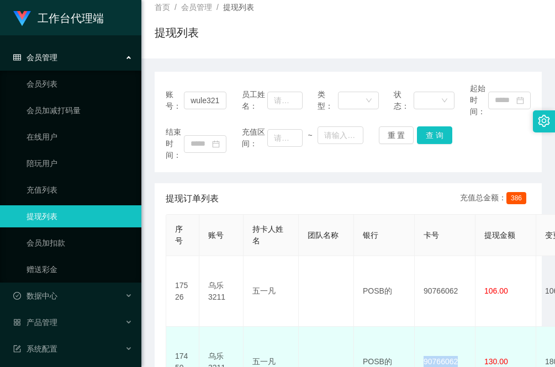
drag, startPoint x: 462, startPoint y: 327, endPoint x: 421, endPoint y: 327, distance: 41.4
click at [421, 327] on td "90766062" at bounding box center [445, 362] width 61 height 71
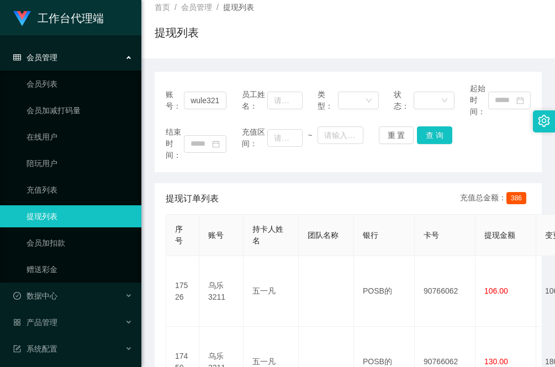
click at [219, 174] on div "账号： wule3211 员工姓名： 类型： 状态： 起始时间： 结束时间： 充值区间： ~ 重 置 查 询 提现订单列表 充值总金额： 386 序号 账号 …" at bounding box center [348, 323] width 387 height 502
drag, startPoint x: 181, startPoint y: 66, endPoint x: 184, endPoint y: 72, distance: 6.9
click at [182, 67] on div "账号： wule3211 员工姓名： 类型： 状态： 起始时间： 结束时间： 充值区间： ~ 重 置 查 询 提现订单列表 充值总金额： 386 序号 账号 …" at bounding box center [348, 317] width 387 height 516
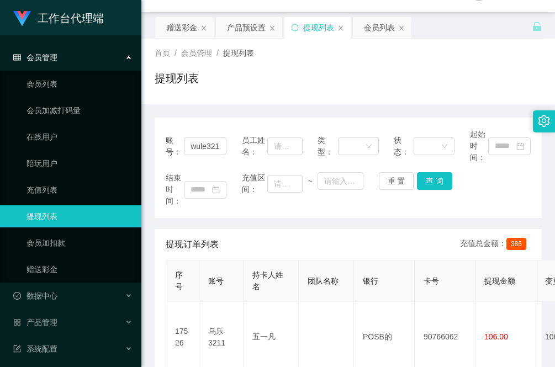
scroll to position [0, 0]
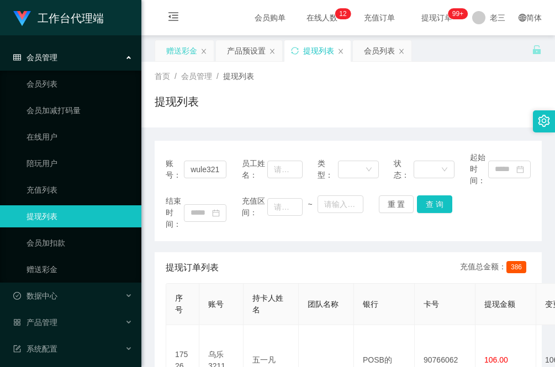
click at [181, 54] on div "赠送彩金" at bounding box center [181, 50] width 31 height 21
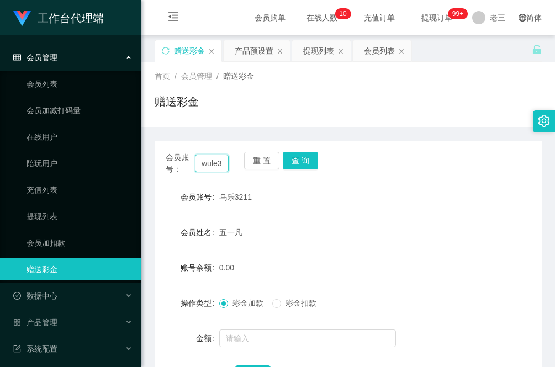
drag, startPoint x: 221, startPoint y: 162, endPoint x: 161, endPoint y: 156, distance: 59.9
click at [161, 156] on div "会员账号： wule3211 重 置 查 询" at bounding box center [348, 163] width 387 height 23
type input "M"
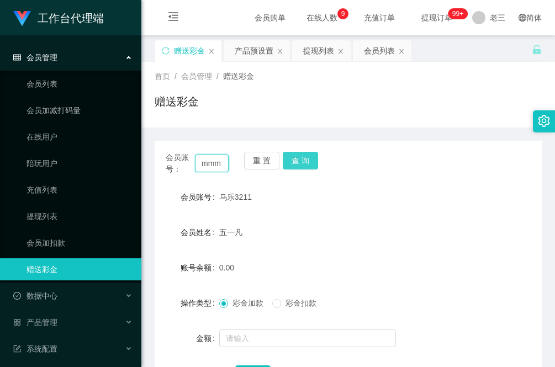
type input "mmm"
click at [297, 158] on button "查 询" at bounding box center [300, 161] width 35 height 18
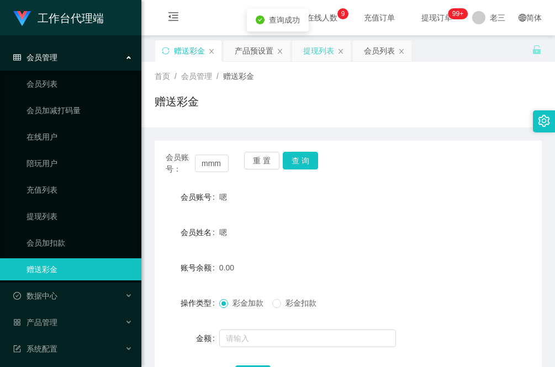
click at [319, 51] on div "提现列表" at bounding box center [318, 50] width 31 height 21
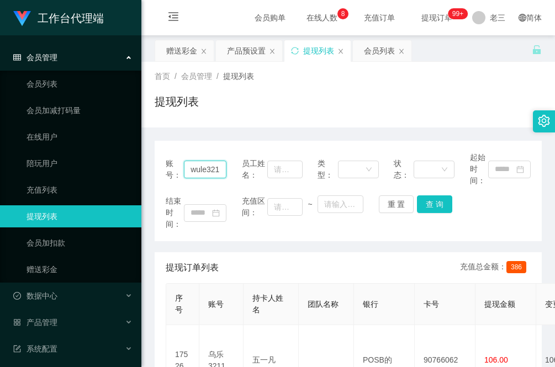
scroll to position [0, 4]
drag, startPoint x: 189, startPoint y: 167, endPoint x: 260, endPoint y: 168, distance: 71.2
click at [260, 168] on div "账号： wule3211 员工姓名： 类型： 状态： 起始时间：" at bounding box center [348, 169] width 365 height 35
click at [434, 207] on button "查 询" at bounding box center [434, 204] width 35 height 18
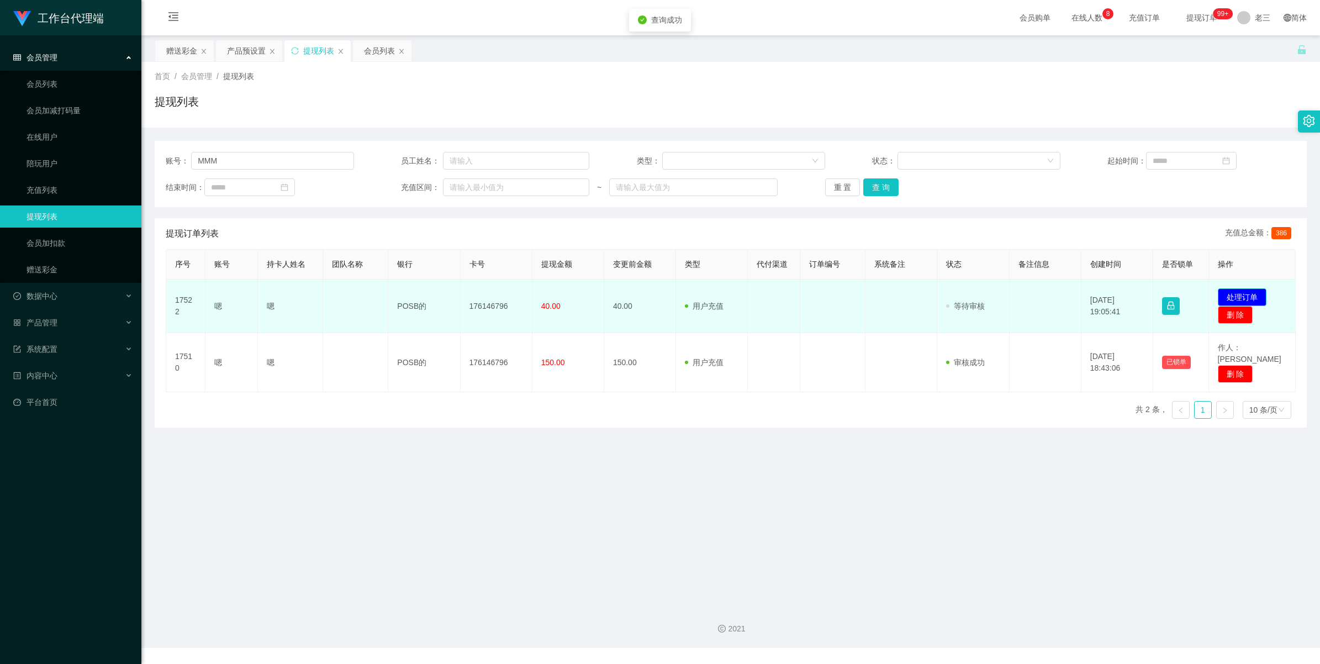
click at [1235, 294] on button "处理订单" at bounding box center [1242, 297] width 49 height 18
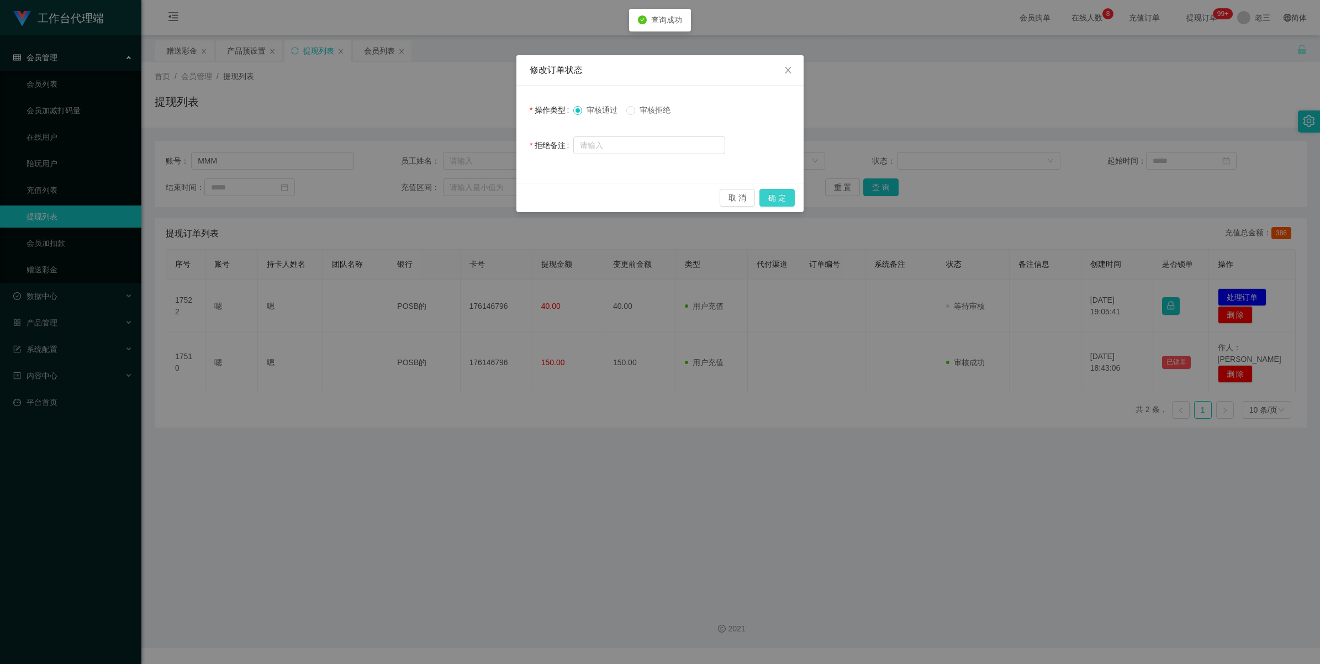
click at [772, 196] on button "确 定" at bounding box center [776, 198] width 35 height 18
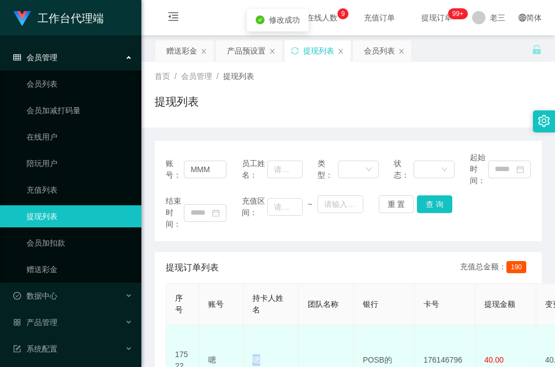
drag, startPoint x: 268, startPoint y: 348, endPoint x: 251, endPoint y: 348, distance: 17.1
click at [251, 348] on td "嗯" at bounding box center [271, 360] width 55 height 71
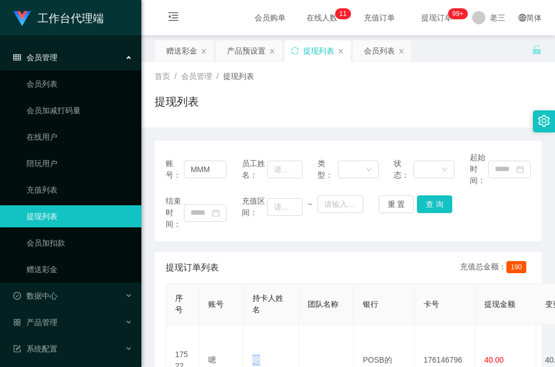
drag, startPoint x: 197, startPoint y: 244, endPoint x: 203, endPoint y: 245, distance: 5.5
click at [197, 244] on div "账号： MMM 员工姓名： 类型： 状态： 起始时间： 结束时间： 充值区间： ~ 重 置 查 询 提现订单列表 充值总金额： 190 序号 账号 持卡人姓名…" at bounding box center [348, 321] width 387 height 361
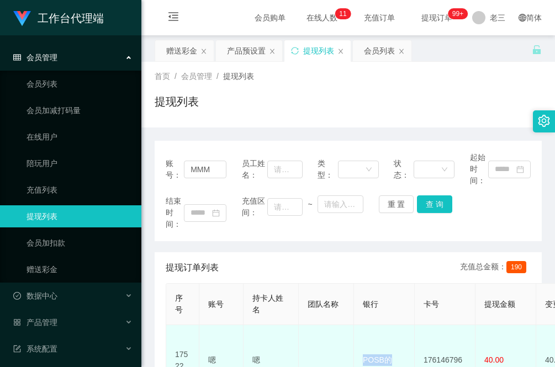
drag, startPoint x: 396, startPoint y: 341, endPoint x: 355, endPoint y: 345, distance: 41.1
click at [357, 345] on td "POSB的" at bounding box center [384, 360] width 61 height 71
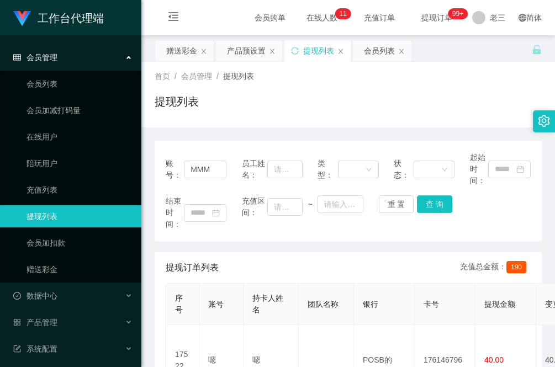
click at [216, 237] on div "账号： MMM 员工姓名： 类型： 状态： 起始时间： 结束时间： 充值区间： ~ 重 置 查 询" at bounding box center [348, 191] width 387 height 100
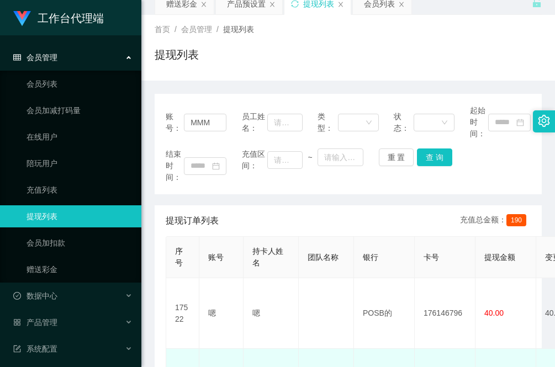
scroll to position [69, 0]
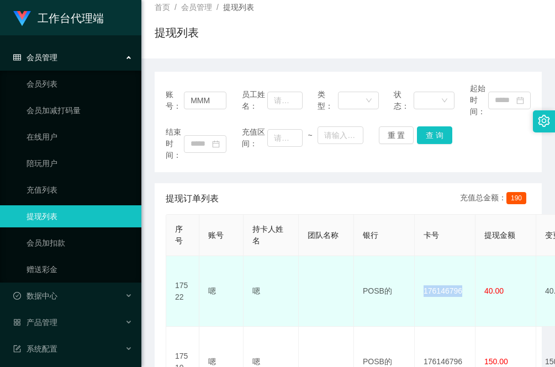
drag, startPoint x: 469, startPoint y: 278, endPoint x: 424, endPoint y: 283, distance: 45.6
click at [424, 283] on td "176146796" at bounding box center [445, 291] width 61 height 71
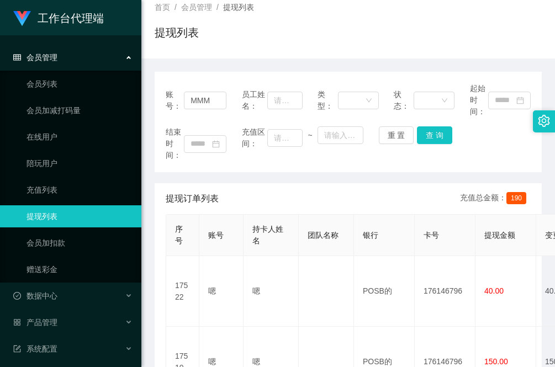
drag, startPoint x: 218, startPoint y: 169, endPoint x: 209, endPoint y: 183, distance: 17.2
click at [218, 169] on div "账号： MMM 员工姓名： 类型： 状态： 起始时间： 结束时间： 充值区间： ~ 重 置 查 询" at bounding box center [348, 122] width 387 height 100
click at [169, 167] on div "账号： MMM 员工姓名： 类型： 状态： 起始时间： 结束时间： 充值区间： ~ 重 置 查 询" at bounding box center [348, 122] width 387 height 100
drag, startPoint x: 191, startPoint y: 99, endPoint x: 285, endPoint y: 109, distance: 94.9
click at [285, 109] on div "账号： MMM 员工姓名： 类型： 状态： 起始时间：" at bounding box center [348, 100] width 365 height 35
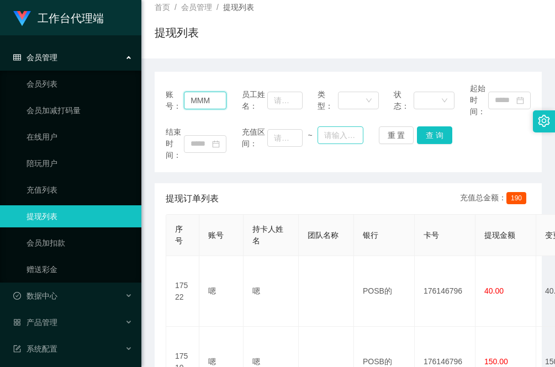
paste input "90419770"
type input "90419770"
click at [435, 142] on button "查 询" at bounding box center [434, 135] width 35 height 18
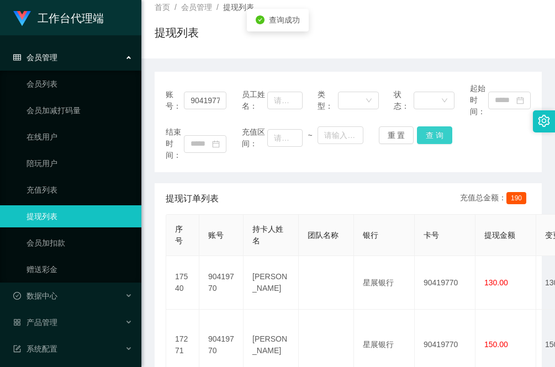
scroll to position [0, 0]
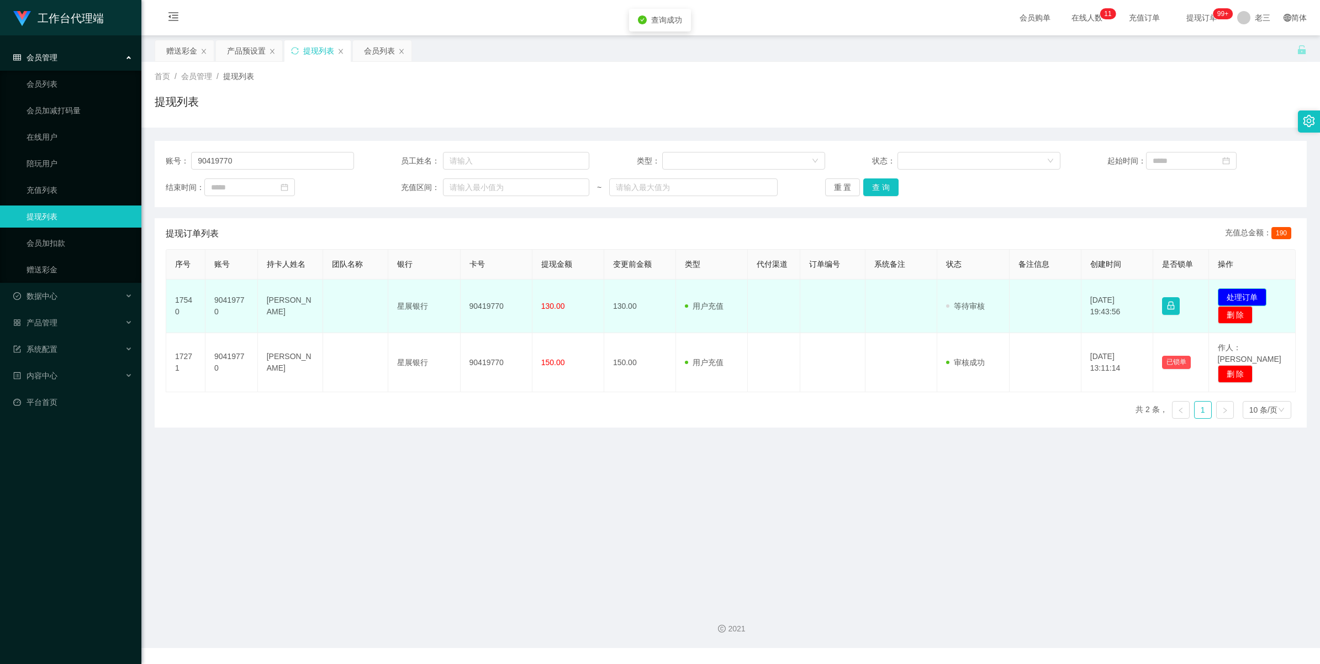
click at [1241, 293] on button "处理订单" at bounding box center [1242, 297] width 49 height 18
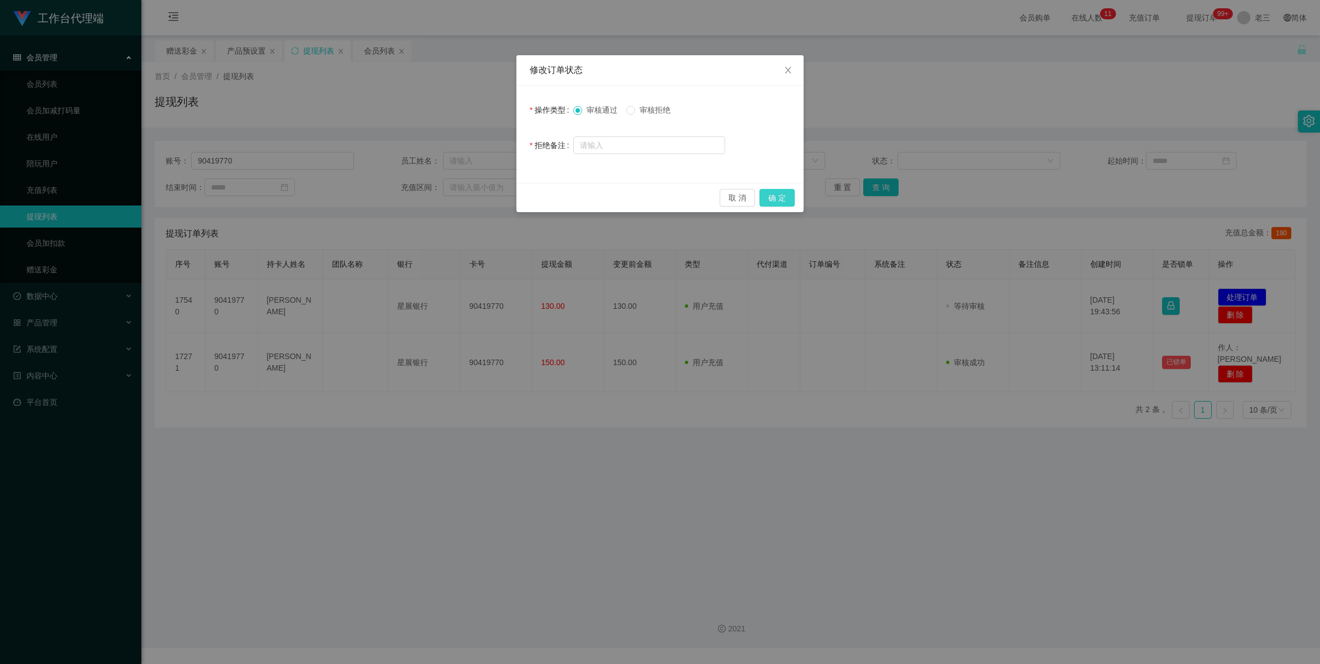
click at [769, 195] on button "确 定" at bounding box center [776, 198] width 35 height 18
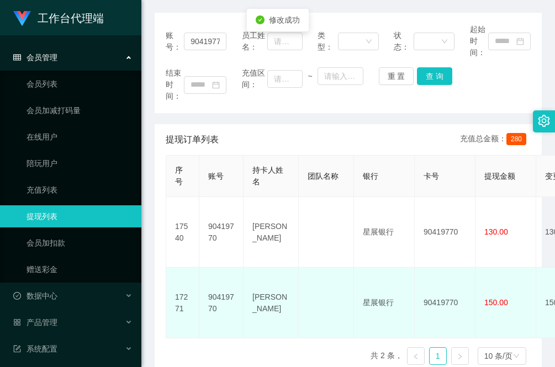
scroll to position [138, 0]
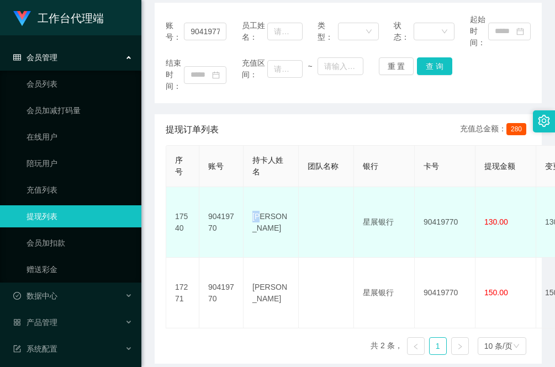
drag, startPoint x: 275, startPoint y: 210, endPoint x: 244, endPoint y: 210, distance: 31.5
click at [244, 210] on td "[PERSON_NAME]" at bounding box center [271, 222] width 55 height 71
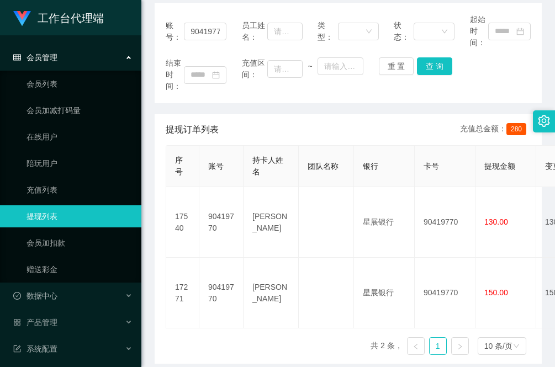
drag, startPoint x: 219, startPoint y: 285, endPoint x: 224, endPoint y: 294, distance: 9.7
click at [219, 285] on div "序号 账号 持卡人姓名 团队名称 银行 卡号 提现金额 变更前金额 类型 代付渠道 订单编号 系统备注 状态 备注信息 创建时间 是否锁单 操作 17540 …" at bounding box center [348, 254] width 365 height 219
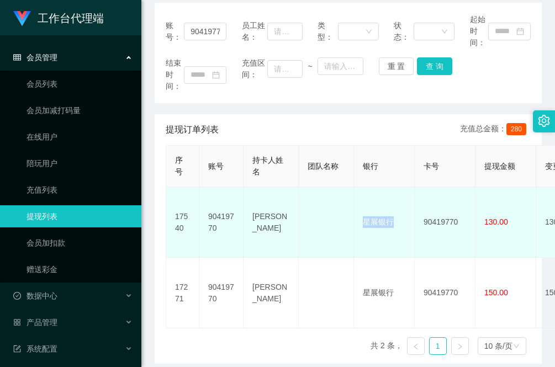
drag, startPoint x: 398, startPoint y: 211, endPoint x: 364, endPoint y: 215, distance: 34.0
click at [364, 215] on td "星展银行" at bounding box center [384, 222] width 61 height 71
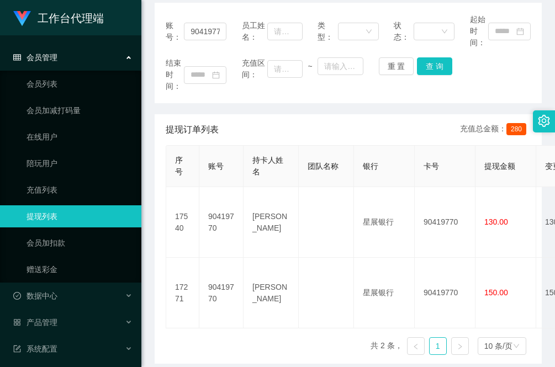
drag, startPoint x: 191, startPoint y: 313, endPoint x: 209, endPoint y: 318, distance: 18.5
click at [192, 313] on div "序号 账号 持卡人姓名 团队名称 银行 卡号 提现金额 变更前金额 类型 代付渠道 订单编号 系统备注 状态 备注信息 创建时间 是否锁单 操作 17540 …" at bounding box center [348, 254] width 365 height 219
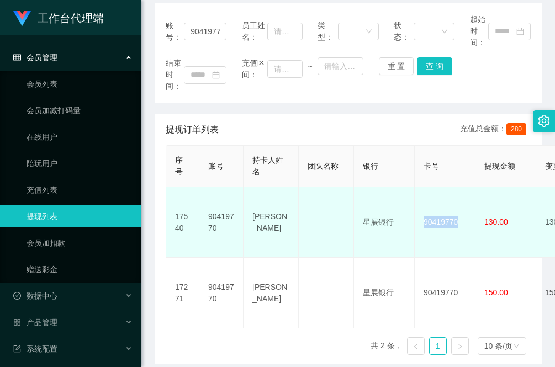
drag, startPoint x: 459, startPoint y: 213, endPoint x: 421, endPoint y: 211, distance: 38.7
click at [421, 211] on td "90419770" at bounding box center [445, 222] width 61 height 71
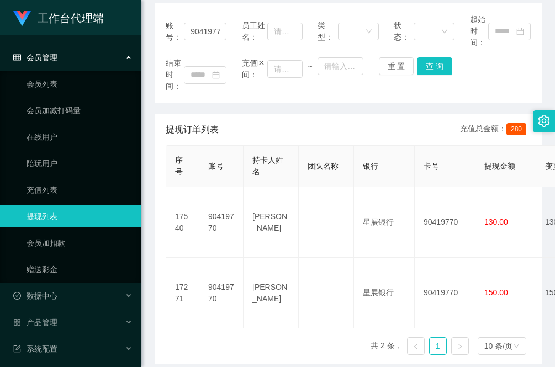
click at [214, 108] on div "账号： 90419770 员工姓名： 类型： 状态： 起始时间： 结束时间： 充值区间： ~ 重 置 查 询 提现订单列表 充值总金额： 280 序号 账号 …" at bounding box center [348, 183] width 387 height 361
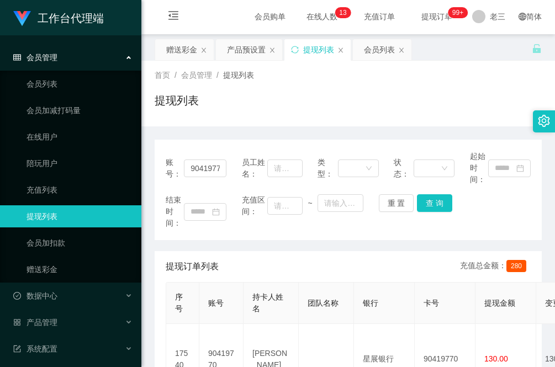
scroll to position [0, 0]
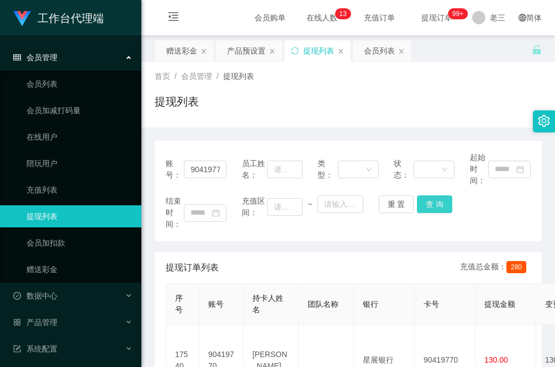
click at [437, 205] on button "查 询" at bounding box center [434, 204] width 35 height 18
click at [183, 55] on div "赠送彩金" at bounding box center [181, 50] width 31 height 21
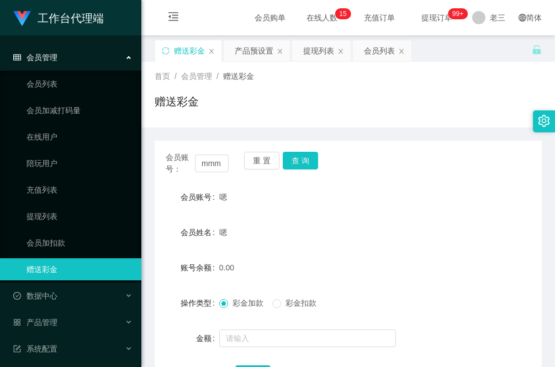
click at [158, 253] on form "会员账号 嗯 会员姓名 嗯 账号余额 0.00 操作类型 彩金加款 彩金扣款 金额 确 定" at bounding box center [348, 285] width 387 height 199
drag, startPoint x: 209, startPoint y: 134, endPoint x: 235, endPoint y: 172, distance: 46.1
click at [209, 134] on div "会员账号： mmm 重 置 查 询 会员账号 嗯 会员姓名 嗯 账号余额 0.00 操作类型 彩金加款 彩金扣款 金额 确 定" at bounding box center [348, 269] width 387 height 282
click at [303, 163] on button "查 询" at bounding box center [300, 161] width 35 height 18
click at [306, 164] on button "查 询" at bounding box center [300, 161] width 35 height 18
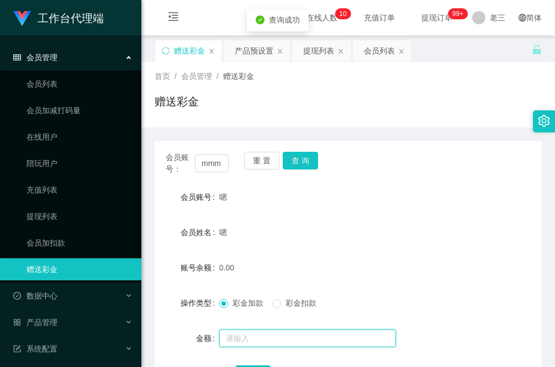
click at [262, 336] on input "text" at bounding box center [307, 339] width 177 height 18
type input "100"
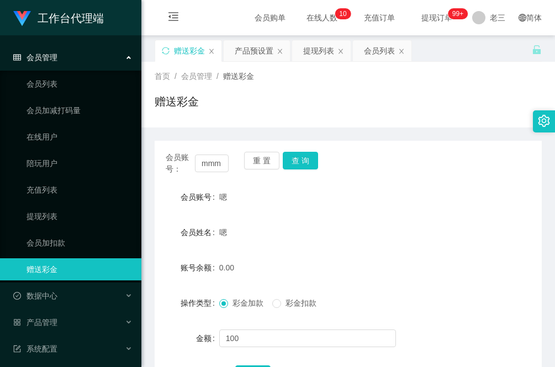
drag, startPoint x: 231, startPoint y: 219, endPoint x: 242, endPoint y: 252, distance: 34.4
click at [231, 219] on form "会员账号 嗯 会员姓名 嗯 账号余额 0.00 操作类型 彩金加款 彩金扣款 金额 100 确 定" at bounding box center [348, 285] width 387 height 199
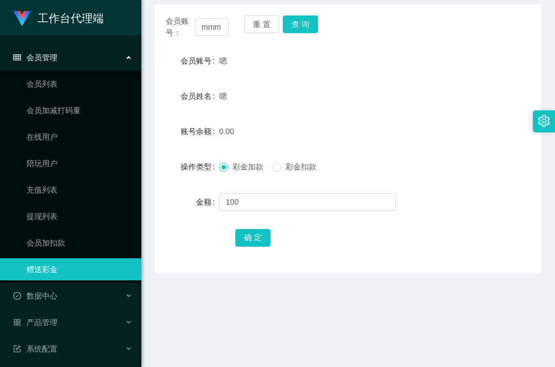
scroll to position [138, 0]
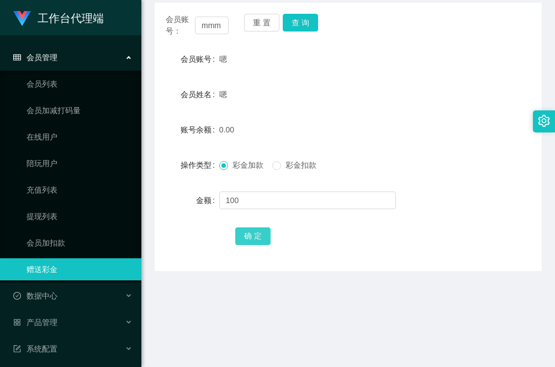
click at [249, 236] on button "确 定" at bounding box center [252, 237] width 35 height 18
click at [205, 247] on div "会员账号： mmm 重 置 查 询 会员账号 嗯 会员姓名 嗯 账号余额 100.00 操作类型 彩金加款 彩金扣款 金额 确 定" at bounding box center [348, 137] width 387 height 268
click at [223, 70] on form "会员账号 嗯 会员姓名 嗯 账号余额 100.00 操作类型 彩金加款 彩金扣款 金额 确 定" at bounding box center [348, 147] width 387 height 199
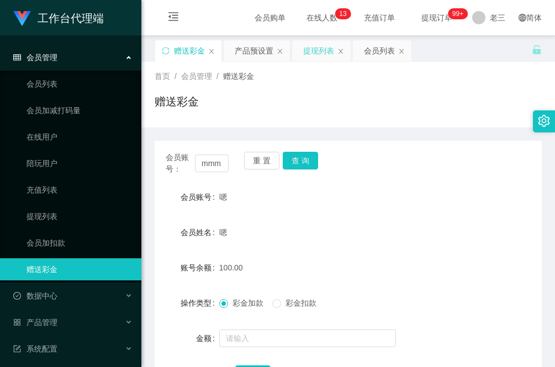
click at [322, 51] on div "提现列表" at bounding box center [318, 50] width 31 height 21
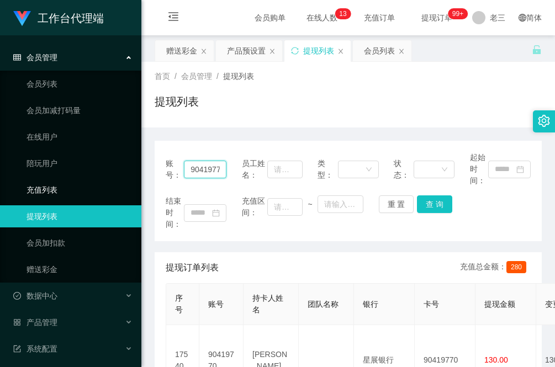
drag, startPoint x: 223, startPoint y: 170, endPoint x: 103, endPoint y: 178, distance: 119.6
click at [103, 178] on section "工作台代理端 会员管理 会员列表 会员加减打码量 在线用户 陪玩用户 充值列表 提现列表 会员加扣款 赠送彩金 数据中心 产品管理 注单管理 产品列表 产品预…" at bounding box center [277, 324] width 555 height 648
type input "mmm"
click at [429, 200] on button "查 询" at bounding box center [434, 204] width 35 height 18
drag, startPoint x: 179, startPoint y: 169, endPoint x: 189, endPoint y: 168, distance: 9.4
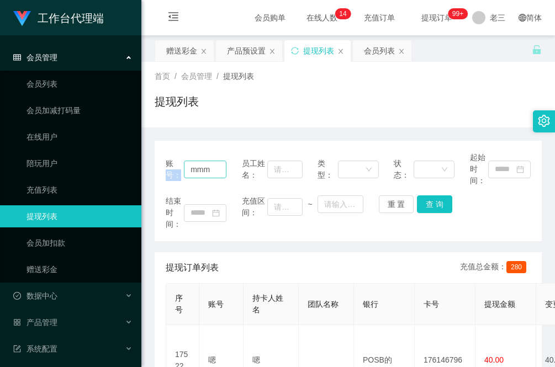
click at [189, 168] on div "账号： mmm" at bounding box center [196, 169] width 61 height 35
click at [183, 49] on div "赠送彩金" at bounding box center [181, 50] width 31 height 21
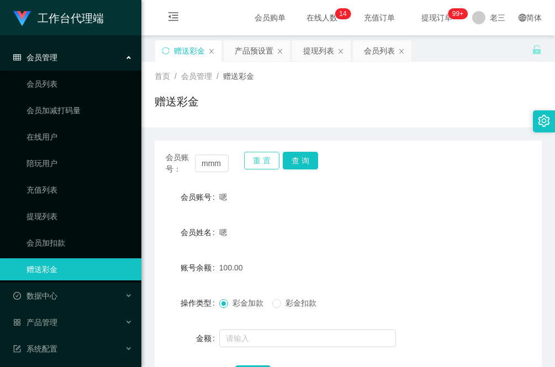
click at [260, 166] on button "重 置" at bounding box center [261, 161] width 35 height 18
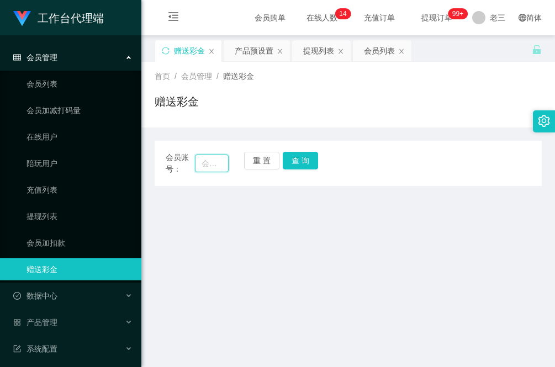
click at [219, 161] on input "text" at bounding box center [212, 164] width 34 height 18
paste input "90419770"
type input "90419770"
click at [290, 157] on button "查 询" at bounding box center [300, 161] width 35 height 18
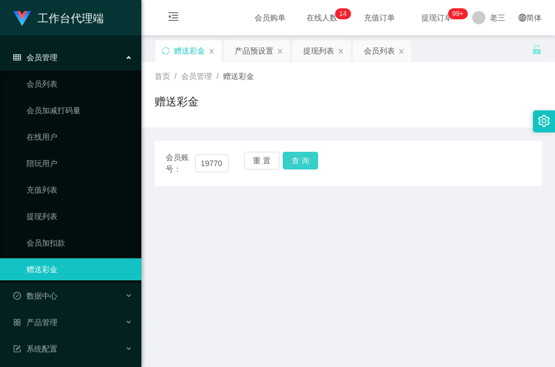
scroll to position [0, 0]
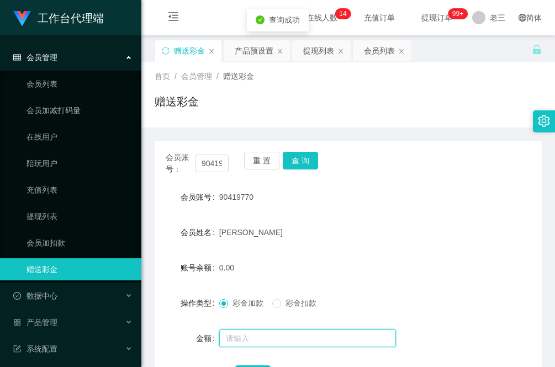
click at [246, 337] on input "text" at bounding box center [307, 339] width 177 height 18
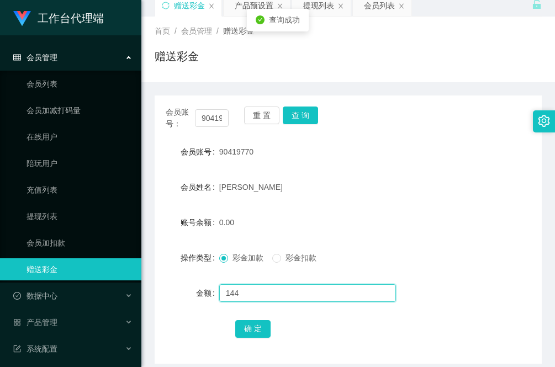
scroll to position [69, 0]
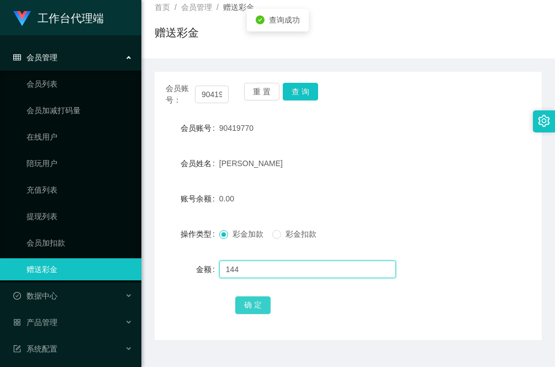
type input "144"
click at [249, 301] on button "确 定" at bounding box center [252, 306] width 35 height 18
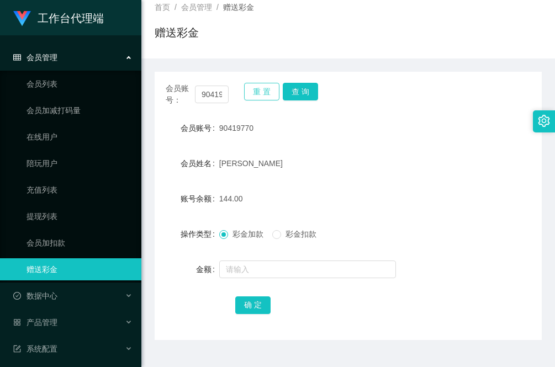
click at [260, 87] on button "重 置" at bounding box center [261, 92] width 35 height 18
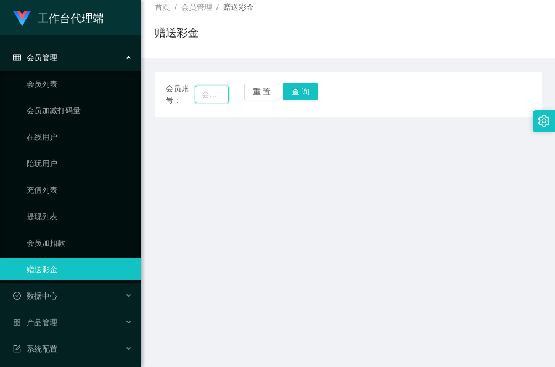
click at [214, 94] on input "text" at bounding box center [212, 95] width 34 height 18
paste input "wule3211"
type input "wule3211"
click at [300, 89] on button "查 询" at bounding box center [300, 92] width 35 height 18
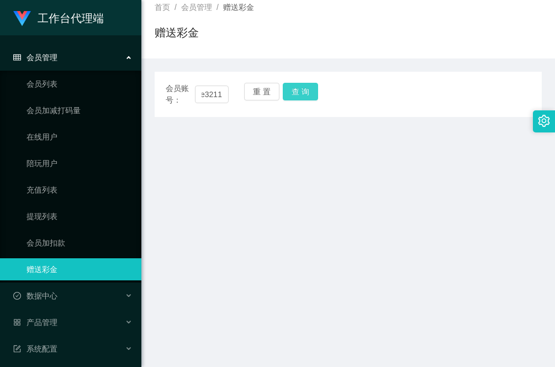
scroll to position [0, 0]
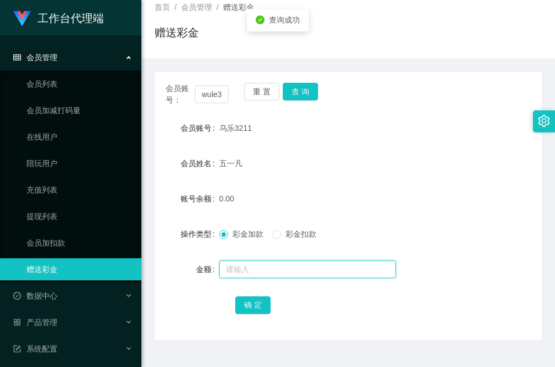
click at [252, 264] on input "text" at bounding box center [307, 270] width 177 height 18
type input "40"
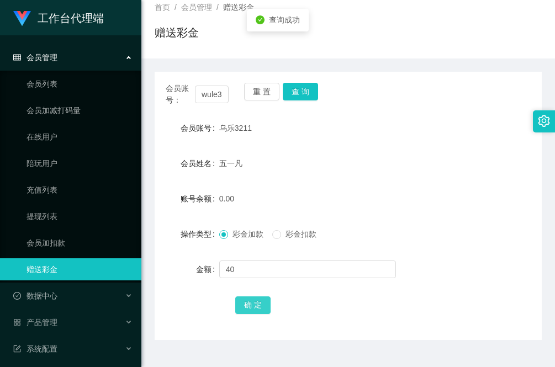
click at [252, 308] on button "确 定" at bounding box center [252, 306] width 35 height 18
click at [260, 98] on button "重 置" at bounding box center [261, 92] width 35 height 18
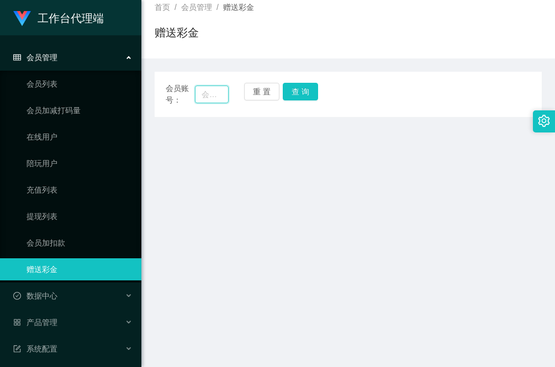
click at [206, 97] on input "text" at bounding box center [212, 95] width 34 height 18
paste input "leichan3218"
type input "leichan3218"
click at [312, 88] on button "查 询" at bounding box center [300, 92] width 35 height 18
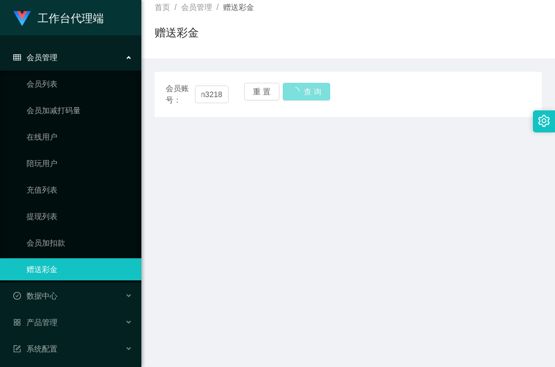
scroll to position [0, 0]
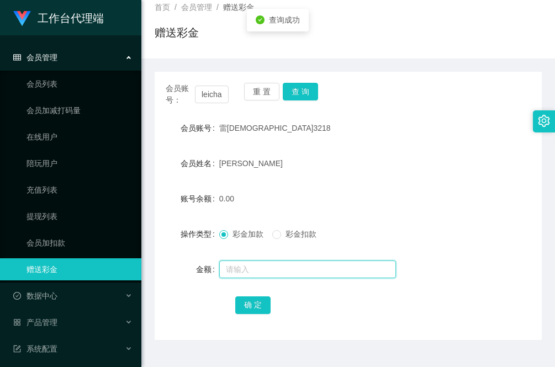
click at [272, 267] on input "text" at bounding box center [307, 270] width 177 height 18
type input "120"
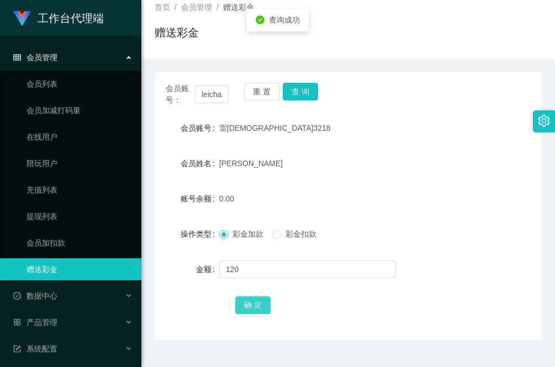
click at [261, 301] on button "确 定" at bounding box center [252, 306] width 35 height 18
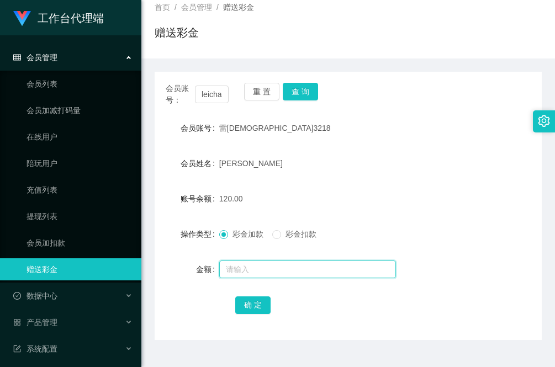
click at [260, 268] on input "text" at bounding box center [307, 270] width 177 height 18
click at [266, 95] on button "重 置" at bounding box center [261, 92] width 35 height 18
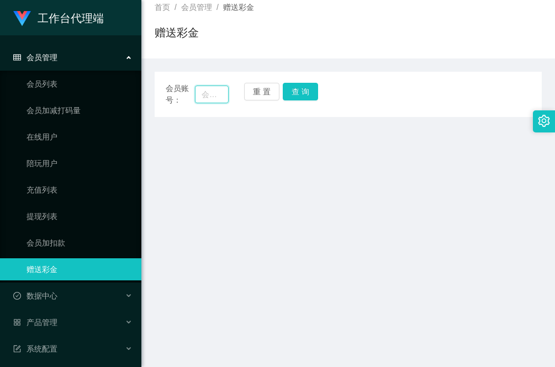
click at [215, 91] on input "text" at bounding box center [212, 95] width 34 height 18
paste input "jwleong"
type input "jwleong"
click at [285, 91] on button "查 询" at bounding box center [300, 92] width 35 height 18
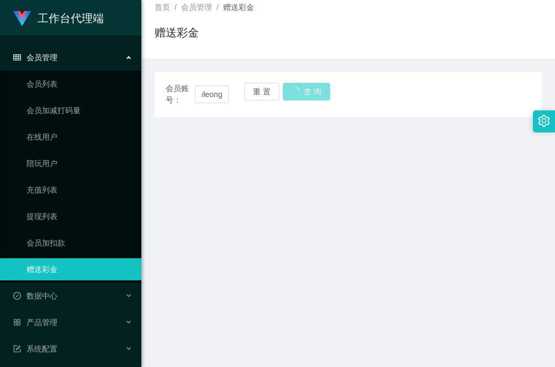
scroll to position [0, 0]
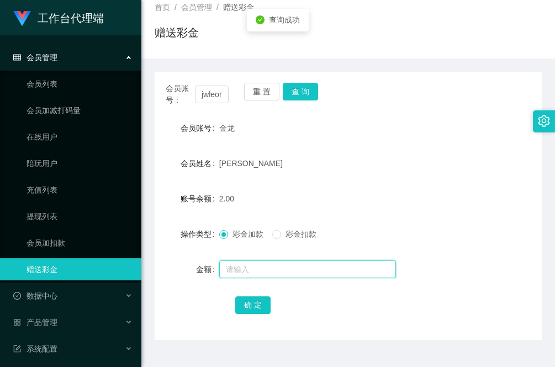
click at [260, 269] on input "text" at bounding box center [307, 270] width 177 height 18
type input "80"
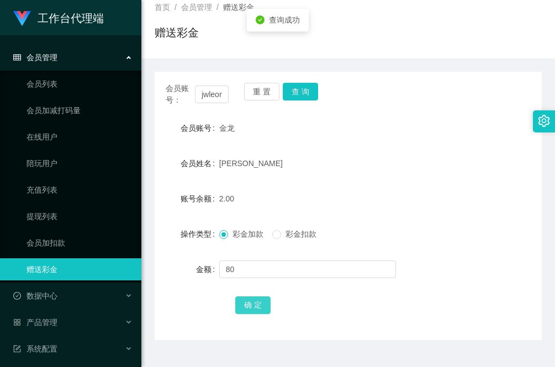
click at [268, 302] on button "确 定" at bounding box center [252, 306] width 35 height 18
drag, startPoint x: 216, startPoint y: 56, endPoint x: 215, endPoint y: 92, distance: 35.4
click at [216, 56] on div "首页 / 会员管理 / 赠送彩金 / 赠送彩金" at bounding box center [348, 26] width 414 height 66
click at [215, 94] on input "jwleong" at bounding box center [212, 95] width 34 height 18
click at [297, 91] on button "查 询" at bounding box center [300, 92] width 35 height 18
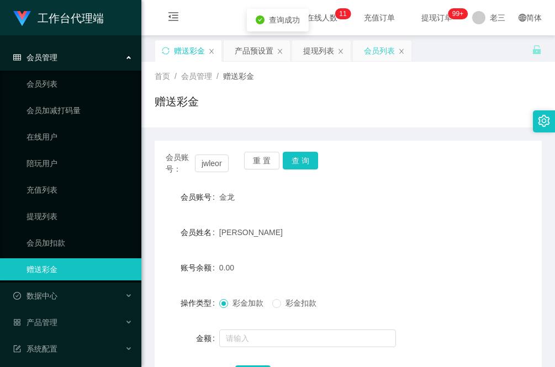
click at [381, 51] on div "会员列表" at bounding box center [379, 50] width 31 height 21
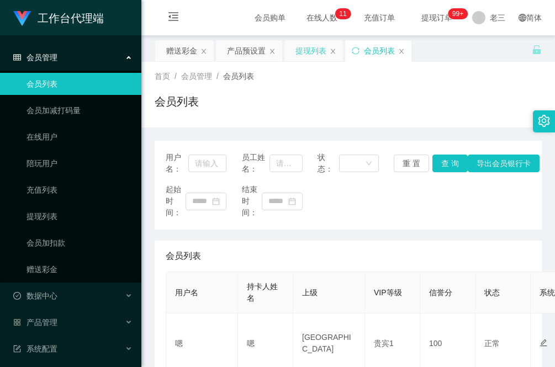
click at [310, 51] on div "提现列表" at bounding box center [310, 50] width 31 height 21
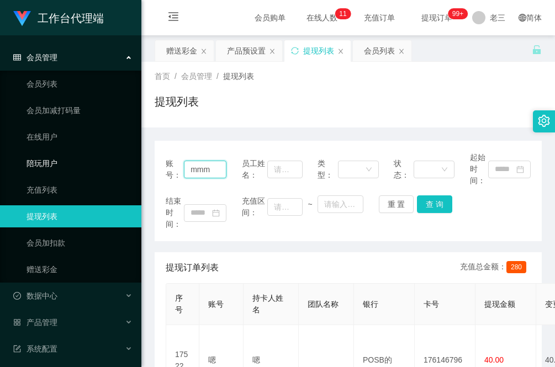
drag, startPoint x: 219, startPoint y: 168, endPoint x: 87, endPoint y: 169, distance: 132.5
click at [87, 169] on section "工作台代理端 会员管理 会员列表 会员加减打码量 在线用户 陪玩用户 充值列表 提现列表 会员加扣款 赠送彩金 数据中心 产品管理 注单管理 产品列表 产品预…" at bounding box center [277, 324] width 555 height 648
paste input "jwleong"
click at [437, 202] on button "查 询" at bounding box center [434, 204] width 35 height 18
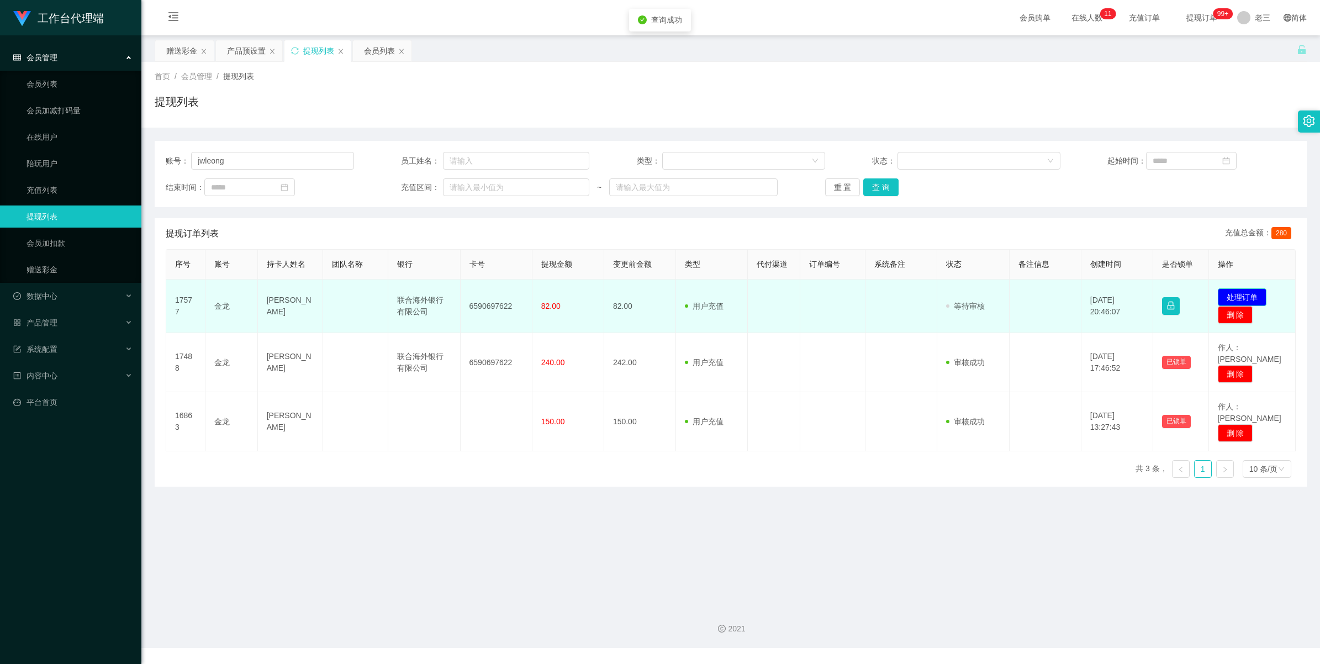
click at [1247, 297] on button "处理订单" at bounding box center [1242, 297] width 49 height 18
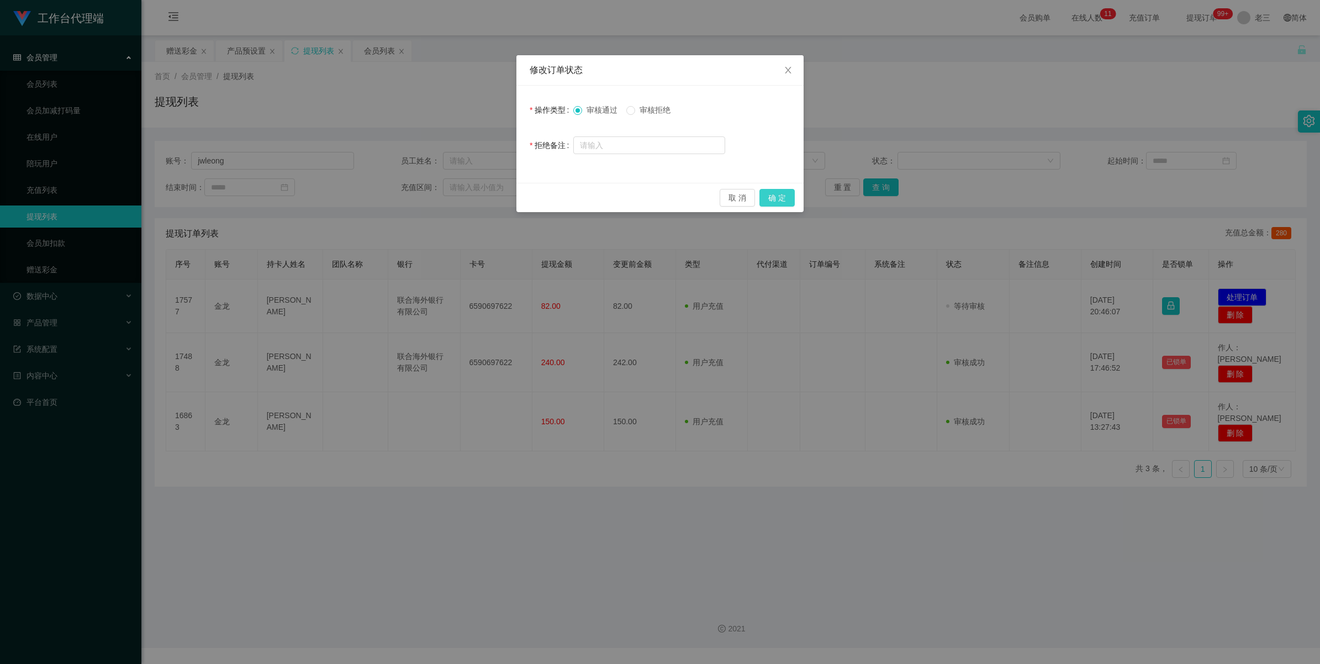
click at [786, 199] on button "确 定" at bounding box center [776, 198] width 35 height 18
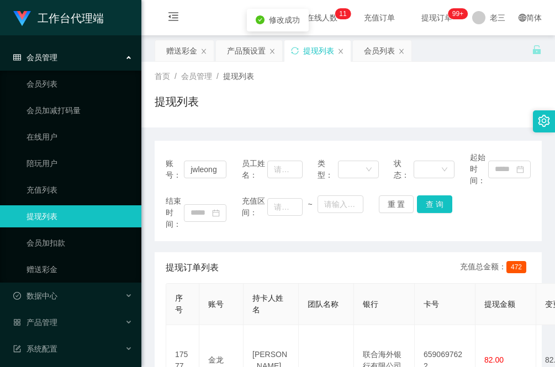
scroll to position [69, 0]
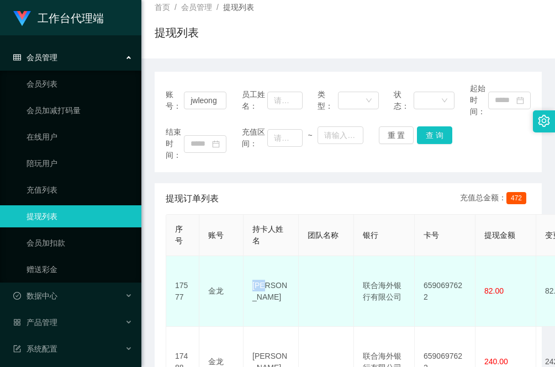
drag, startPoint x: 277, startPoint y: 279, endPoint x: 241, endPoint y: 280, distance: 35.9
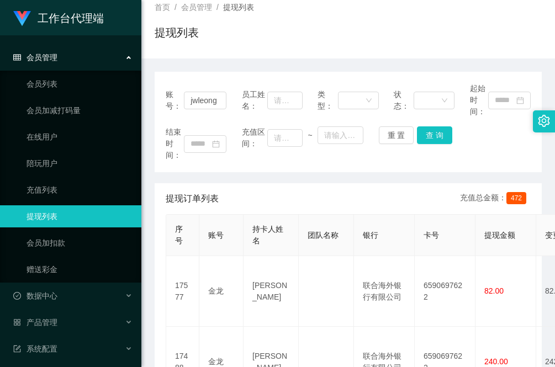
drag, startPoint x: 205, startPoint y: 176, endPoint x: 215, endPoint y: 186, distance: 14.1
click at [205, 176] on div "账号： jwleong 员工姓名： 类型： 状态： 起始时间： 结束时间： 充值区间： ~ 重 置 查 询 提现订单列表 充值总金额： 472 序号 账号 持…" at bounding box center [348, 288] width 387 height 432
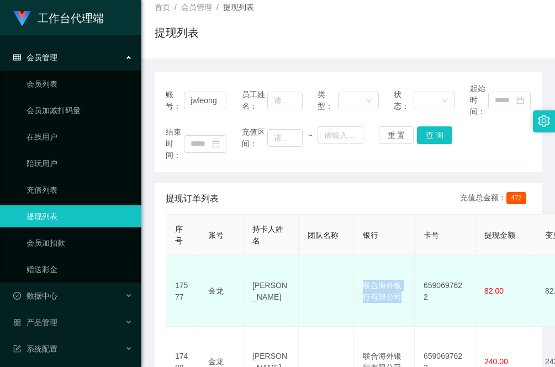
drag, startPoint x: 401, startPoint y: 291, endPoint x: 359, endPoint y: 267, distance: 48.5
click at [359, 267] on td "联合海外银行有限公司" at bounding box center [384, 291] width 61 height 71
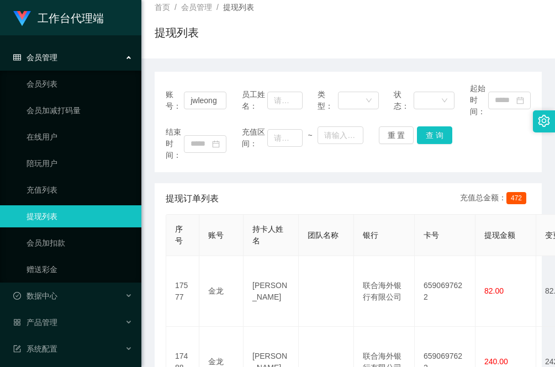
click at [216, 176] on div "账号： jwleong 员工姓名： 类型： 状态： 起始时间： 结束时间： 充值区间： ~ 重 置 查 询 提现订单列表 充值总金额： 472 序号 账号 持…" at bounding box center [348, 288] width 387 height 432
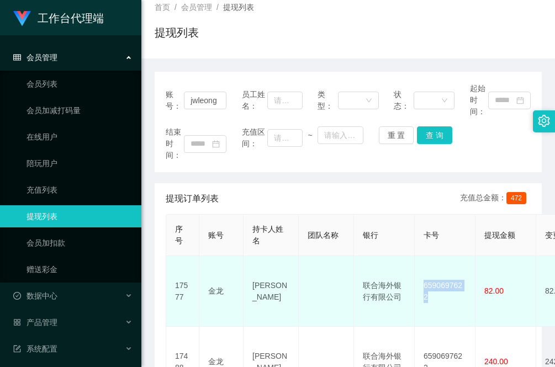
drag, startPoint x: 471, startPoint y: 283, endPoint x: 418, endPoint y: 281, distance: 53.1
click at [418, 281] on td "6590697622" at bounding box center [445, 291] width 61 height 71
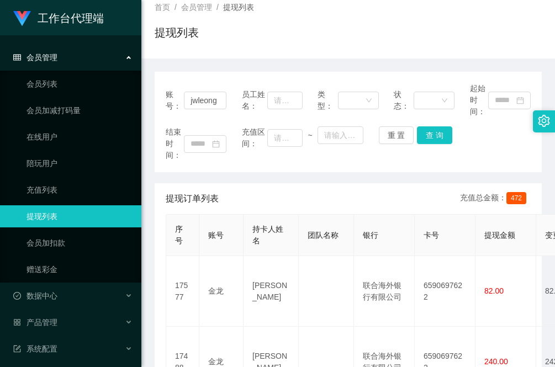
click at [221, 166] on div "账号： jwleong 员工姓名： 类型： 状态： 起始时间： 结束时间： 充值区间： ~ 重 置 查 询" at bounding box center [348, 122] width 387 height 100
click at [183, 172] on div "账号： jwleong 员工姓名： 类型： 状态： 起始时间： 结束时间： 充值区间： ~ 重 置 查 询 提现订单列表 充值总金额： 472 序号 账号 持…" at bounding box center [348, 288] width 387 height 432
drag, startPoint x: 183, startPoint y: 103, endPoint x: 290, endPoint y: 107, distance: 107.2
click at [290, 107] on div "账号： jwleong 员工姓名： 类型： 状态： 起始时间：" at bounding box center [348, 100] width 365 height 35
paste input "leichan3218"
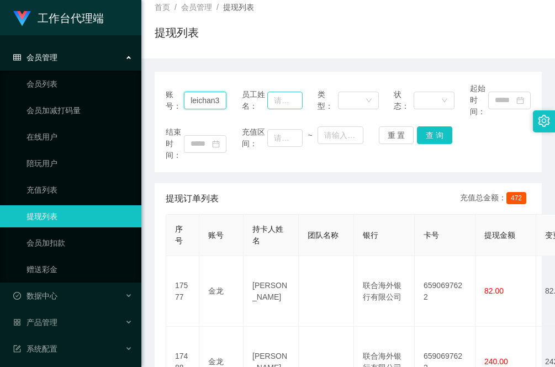
scroll to position [0, 12]
click at [426, 136] on button "查 询" at bounding box center [434, 135] width 35 height 18
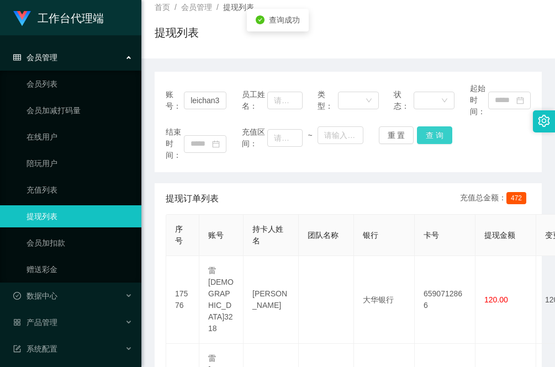
scroll to position [0, 0]
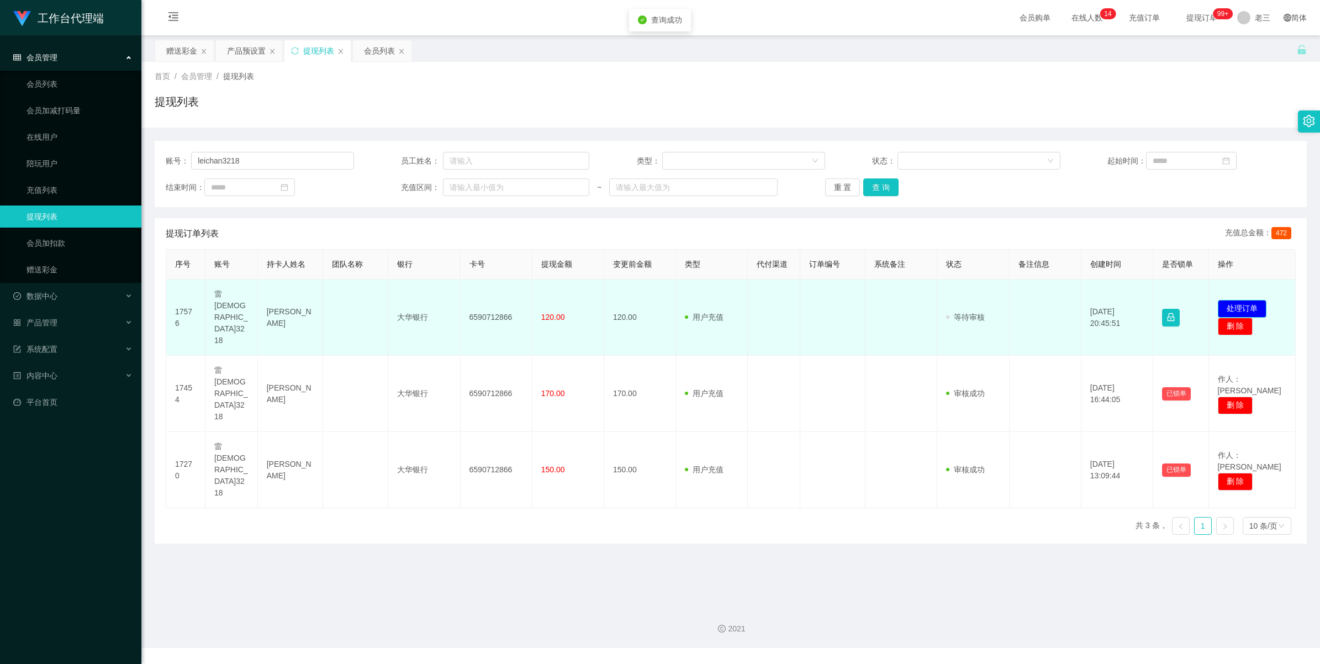
click at [1249, 300] on button "处理订单" at bounding box center [1242, 309] width 49 height 18
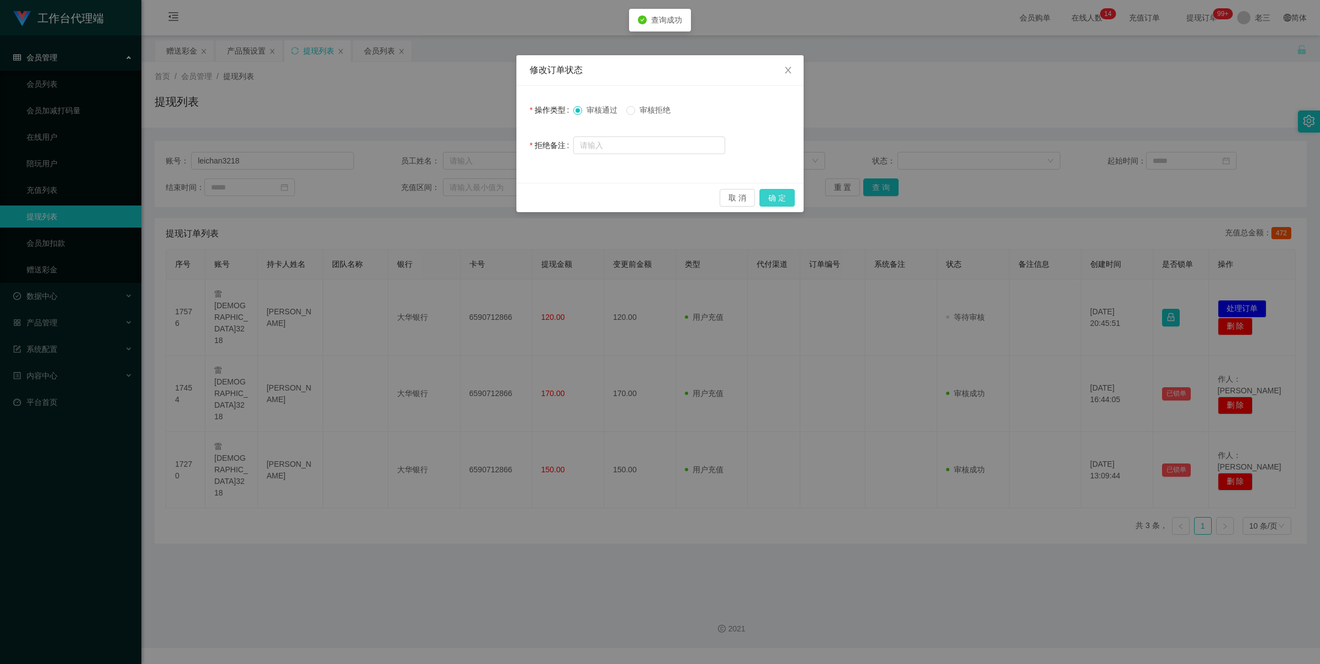
click at [777, 196] on button "确 定" at bounding box center [776, 198] width 35 height 18
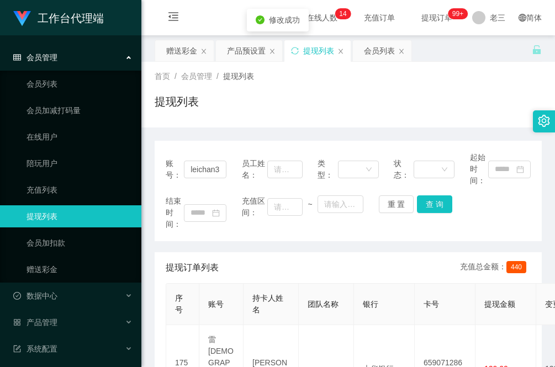
scroll to position [69, 0]
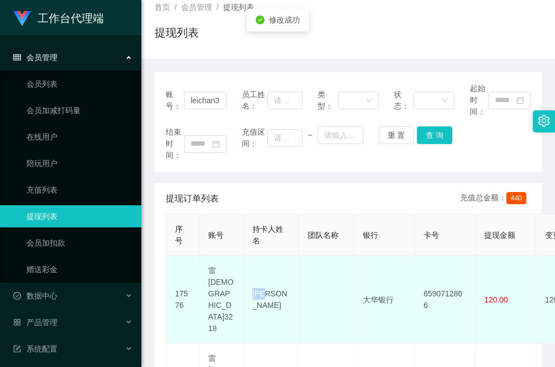
drag, startPoint x: 283, startPoint y: 281, endPoint x: 245, endPoint y: 282, distance: 38.7
click at [245, 282] on td "[PERSON_NAME]" at bounding box center [271, 300] width 55 height 88
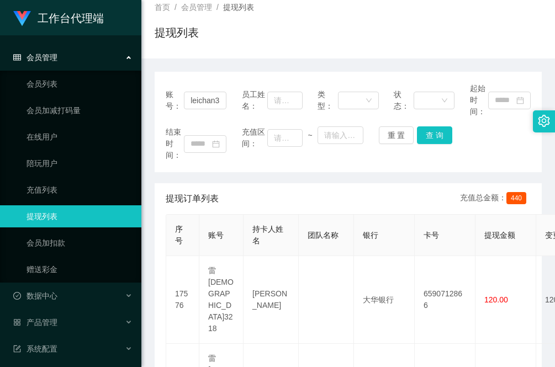
click at [202, 178] on div "账号： leichan3218 员工姓名： 类型： 状态： 起始时间： 结束时间： 充值区间： ~ 重 置 查 询 提现订单列表 充值总金额： 440 序号 …" at bounding box center [348, 313] width 387 height 483
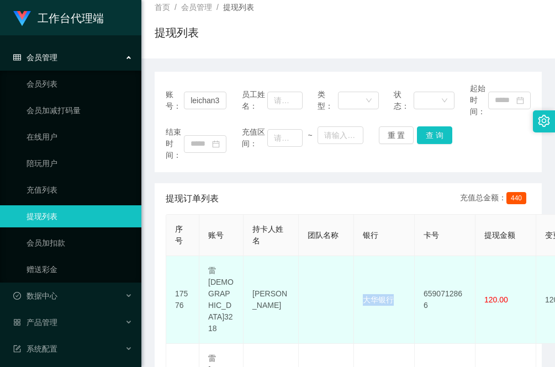
drag, startPoint x: 398, startPoint y: 280, endPoint x: 342, endPoint y: 277, distance: 55.9
click at [363, 279] on td "大华银行" at bounding box center [384, 300] width 61 height 88
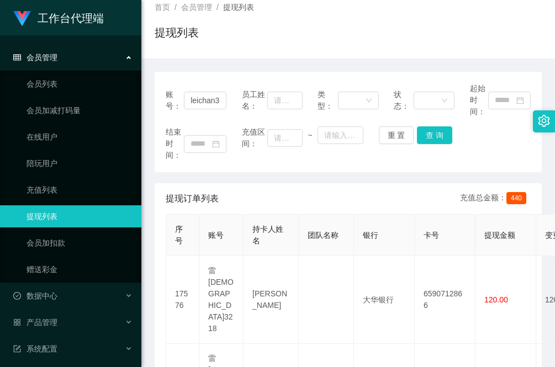
click at [189, 180] on div "账号： leichan3218 员工姓名： 类型： 状态： 起始时间： 结束时间： 充值区间： ~ 重 置 查 询 提现订单列表 充值总金额： 440 序号 …" at bounding box center [348, 313] width 387 height 483
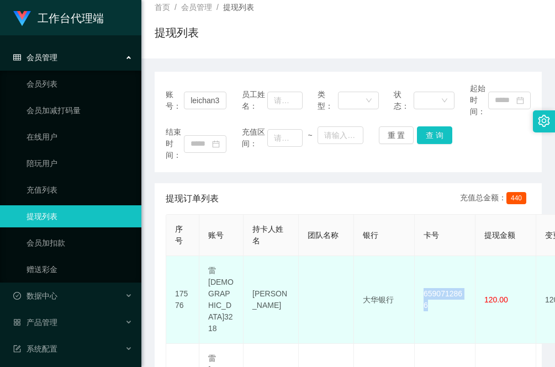
drag, startPoint x: 420, startPoint y: 278, endPoint x: 470, endPoint y: 283, distance: 49.9
click at [470, 283] on td "6590712866" at bounding box center [445, 300] width 61 height 88
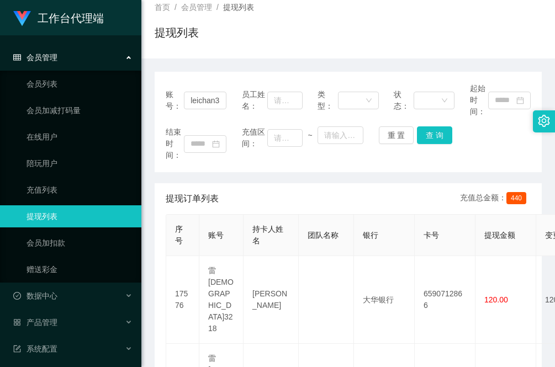
click at [232, 175] on div "账号： leichan3218 员工姓名： 类型： 状态： 起始时间： 结束时间： 充值区间： ~ 重 置 查 询 提现订单列表 充值总金额： 440 序号 …" at bounding box center [348, 313] width 387 height 483
click at [196, 173] on div "账号： leichan3218 员工姓名： 类型： 状态： 起始时间： 结束时间： 充值区间： ~ 重 置 查 询 提现订单列表 充值总金额： 440 序号 …" at bounding box center [348, 313] width 387 height 483
drag, startPoint x: 189, startPoint y: 97, endPoint x: 314, endPoint y: 104, distance: 124.4
click at [314, 104] on div "账号： leichan3218 员工姓名： 类型： 状态： 起始时间：" at bounding box center [348, 100] width 365 height 35
paste input "wule3211"
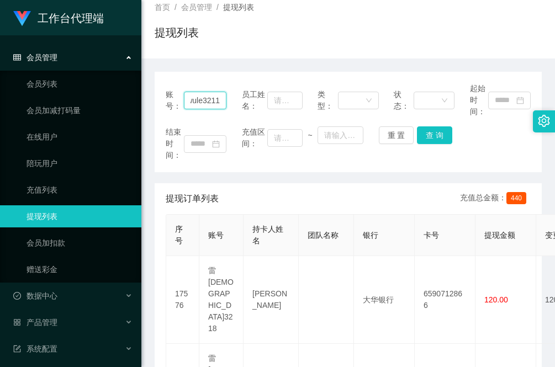
scroll to position [0, 4]
click at [429, 136] on button "查 询" at bounding box center [434, 135] width 35 height 18
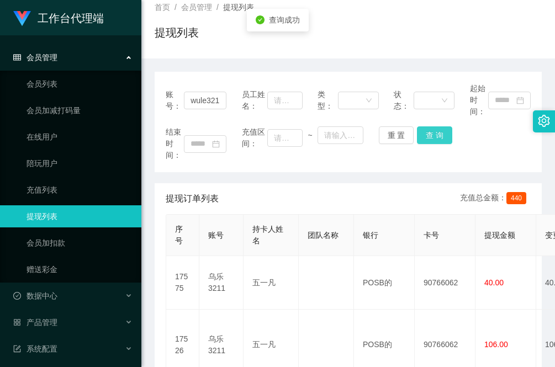
scroll to position [0, 0]
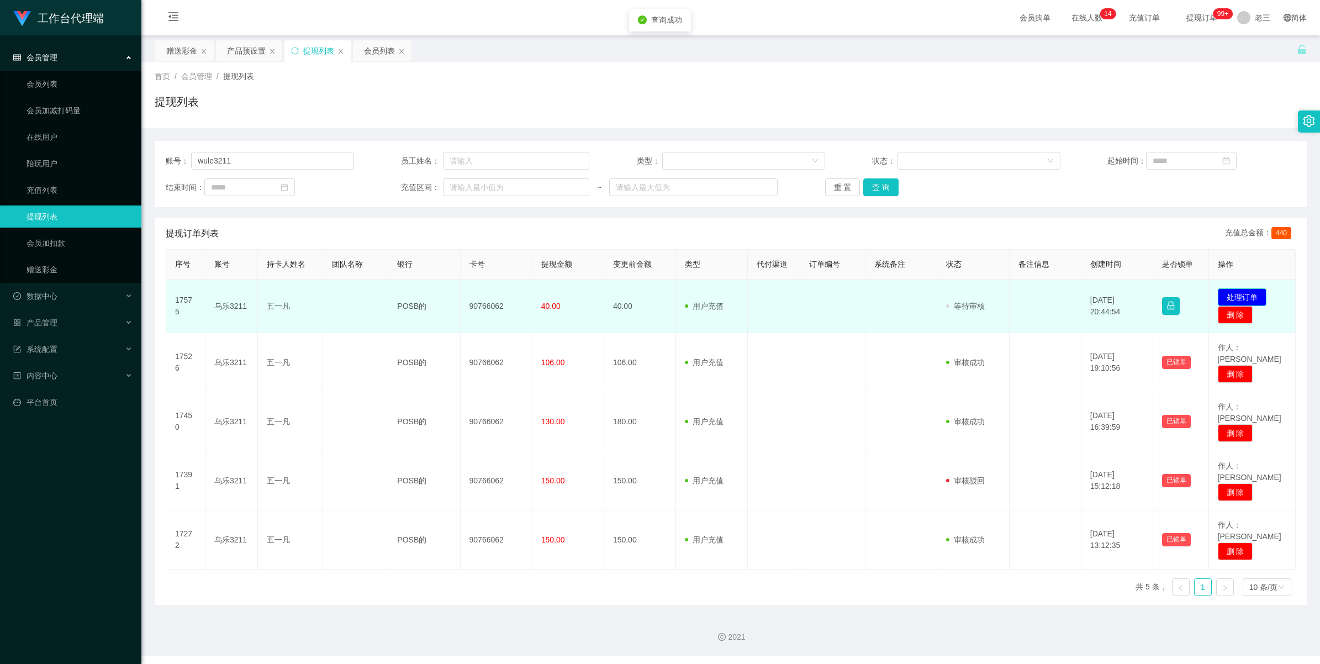
drag, startPoint x: 1241, startPoint y: 296, endPoint x: 1224, endPoint y: 305, distance: 19.5
click at [1241, 296] on button "处理订单" at bounding box center [1242, 297] width 49 height 18
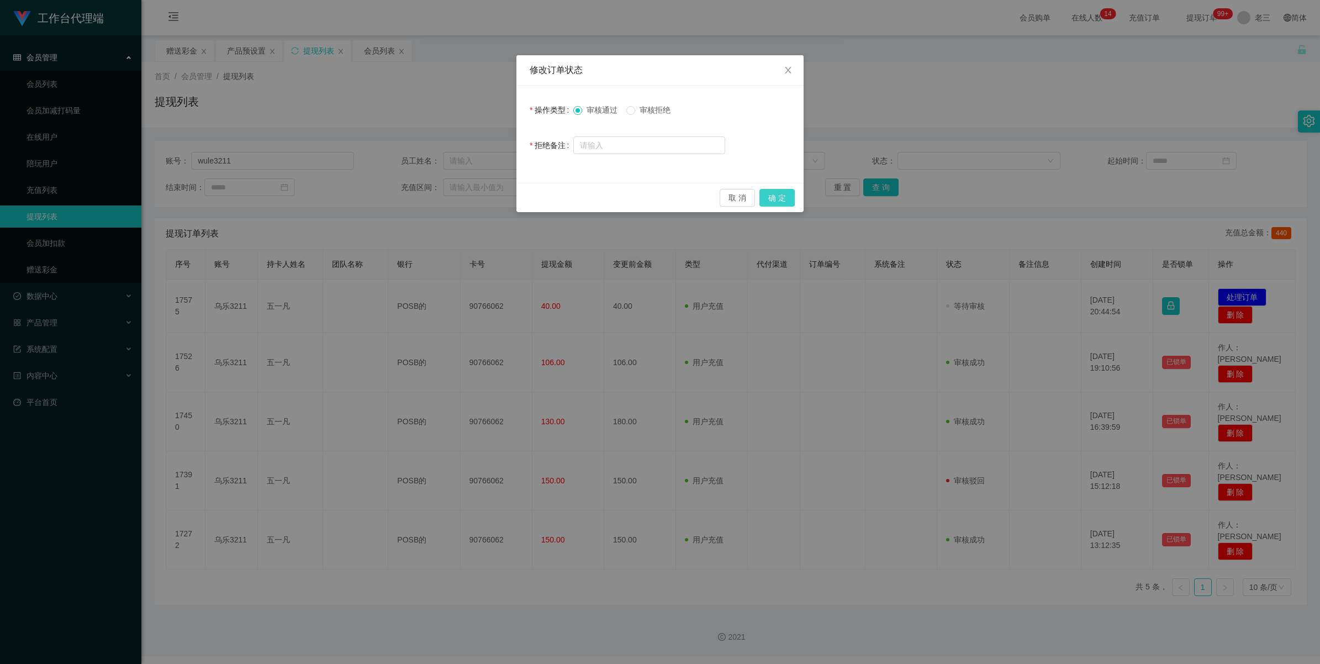
click at [777, 199] on button "确 定" at bounding box center [776, 198] width 35 height 18
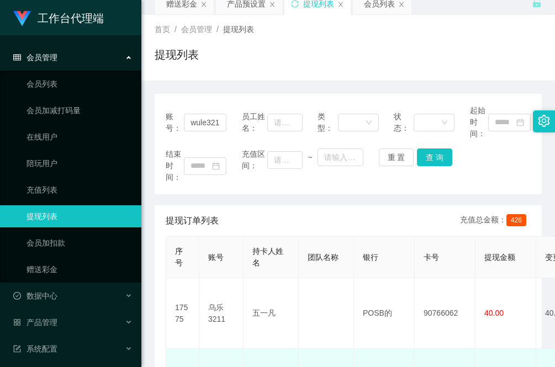
scroll to position [69, 0]
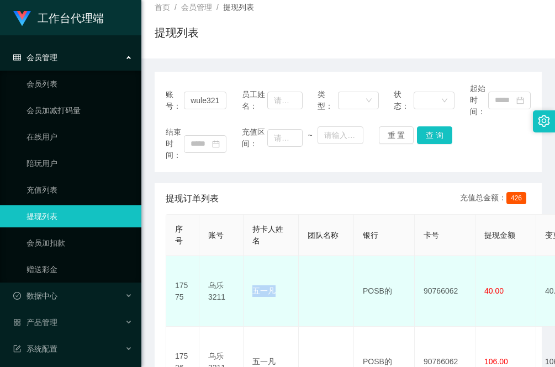
drag, startPoint x: 284, startPoint y: 282, endPoint x: 255, endPoint y: 279, distance: 29.4
click at [255, 279] on td "五一凡" at bounding box center [271, 291] width 55 height 71
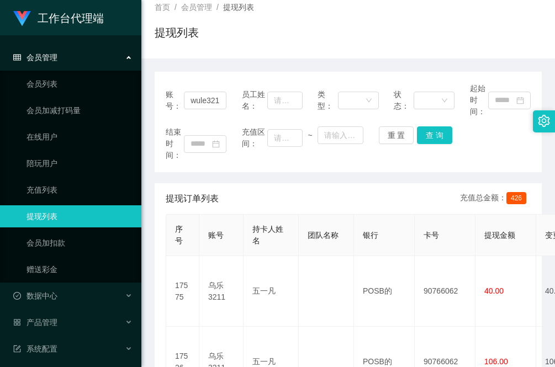
click at [226, 170] on div "账号： wule3211 员工姓名： 类型： 状态： 起始时间： 结束时间： 充值区间： ~ 重 置 查 询" at bounding box center [348, 122] width 387 height 100
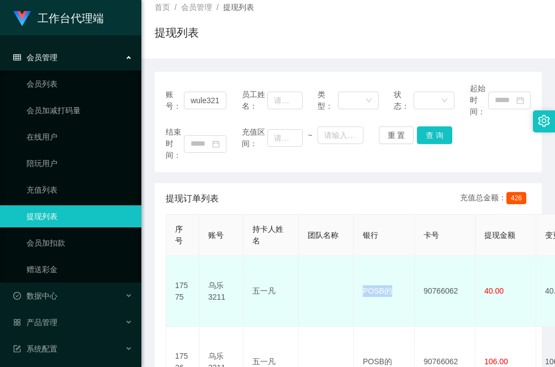
drag, startPoint x: 394, startPoint y: 279, endPoint x: 357, endPoint y: 279, distance: 36.4
click at [357, 279] on td "POSB的" at bounding box center [384, 291] width 61 height 71
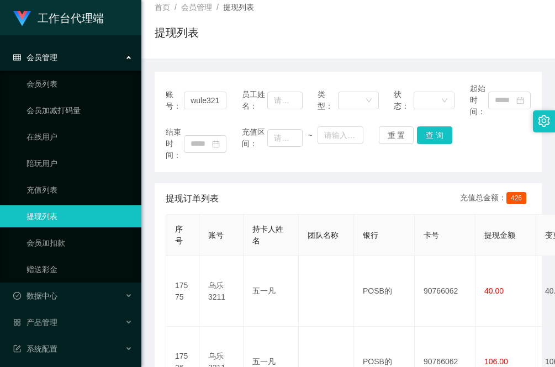
click at [223, 172] on div "账号： wule3211 员工姓名： 类型： 状态： 起始时间： 结束时间： 充值区间： ~ 重 置 查 询" at bounding box center [348, 122] width 387 height 100
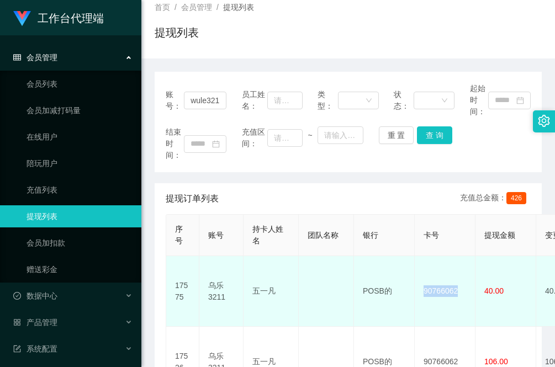
drag, startPoint x: 453, startPoint y: 282, endPoint x: 424, endPoint y: 279, distance: 30.0
click at [424, 279] on td "90766062" at bounding box center [445, 291] width 61 height 71
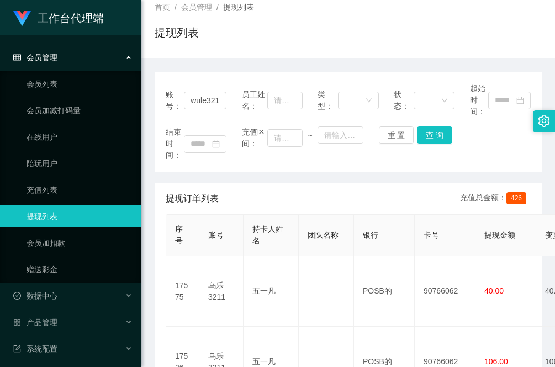
click at [194, 188] on div "提现订单列表 充值总金额： 426" at bounding box center [348, 198] width 365 height 31
click at [199, 164] on div "账号： wule3211 员工姓名： 类型： 状态： 起始时间： 结束时间： 充值区间： ~ 重 置 查 询" at bounding box center [348, 122] width 387 height 100
drag, startPoint x: 187, startPoint y: 100, endPoint x: 315, endPoint y: 103, distance: 128.7
click at [316, 103] on div "账号： wule3211 员工姓名： 类型： 状态： 起始时间：" at bounding box center [348, 100] width 365 height 35
paste input "90419770"
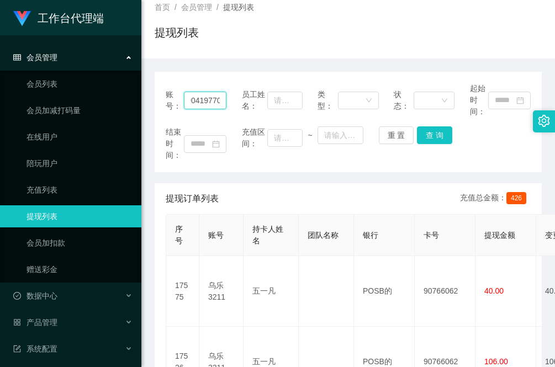
scroll to position [0, 4]
type input "90419770"
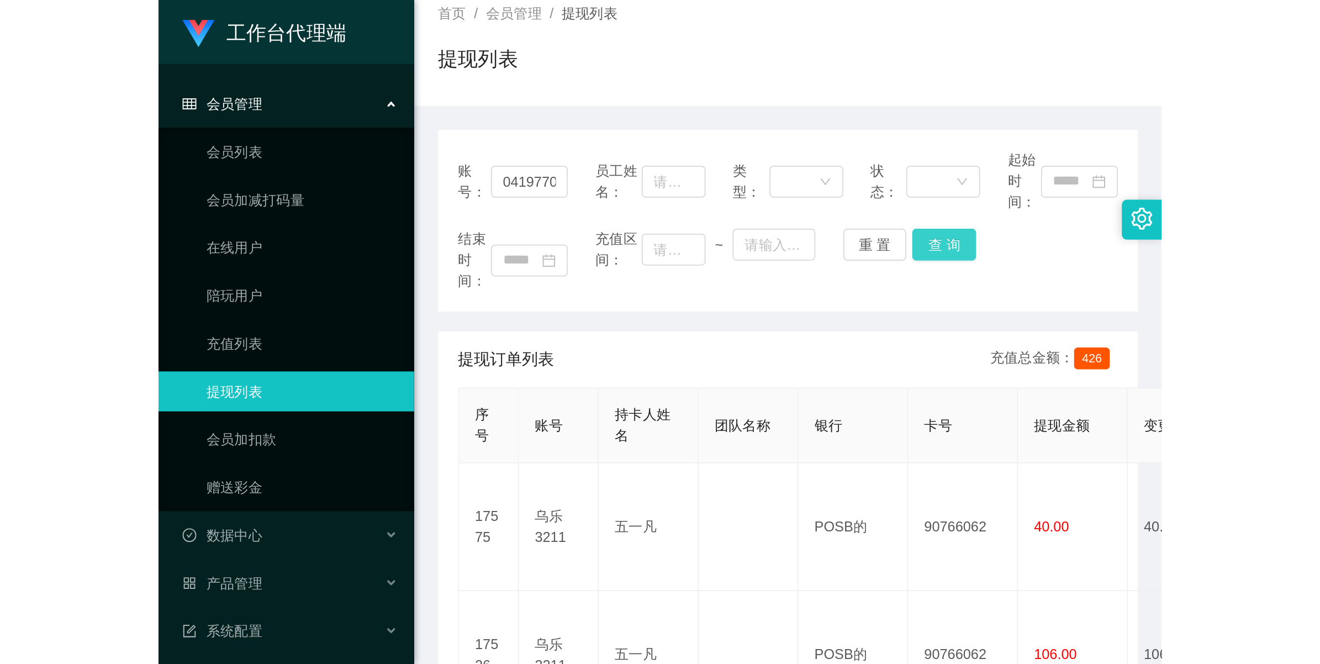
scroll to position [0, 0]
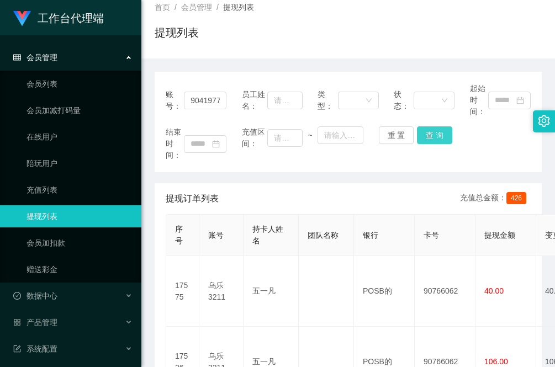
click at [426, 134] on button "查 询" at bounding box center [434, 135] width 35 height 18
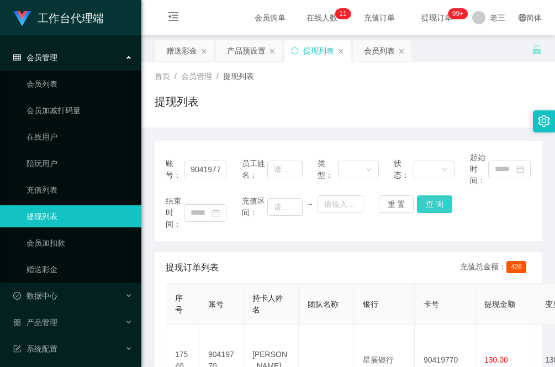
click at [434, 208] on button "查 询" at bounding box center [434, 204] width 35 height 18
click at [173, 50] on div "赠送彩金" at bounding box center [181, 50] width 31 height 21
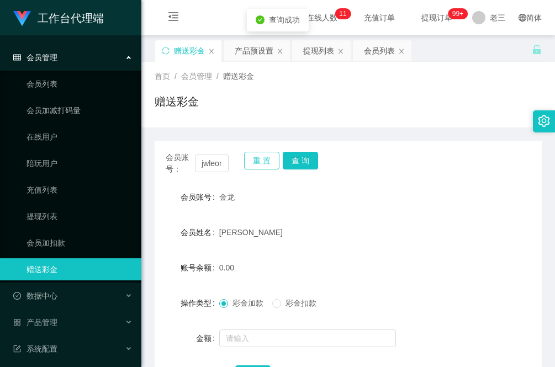
click at [261, 163] on button "重 置" at bounding box center [261, 161] width 35 height 18
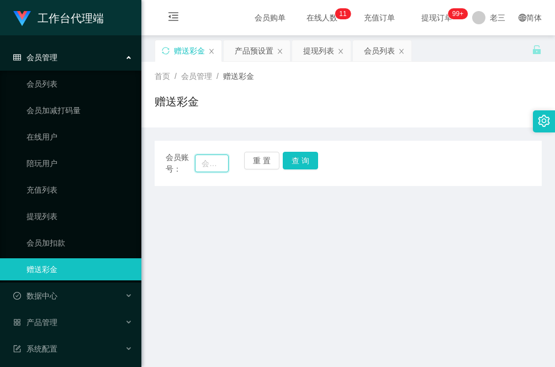
click at [213, 166] on input "text" at bounding box center [212, 164] width 34 height 18
paste input "90419770"
click at [309, 156] on button "查 询" at bounding box center [300, 161] width 35 height 18
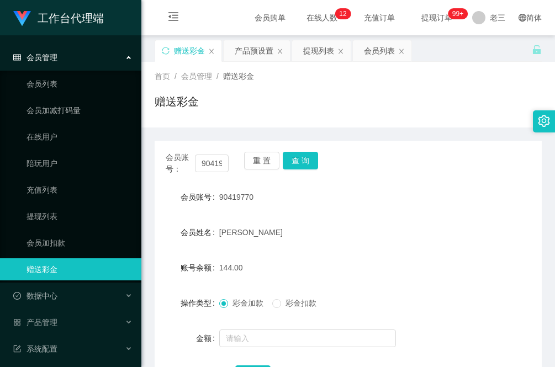
click at [178, 100] on h1 "赠送彩金" at bounding box center [177, 101] width 44 height 17
drag, startPoint x: 197, startPoint y: 160, endPoint x: 366, endPoint y: 182, distance: 170.4
click at [366, 182] on div "会员账号： 90419770 重 置 查 询 会员账号 90419770 会员姓名 [PERSON_NAME] 账号余额 144.00 操作类型 彩金加款 彩…" at bounding box center [348, 275] width 387 height 268
paste input "leichan3218"
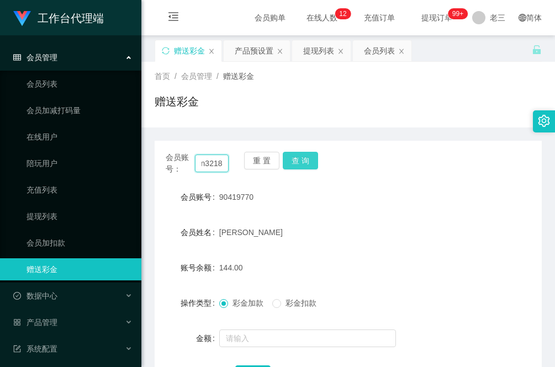
type input "leichan3218"
click at [305, 164] on button "查 询" at bounding box center [300, 161] width 35 height 18
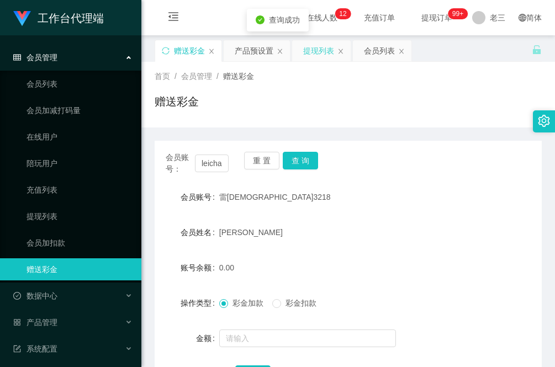
click at [332, 51] on div "提现列表" at bounding box center [318, 50] width 31 height 21
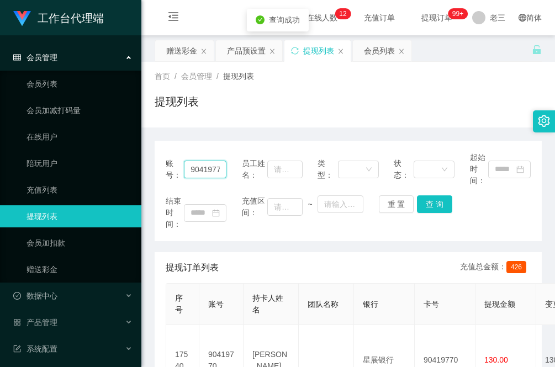
drag, startPoint x: 188, startPoint y: 169, endPoint x: 321, endPoint y: 181, distance: 133.6
click at [321, 181] on div "账号： 90419770 员工姓名： 类型： 状态： 起始时间：" at bounding box center [348, 169] width 365 height 35
paste input "leichan3218"
click at [424, 197] on button "查 询" at bounding box center [434, 204] width 35 height 18
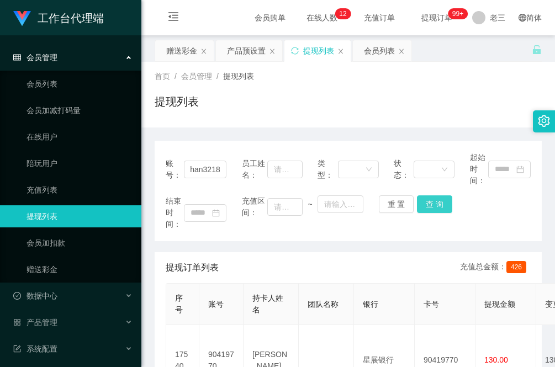
scroll to position [0, 0]
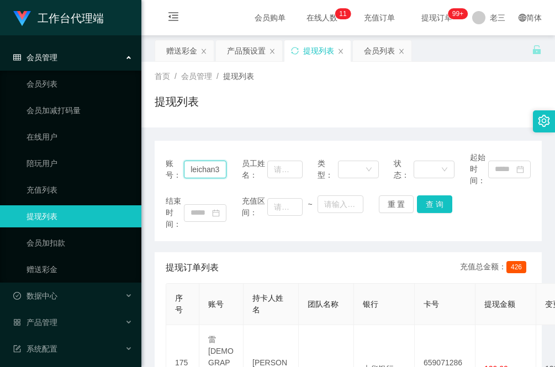
drag, startPoint x: 186, startPoint y: 168, endPoint x: 425, endPoint y: 182, distance: 239.5
click at [466, 187] on div "账号： leichan3218 员工姓名： 类型： 状态： 起始时间： 结束时间： 充值区间： ~ 重 置 查 询" at bounding box center [348, 191] width 387 height 100
paste input "90419770"
type input "90419770"
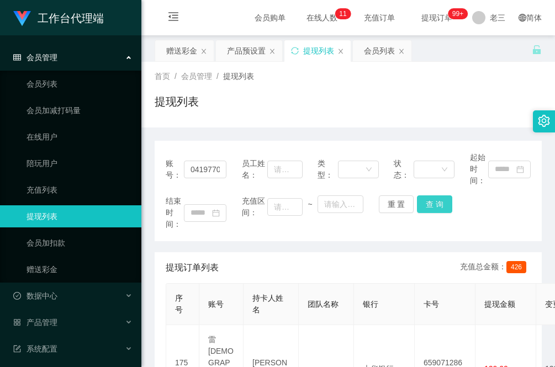
click at [436, 205] on button "查 询" at bounding box center [434, 204] width 35 height 18
click at [178, 120] on div "首页 / 会员管理 / 提现列表 / 提现列表" at bounding box center [348, 95] width 414 height 66
click at [178, 49] on div "赠送彩金" at bounding box center [181, 50] width 31 height 21
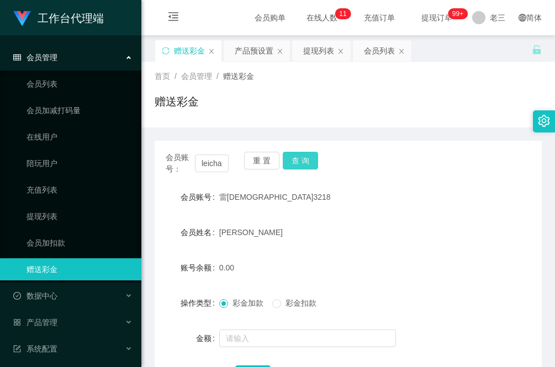
click at [304, 166] on button "查 询" at bounding box center [300, 161] width 35 height 18
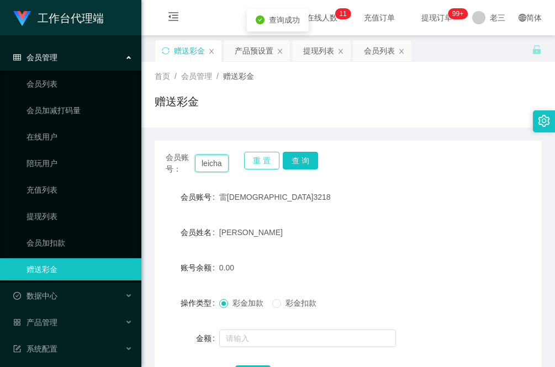
scroll to position [0, 21]
drag, startPoint x: 200, startPoint y: 163, endPoint x: 250, endPoint y: 166, distance: 49.8
click at [250, 166] on div "会员账号： leichan3218 重 置 查 询" at bounding box center [348, 163] width 387 height 23
type input "mmm"
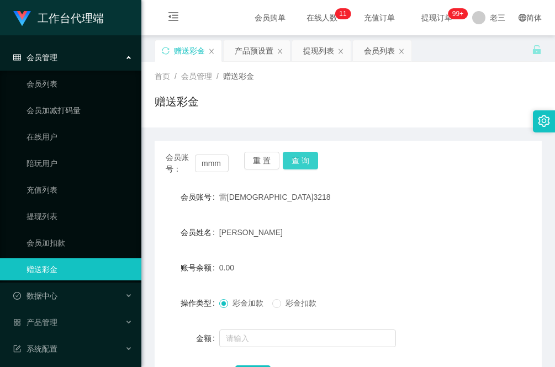
scroll to position [0, 0]
click at [301, 158] on button "查 询" at bounding box center [300, 161] width 35 height 18
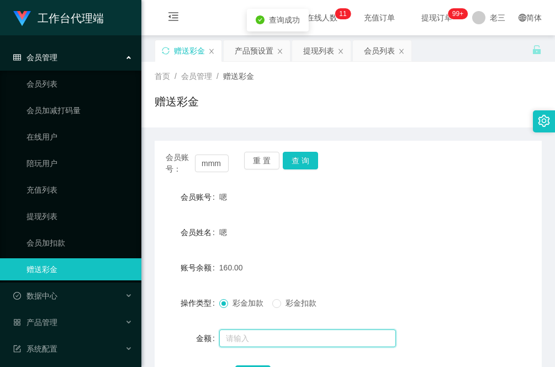
click at [293, 341] on input "text" at bounding box center [307, 339] width 177 height 18
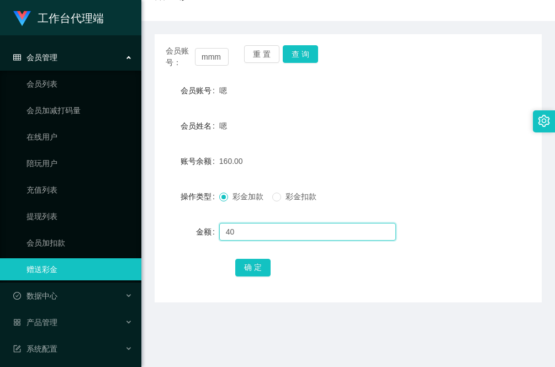
scroll to position [138, 0]
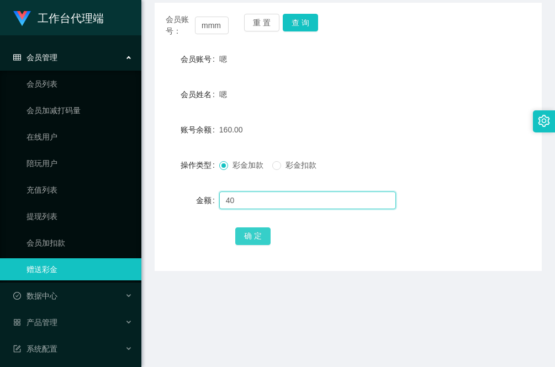
type input "40"
click at [252, 233] on button "确 定" at bounding box center [252, 237] width 35 height 18
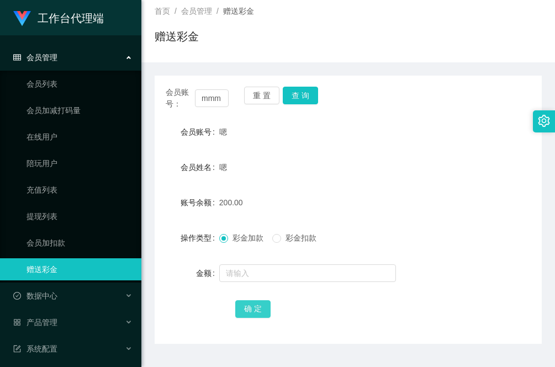
scroll to position [0, 0]
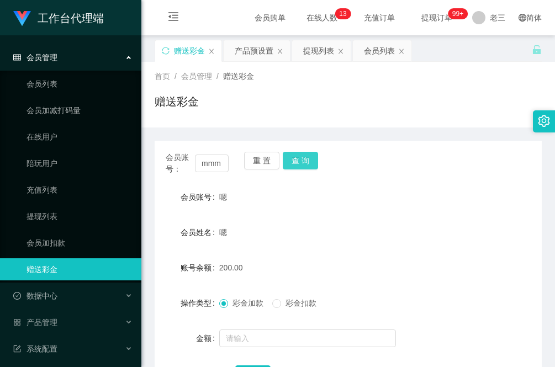
click at [304, 158] on button "查 询" at bounding box center [300, 161] width 35 height 18
drag, startPoint x: 315, startPoint y: 50, endPoint x: 316, endPoint y: 67, distance: 17.2
click at [315, 49] on div "提现列表" at bounding box center [318, 50] width 31 height 21
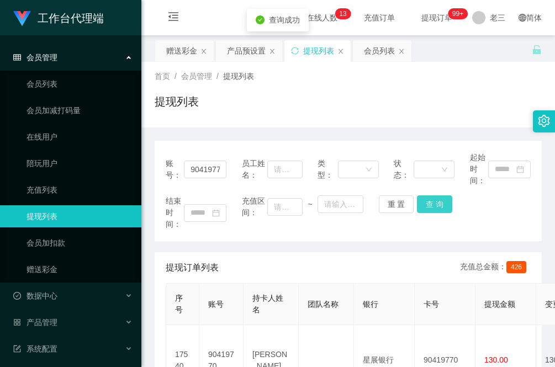
click at [432, 205] on button "查 询" at bounding box center [434, 204] width 35 height 18
click at [431, 208] on button "查 询" at bounding box center [434, 204] width 35 height 18
click at [431, 208] on div "重 置 查 询" at bounding box center [409, 204] width 61 height 18
click at [431, 208] on button "查 询" at bounding box center [434, 204] width 35 height 18
drag, startPoint x: 183, startPoint y: 114, endPoint x: 188, endPoint y: 120, distance: 8.3
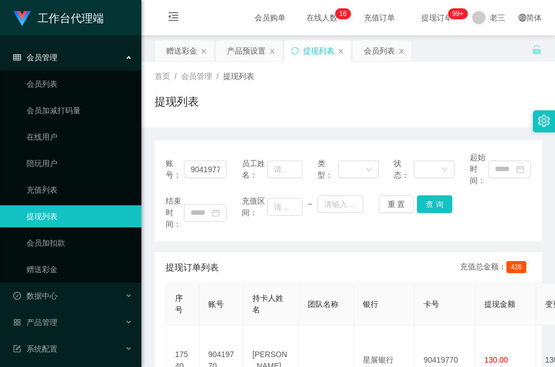
click at [183, 114] on div "提现列表" at bounding box center [348, 105] width 387 height 25
click at [187, 50] on div "赠送彩金" at bounding box center [181, 50] width 31 height 21
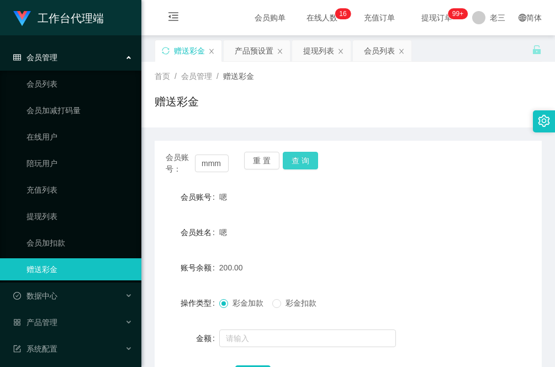
click at [304, 161] on button "查 询" at bounding box center [300, 161] width 35 height 18
click at [301, 162] on button "查 询" at bounding box center [300, 161] width 35 height 18
click at [302, 163] on button "查 询" at bounding box center [300, 161] width 35 height 18
click at [305, 156] on button "查 询" at bounding box center [300, 161] width 35 height 18
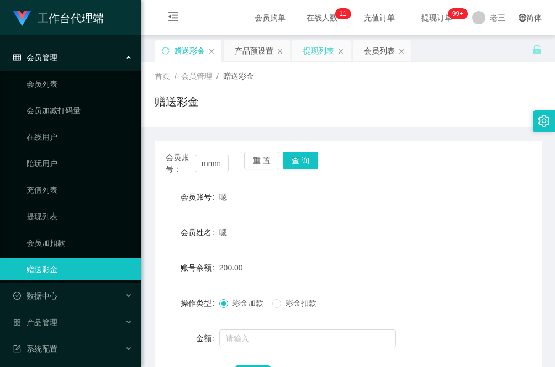
drag, startPoint x: 327, startPoint y: 51, endPoint x: 322, endPoint y: 54, distance: 6.4
click at [327, 51] on div "提现列表" at bounding box center [318, 50] width 31 height 21
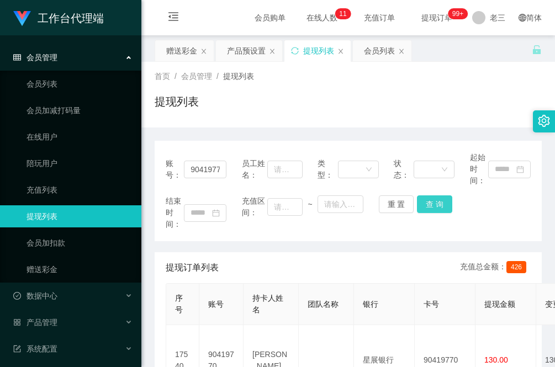
click at [427, 205] on button "查 询" at bounding box center [434, 204] width 35 height 18
click at [427, 205] on div "重 置 查 询" at bounding box center [409, 204] width 61 height 18
click at [427, 205] on button "查 询" at bounding box center [434, 204] width 35 height 18
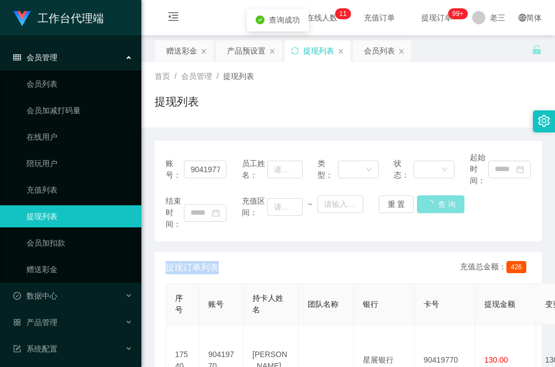
click at [427, 205] on div "重 置 查 询" at bounding box center [409, 204] width 61 height 18
click at [427, 205] on button "查 询" at bounding box center [440, 204] width 47 height 18
click at [427, 205] on div "重 置 查 询" at bounding box center [409, 204] width 61 height 18
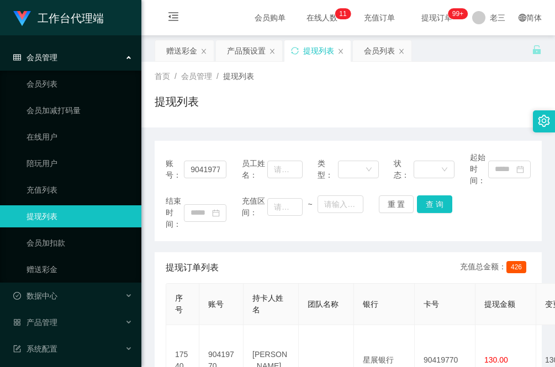
drag, startPoint x: 195, startPoint y: 114, endPoint x: 202, endPoint y: 118, distance: 7.4
click at [195, 114] on div "提现列表" at bounding box center [348, 105] width 387 height 25
click at [433, 204] on button "查 询" at bounding box center [434, 204] width 35 height 18
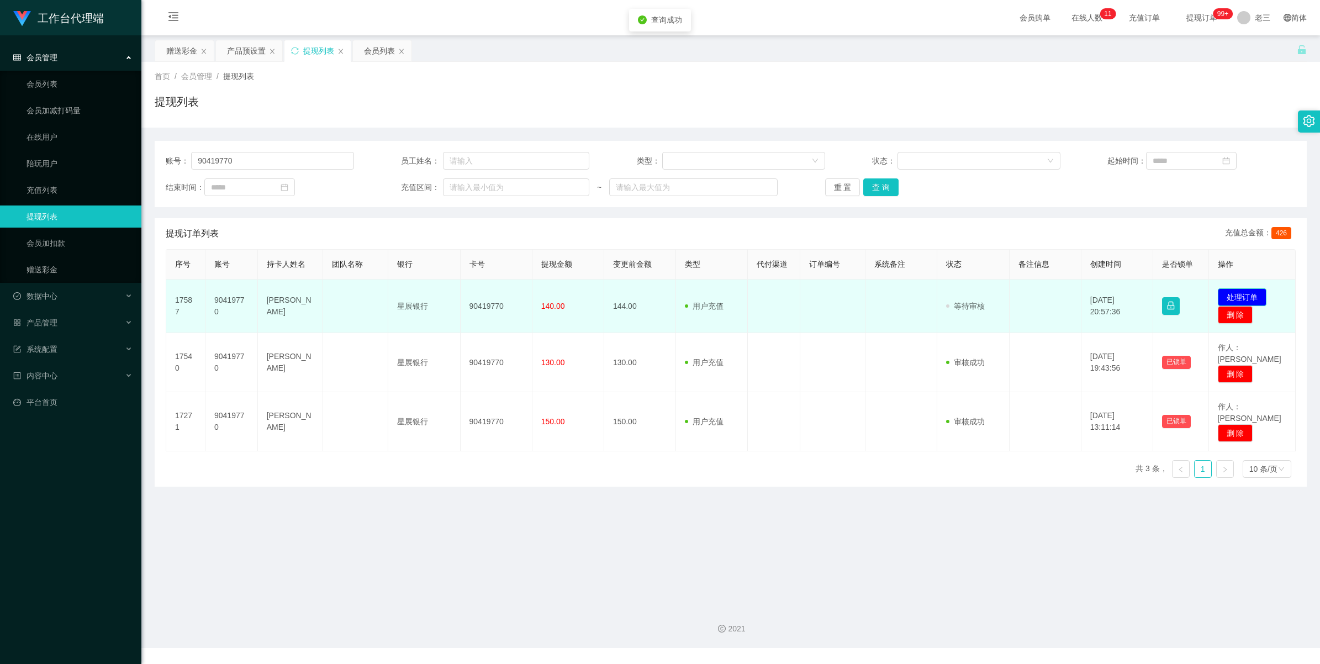
click at [1251, 294] on button "处理订单" at bounding box center [1242, 297] width 49 height 18
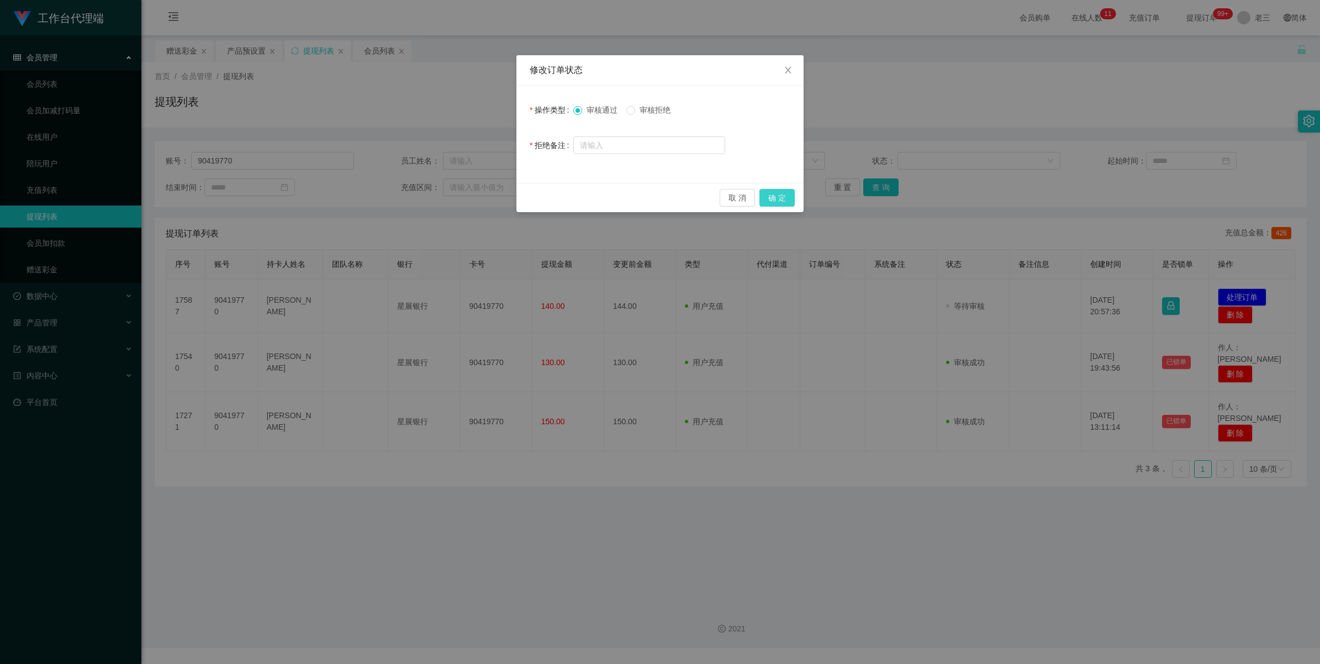
click at [771, 199] on button "确 定" at bounding box center [776, 198] width 35 height 18
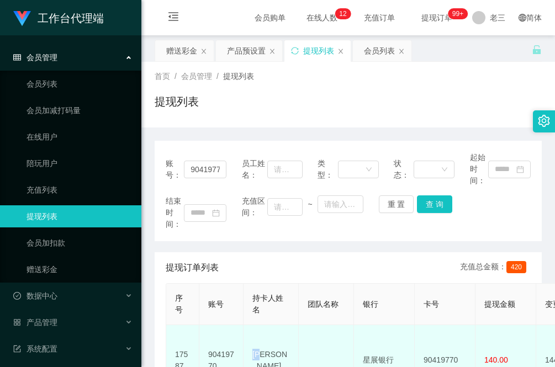
drag, startPoint x: 275, startPoint y: 355, endPoint x: 253, endPoint y: 351, distance: 22.5
click at [253, 351] on td "[PERSON_NAME]" at bounding box center [271, 360] width 55 height 71
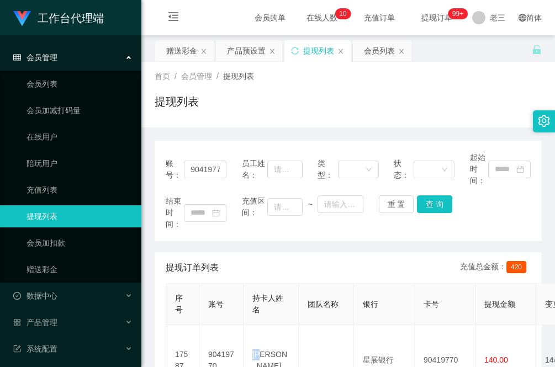
drag, startPoint x: 207, startPoint y: 236, endPoint x: 208, endPoint y: 245, distance: 8.3
click at [207, 236] on div "账号： 90419770 员工姓名： 类型： 状态： 起始时间： 结束时间： 充值区间： ~ 重 置 查 询" at bounding box center [348, 191] width 387 height 100
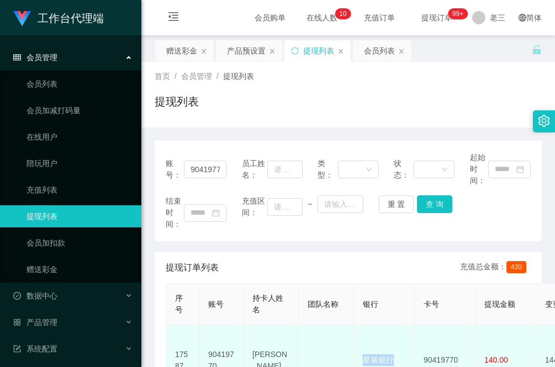
drag, startPoint x: 395, startPoint y: 350, endPoint x: 363, endPoint y: 349, distance: 32.0
click at [363, 349] on td "星展银行" at bounding box center [384, 360] width 61 height 71
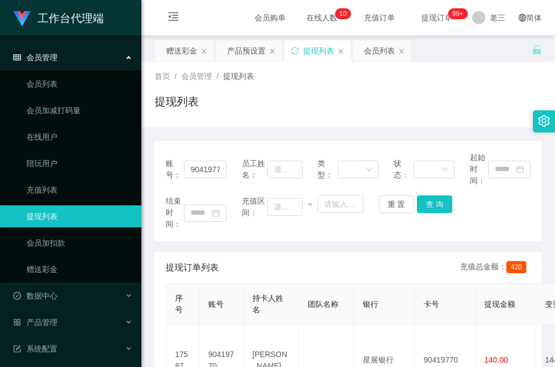
drag, startPoint x: 235, startPoint y: 245, endPoint x: 299, endPoint y: 265, distance: 67.2
click at [235, 245] on div "账号： 90419770 员工姓名： 类型： 状态： 起始时间： 结束时间： 充值区间： ~ 重 置 查 询 提现订单列表 充值总金额： 420 序号 账号 …" at bounding box center [348, 357] width 387 height 432
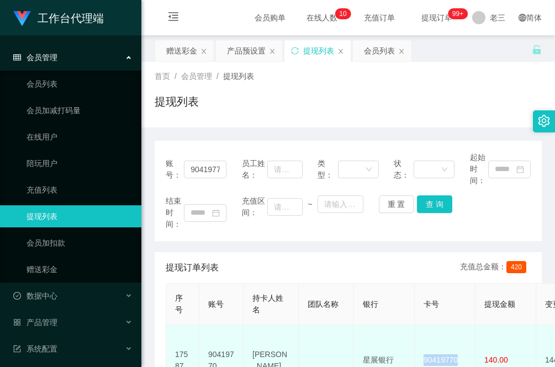
drag, startPoint x: 465, startPoint y: 348, endPoint x: 420, endPoint y: 349, distance: 44.7
click at [420, 349] on td "90419770" at bounding box center [445, 360] width 61 height 71
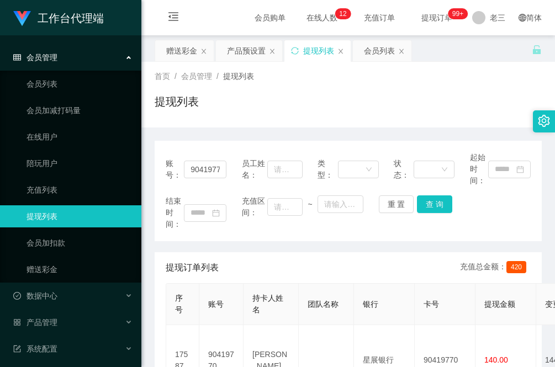
click at [215, 244] on div "账号： 90419770 员工姓名： 类型： 状态： 起始时间： 结束时间： 充值区间： ~ 重 置 查 询 提现订单列表 充值总金额： 420 序号 账号 …" at bounding box center [348, 357] width 387 height 432
drag, startPoint x: 198, startPoint y: 144, endPoint x: 204, endPoint y: 158, distance: 15.3
click at [198, 144] on div "账号： 90419770 员工姓名： 类型： 状态： 起始时间： 结束时间： 充值区间： ~ 重 置 查 询" at bounding box center [348, 191] width 387 height 100
drag, startPoint x: 224, startPoint y: 170, endPoint x: 150, endPoint y: 180, distance: 74.7
click at [150, 180] on main "关闭左侧 关闭右侧 关闭其它 刷新页面 赠送彩金 产品预设置 提现列表 会员列表 首页 / 会员管理 / 提现列表 / 提现列表 账号： 90419770 员…" at bounding box center [348, 315] width 414 height 561
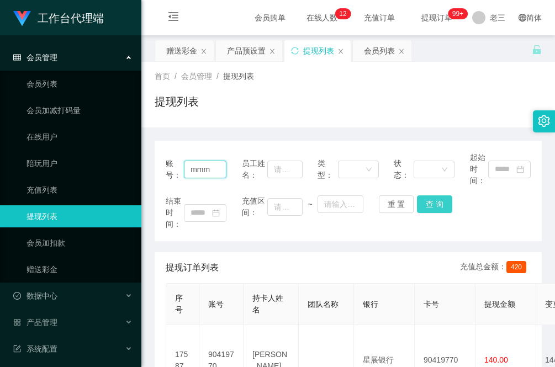
type input "mmm"
click at [440, 202] on button "查 询" at bounding box center [434, 204] width 35 height 18
click at [431, 200] on button "查 询" at bounding box center [434, 204] width 35 height 18
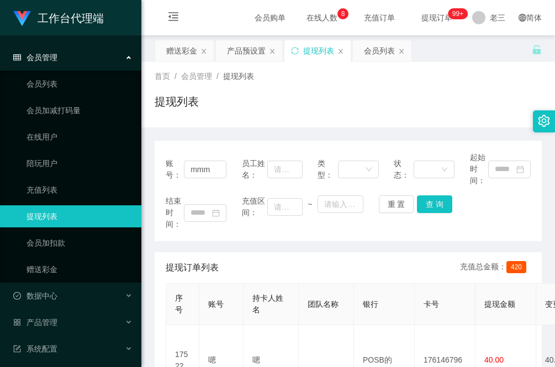
click at [211, 126] on div "首页 / 会员管理 / 提现列表 / 提现列表" at bounding box center [348, 95] width 414 height 66
click at [431, 199] on button "查 询" at bounding box center [434, 204] width 35 height 18
click at [430, 206] on button "查 询" at bounding box center [434, 204] width 35 height 18
click at [430, 206] on div "重 置 查 询" at bounding box center [409, 204] width 61 height 18
click at [511, 0] on html "工作台代理端 会员管理 会员列表 会员加减打码量 在线用户 陪玩用户 充值列表 提现列表 会员加扣款 赠送彩金 数据中心 产品管理 注单管理 产品列表 产品预…" at bounding box center [277, 183] width 555 height 367
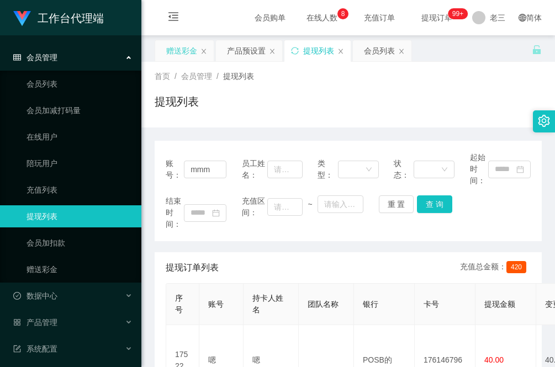
drag, startPoint x: 181, startPoint y: 51, endPoint x: 180, endPoint y: 57, distance: 6.1
click at [180, 51] on div "赠送彩金" at bounding box center [181, 50] width 31 height 21
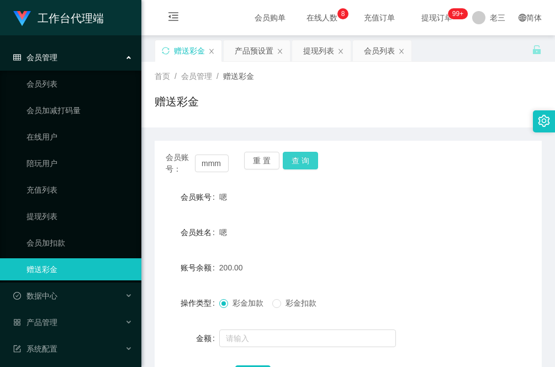
click at [299, 159] on button "查 询" at bounding box center [300, 161] width 35 height 18
click at [299, 159] on div "重 置 查 询" at bounding box center [275, 163] width 63 height 23
click at [208, 123] on div "首页 / 会员管理 / 赠送彩金 / 赠送彩金" at bounding box center [348, 95] width 414 height 66
click at [302, 162] on button "查 询" at bounding box center [300, 161] width 35 height 18
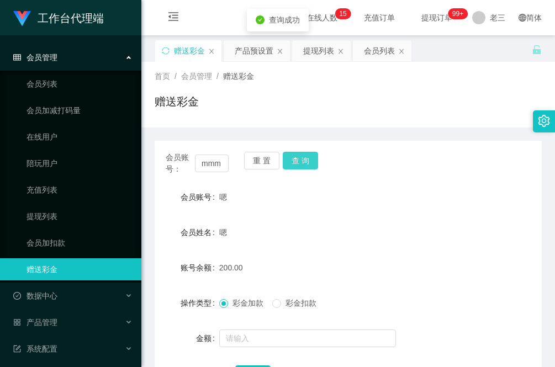
click at [302, 162] on button "查 询" at bounding box center [300, 161] width 35 height 18
click at [302, 162] on button "查 询" at bounding box center [306, 161] width 47 height 18
click at [302, 162] on button "查 询" at bounding box center [300, 161] width 35 height 18
click at [302, 162] on div "重 置 查 询" at bounding box center [275, 163] width 63 height 23
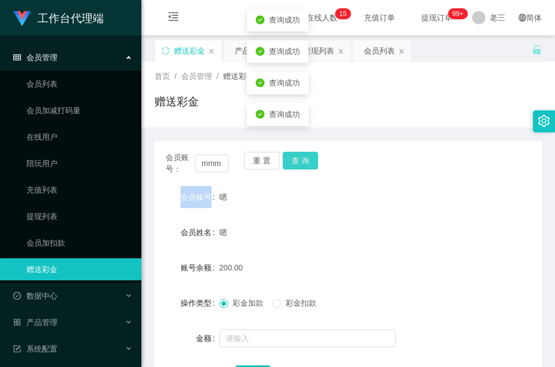
click at [302, 162] on button "查 询" at bounding box center [300, 161] width 35 height 18
click at [302, 162] on div "重 置 查 询" at bounding box center [275, 163] width 63 height 23
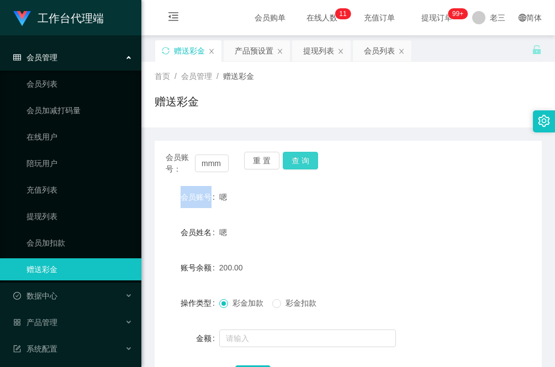
click at [295, 160] on button "查 询" at bounding box center [300, 161] width 35 height 18
click at [295, 160] on div "重 置 查 询" at bounding box center [275, 163] width 63 height 23
click at [306, 158] on button "查 询" at bounding box center [300, 161] width 35 height 18
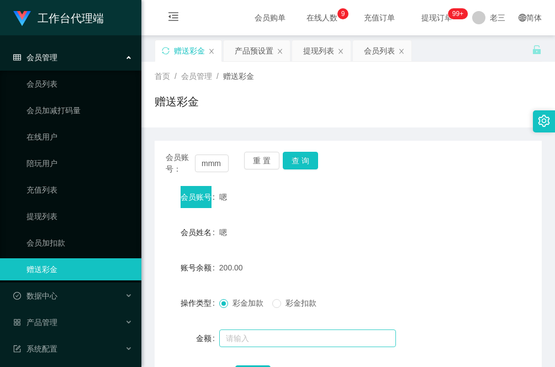
scroll to position [69, 0]
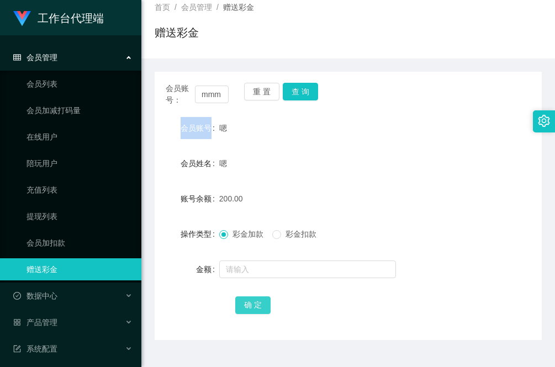
drag, startPoint x: 255, startPoint y: 306, endPoint x: 272, endPoint y: 321, distance: 22.3
click at [255, 306] on button "确 定" at bounding box center [252, 306] width 35 height 18
click at [304, 94] on button "查 询" at bounding box center [300, 92] width 35 height 18
click at [303, 94] on button "查 询" at bounding box center [300, 92] width 35 height 18
click at [170, 304] on div "确 定" at bounding box center [348, 305] width 387 height 22
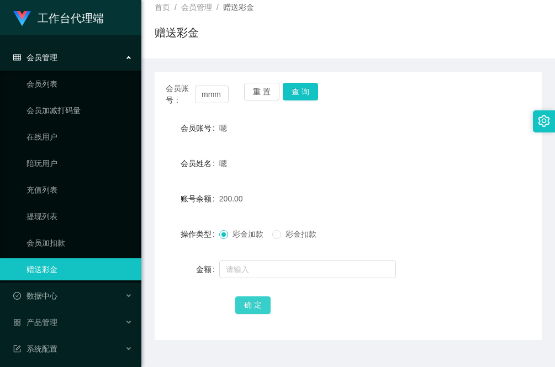
click at [255, 305] on button "确 定" at bounding box center [252, 306] width 35 height 18
click at [253, 305] on button "确 定" at bounding box center [252, 306] width 35 height 18
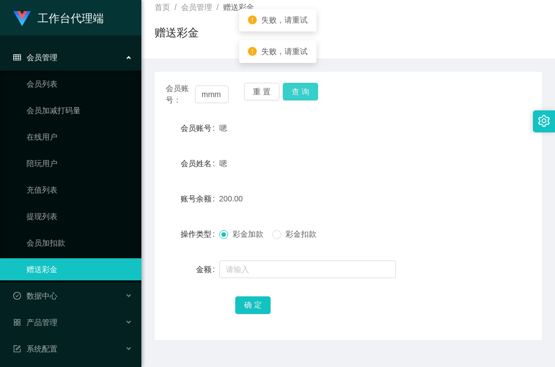
click at [306, 94] on button "查 询" at bounding box center [300, 92] width 35 height 18
click at [367, 182] on form "会员账号 嗯 会员姓名 嗯 账号余额 200.00 操作类型 彩金加款 彩金扣款 金额 确 定" at bounding box center [348, 216] width 387 height 199
click at [299, 87] on button "查 询" at bounding box center [300, 92] width 35 height 18
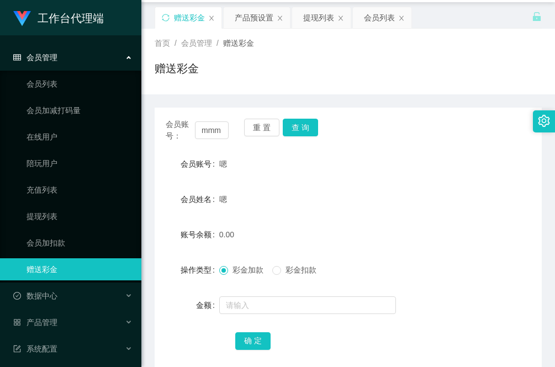
scroll to position [0, 0]
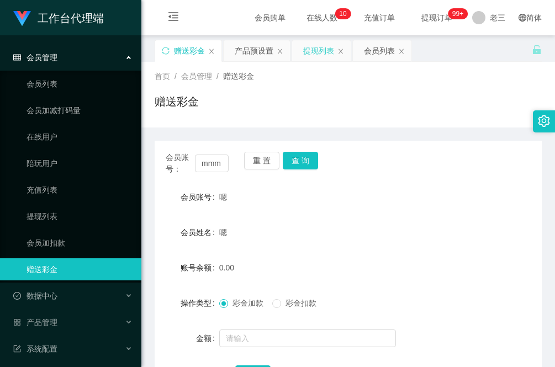
click at [319, 54] on div "提现列表" at bounding box center [318, 50] width 31 height 21
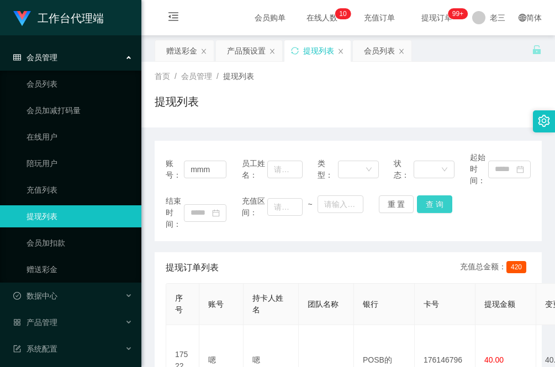
click at [434, 205] on button "查 询" at bounding box center [434, 204] width 35 height 18
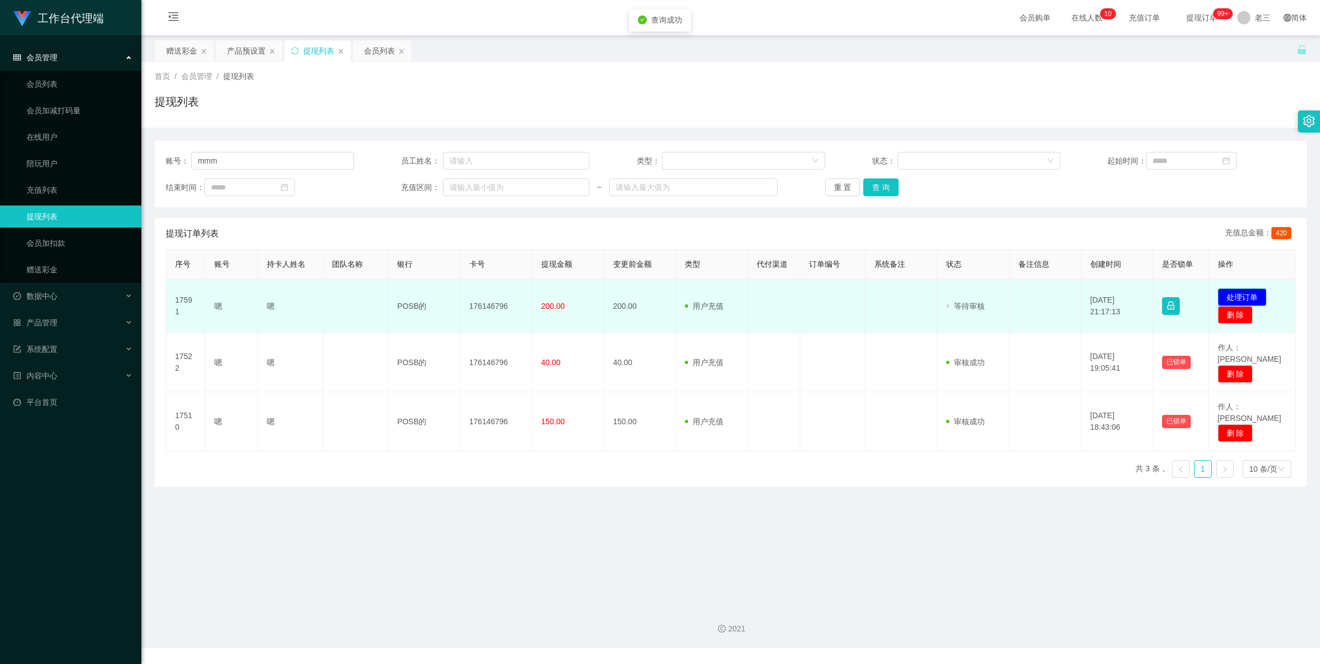
click at [1249, 297] on button "处理订单" at bounding box center [1242, 297] width 49 height 18
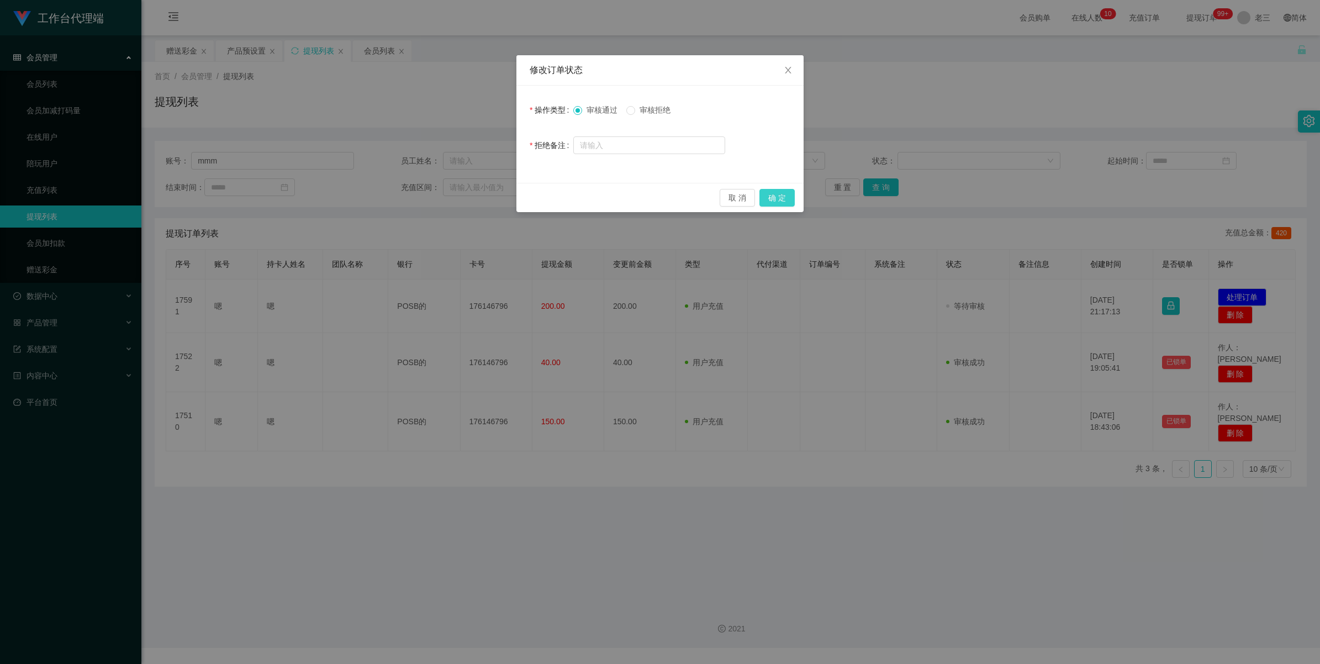
click at [776, 197] on button "确 定" at bounding box center [776, 198] width 35 height 18
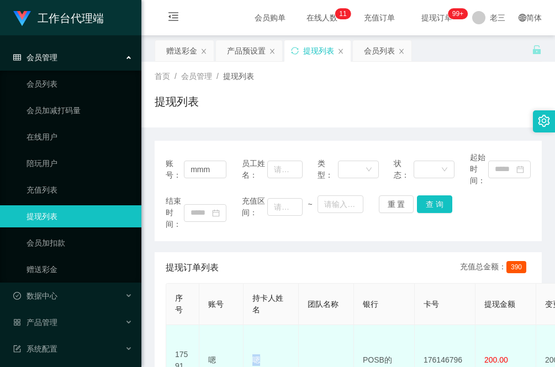
drag, startPoint x: 277, startPoint y: 349, endPoint x: 254, endPoint y: 346, distance: 22.9
click at [254, 346] on td "嗯" at bounding box center [271, 360] width 55 height 71
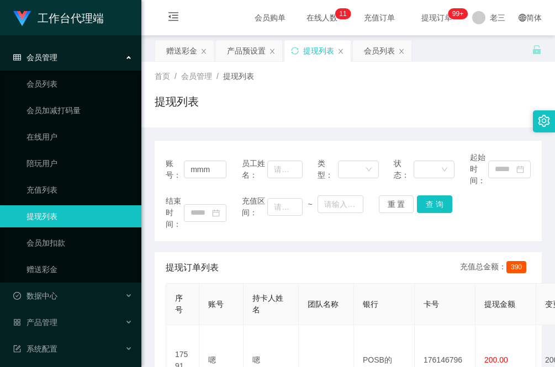
click at [224, 234] on div "账号： mmm 员工姓名： 类型： 状态： 起始时间： 结束时间： 充值区间： ~ 重 置 查 询" at bounding box center [348, 191] width 387 height 100
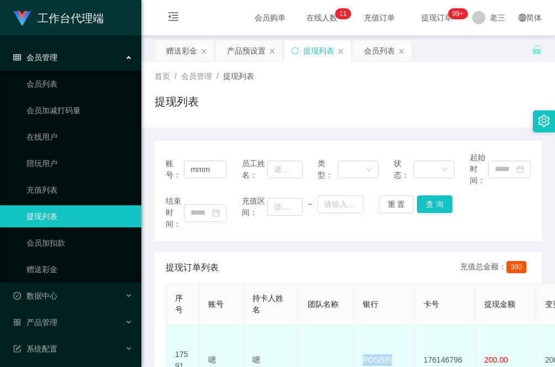
drag, startPoint x: 395, startPoint y: 348, endPoint x: 361, endPoint y: 348, distance: 34.8
click at [361, 348] on td "POSB的" at bounding box center [384, 360] width 61 height 71
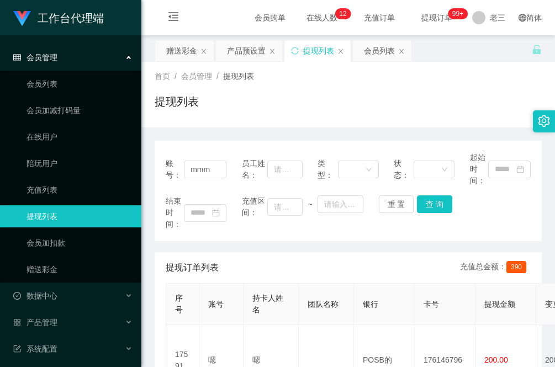
drag, startPoint x: 213, startPoint y: 244, endPoint x: 214, endPoint y: 250, distance: 5.8
click at [213, 244] on div "账号： mmm 员工姓名： 类型： 状态： 起始时间： 结束时间： 充值区间： ~ 重 置 查 询 提现订单列表 充值总金额： 390 序号 账号 持卡人姓名…" at bounding box center [348, 357] width 387 height 432
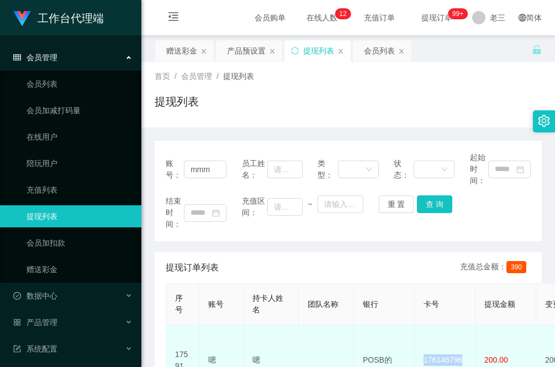
drag, startPoint x: 466, startPoint y: 351, endPoint x: 424, endPoint y: 348, distance: 42.1
click at [424, 348] on td "176146796" at bounding box center [445, 360] width 61 height 71
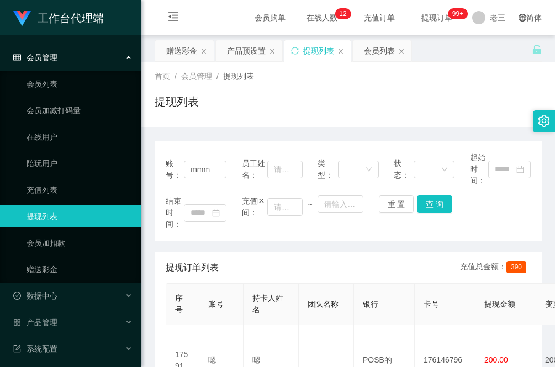
click at [226, 236] on div "账号： mmm 员工姓名： 类型： 状态： 起始时间： 结束时间： 充值区间： ~ 重 置 查 询" at bounding box center [348, 191] width 387 height 100
click at [199, 133] on div "账号： mmm 员工姓名： 类型： 状态： 起始时间： 结束时间： 充值区间： ~ 重 置 查 询 提现订单列表 充值总金额： 390 序号 账号 持卡人姓名…" at bounding box center [348, 350] width 387 height 445
click at [202, 235] on div "账号： mmm 员工姓名： 类型： 状态： 起始时间： 结束时间： 充值区间： ~ 重 置 查 询" at bounding box center [348, 191] width 387 height 100
click at [203, 123] on div "首页 / 会员管理 / 提现列表 / 提现列表" at bounding box center [348, 95] width 414 height 66
drag, startPoint x: 208, startPoint y: 237, endPoint x: 223, endPoint y: 244, distance: 15.6
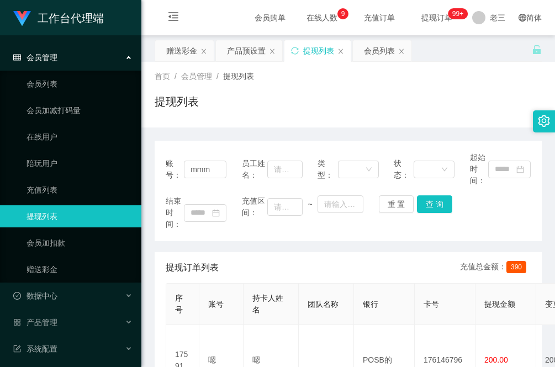
click at [208, 237] on div "账号： mmm 员工姓名： 类型： 状态： 起始时间： 结束时间： 充值区间： ~ 重 置 查 询" at bounding box center [348, 191] width 387 height 100
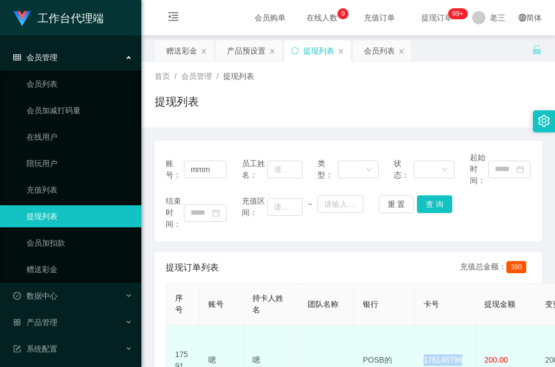
drag, startPoint x: 463, startPoint y: 347, endPoint x: 422, endPoint y: 348, distance: 40.3
click at [422, 348] on td "176146796" at bounding box center [445, 360] width 61 height 71
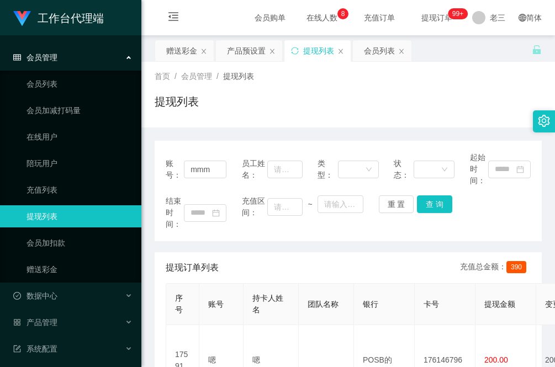
click at [208, 128] on div "账号： mmm 员工姓名： 类型： 状态： 起始时间： 结束时间： 充值区间： ~ 重 置 查 询 提现订单列表 充值总金额： 390 序号 账号 持卡人姓名…" at bounding box center [348, 350] width 387 height 445
